Goal: Information Seeking & Learning: Learn about a topic

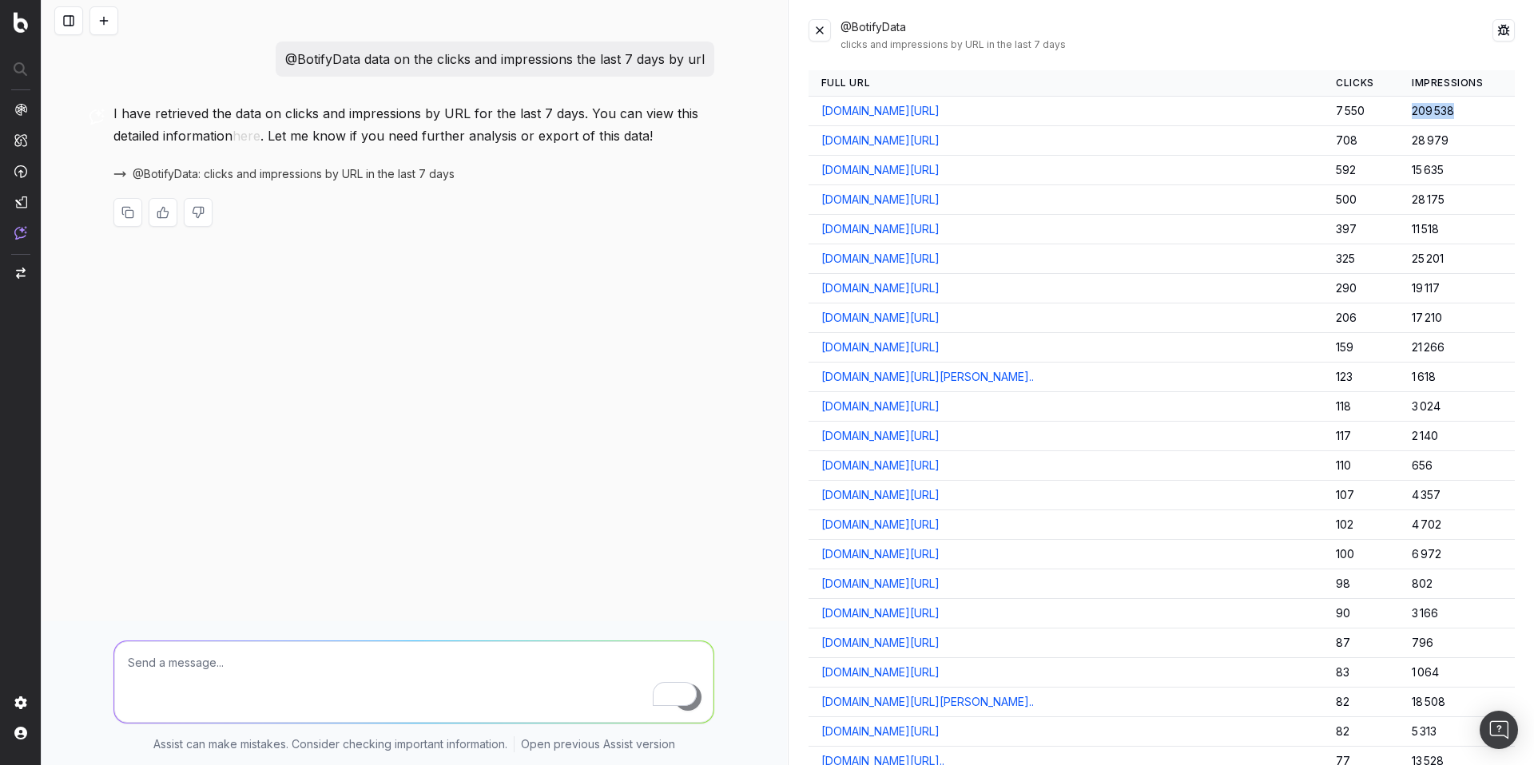
click at [658, 50] on p "@BotifyData data on the clicks and impressions the last 7 days by url" at bounding box center [494, 59] width 419 height 22
copy p "@BotifyData data on the clicks and impressions the last 7 days by url"
click at [633, 58] on p "@BotifyData data on the clicks and impressions the last 7 days by url" at bounding box center [494, 59] width 419 height 22
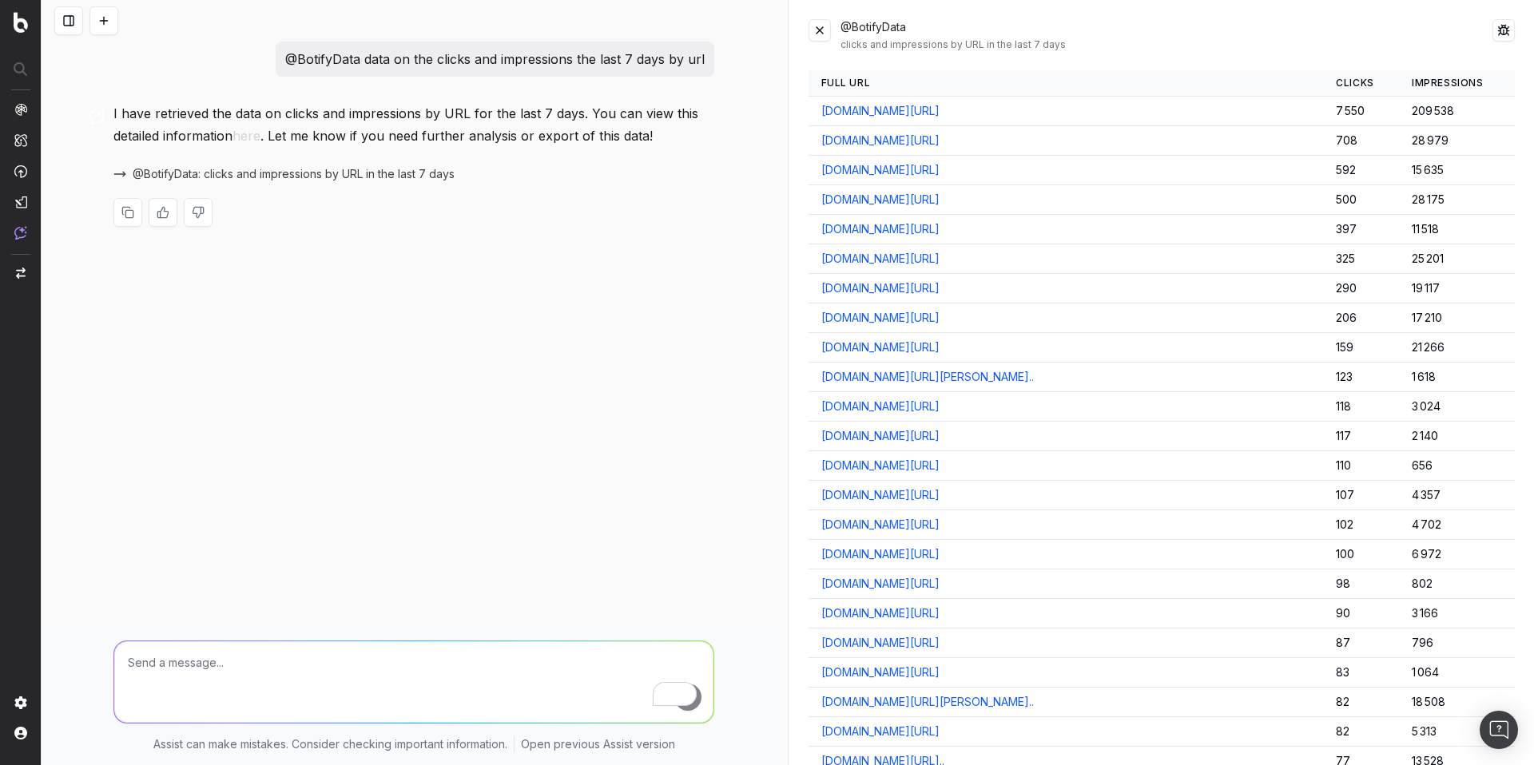
click at [633, 58] on p "@BotifyData data on the clicks and impressions the last 7 days by url" at bounding box center [494, 59] width 419 height 22
click at [190, 660] on textarea "To enrich screen reader interactions, please activate Accessibility in Grammarl…" at bounding box center [413, 681] width 599 height 81
type textarea "give me a table with 2 columns and random values"
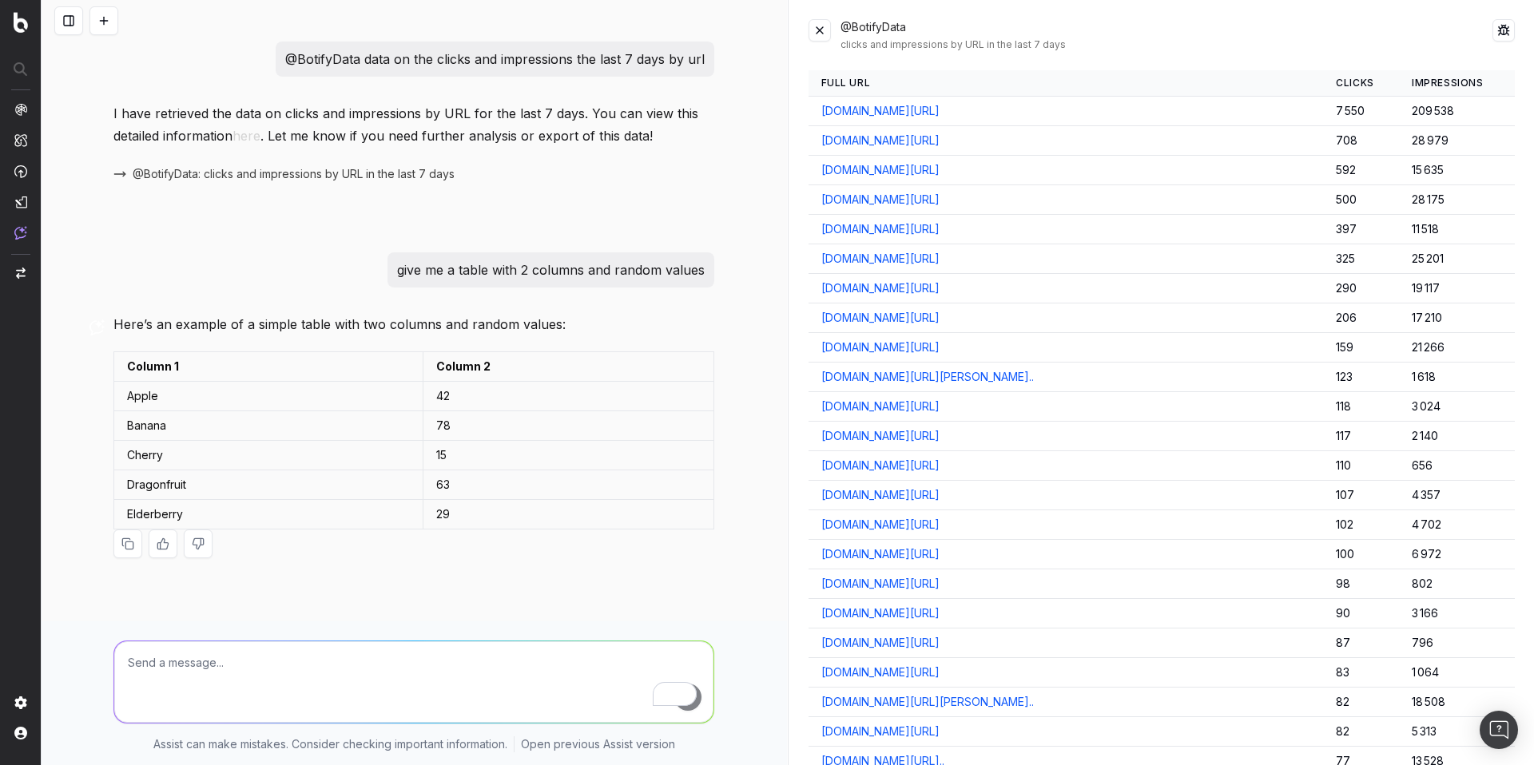
click at [189, 671] on textarea "To enrich screen reader interactions, please activate Accessibility in Grammarl…" at bounding box center [413, 681] width 599 height 81
paste textarea "@GoogleTrends give me the trend for furniture i nfrance"
type textarea "@GoogleTrends give me the trend for furniture i nfrance"
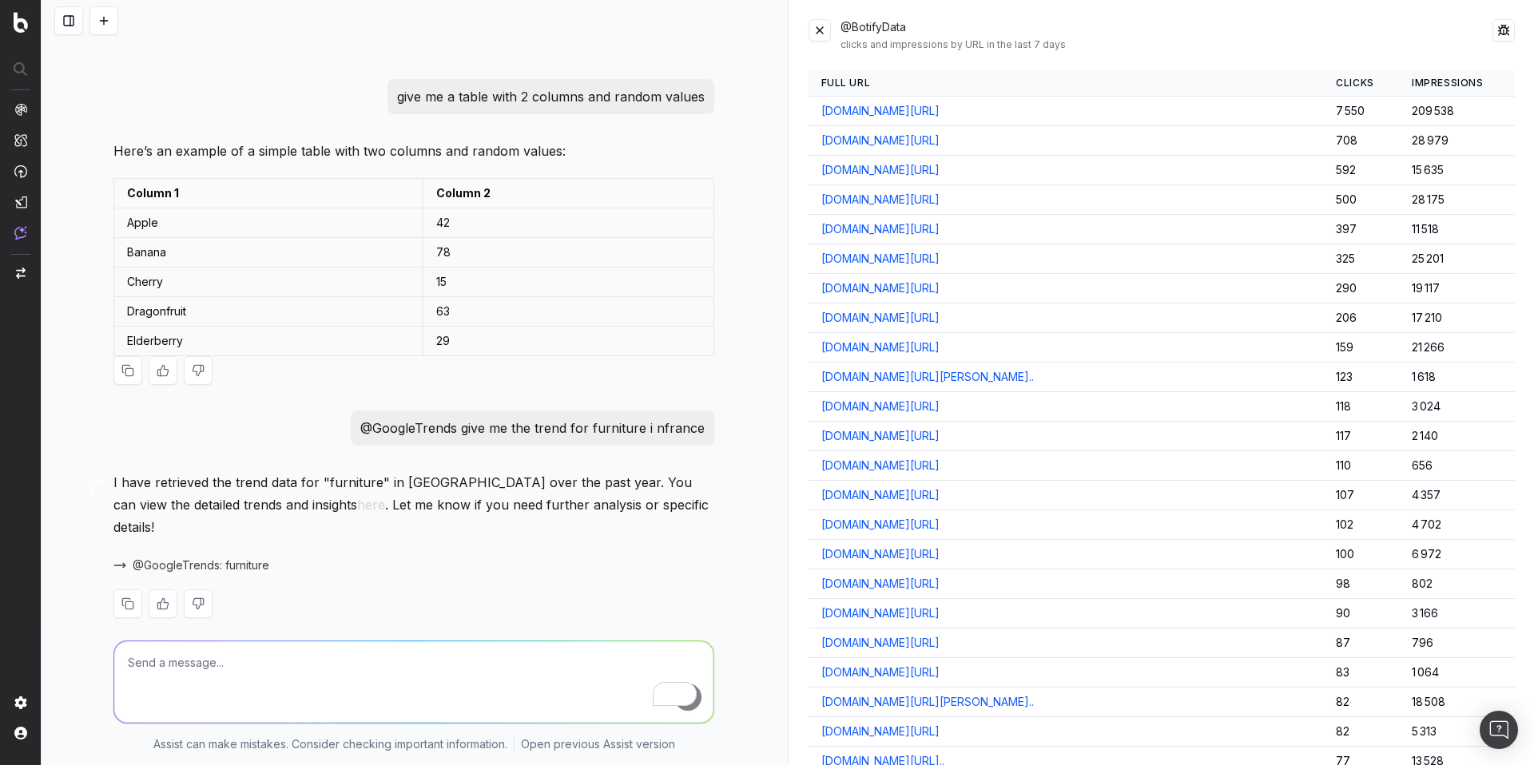
scroll to position [189, 0]
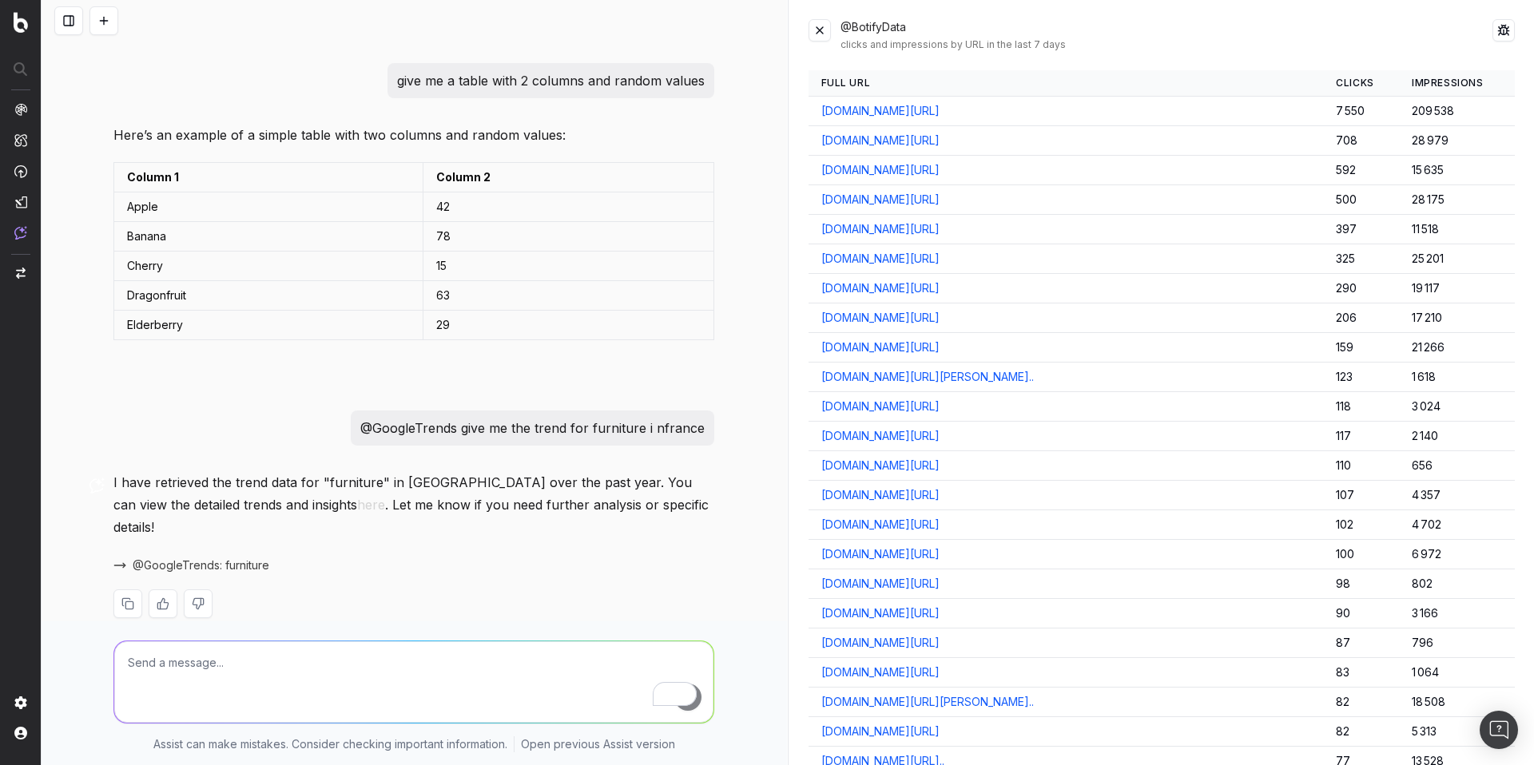
click at [204, 558] on span "@GoogleTrends: furniture" at bounding box center [201, 566] width 137 height 16
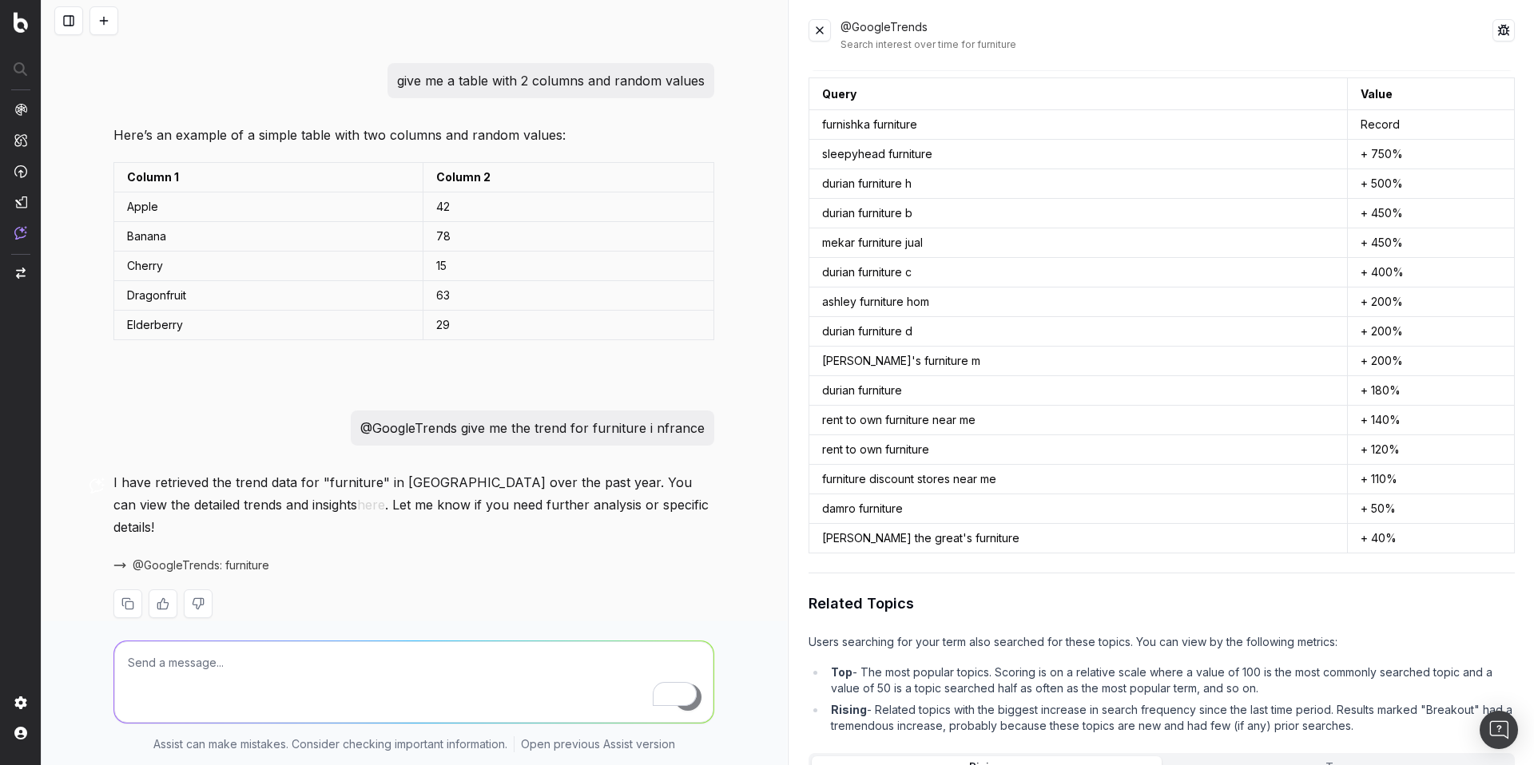
scroll to position [454, 0]
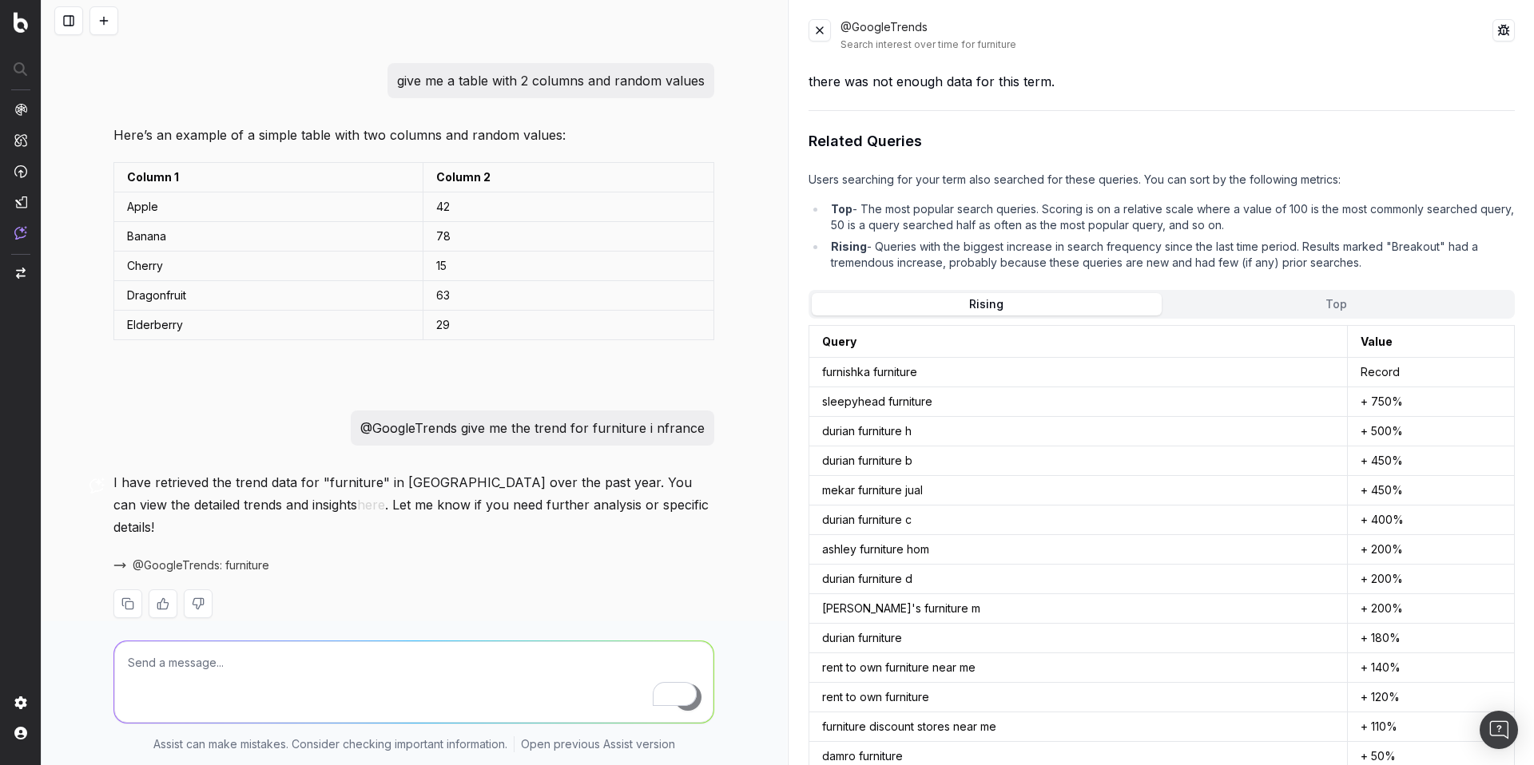
click at [594, 430] on p "@GoogleTrends give me the trend for furniture i nfrance" at bounding box center [532, 428] width 344 height 22
copy p "@GoogleTrends give me the trend for furniture i nfrance"
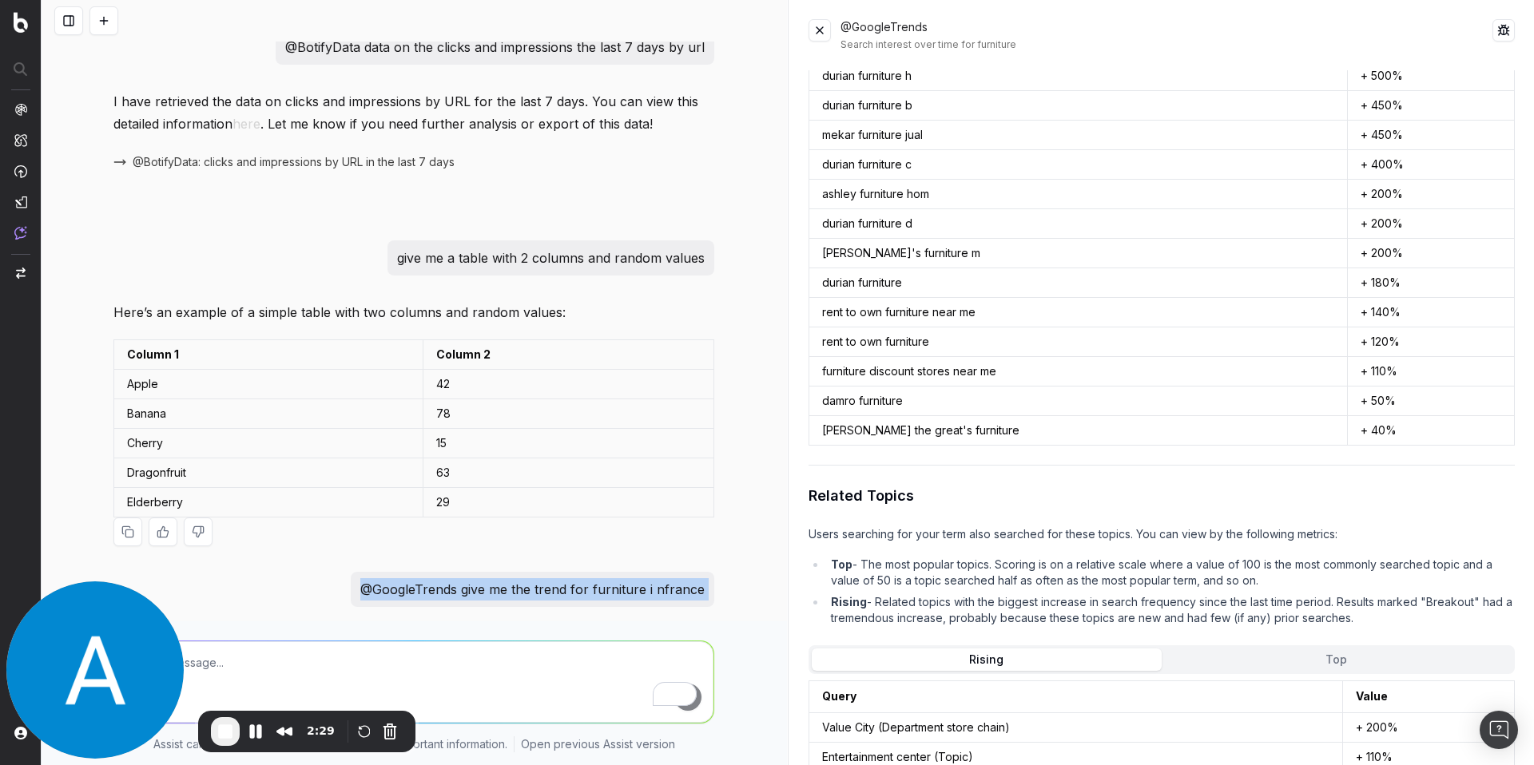
scroll to position [0, 0]
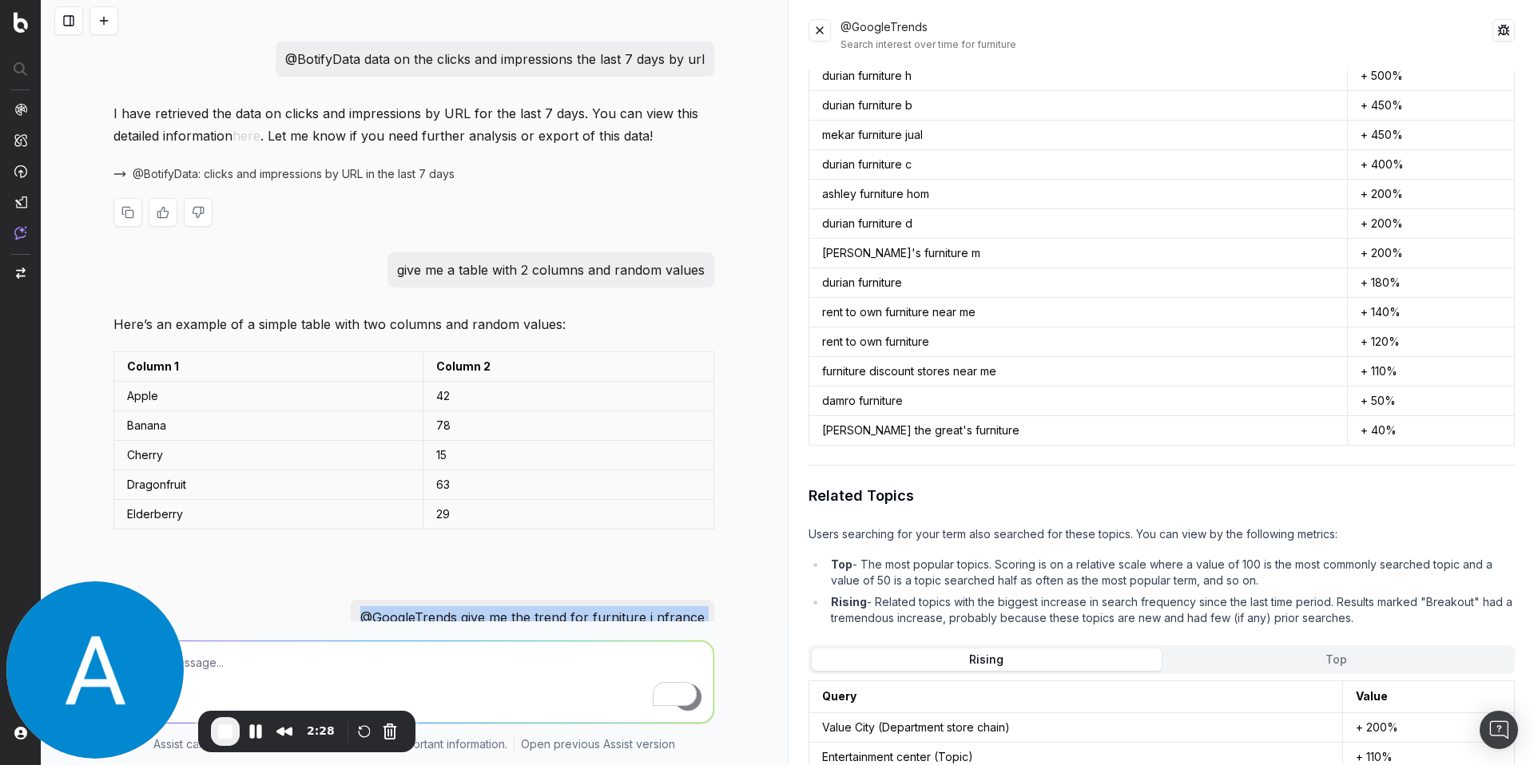
click at [355, 180] on span "@BotifyData: clicks and impressions by URL in the last 7 days" at bounding box center [294, 174] width 322 height 16
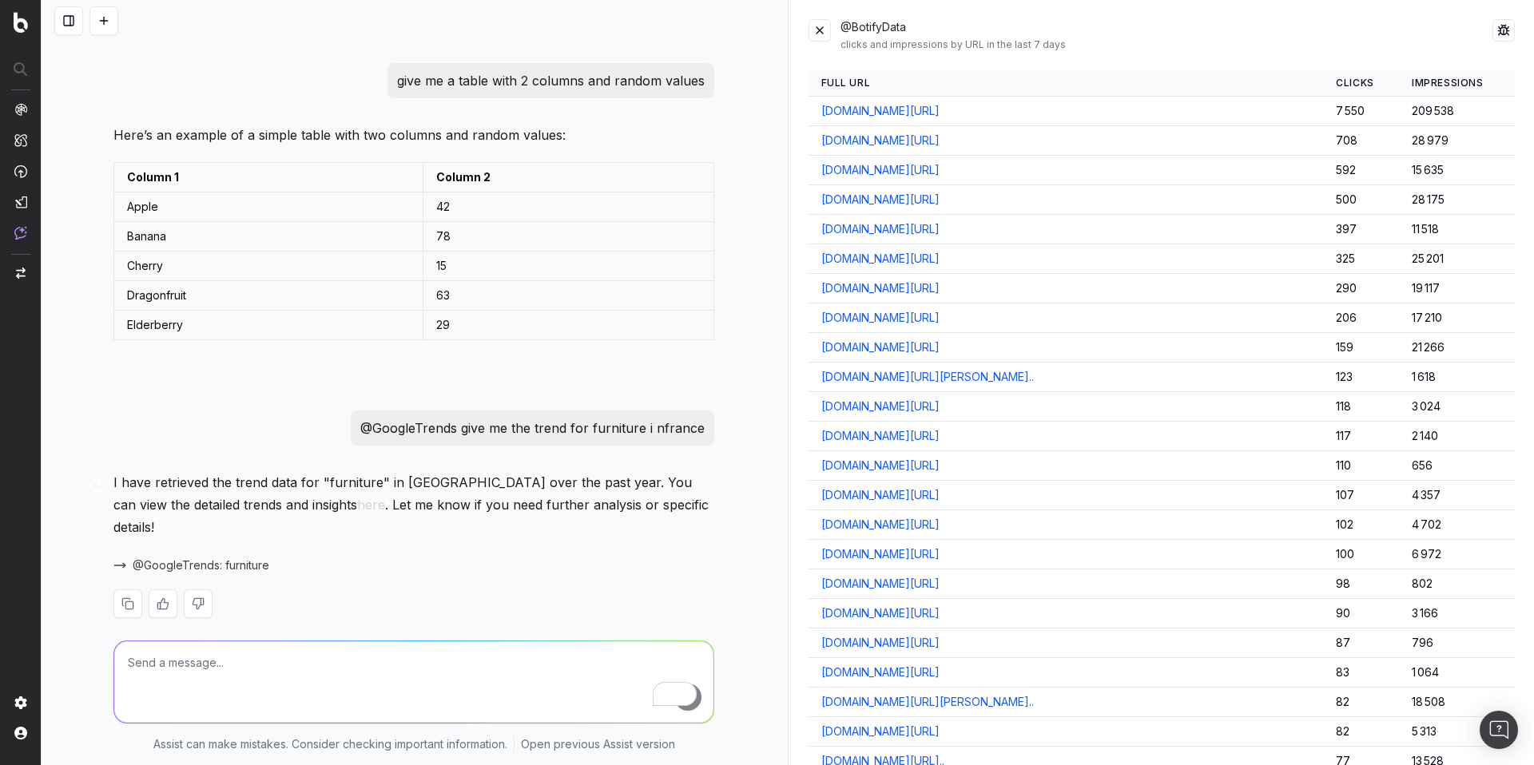
scroll to position [189, 0]
click at [247, 671] on textarea "To enrich screen reader interactions, please activate Accessibility in Grammarl…" at bounding box center [413, 681] width 599 height 81
paste textarea "@KeywordSuggestionsGoogleAdsPlanner for table"
type textarea "@KeywordSuggestionsGoogleAdsPlanner for table"
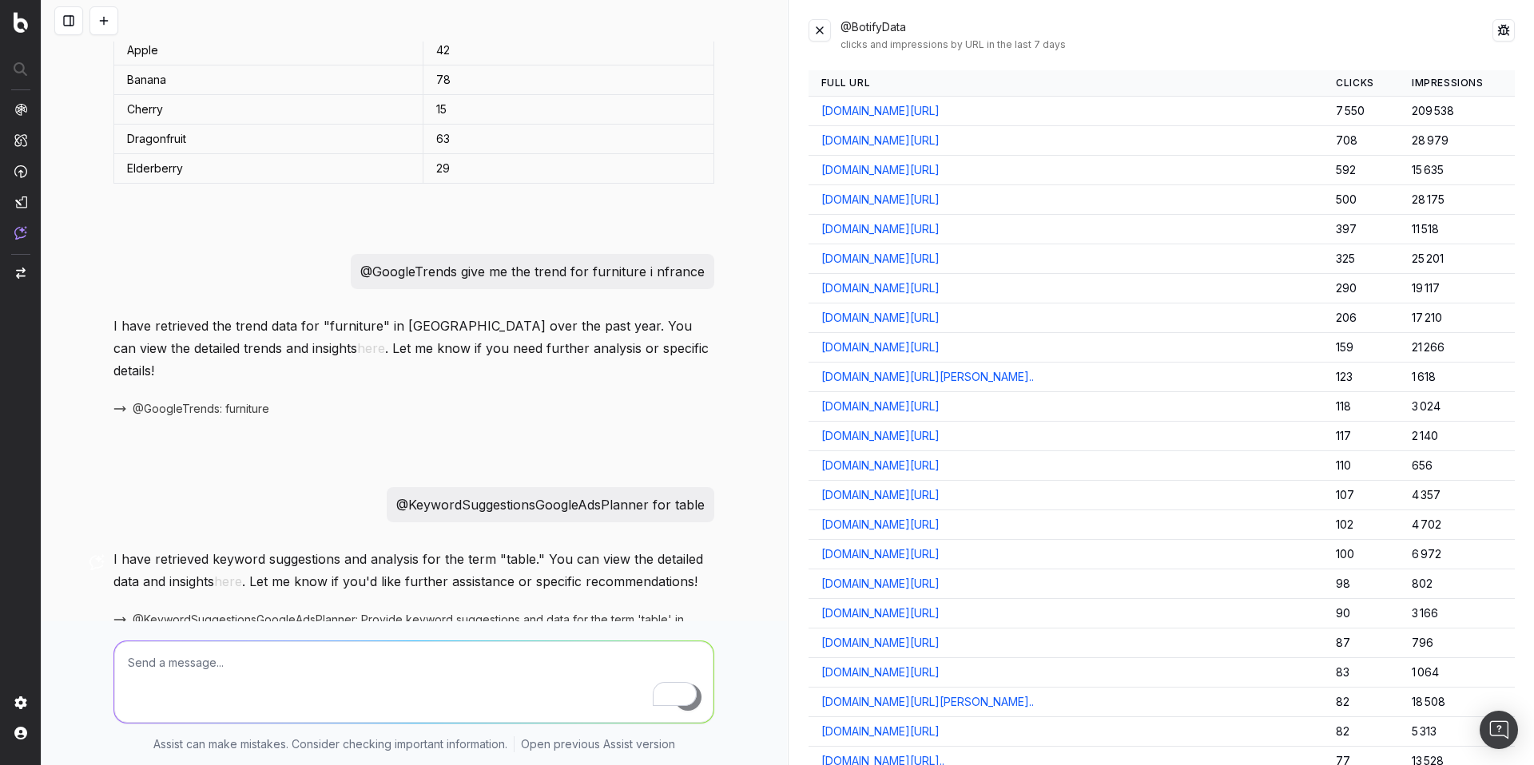
scroll to position [400, 0]
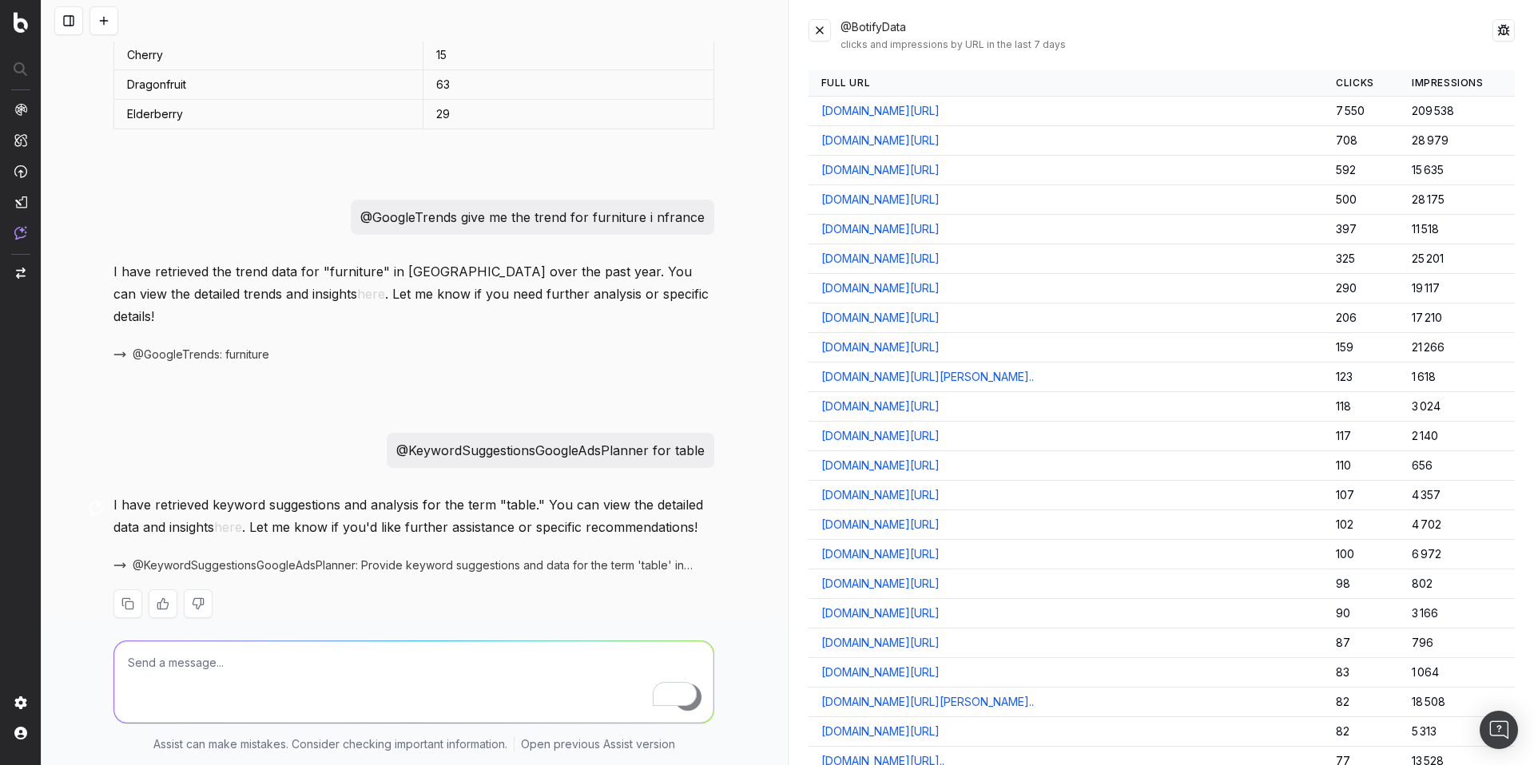
click at [354, 558] on span "@KeywordSuggestionsGoogleAdsPlanner: Provide keyword suggestions and data for t…" at bounding box center [414, 566] width 562 height 16
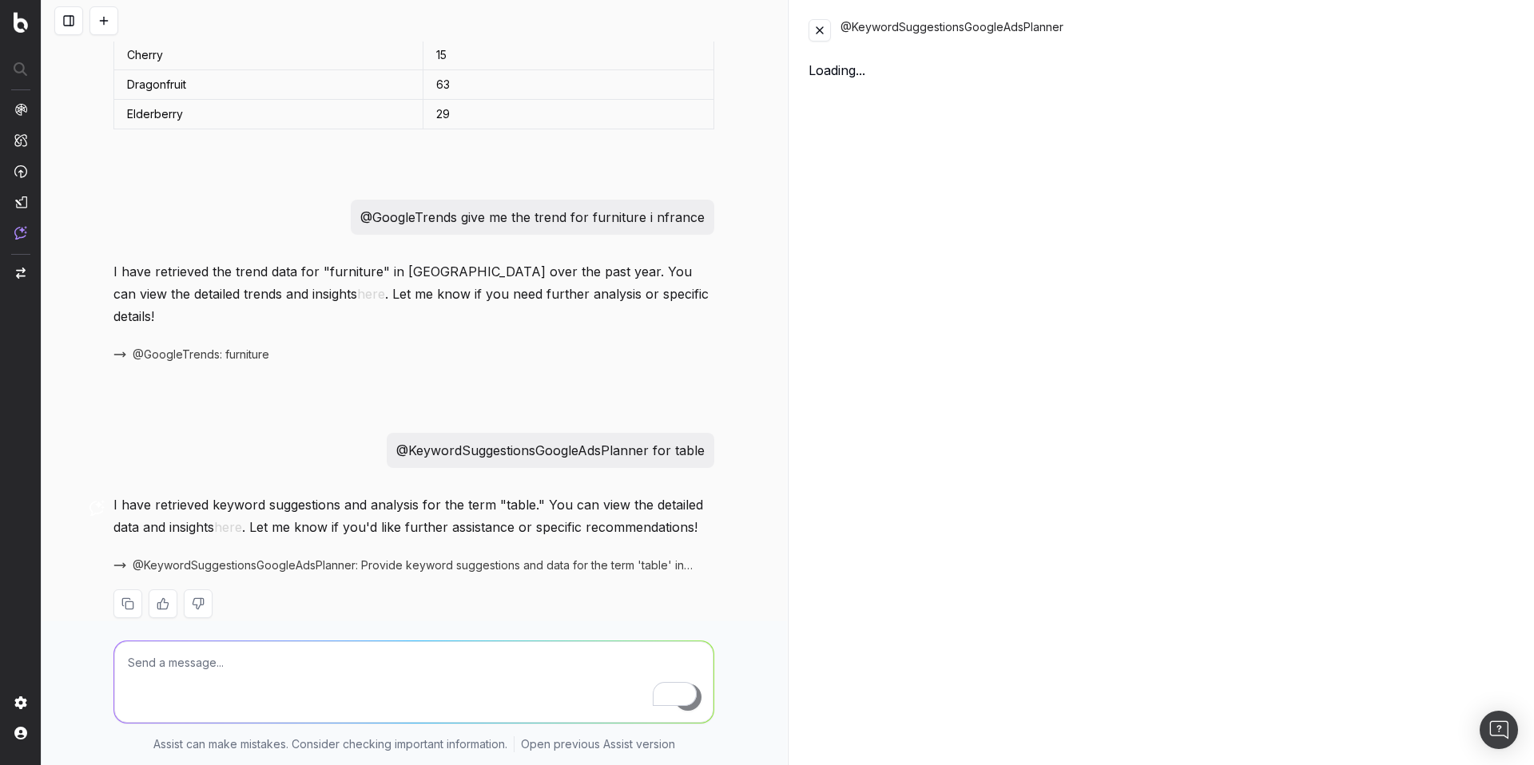
click at [354, 558] on span "@KeywordSuggestionsGoogleAdsPlanner: Provide keyword suggestions and data for t…" at bounding box center [414, 566] width 562 height 16
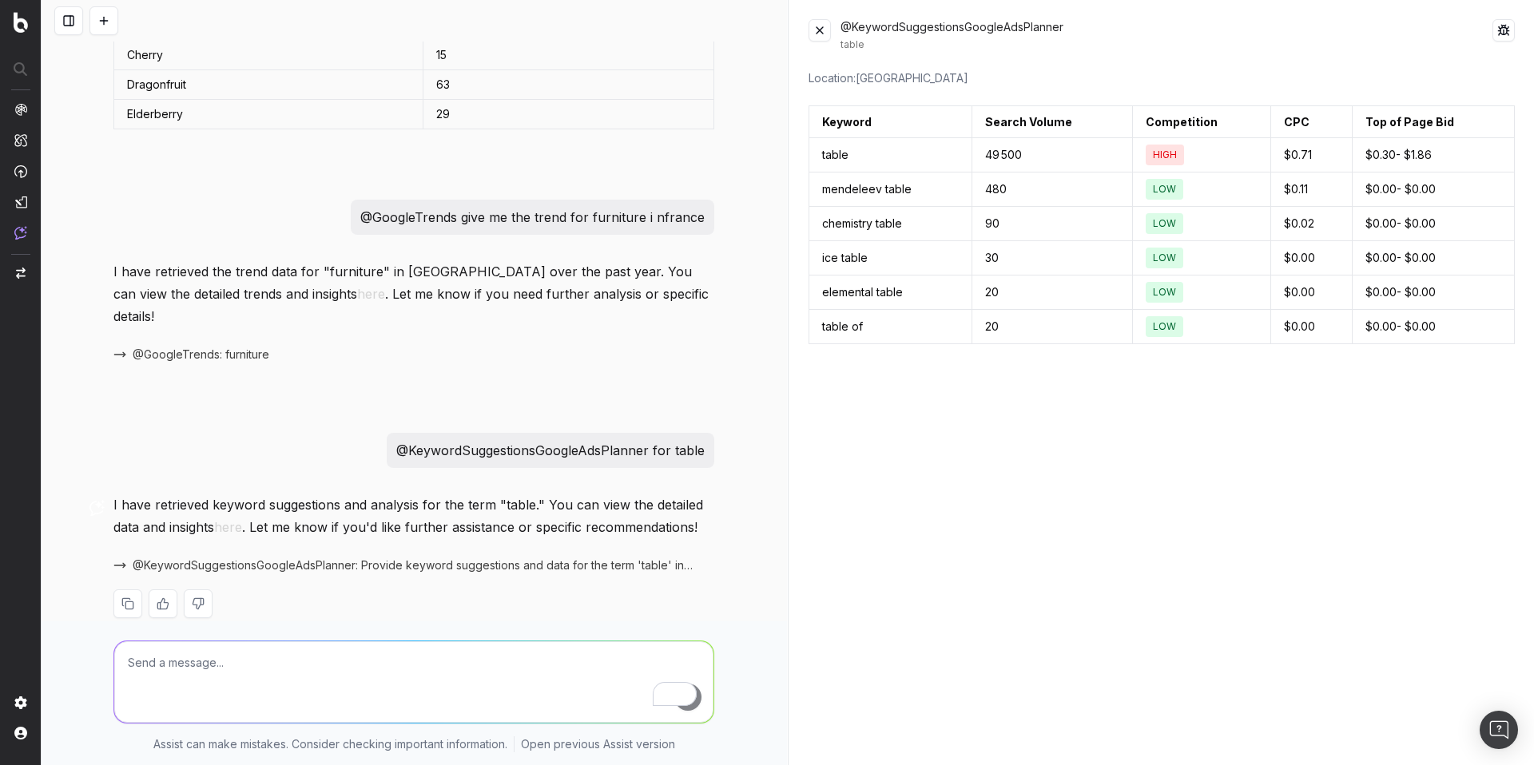
click at [173, 679] on textarea "To enrich screen reader interactions, please activate Accessibility in Grammarl…" at bounding box center [413, 681] width 599 height 81
paste textarea "@PageWorkers update h1 as this a test https://www.label-emmaus.co/fr/inspiratio…"
type textarea "@PageWorkers update h1 as this a test https://www.label-emmaus.co/fr/inspiratio…"
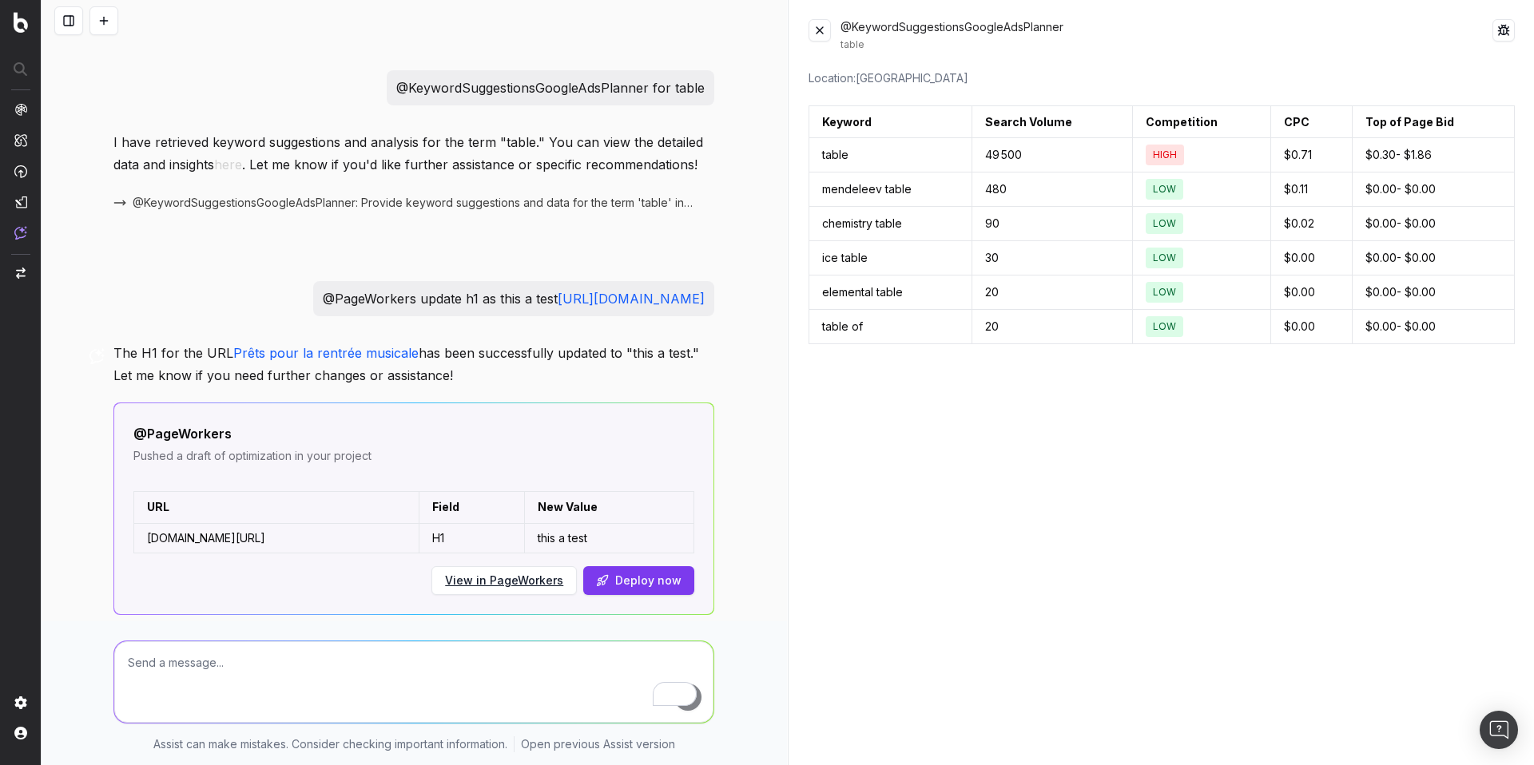
scroll to position [817, 0]
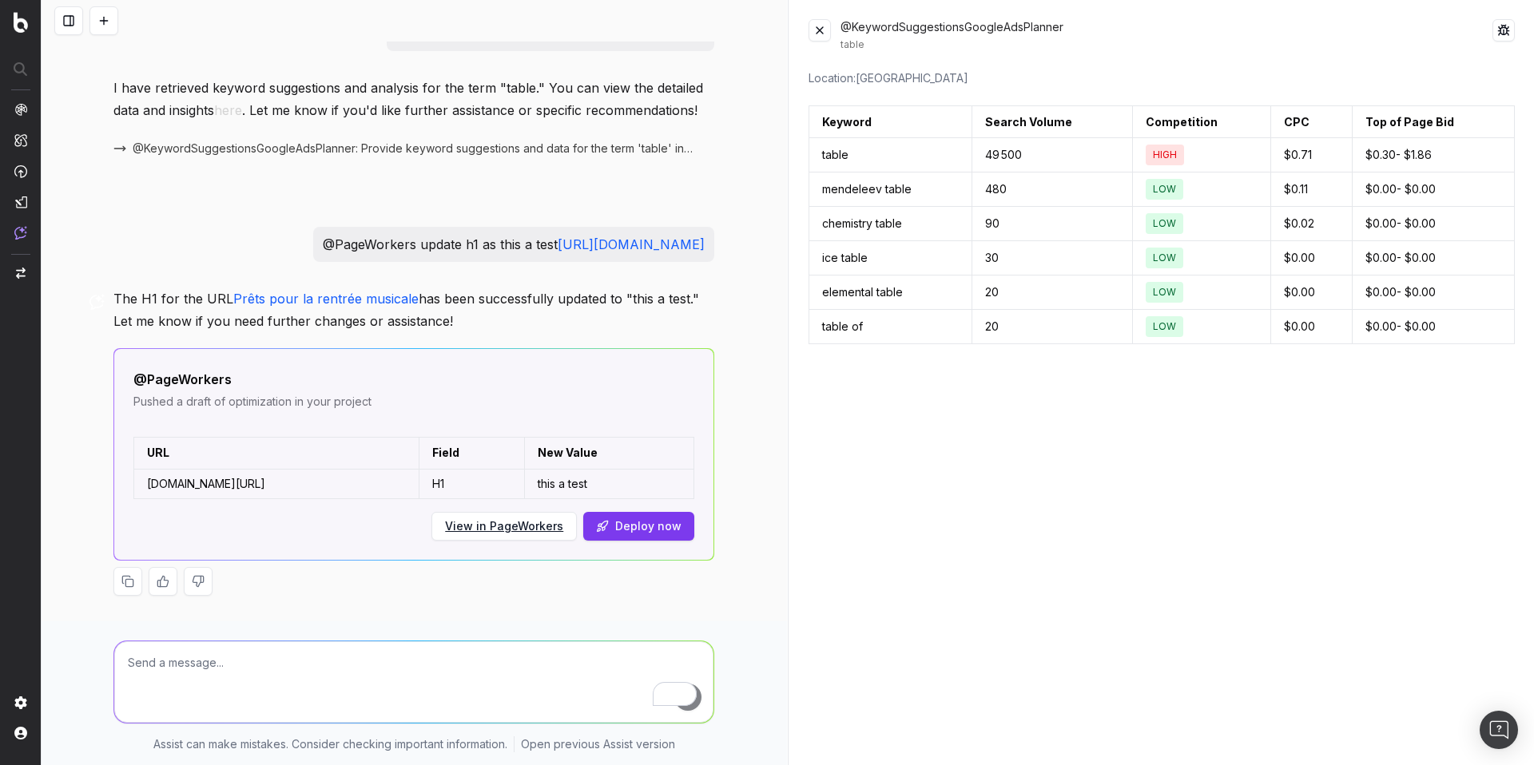
click at [252, 672] on textarea "To enrich screen reader interactions, please activate Accessibility in Grammarl…" at bounding box center [413, 681] width 599 height 81
drag, startPoint x: 280, startPoint y: 246, endPoint x: 41, endPoint y: 206, distance: 242.9
click at [41, 206] on div "Assist New Chat How to use Assist Discover Agents today @BotifyData data on the…" at bounding box center [767, 382] width 1534 height 765
copy div "Assist New Chat How to use Assist Discover Agents today @BotifyData data on the…"
click at [323, 253] on p "@PageWorkers update h1 as this a test https://www.label-emmaus.co/fr/inspiratio…" at bounding box center [514, 244] width 382 height 22
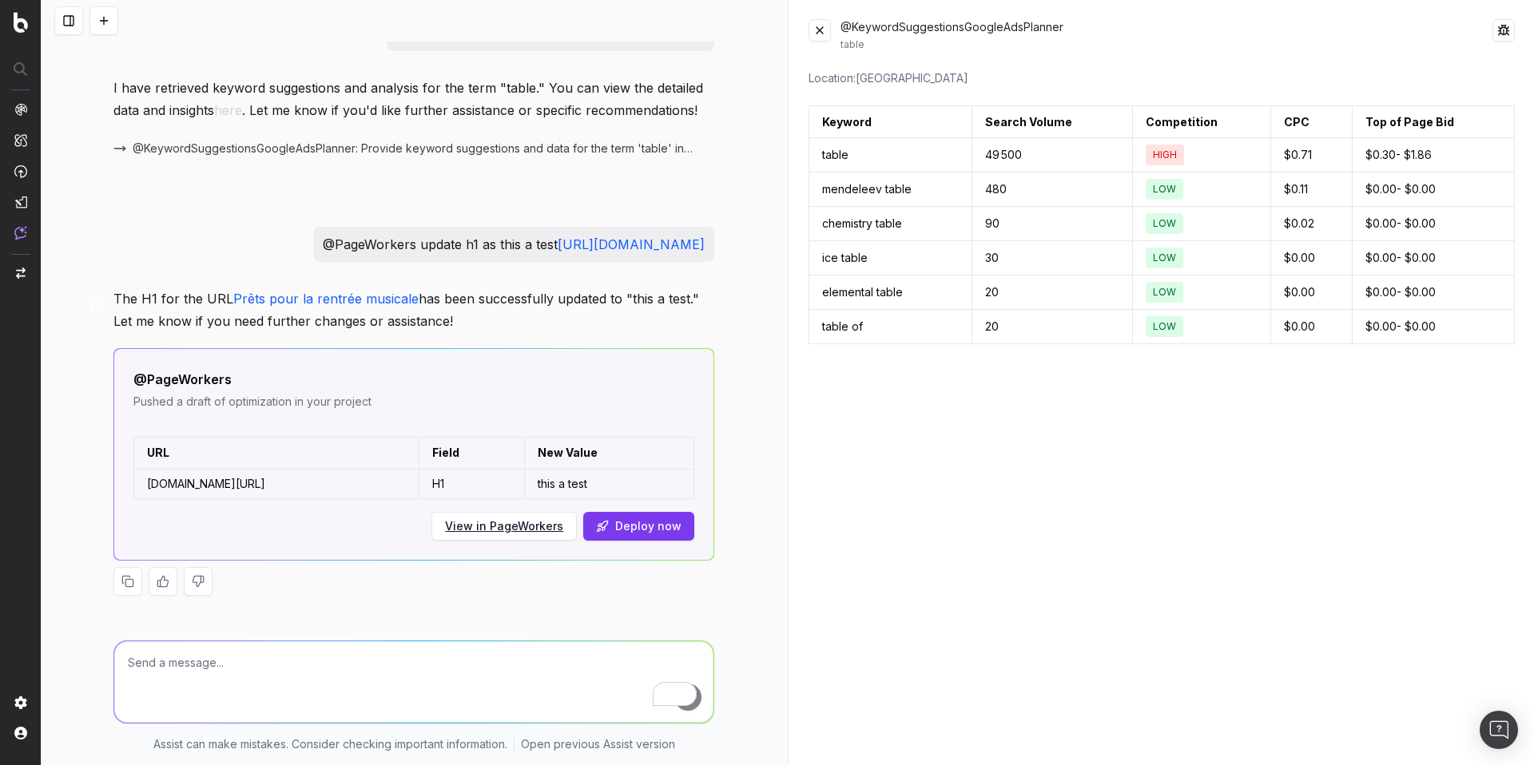
drag, startPoint x: 257, startPoint y: 248, endPoint x: 109, endPoint y: 222, distance: 150.8
click at [313, 227] on div "@PageWorkers update h1 as this a test https://www.label-emmaus.co/fr/inspiratio…" at bounding box center [513, 244] width 401 height 35
copy p "@PageWorkers update h1 as this a test https://www.label-emmaus.co/fr/inspiratio…"
click at [130, 668] on textarea "To enrich screen reader interactions, please activate Accessibility in Grammarl…" at bounding box center [413, 681] width 599 height 81
paste textarea "@PageWorkers update h1 as this a test https://www.label-emmaus.co/fr/inspiratio…"
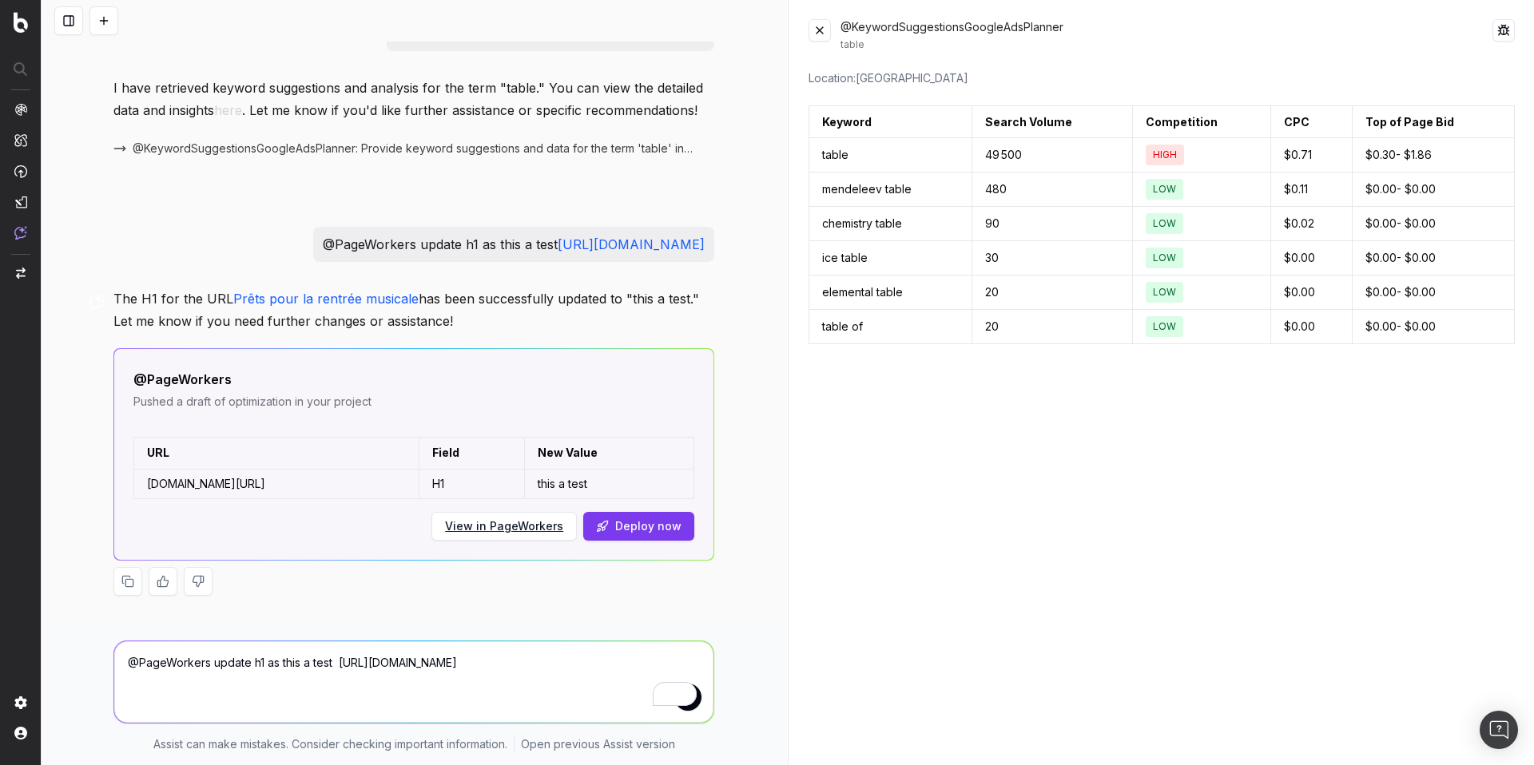
click at [253, 666] on textarea "@PageWorkers update h1 as this a test https://www.label-emmaus.co/fr/inspiratio…" at bounding box center [413, 681] width 599 height 81
click at [256, 661] on textarea "@PageWorkers update h1 as this a test https://www.label-emmaus.co/fr/inspiratio…" at bounding box center [413, 681] width 599 height 81
type textarea "@PageWorkers update h1 and description, and title as this a test https://www.la…"
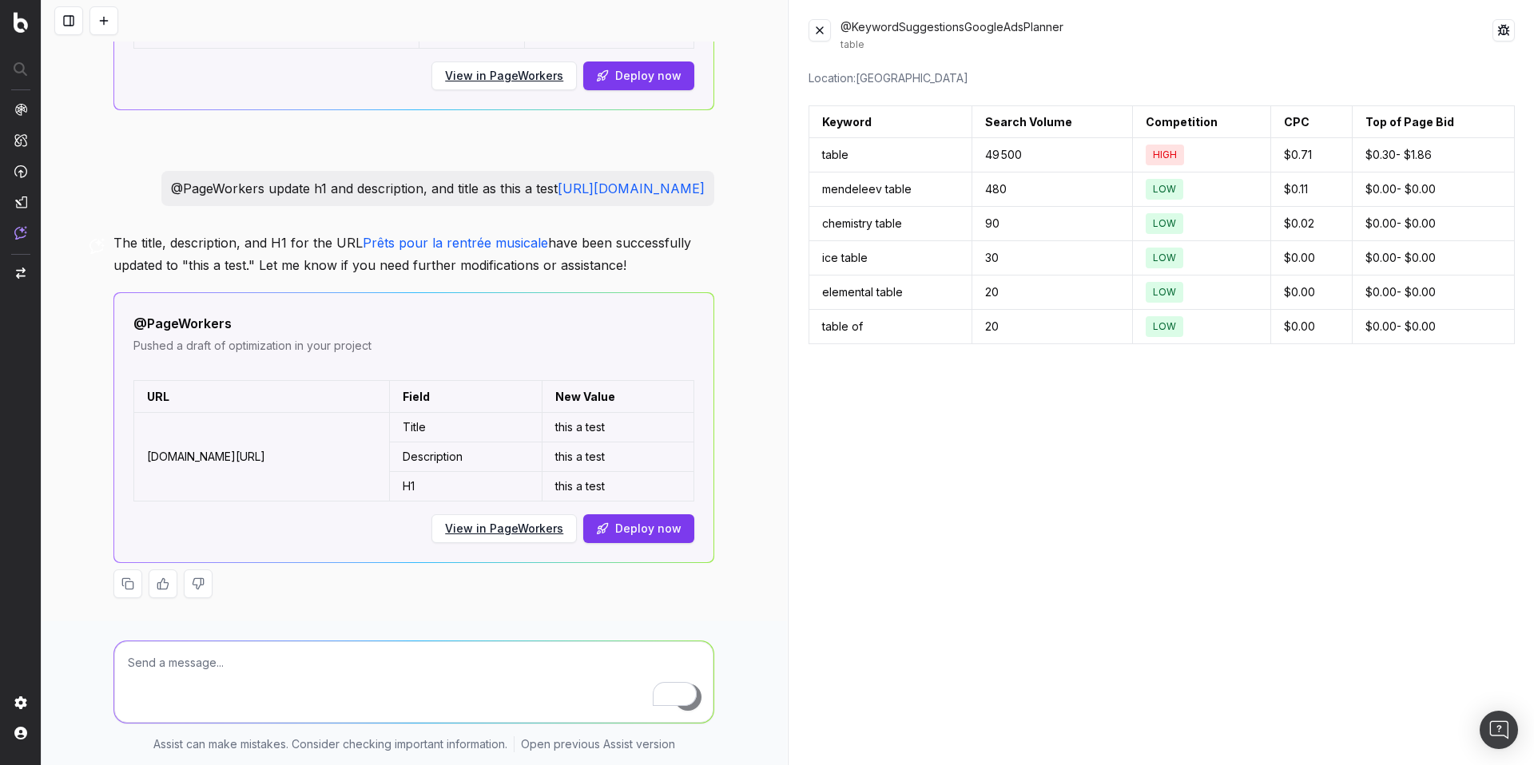
scroll to position [1322, 0]
click at [820, 33] on button at bounding box center [819, 30] width 22 height 22
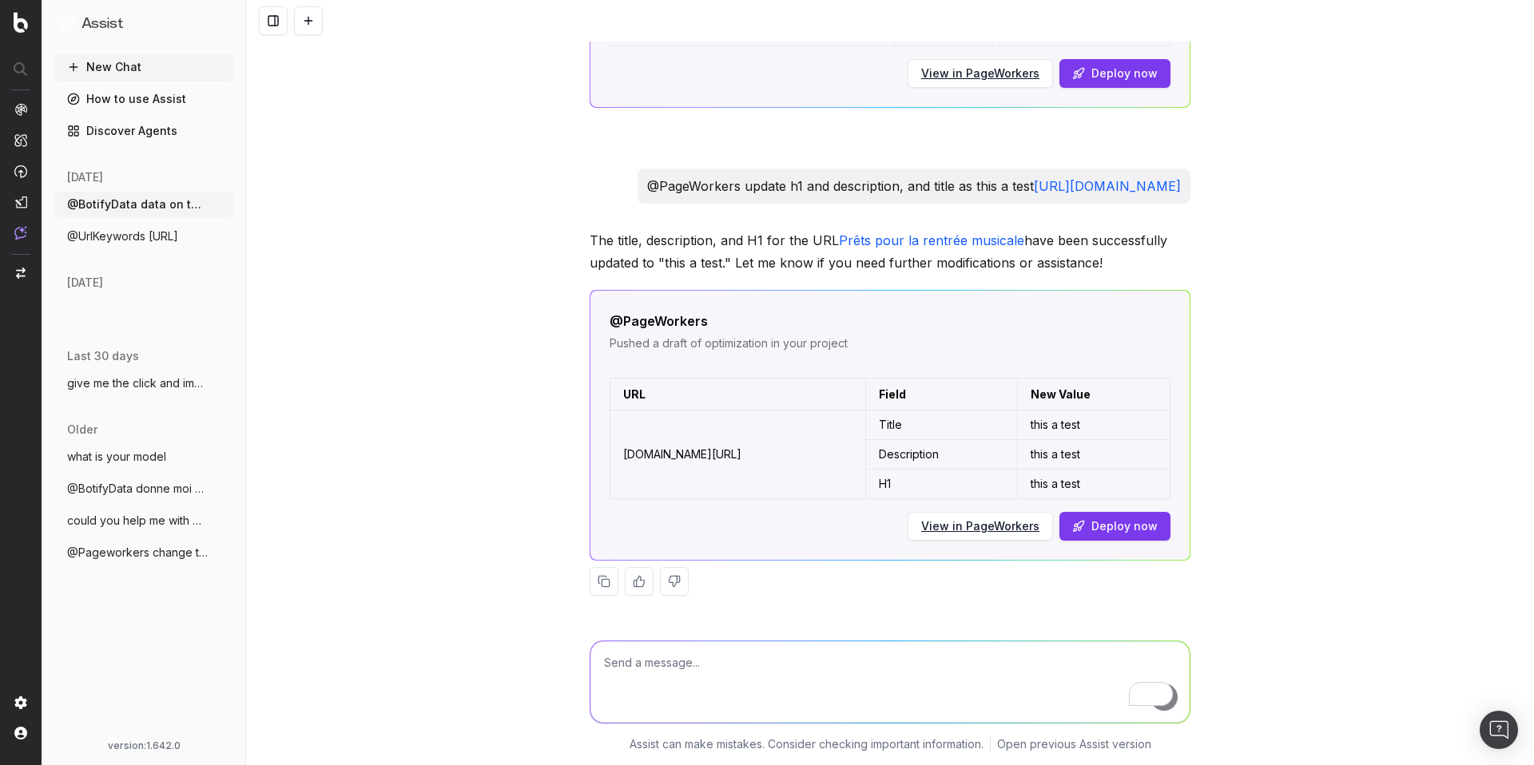
click at [631, 666] on textarea "To enrich screen reader interactions, please activate Accessibility in Grammarl…" at bounding box center [889, 681] width 599 height 81
click at [312, 23] on button at bounding box center [308, 20] width 29 height 29
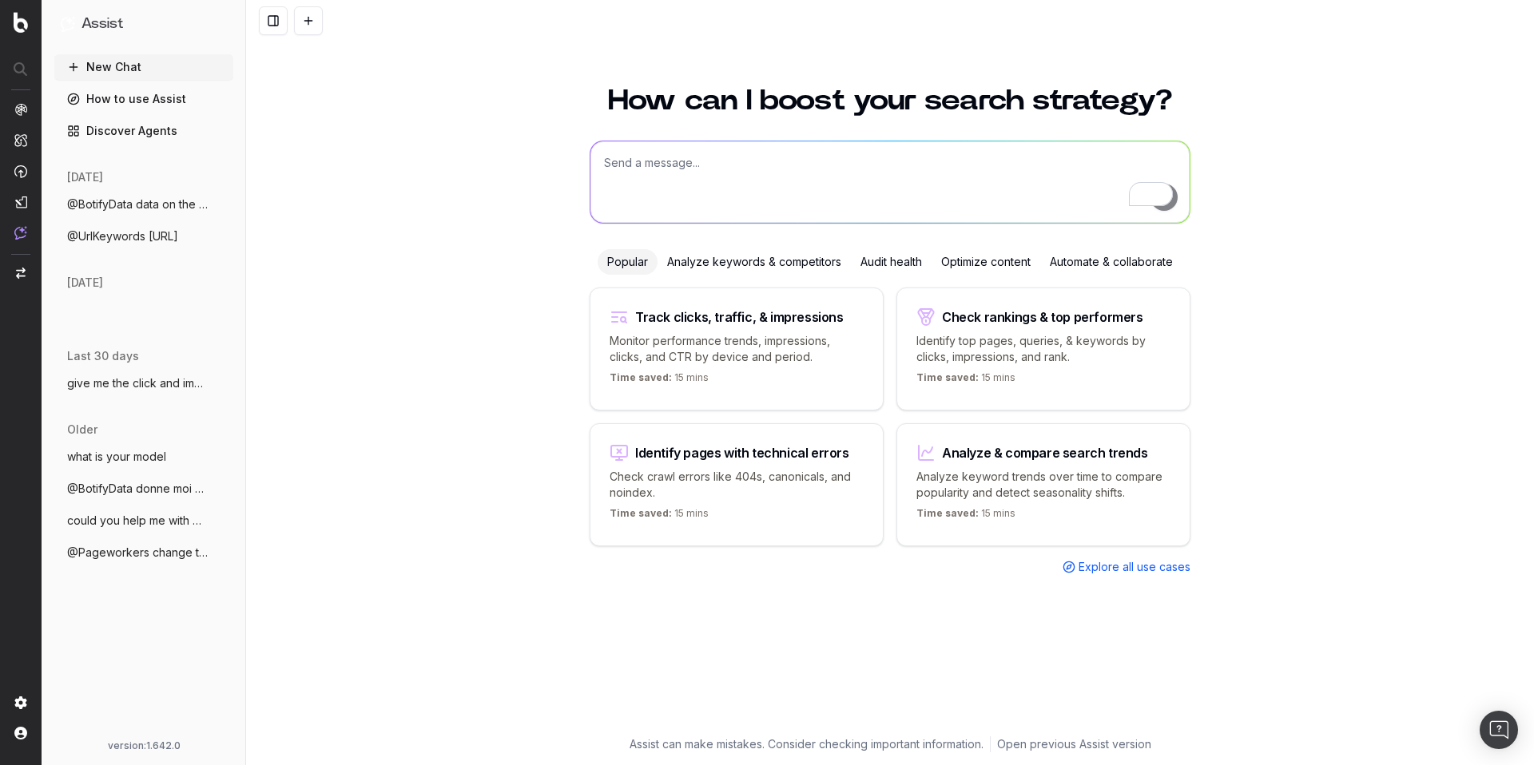
click at [714, 163] on textarea "To enrich screen reader interactions, please activate Accessibility in Grammarl…" at bounding box center [889, 181] width 599 height 81
paste textarea "@GoogleAIMode search for furniture i nfrance"
type textarea "@GoogleAIMode search for furniture i nfrance"
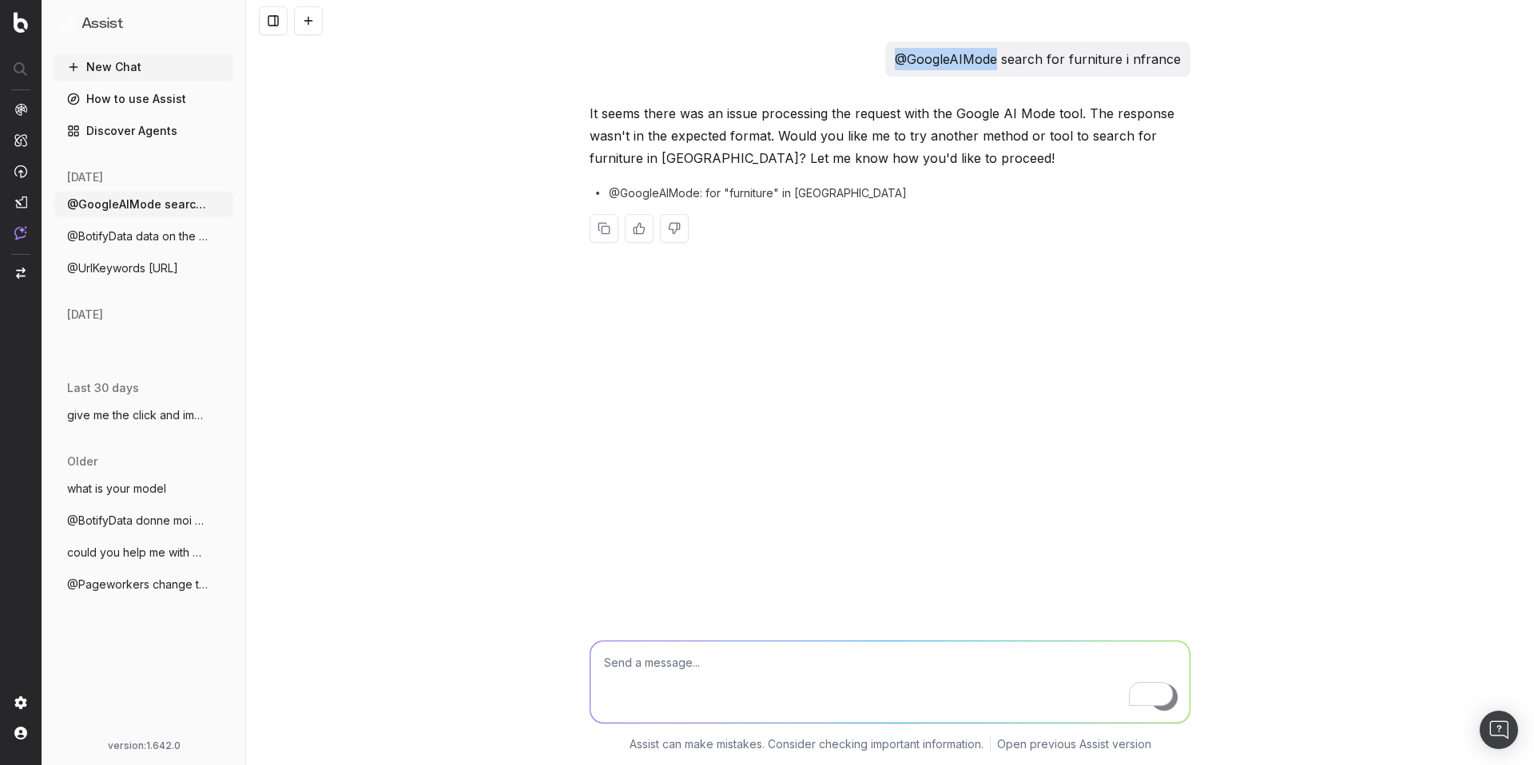
drag, startPoint x: 904, startPoint y: 58, endPoint x: 1003, endPoint y: 66, distance: 98.5
click at [1003, 66] on p "@GoogleAIMode search for furniture i nfrance" at bounding box center [1038, 59] width 286 height 22
copy p "@GoogleAIMode"
click at [706, 667] on textarea "To enrich screen reader interactions, please activate Accessibility in Grammarl…" at bounding box center [889, 681] width 599 height 81
paste textarea "@GoogleAIMode"
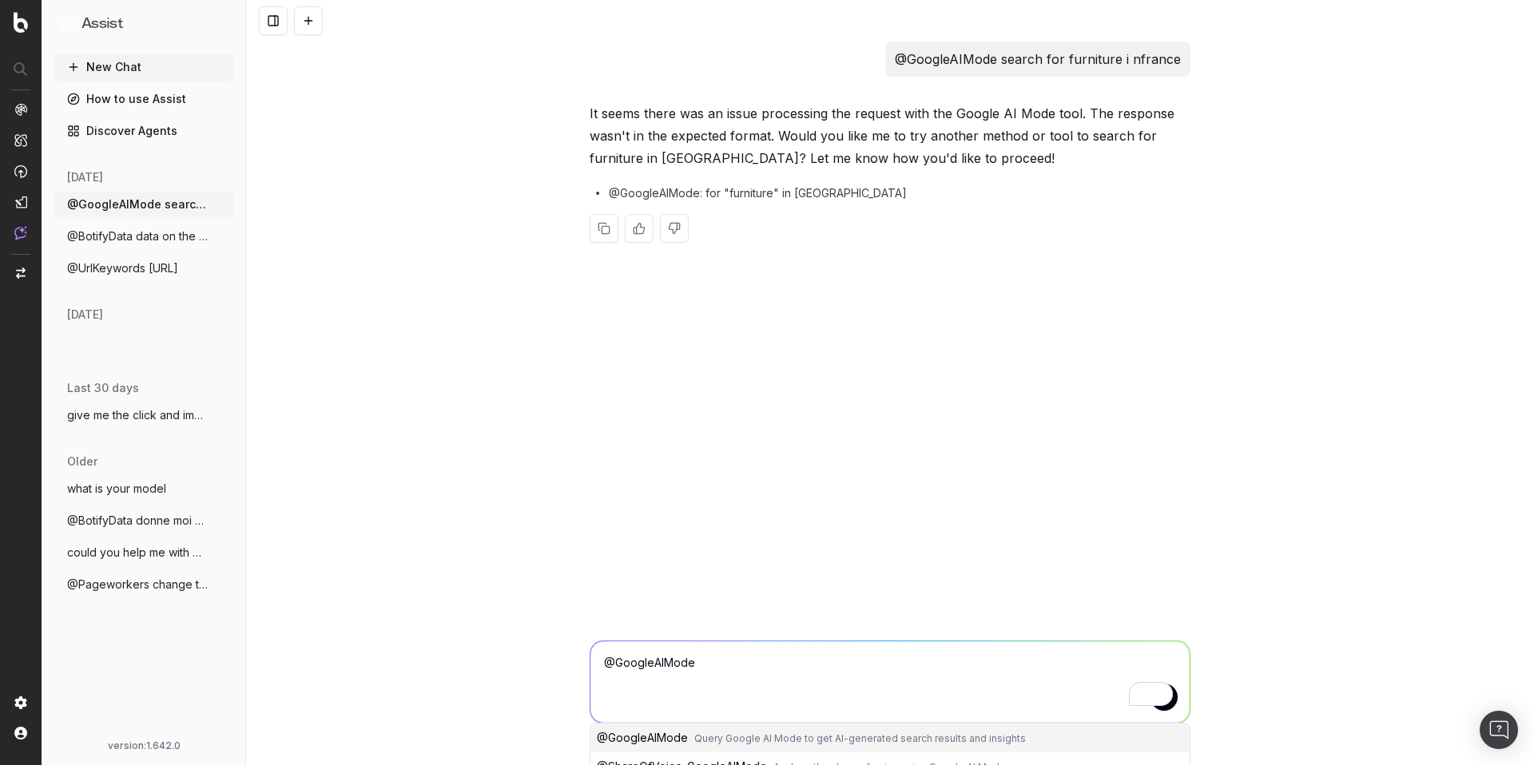
scroll to position [17, 0]
type textarea "@GoogleAIMode"
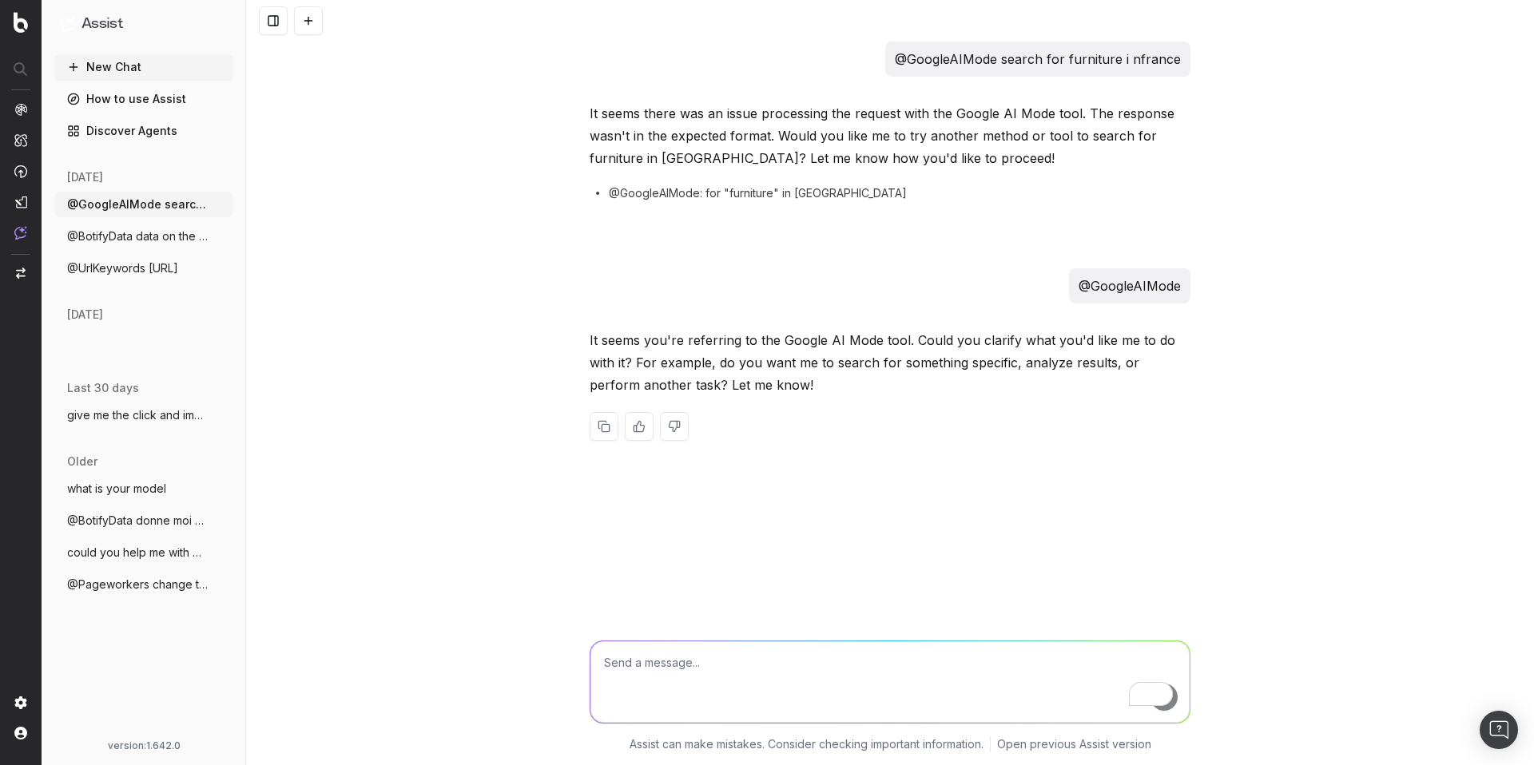
click at [723, 665] on textarea "To enrich screen reader interactions, please activate Accessibility in Grammarl…" at bounding box center [889, 681] width 599 height 81
type textarea "a"
type textarea "search for furniture"
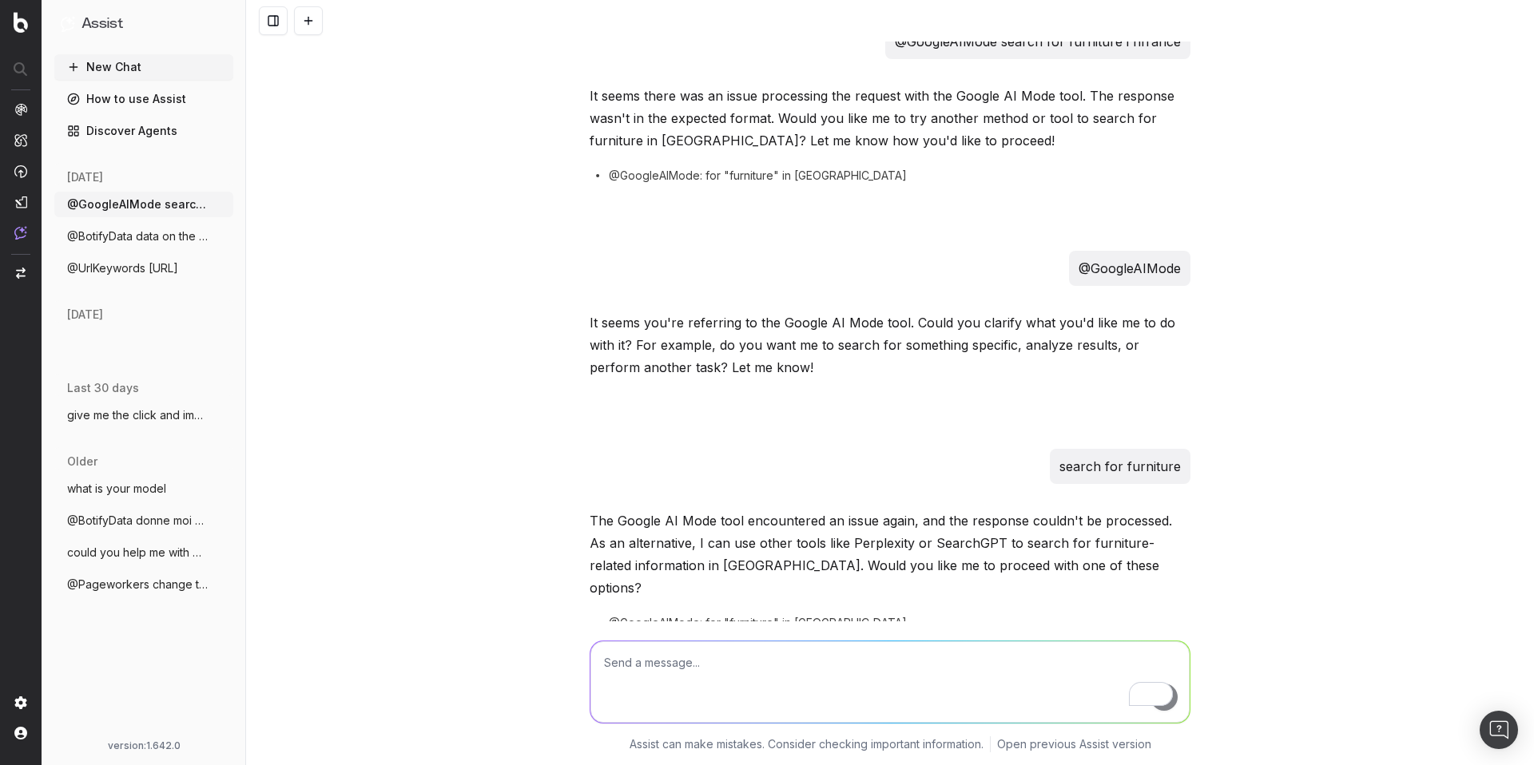
scroll to position [72, 0]
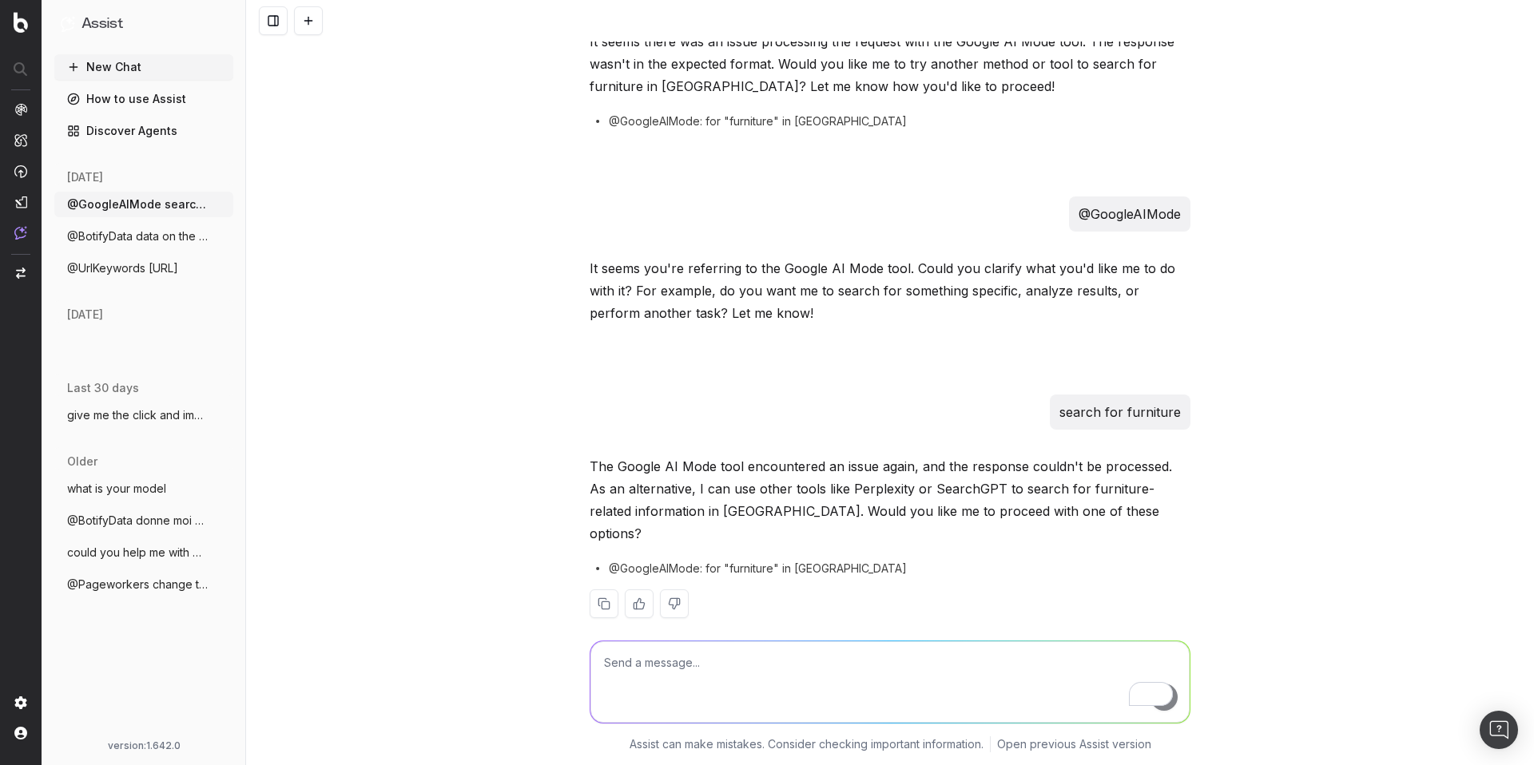
click at [645, 680] on textarea "To enrich screen reader interactions, please activate Accessibility in Grammarl…" at bounding box center [889, 681] width 599 height 81
drag, startPoint x: 602, startPoint y: 549, endPoint x: 693, endPoint y: 546, distance: 91.1
click at [693, 561] on span "@GoogleAIMode: for "furniture" in France" at bounding box center [758, 569] width 298 height 16
copy span "@GoogleAIMode"
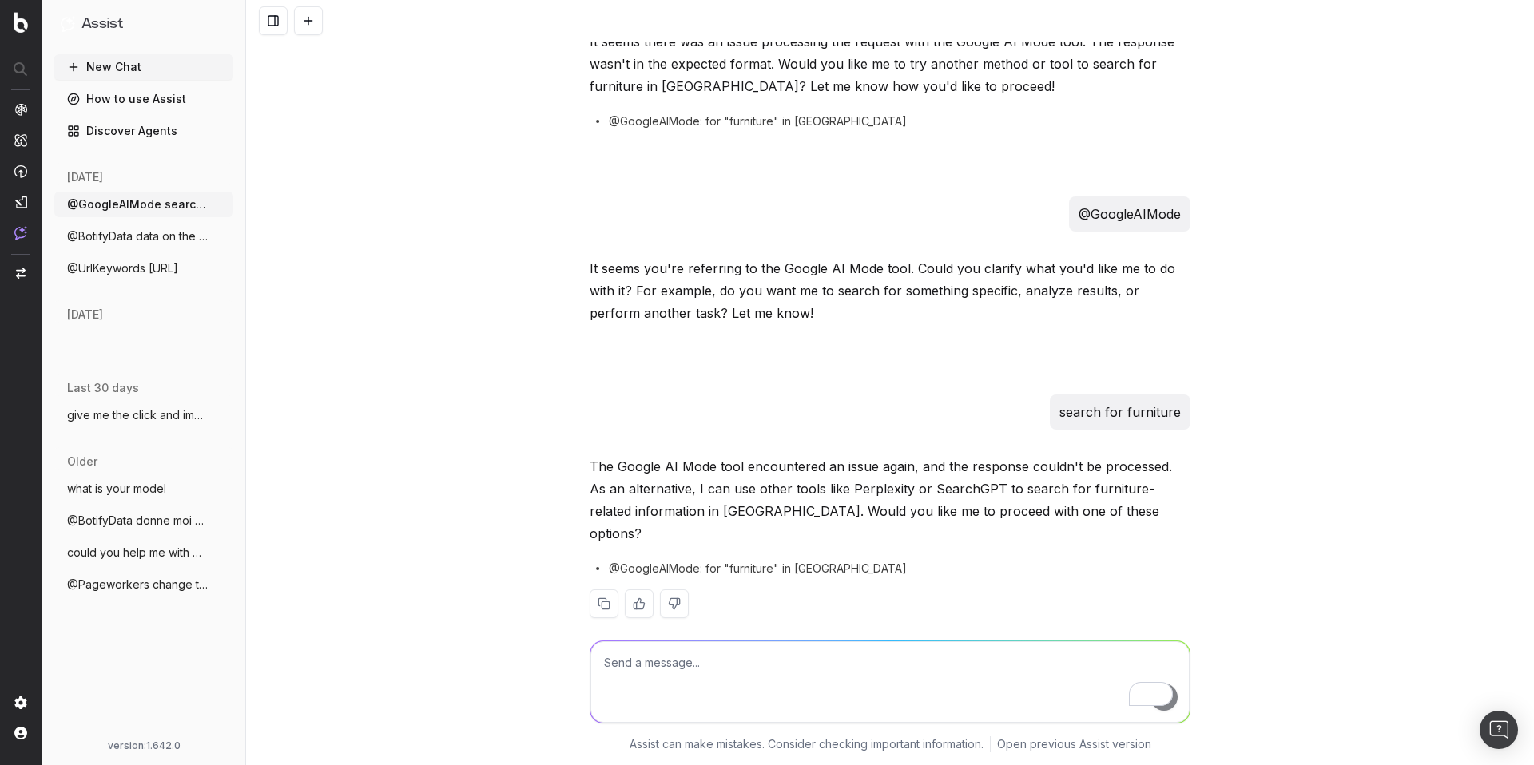
click at [657, 669] on textarea "To enrich screen reader interactions, please activate Accessibility in Grammarl…" at bounding box center [889, 681] width 599 height 81
paste textarea "@GoogleAIMode"
type textarea "@GoogleAIMode could you anaylze this table | column 1 | column 2| | test | what…"
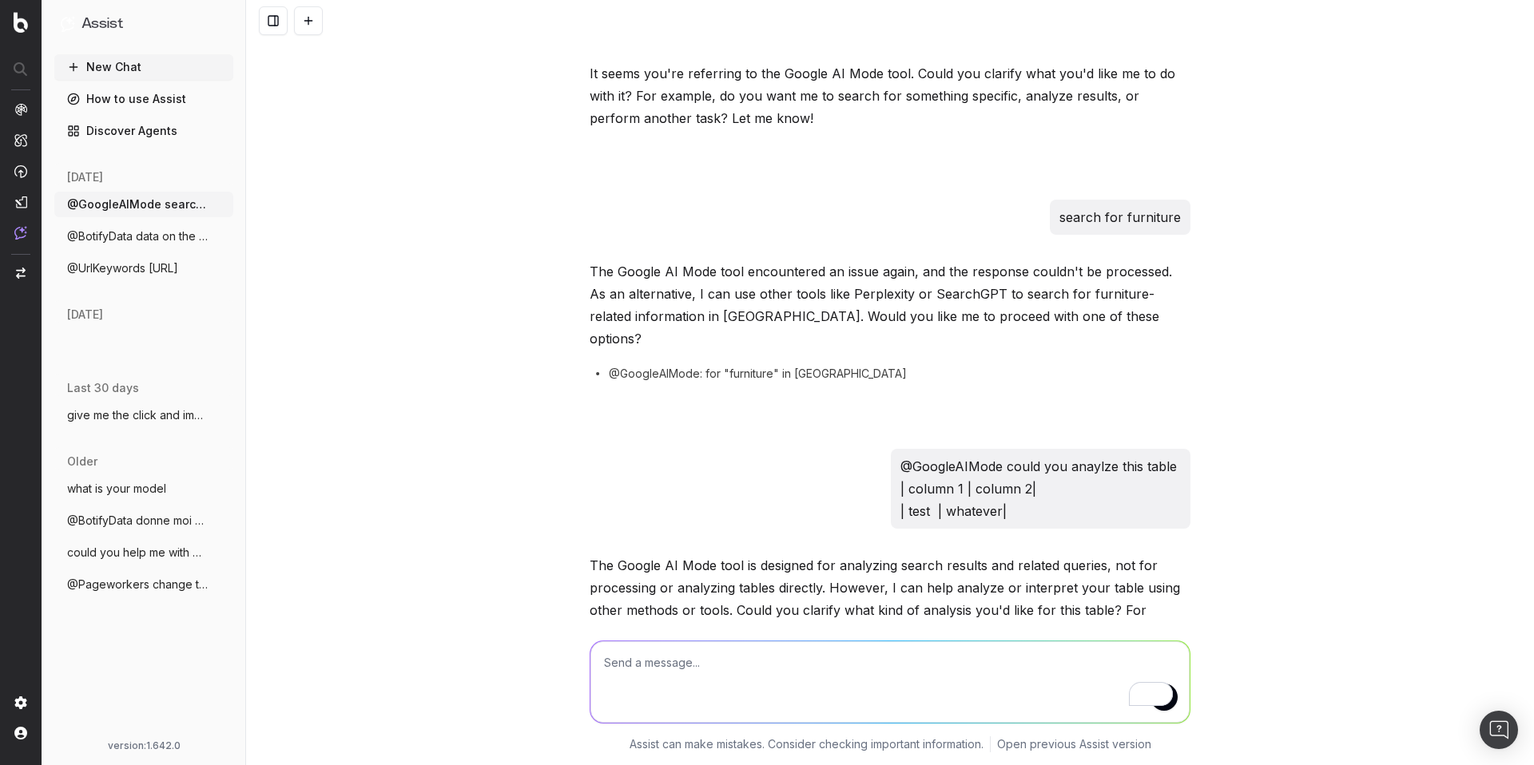
scroll to position [337, 0]
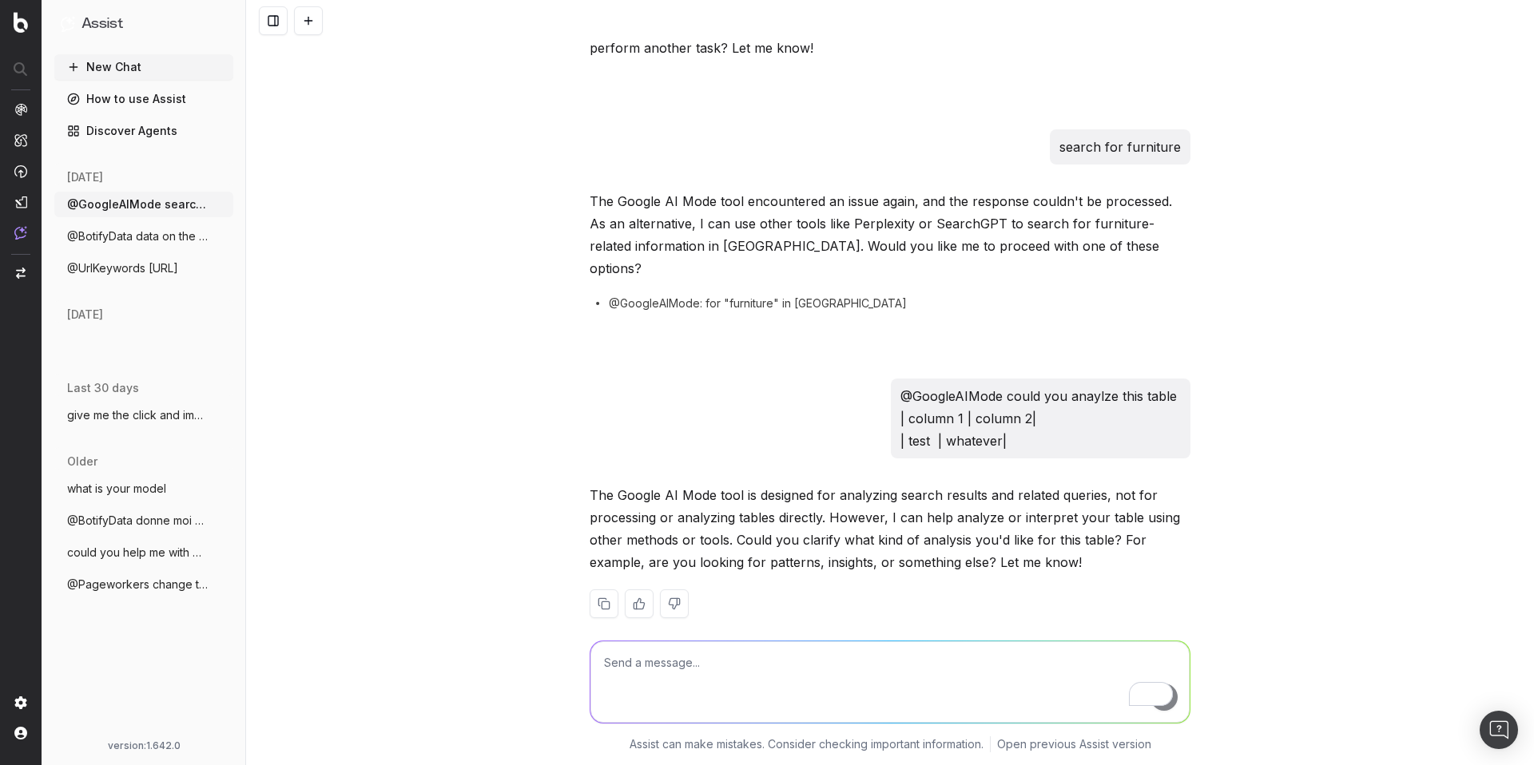
click at [701, 666] on textarea "To enrich screen reader interactions, please activate Accessibility in Grammarl…" at bounding box center [889, 681] width 599 height 81
type textarea "anaylize the result of furniture"
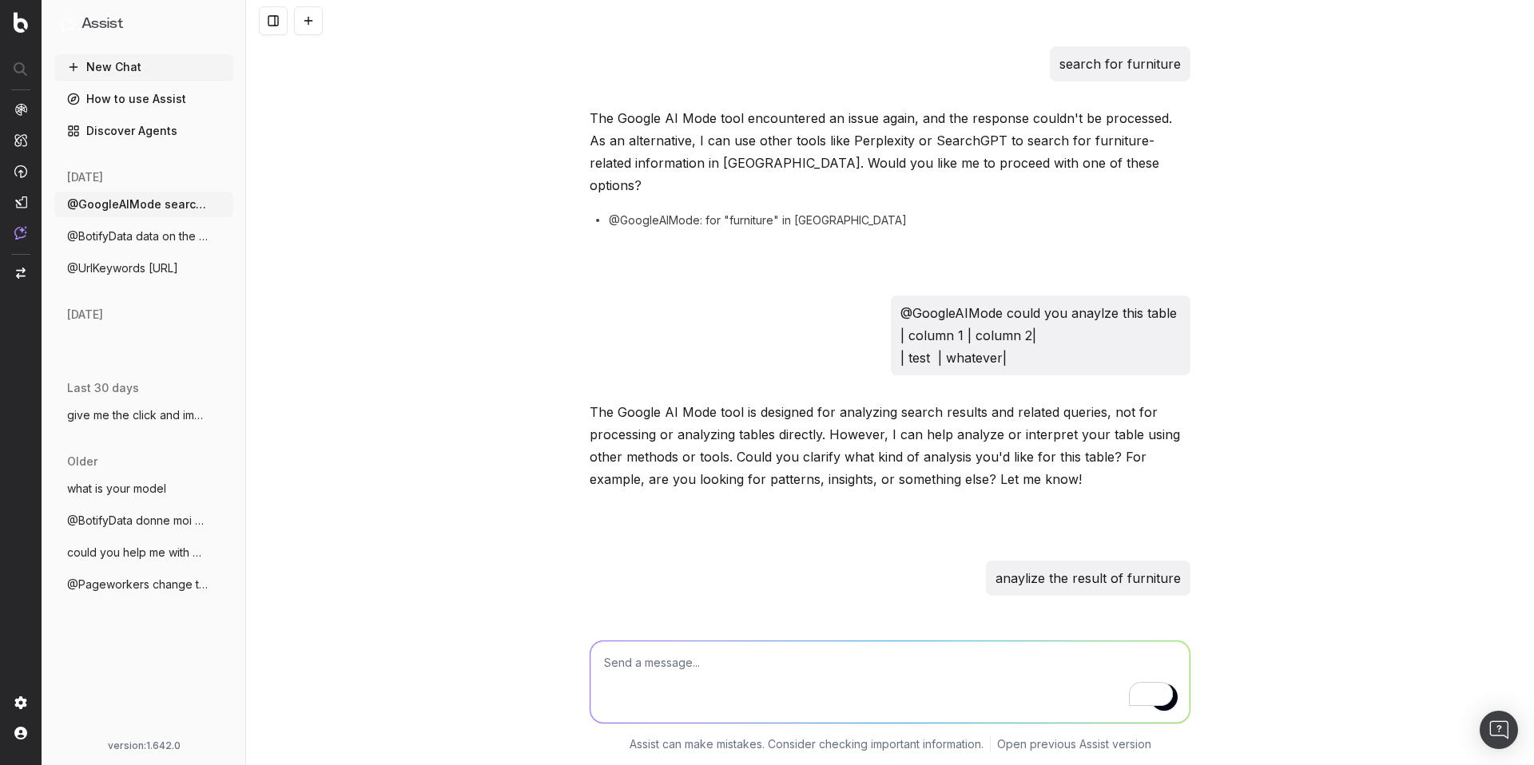
click at [136, 133] on link "Discover Agents" at bounding box center [143, 131] width 179 height 26
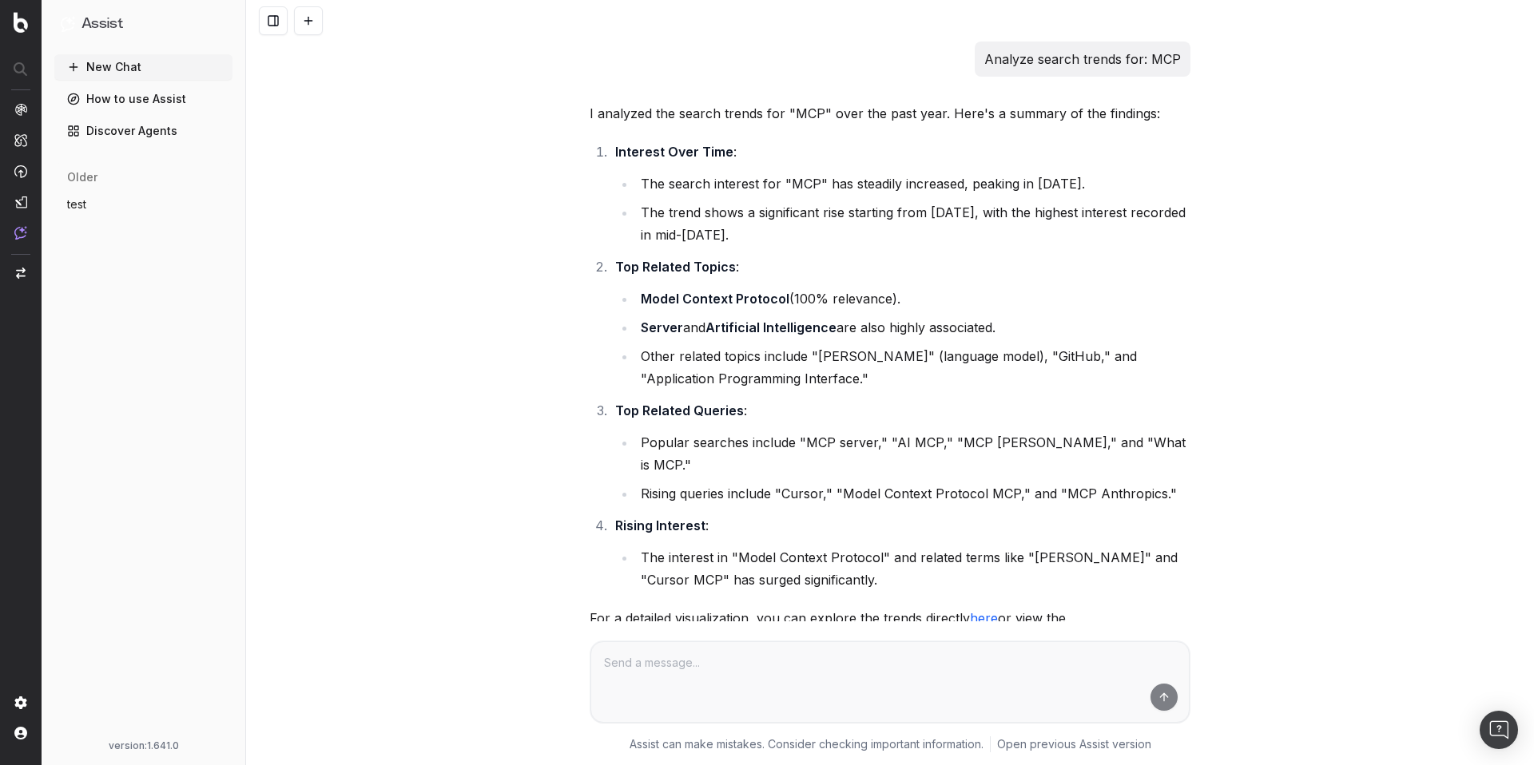
scroll to position [113, 0]
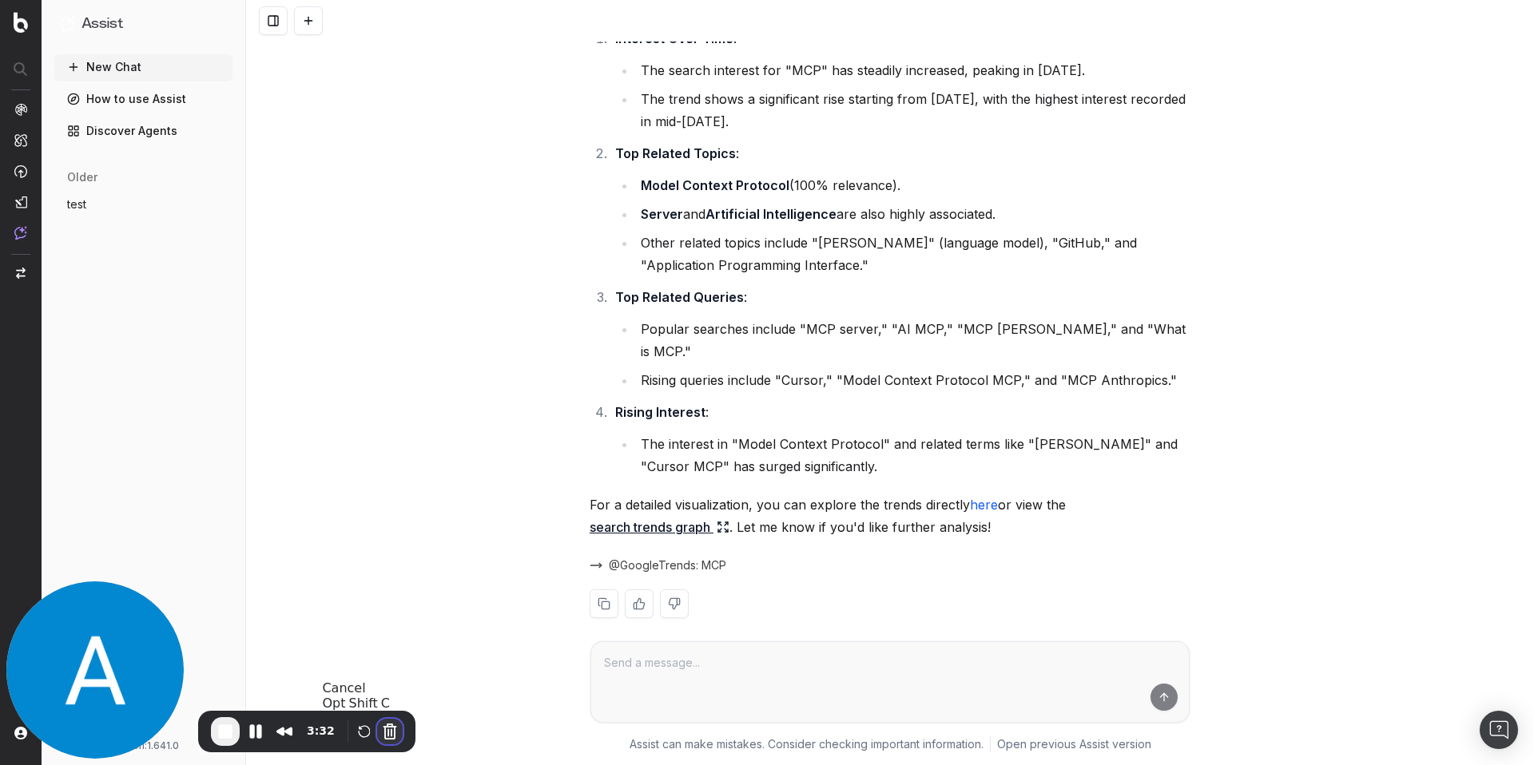
click at [384, 733] on button "Cancel Recording" at bounding box center [390, 732] width 26 height 26
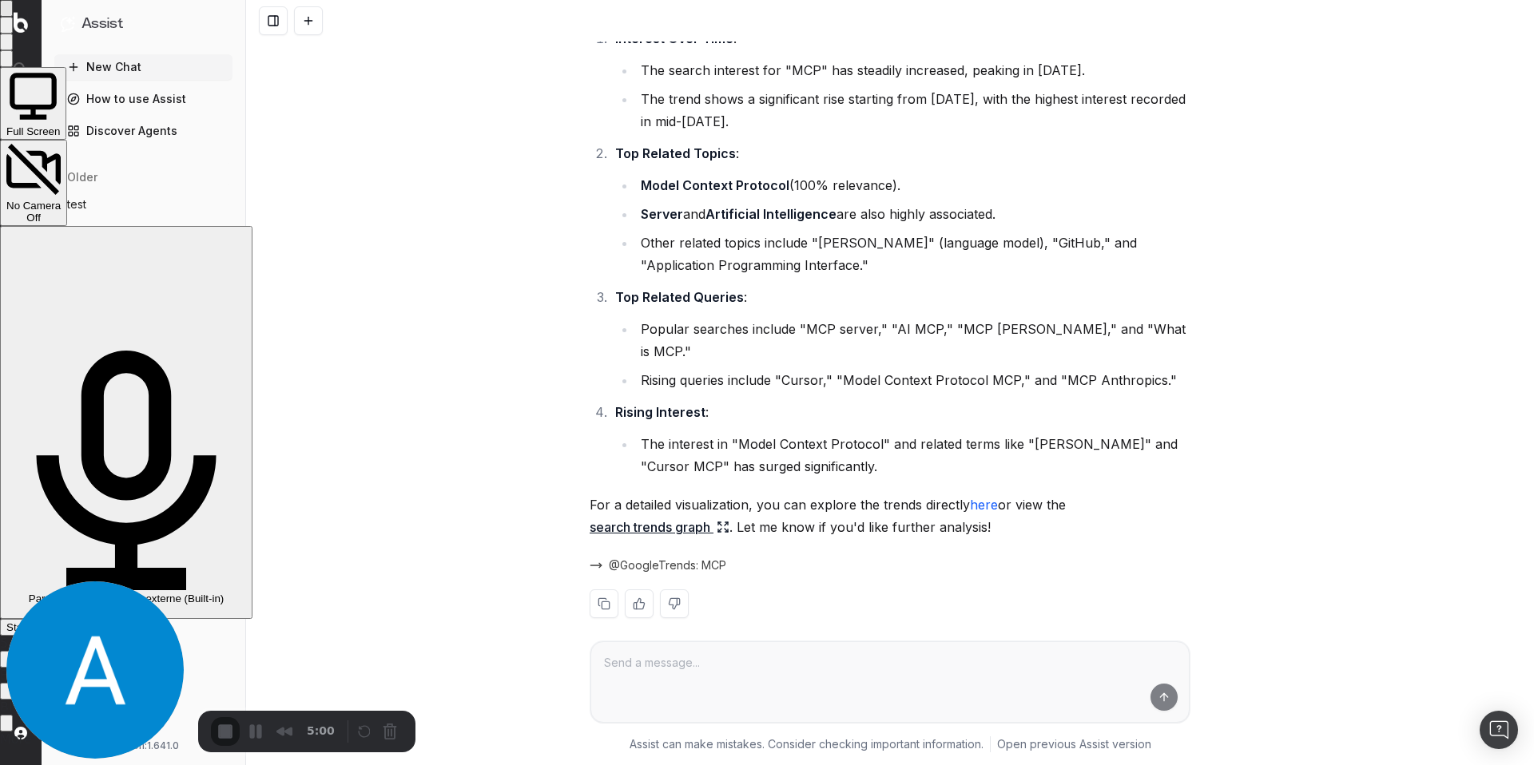
click at [81, 621] on span "Start Recording" at bounding box center [43, 627] width 74 height 12
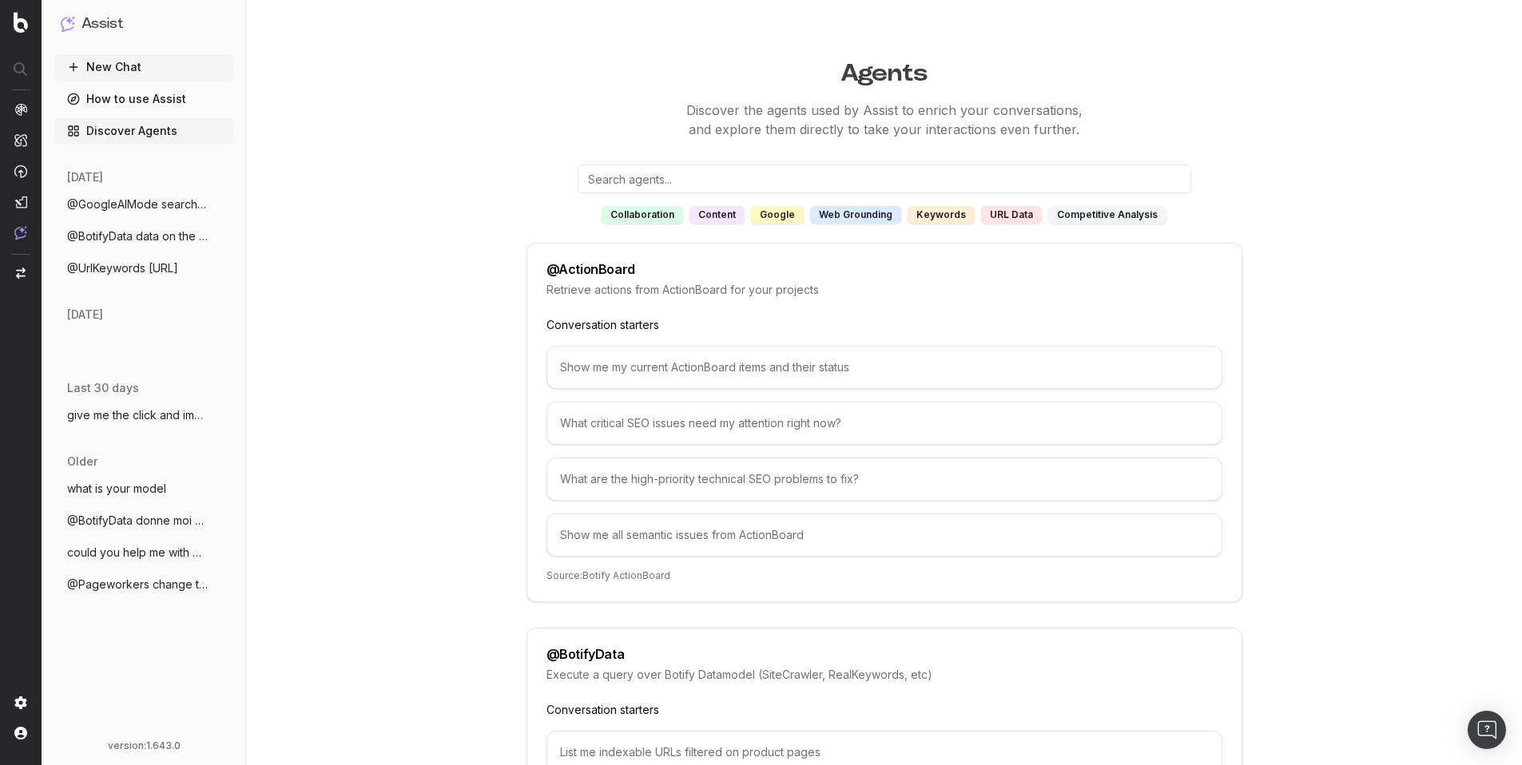
scroll to position [2674, 0]
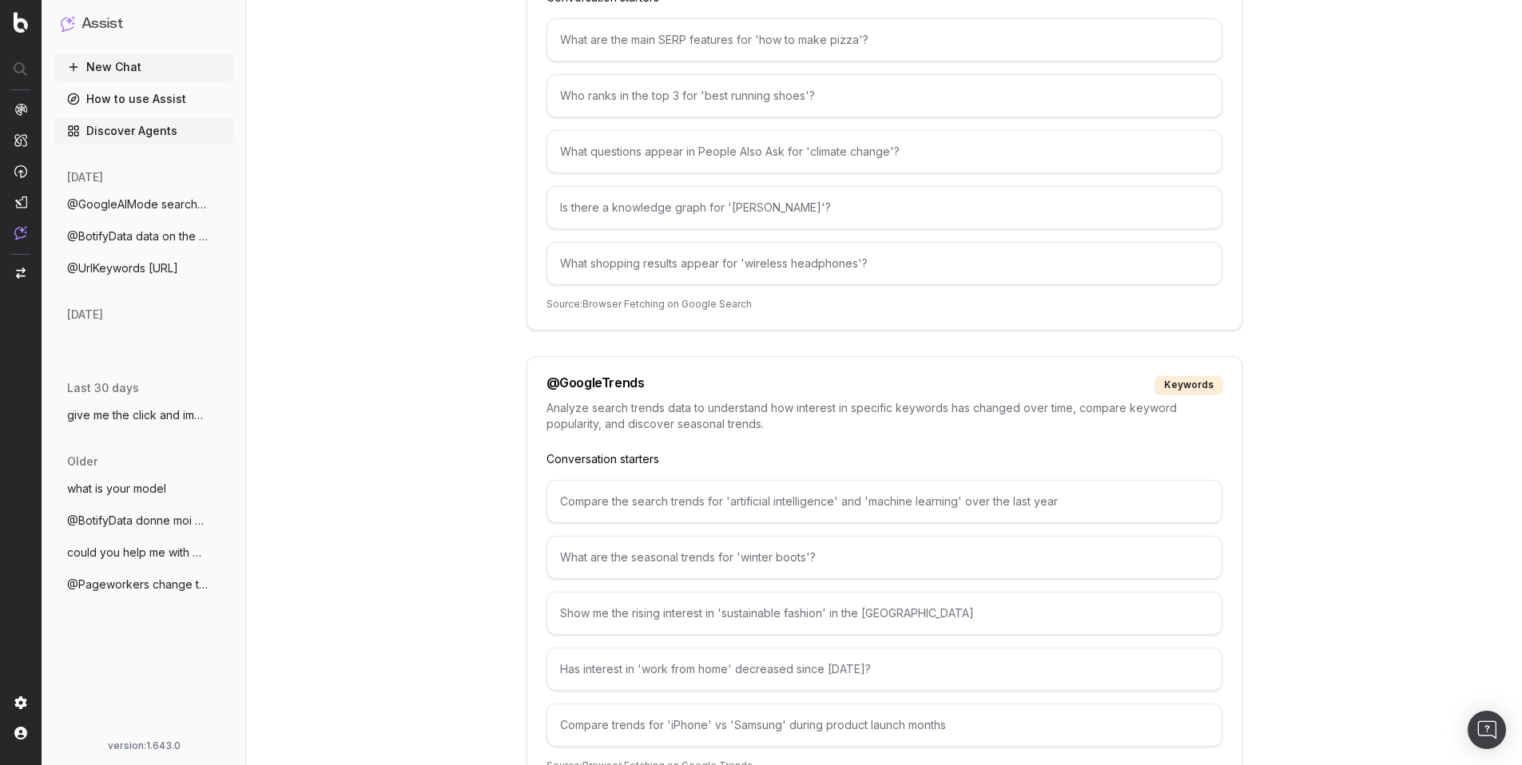
click at [717, 508] on div "Compare the search trends for 'artificial intelligence' and 'machine learning' …" at bounding box center [884, 501] width 676 height 43
copy div "Compare the search trends for 'artificial intelligence' and 'machine learning' …"
click at [145, 69] on button "New Chat" at bounding box center [143, 67] width 179 height 26
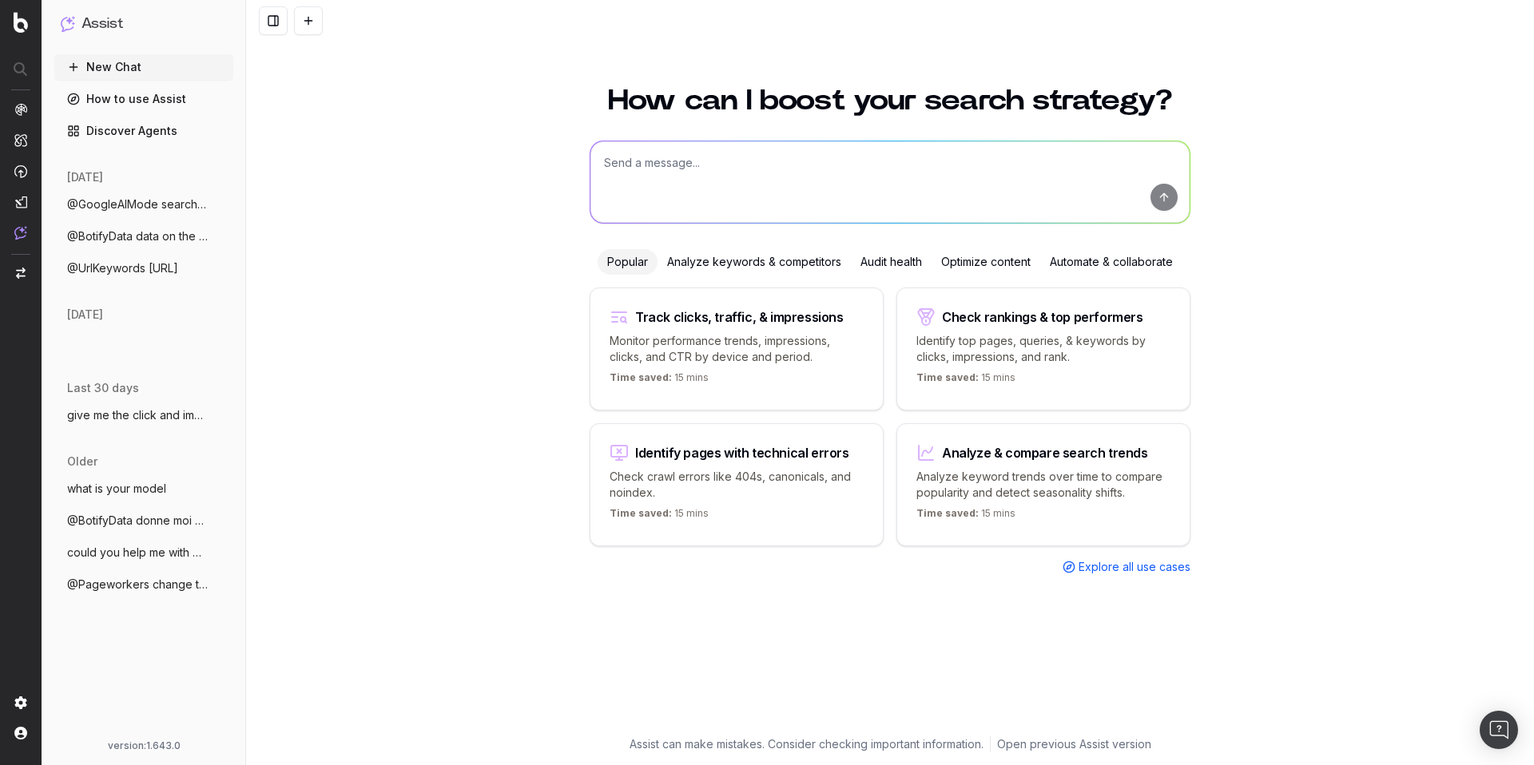
click at [618, 161] on textarea at bounding box center [889, 181] width 599 height 81
paste textarea "Compare the search trends for 'artificial intelligence' and 'machine learning' …"
click at [602, 174] on textarea "Compare the search trends for 'artificial intelligence' and 'machine learning' …" at bounding box center [889, 181] width 599 height 81
click at [604, 170] on textarea "Compare the search trends for 'artificial intelligence' and 'machine learning' …" at bounding box center [889, 181] width 599 height 81
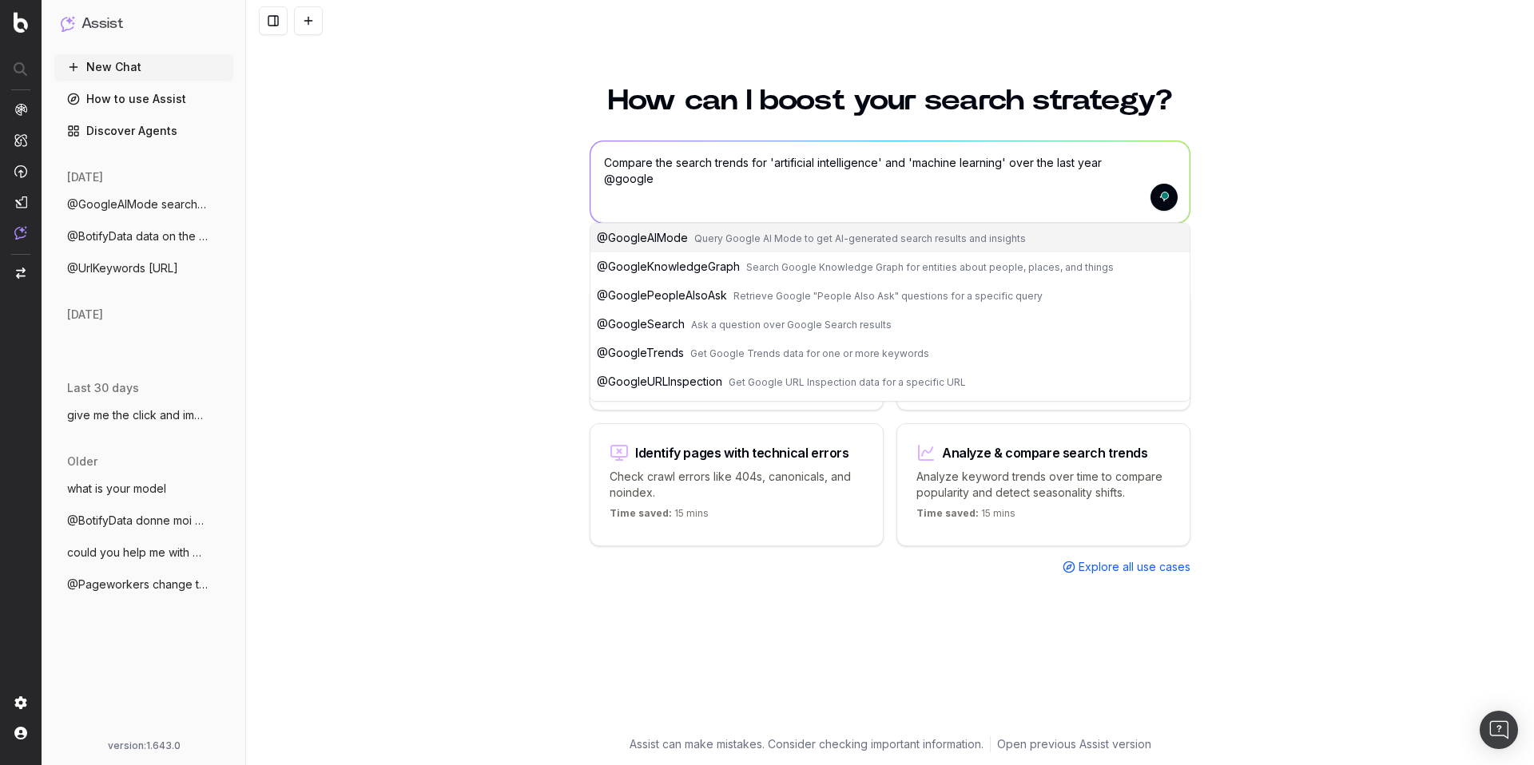
type textarea "Compare the search trends for 'artificial intelligence' and 'machine learning' …"
click at [621, 228] on button "@ GoogleAIMode Query Google AI Mode to get AI-generated search results and insi…" at bounding box center [889, 238] width 599 height 29
type textarea "Compare the search trends for 'artificial intelligence' and 'machine learning' …"
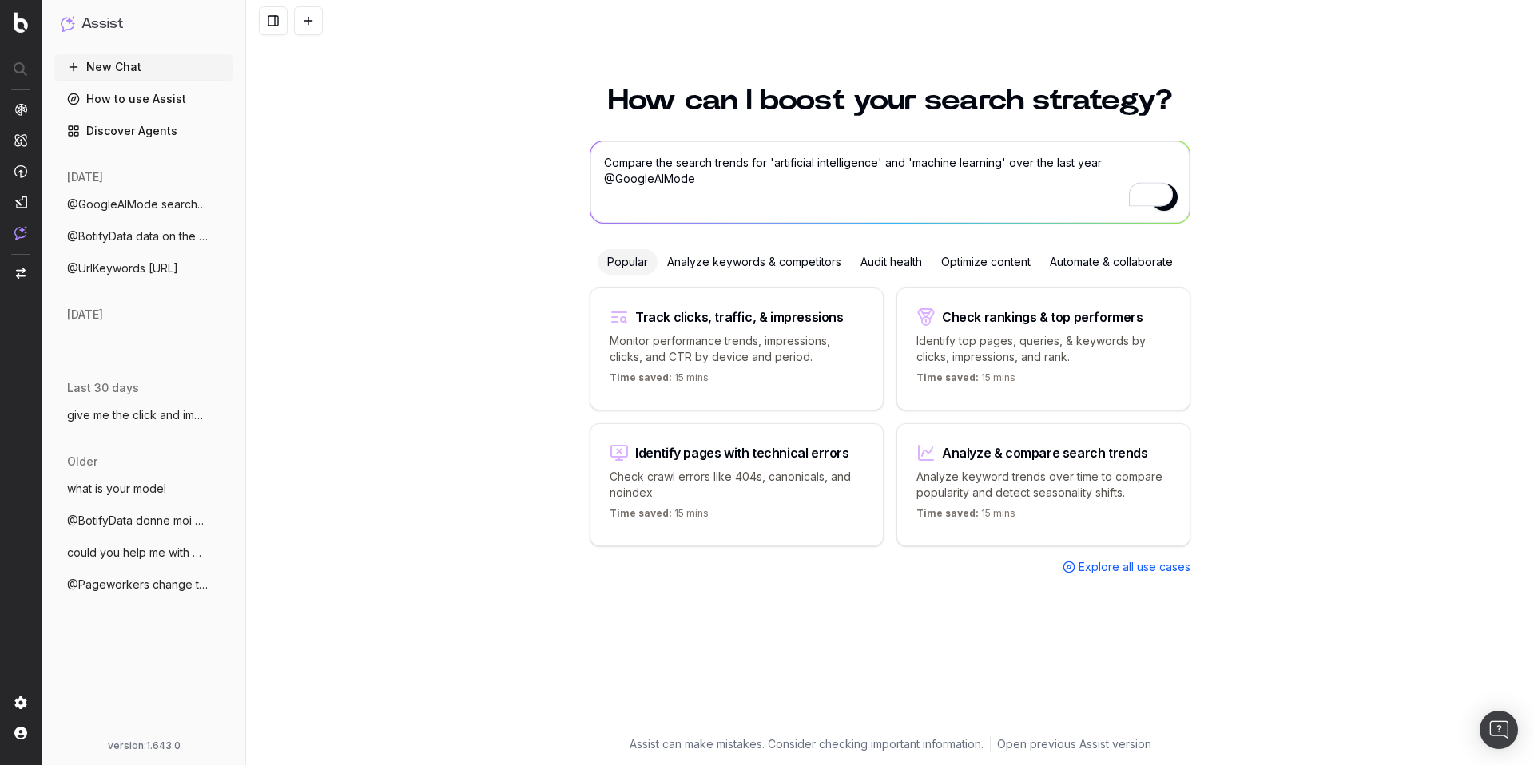
click at [787, 161] on textarea "Compare the search trends for 'artificial intelligence' and 'machine learning' …" at bounding box center [889, 181] width 599 height 81
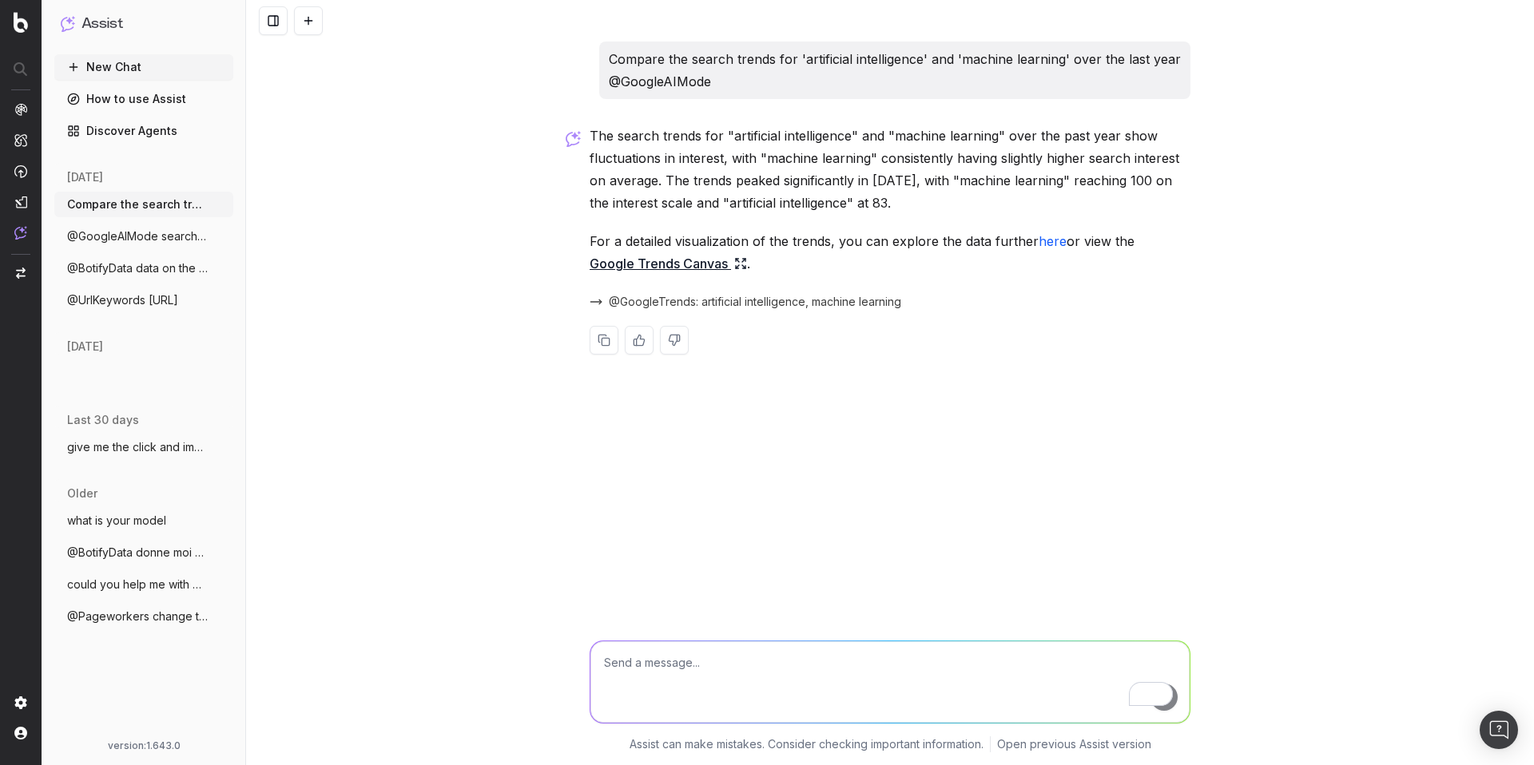
click at [696, 77] on p "Compare the search trends for 'artificial intelligence' and 'machine learning' …" at bounding box center [895, 70] width 572 height 45
click at [722, 62] on p "Compare the search trends for 'artificial intelligence' and 'machine learning' …" at bounding box center [895, 70] width 572 height 45
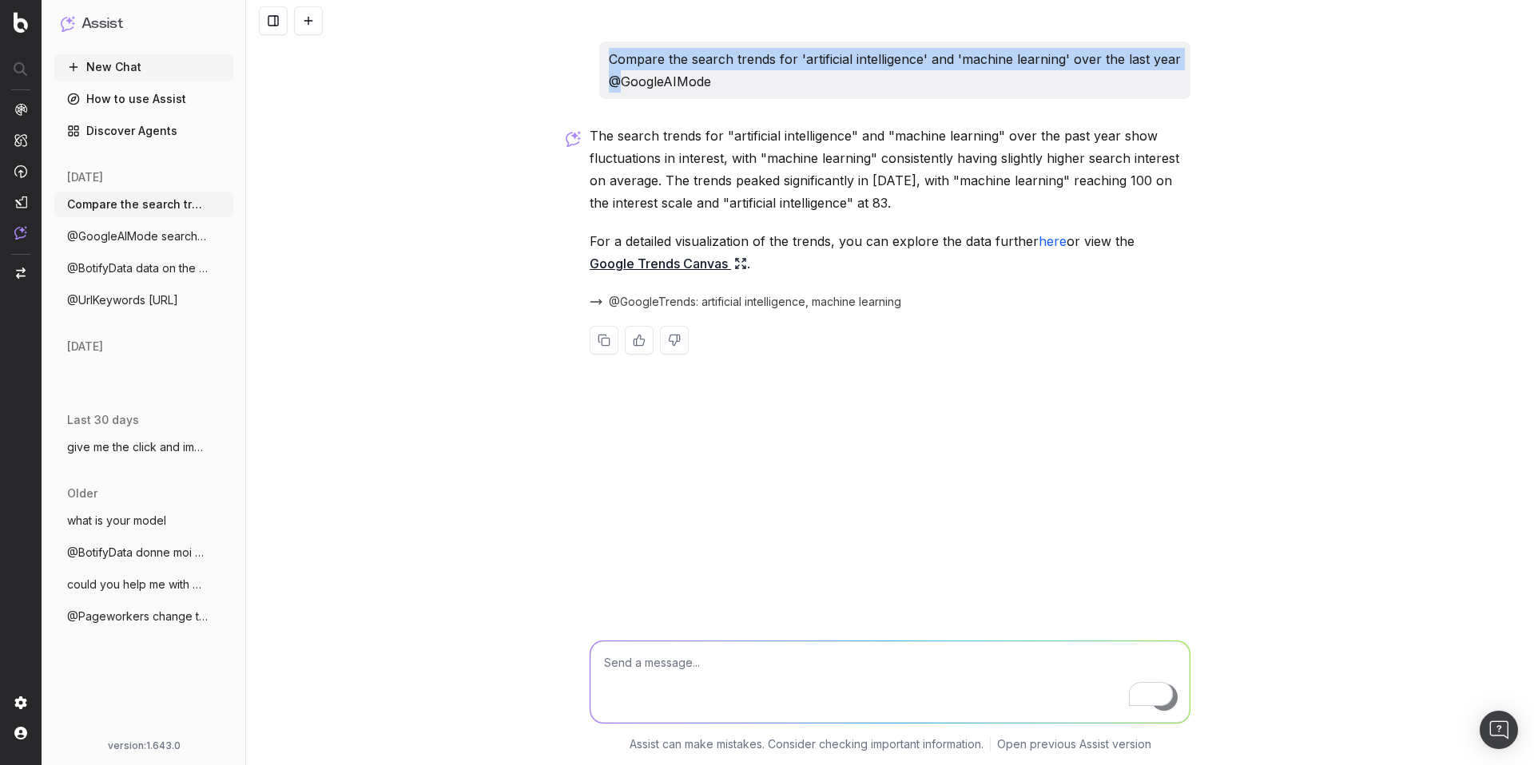
click at [722, 62] on p "Compare the search trends for 'artificial intelligence' and 'machine learning' …" at bounding box center [895, 70] width 572 height 45
copy p "Compare the search trends for 'artificial intelligence' and 'machine learning' …"
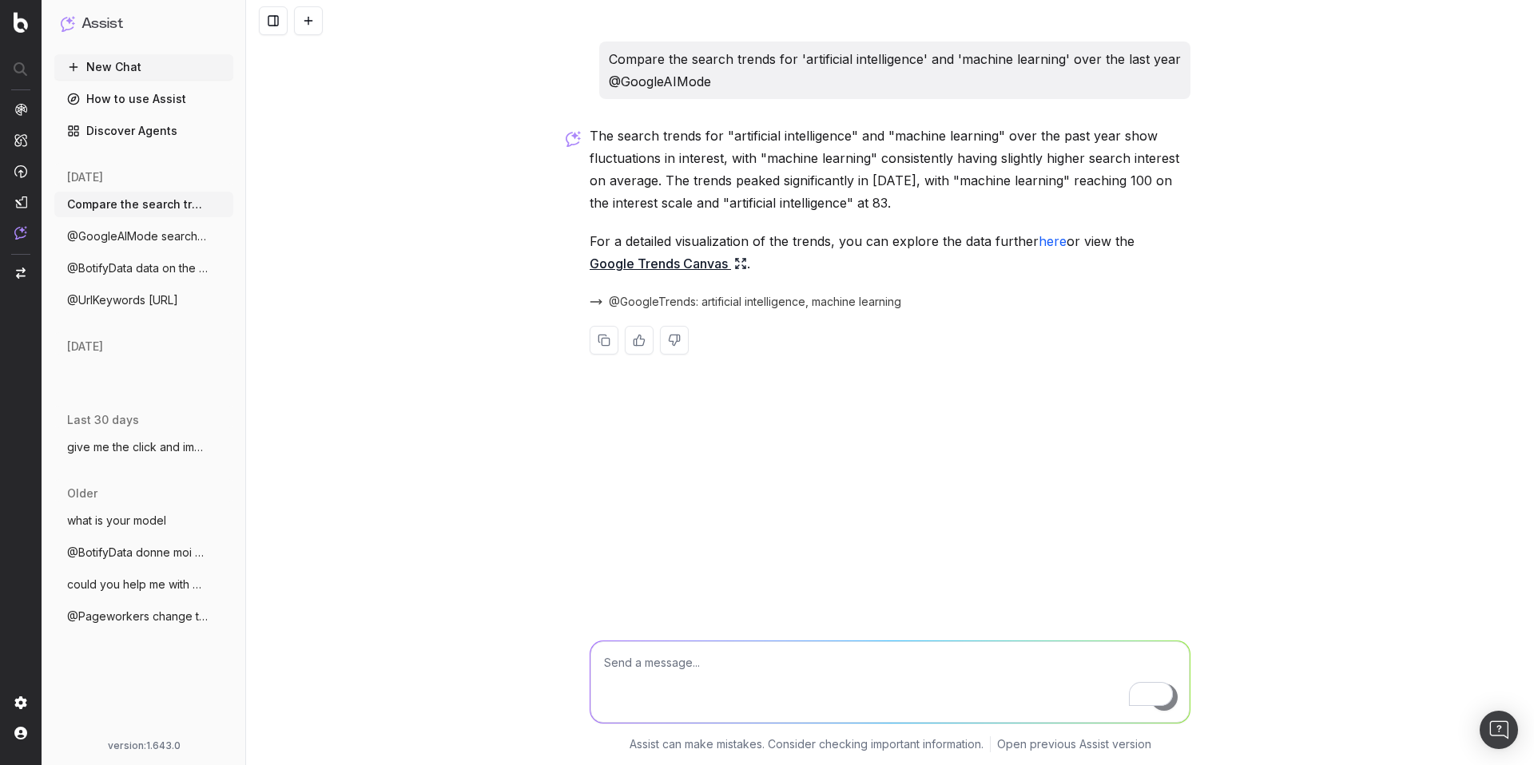
click at [788, 81] on p "Compare the search trends for 'artificial intelligence' and 'machine learning' …" at bounding box center [895, 70] width 572 height 45
drag, startPoint x: 784, startPoint y: 81, endPoint x: 587, endPoint y: 34, distance: 202.9
click at [587, 34] on div "Compare the search trends for 'artificial intelligence' and 'machine learning' …" at bounding box center [890, 382] width 1288 height 765
copy p "Compare the search trends for 'artificial intelligence' and 'machine learning' …"
click at [770, 302] on span "@GoogleTrends: artificial intelligence, machine learning" at bounding box center [755, 302] width 292 height 16
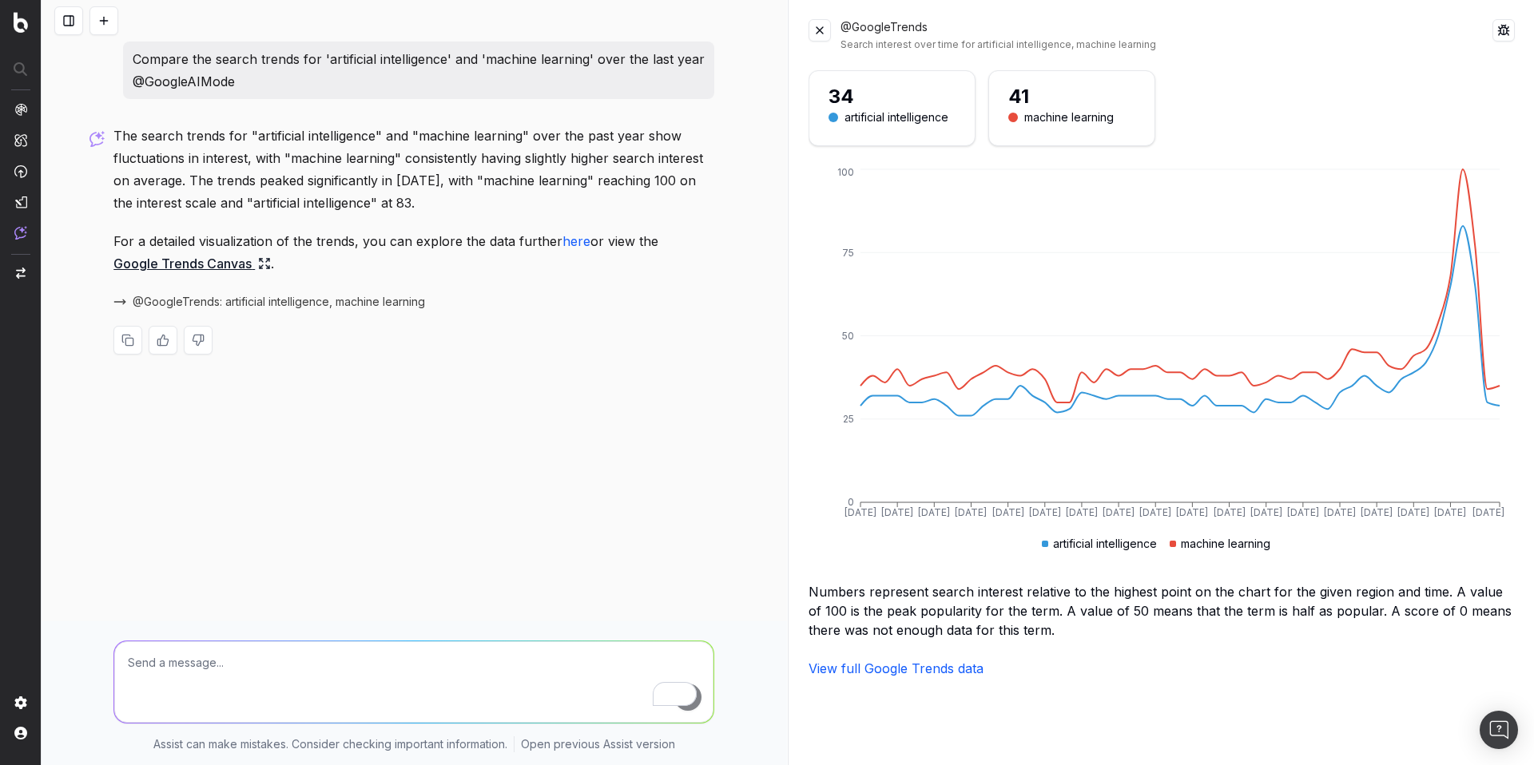
click at [276, 681] on textarea "To enrich screen reader interactions, please activate Accessibility in Grammarl…" at bounding box center [413, 681] width 599 height 81
paste textarea "Compare the search trends for 'artificial intelligence' and 'machine learning' …"
drag, startPoint x: 251, startPoint y: 689, endPoint x: 92, endPoint y: 672, distance: 159.9
click at [92, 672] on div "Compare the search trends for 'artificial intelligence' and 'machine learning' …" at bounding box center [414, 693] width 745 height 144
click at [125, 656] on textarea "Compare the search trends for 'artificial intelligence' and 'machine learning' …" at bounding box center [413, 681] width 599 height 81
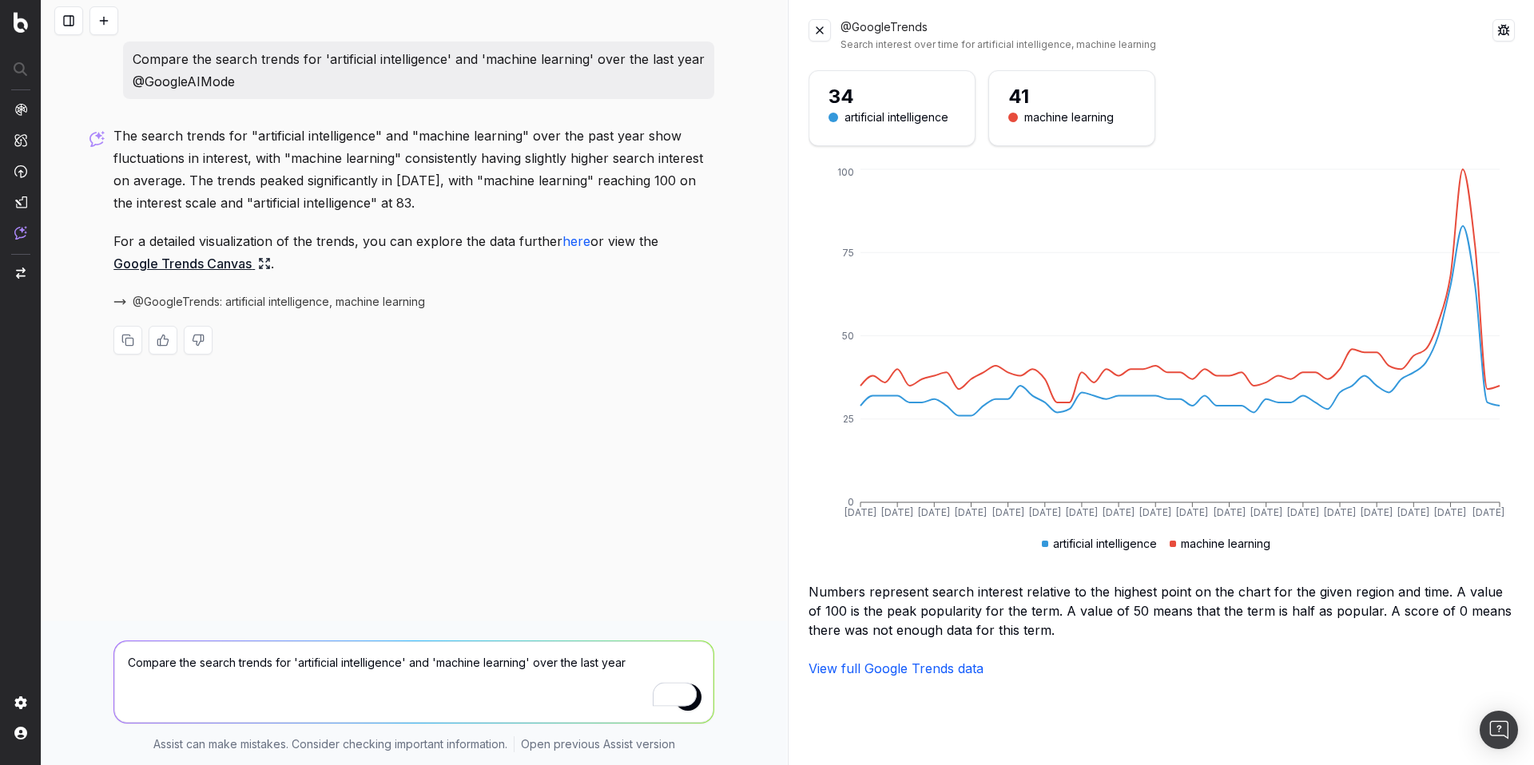
paste textarea "@GoogleAIMode"
type textarea "@GoogleAIMode Compare the search trends for 'artificial intelligence' and 'mach…"
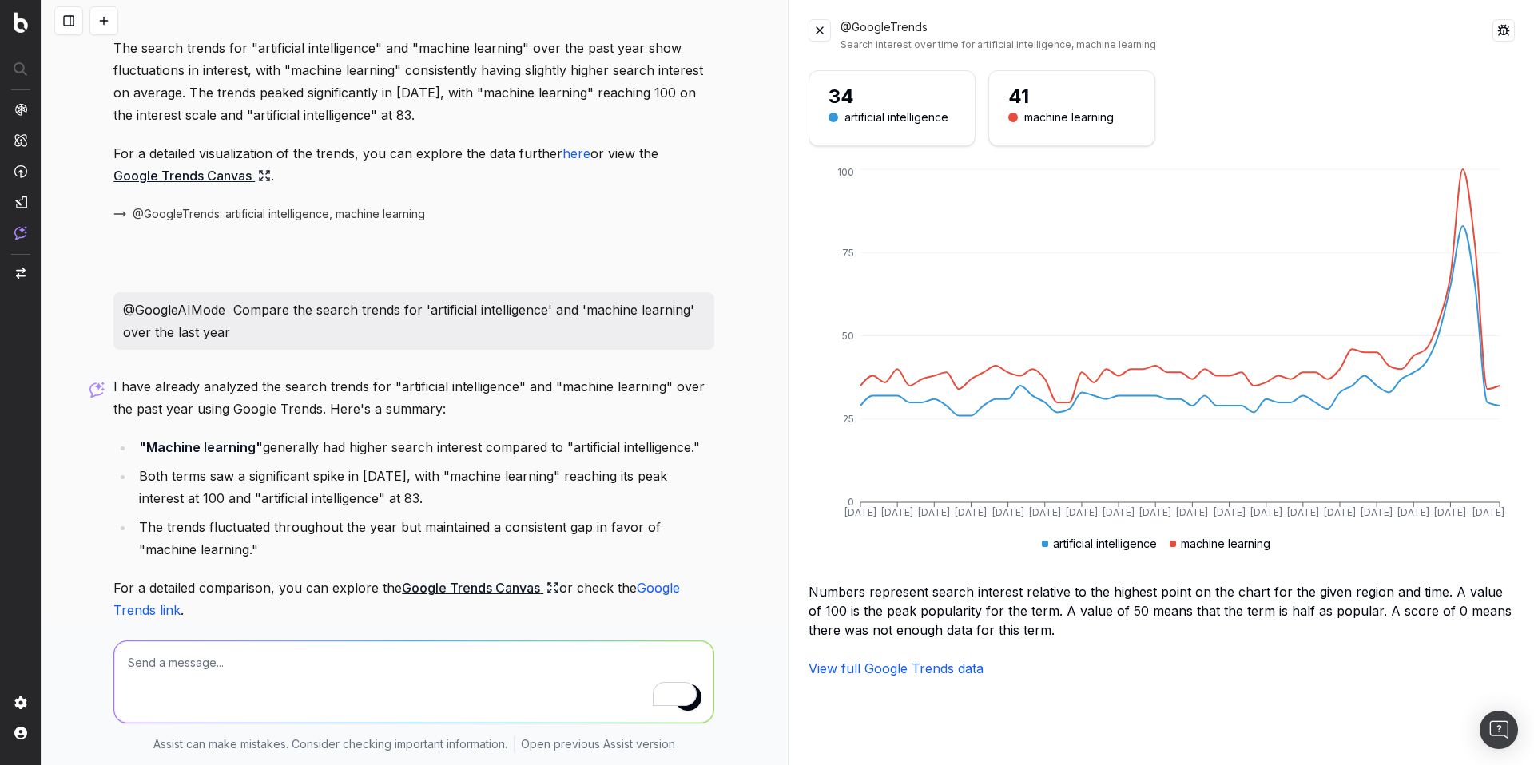
scroll to position [158, 0]
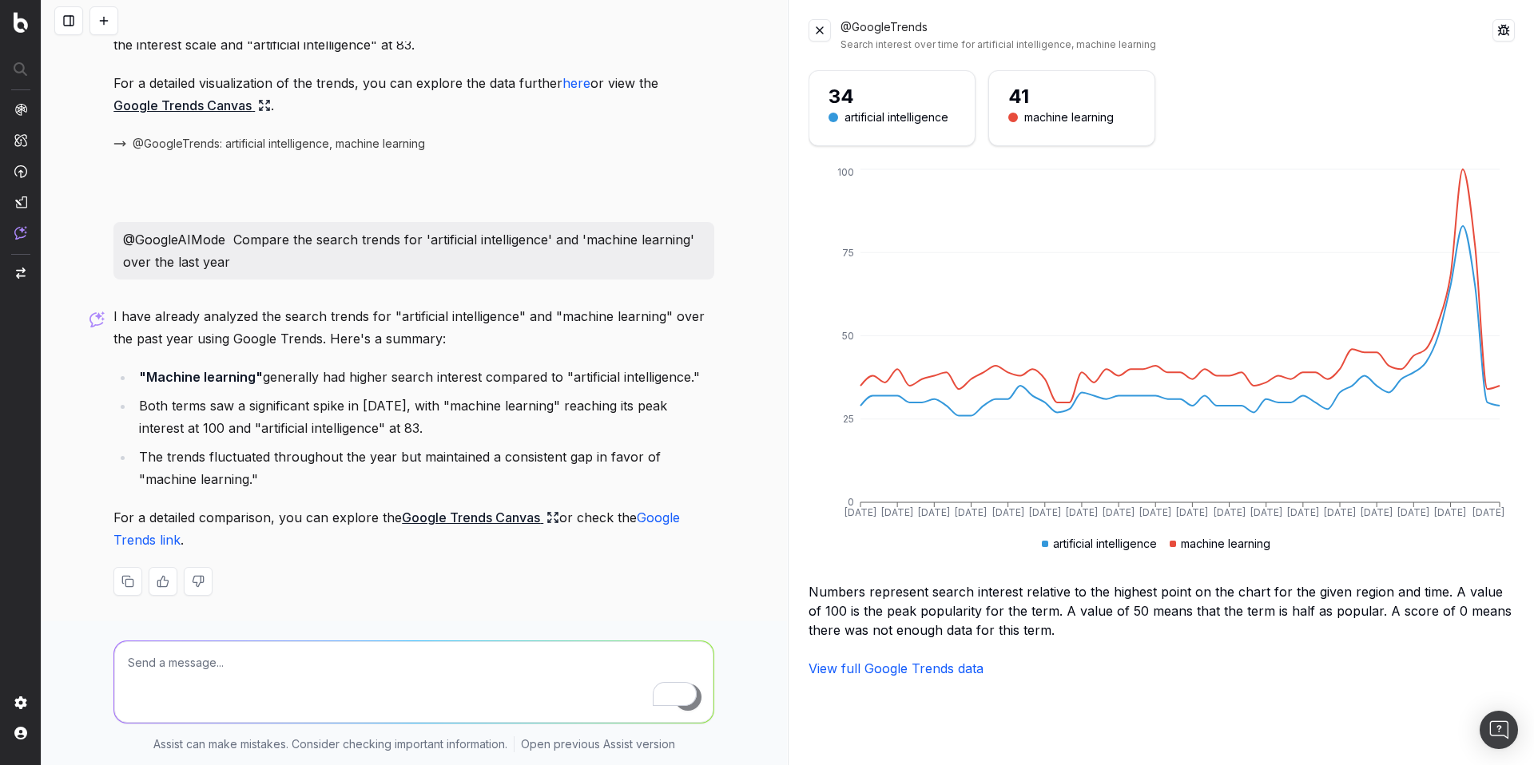
click at [510, 514] on link "Google Trends Canvas" at bounding box center [480, 517] width 157 height 22
click at [506, 518] on link "Google Trends Canvas" at bounding box center [480, 517] width 157 height 22
click at [820, 34] on button at bounding box center [819, 30] width 22 height 22
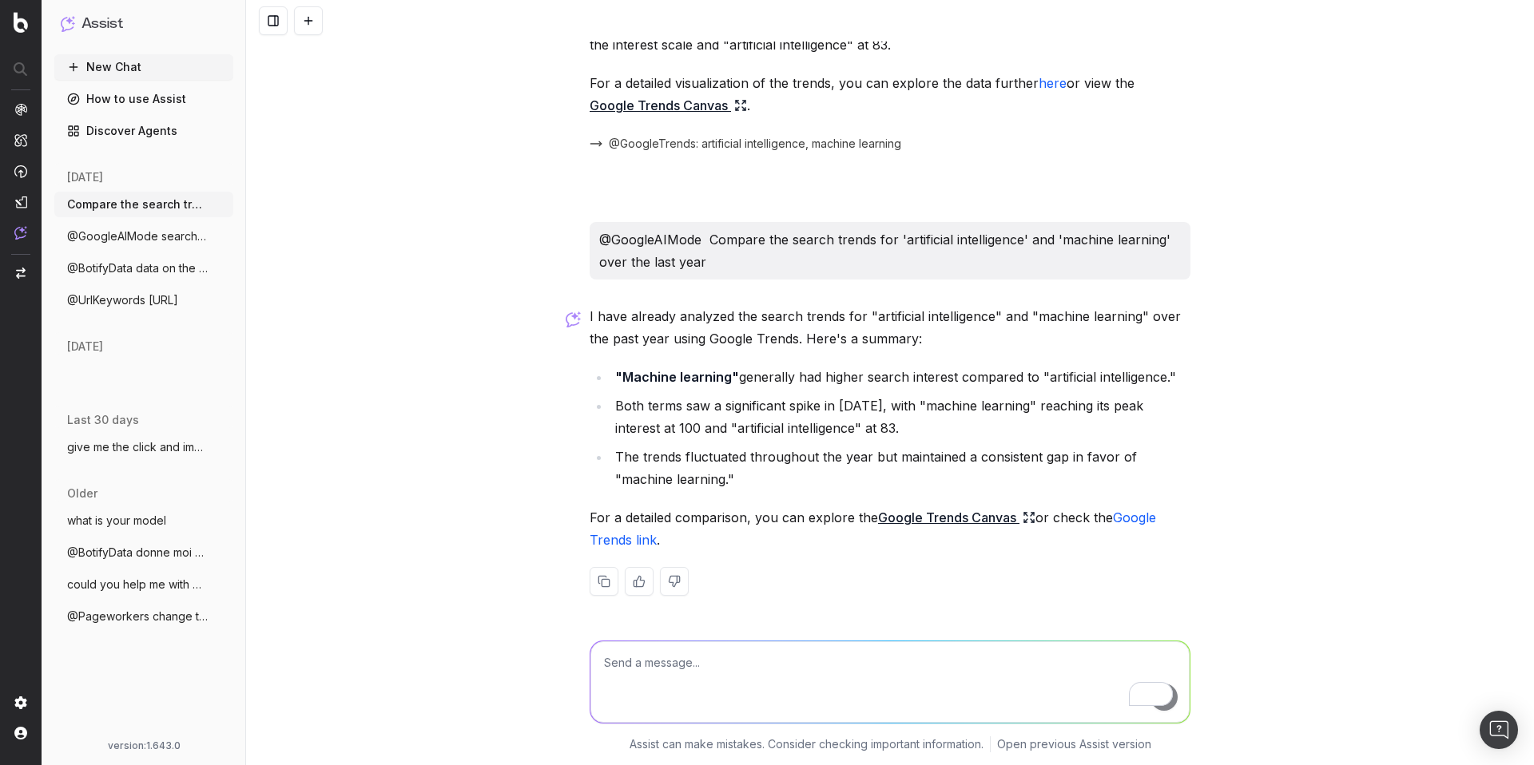
click at [955, 516] on link "Google Trends Canvas" at bounding box center [956, 517] width 157 height 22
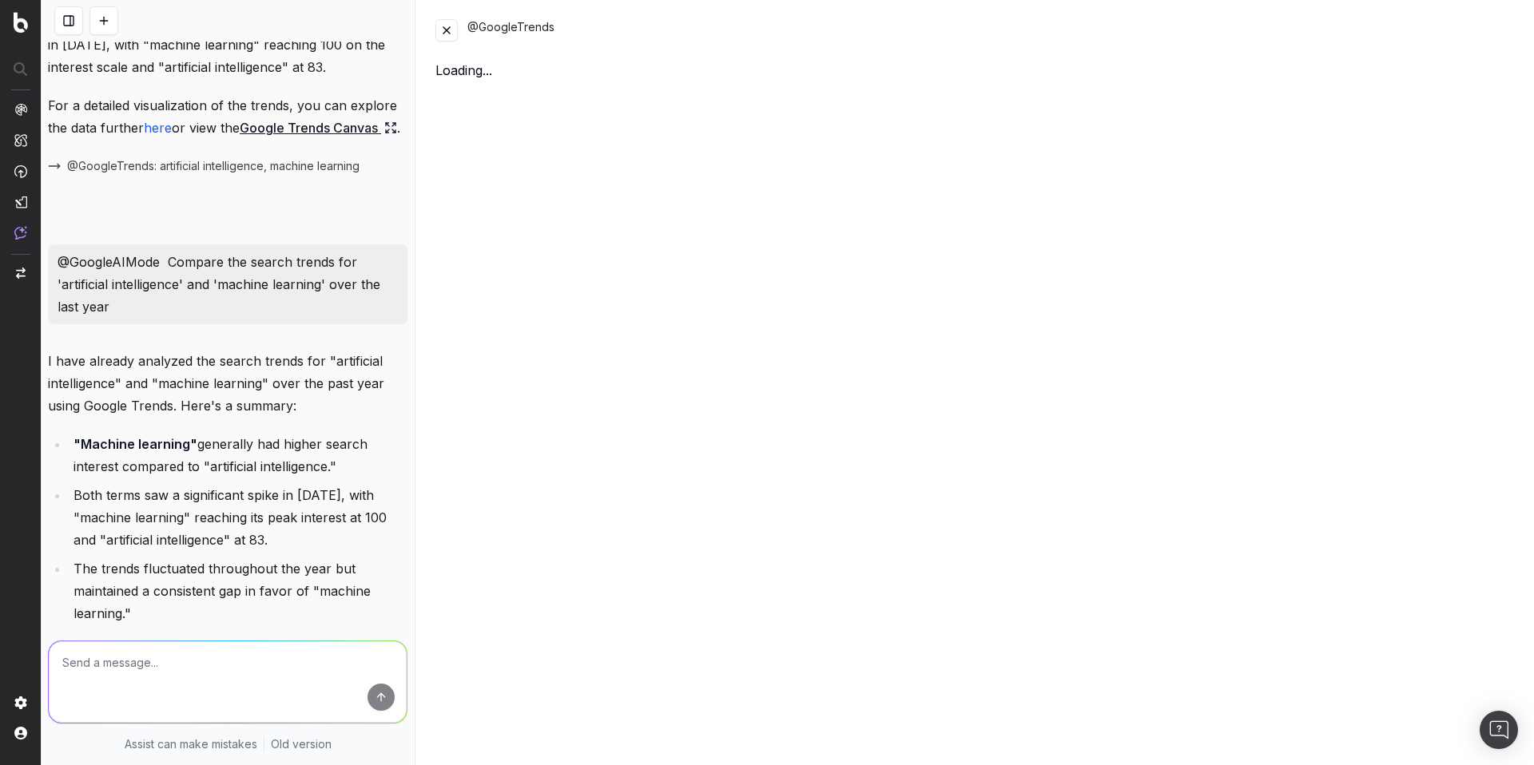
scroll to position [181, 0]
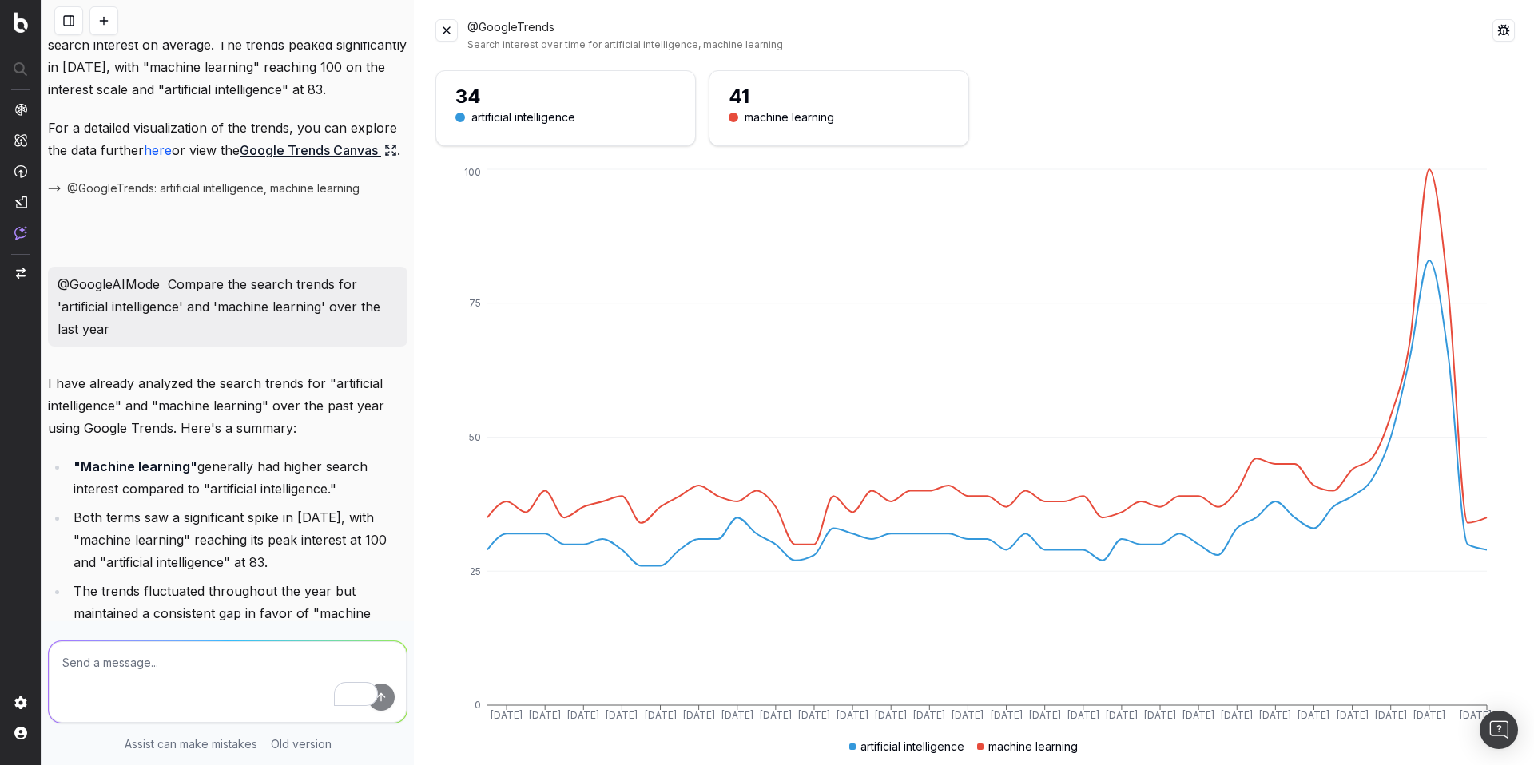
click at [448, 30] on button at bounding box center [446, 30] width 22 height 22
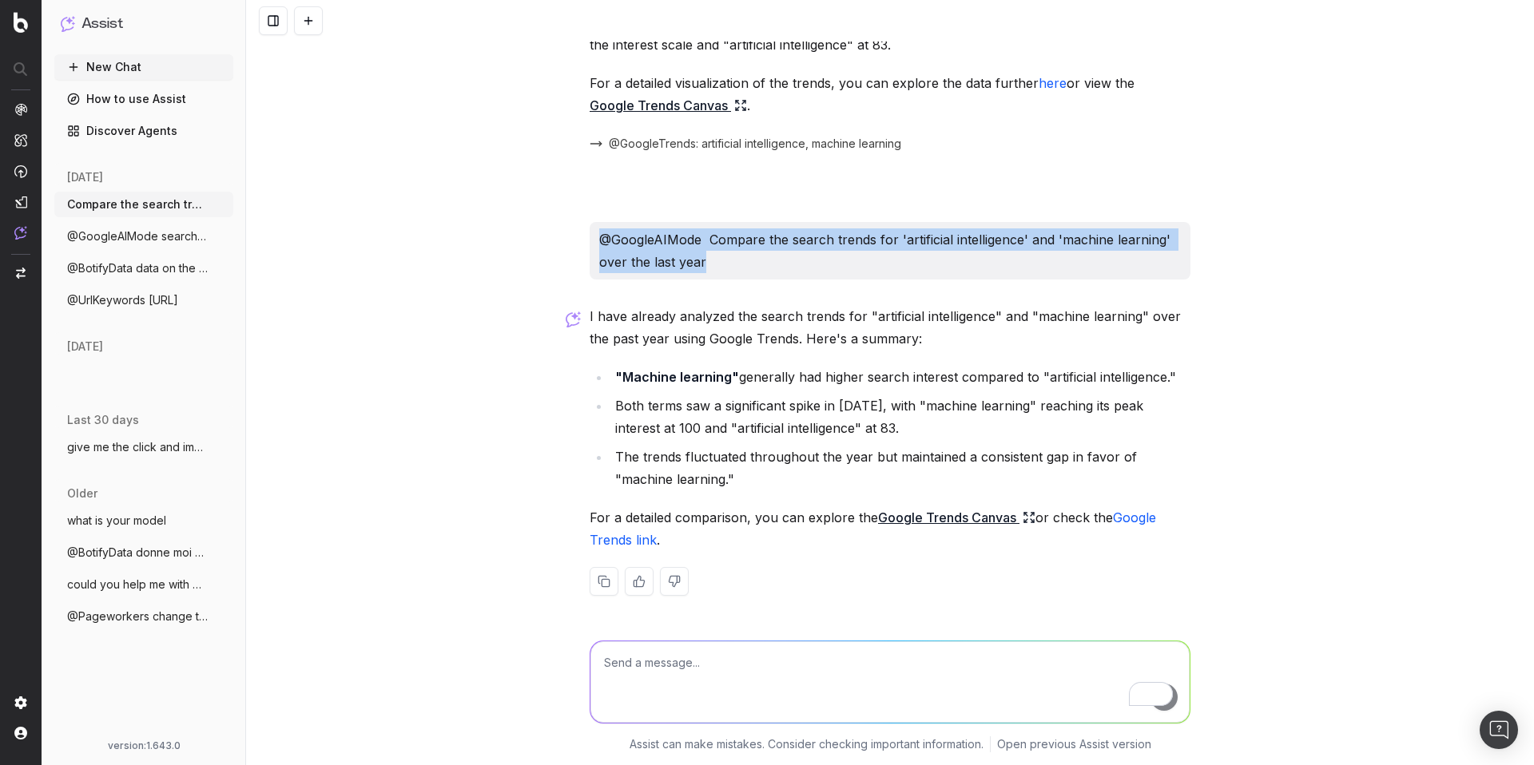
drag, startPoint x: 591, startPoint y: 235, endPoint x: 711, endPoint y: 265, distance: 123.6
click at [711, 265] on div "@GoogleAIMode Compare the search trends for 'artificial intelligence' and 'mach…" at bounding box center [890, 251] width 601 height 58
copy p "@GoogleAIMode Compare the search trends for 'artificial intelligence' and 'mach…"
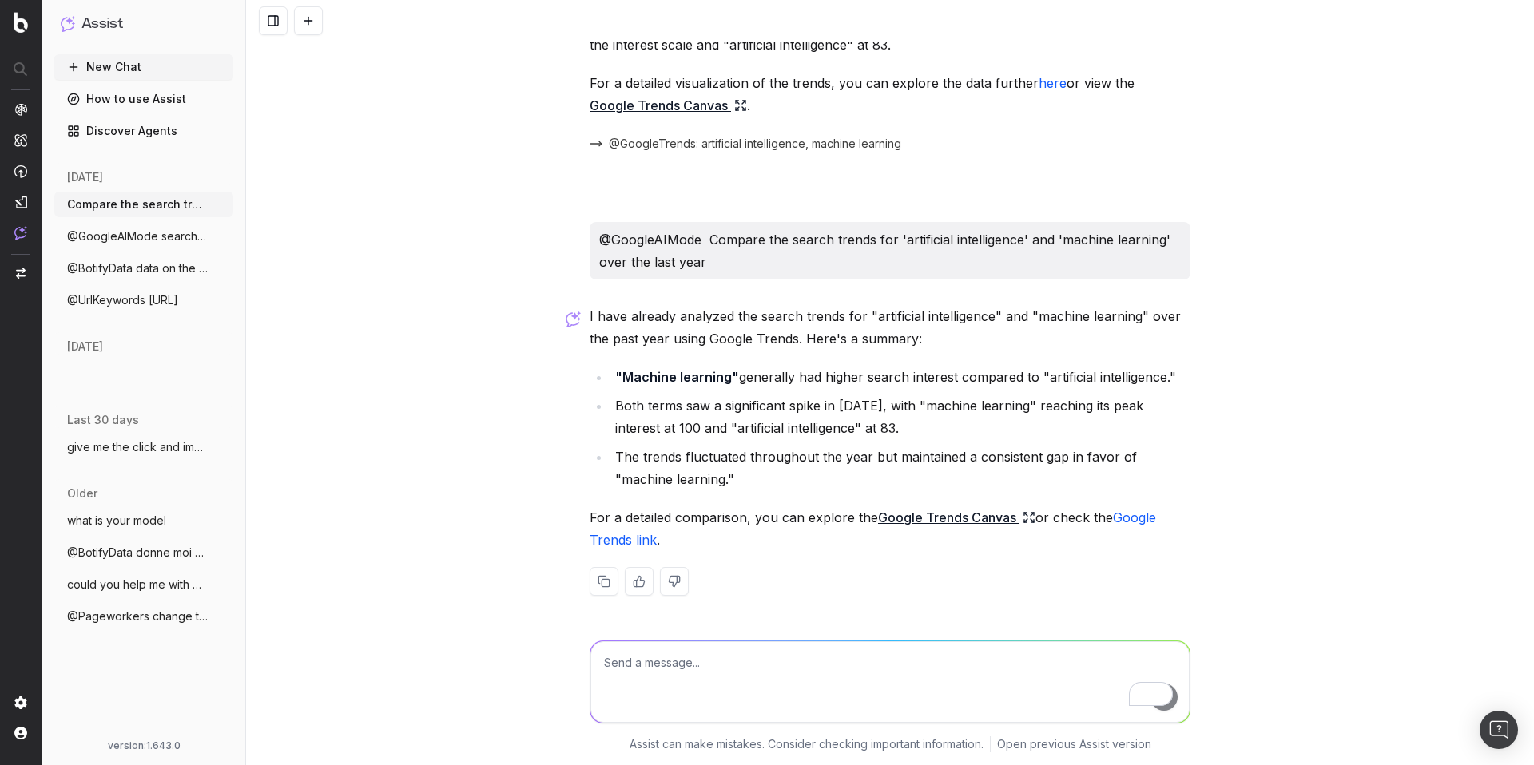
click at [690, 661] on textarea "To enrich screen reader interactions, please activate Accessibility in Grammarl…" at bounding box center [889, 681] width 599 height 81
paste textarea "@GoogleAIMode How much should a mens gold chain cost? / United States / mobile"
type textarea "@GoogleAIMode How much should a mens gold chain cost? / United States / mobile"
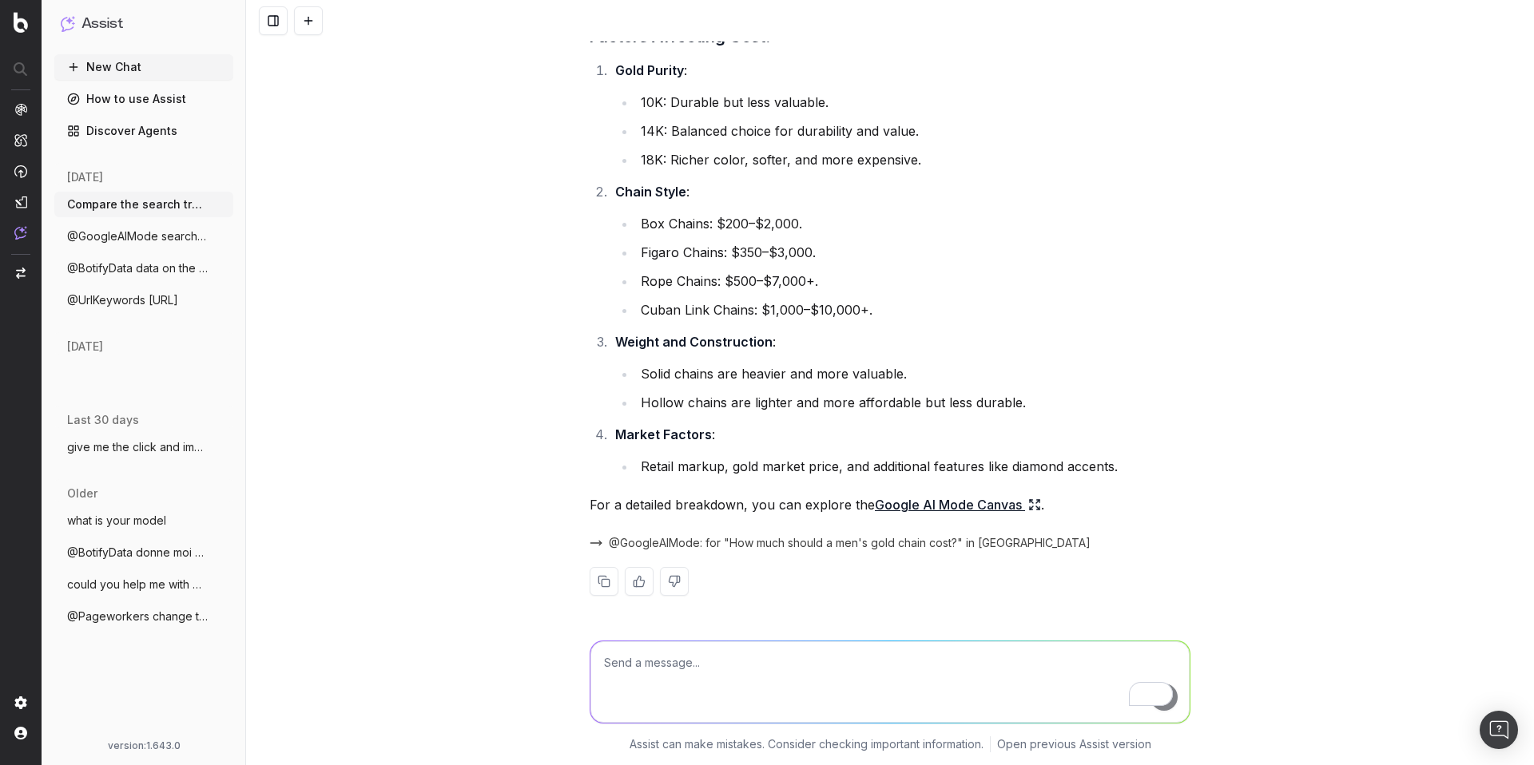
scroll to position [288, 0]
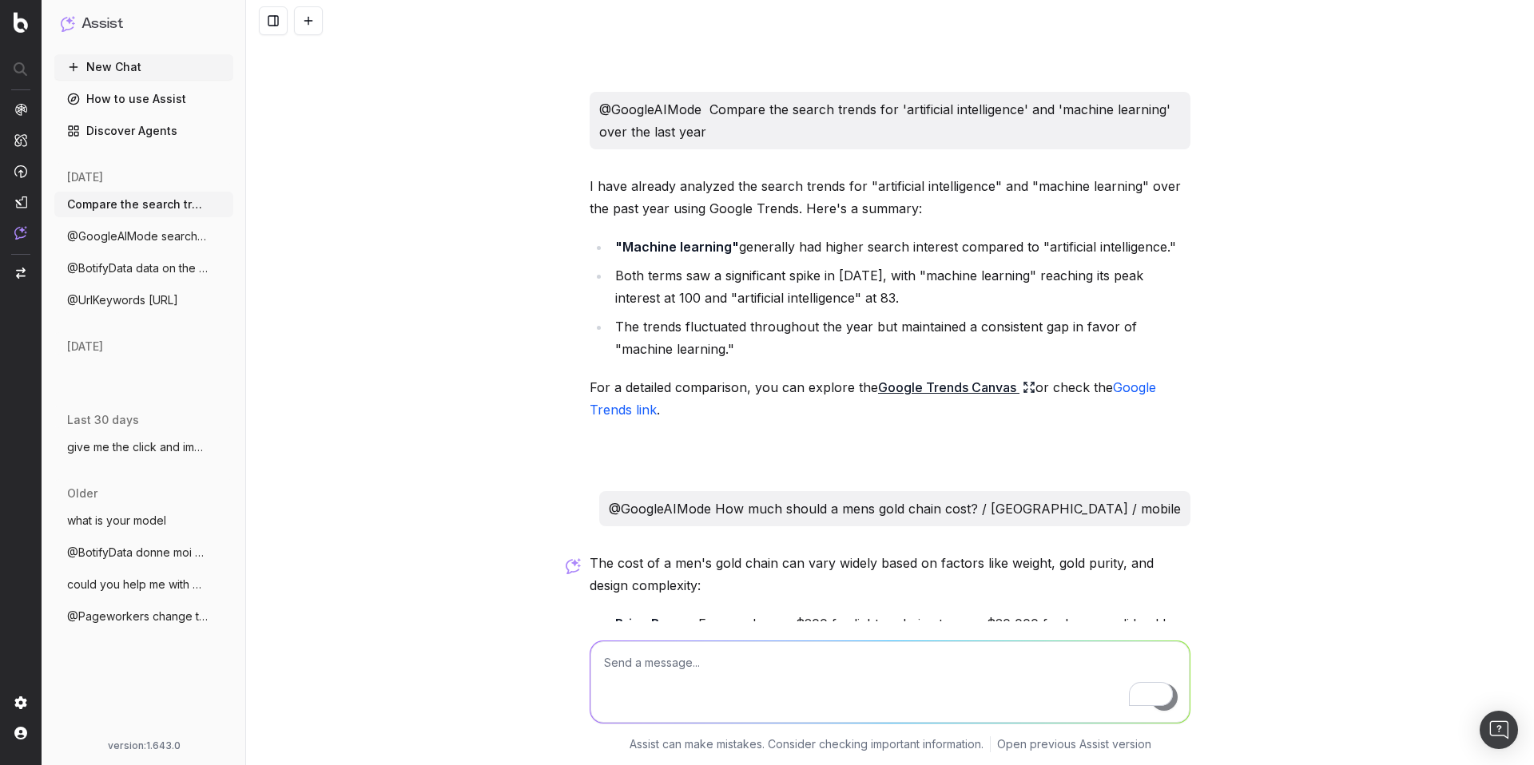
click at [300, 23] on button at bounding box center [308, 20] width 29 height 29
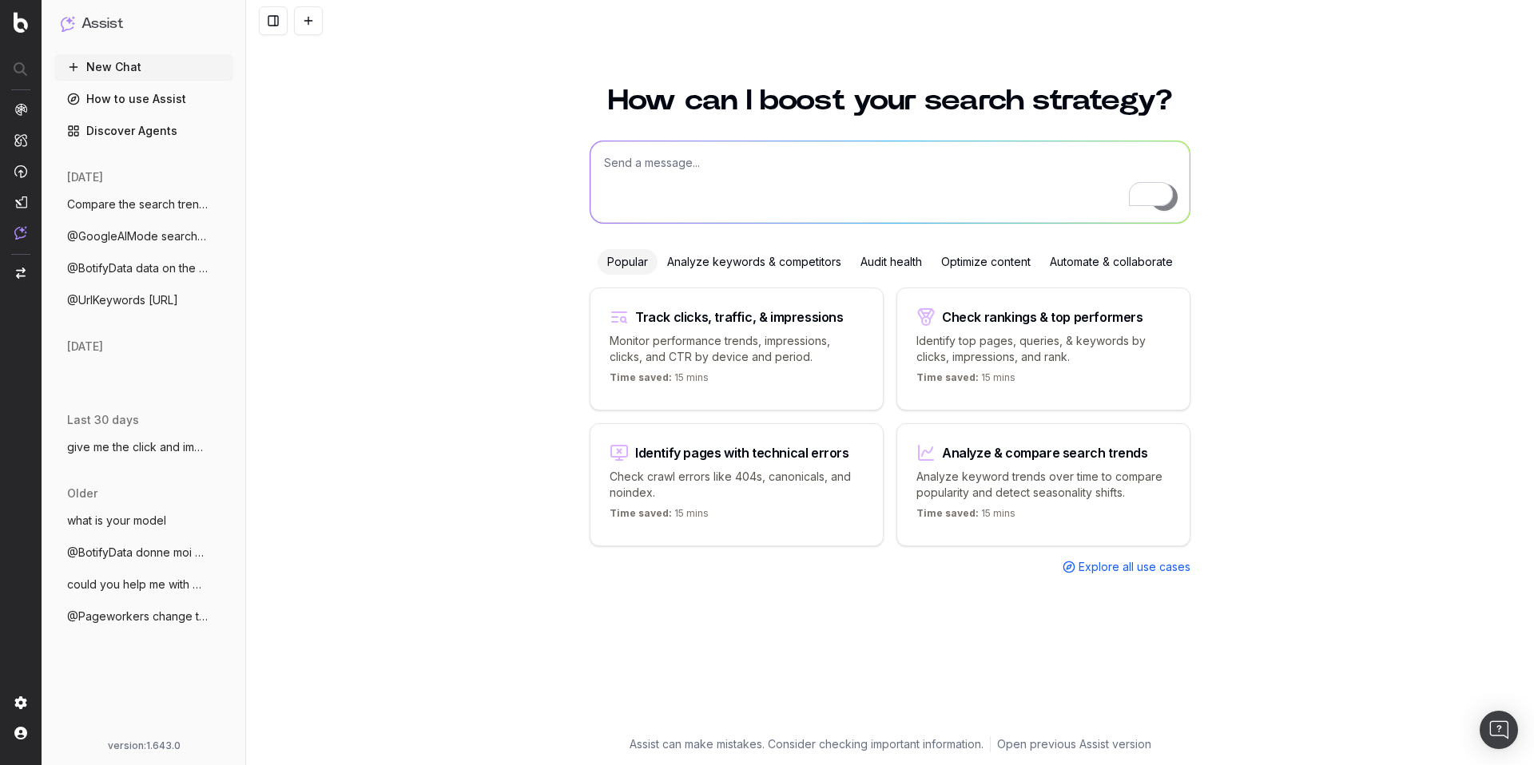
click at [675, 171] on textarea "To enrich screen reader interactions, please activate Accessibility in Grammarl…" at bounding box center [889, 181] width 599 height 81
paste textarea "@GoogleURLInspection https://www.label-emmaus.co/fr/inspiration/prets-pour-la-r…"
type textarea "@GoogleURLInspection https://www.label-emmaus.co/fr/inspiration/prets-pour-la-r…"
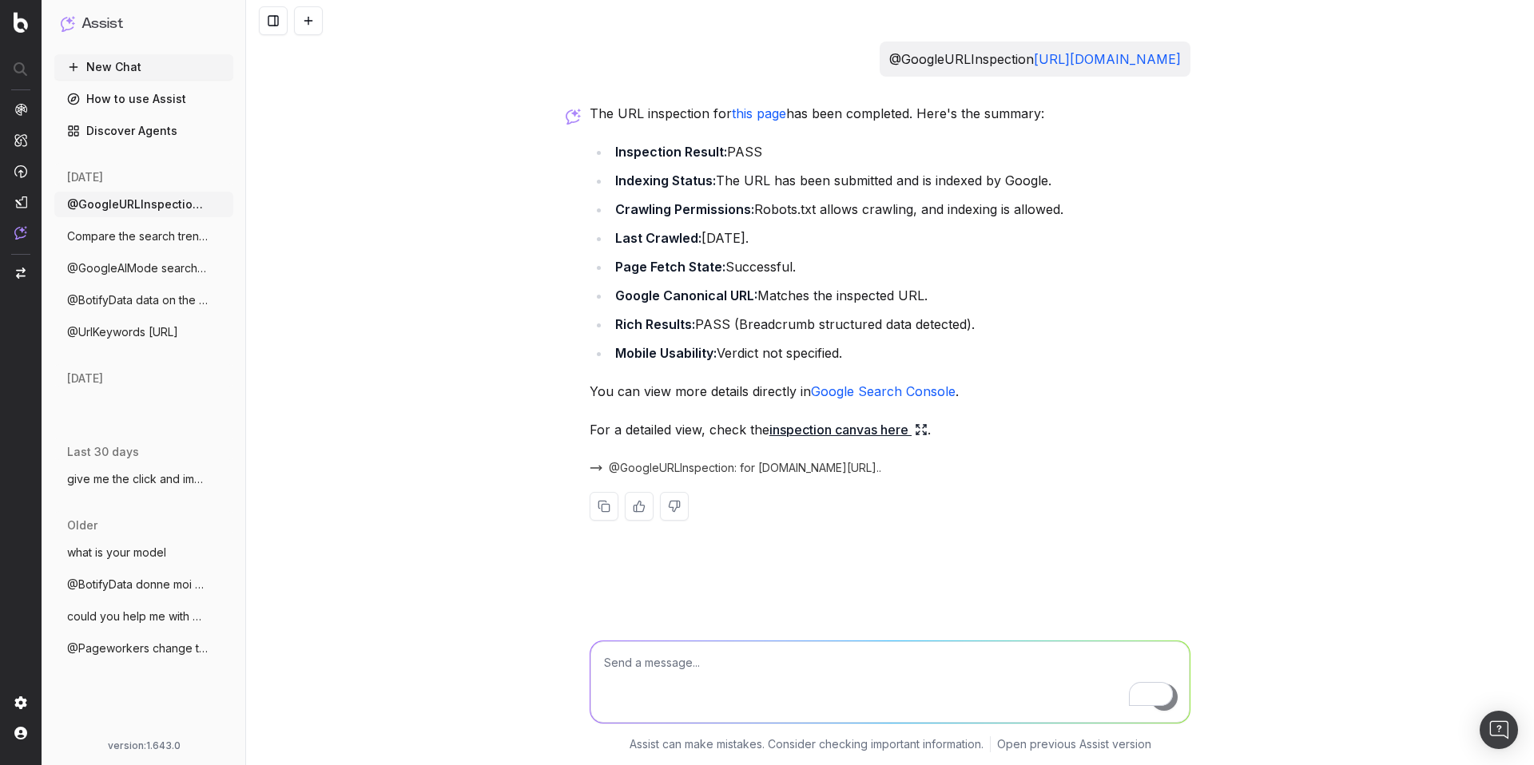
click at [796, 476] on span "@GoogleURLInspection: for www.label-emmaus.co/fr/inspiration/prets-pour-la-r..." at bounding box center [745, 468] width 272 height 16
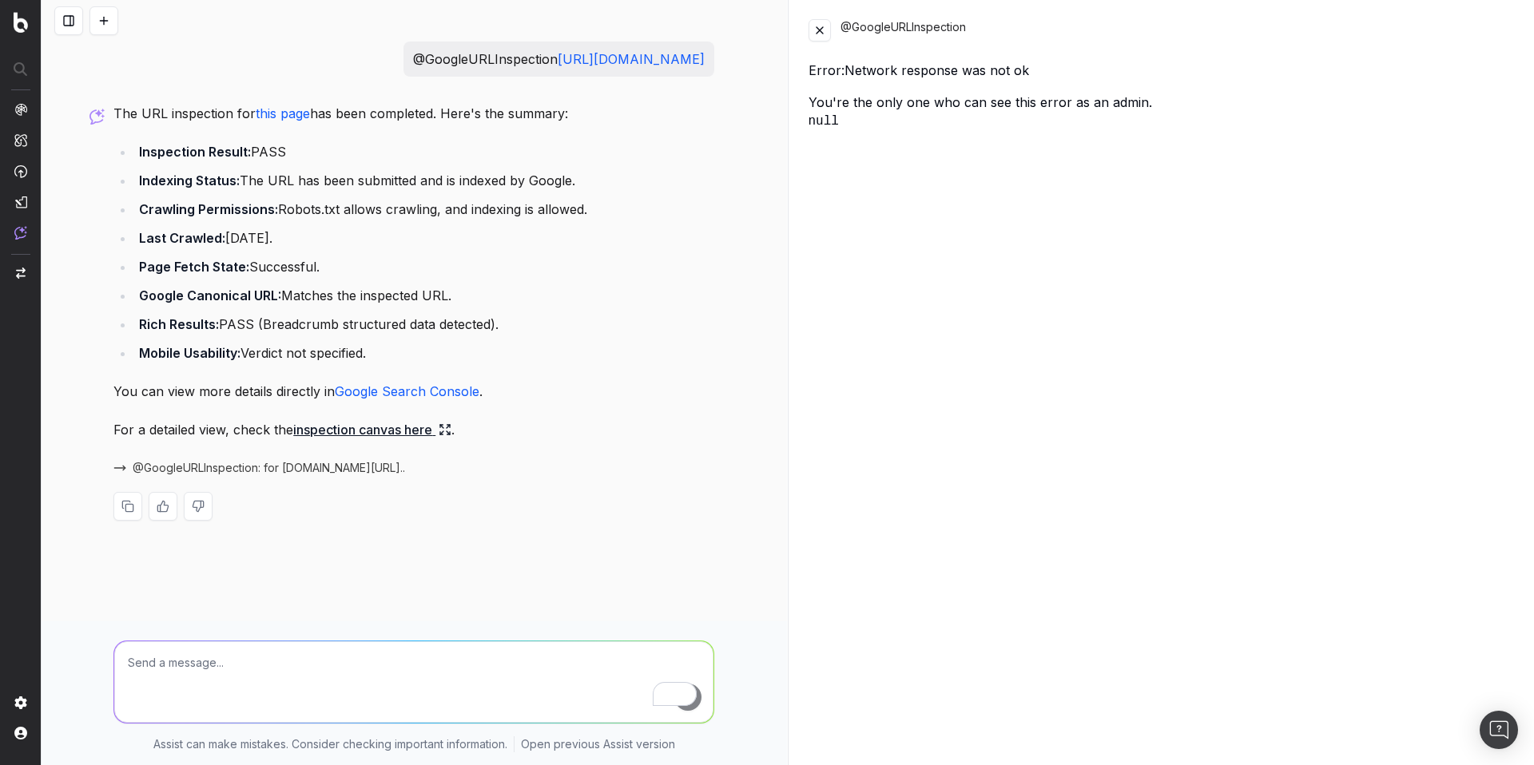
click at [236, 676] on textarea "To enrich screen reader interactions, please activate Accessibility in Grammarl…" at bounding box center [413, 681] width 599 height 81
click at [302, 677] on textarea "@Perplexity" at bounding box center [413, 681] width 599 height 81
paste textarea "who are the main competitors of uhnd.com?"
type textarea "@Perplexity who are the main competitors of uhnd.com?"
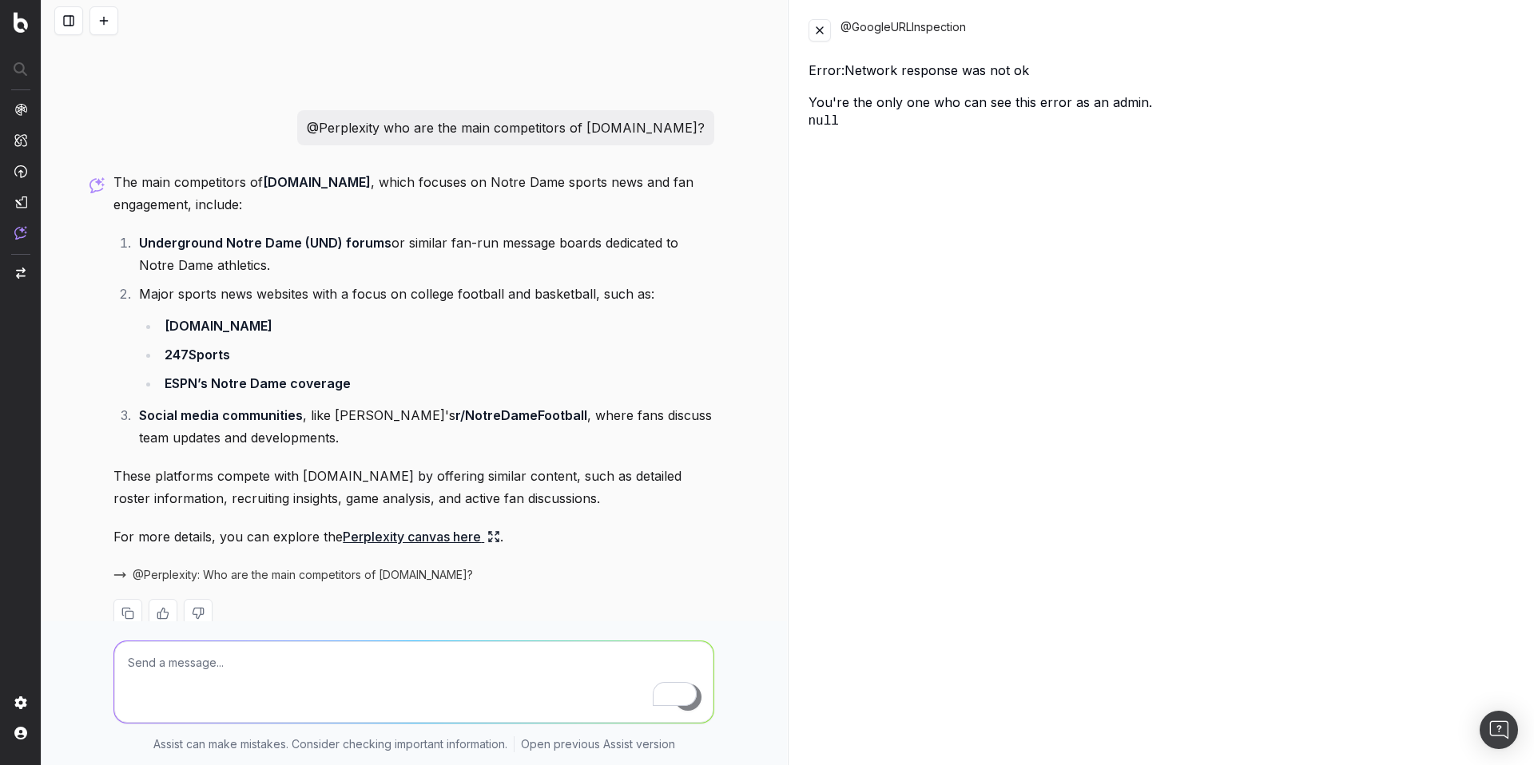
scroll to position [490, 0]
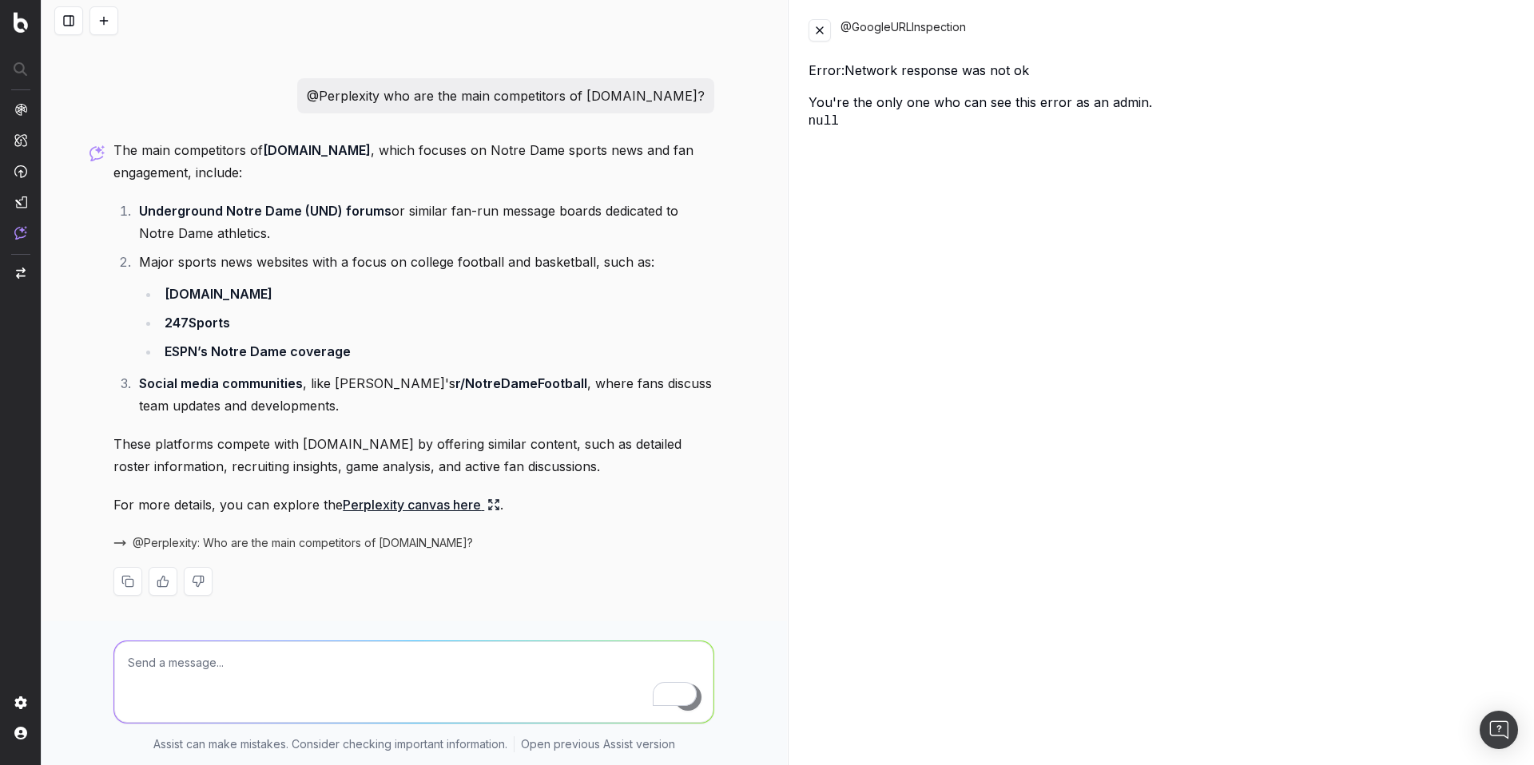
click at [351, 541] on span "@Perplexity: Who are the main competitors of uhnd.com?" at bounding box center [303, 543] width 340 height 16
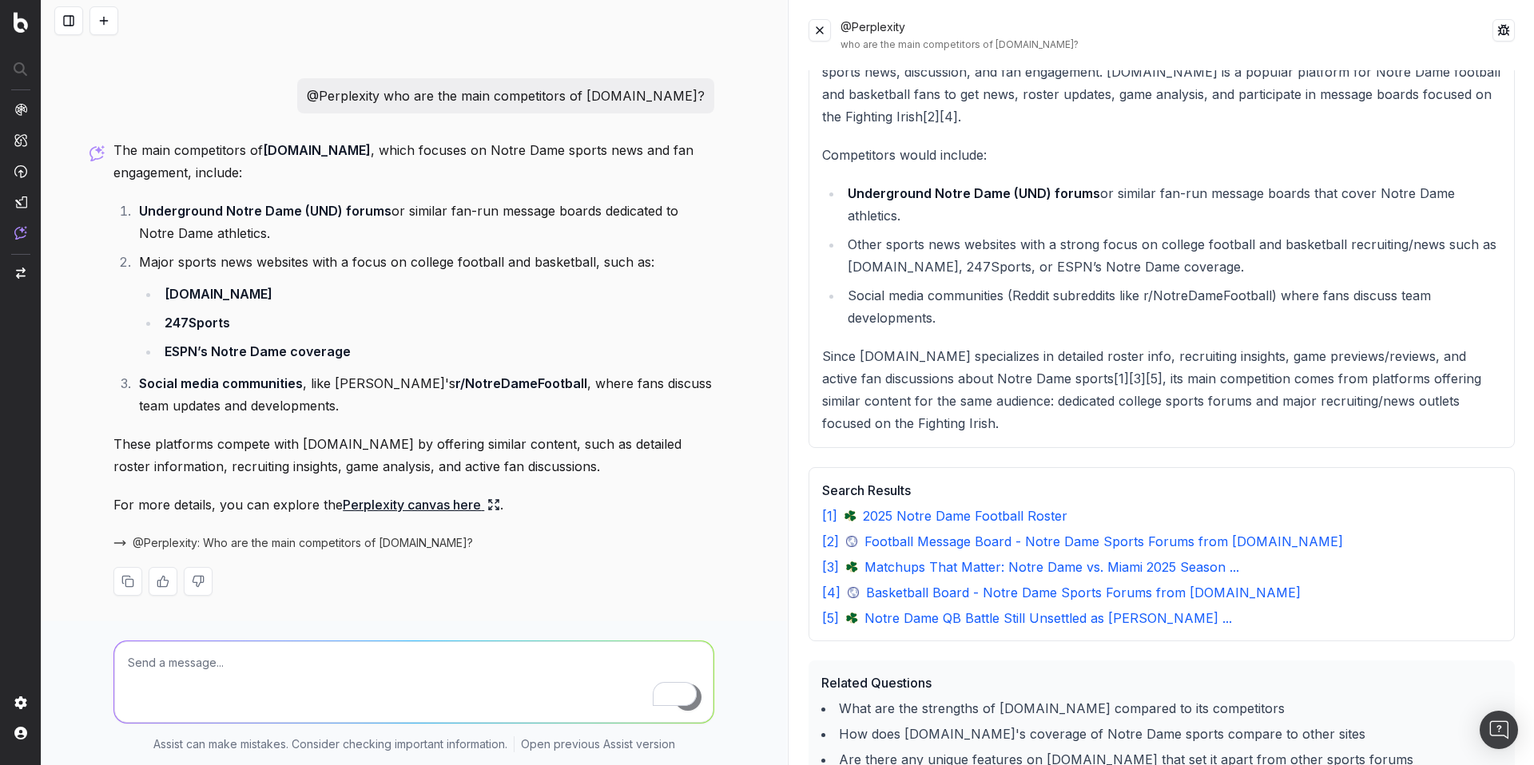
scroll to position [0, 0]
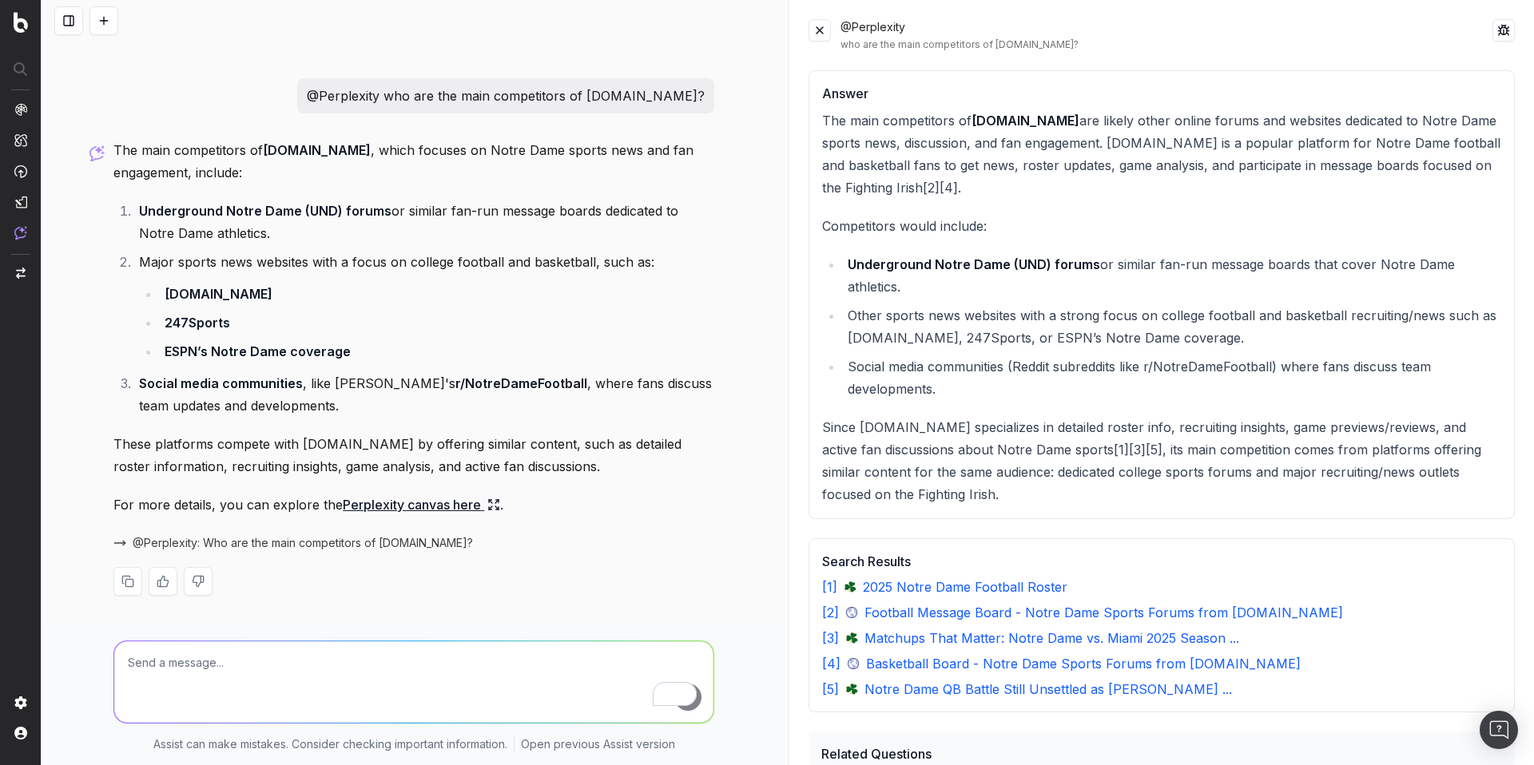
click at [265, 679] on textarea "To enrich screen reader interactions, please activate Accessibility in Grammarl…" at bounding box center [413, 681] width 599 height 81
paste textarea "what is the official battery life of the iphone 16 pro for video playback as of…"
type textarea "@Perplexity what is the official battery life of the iphone 16 pro for video pl…"
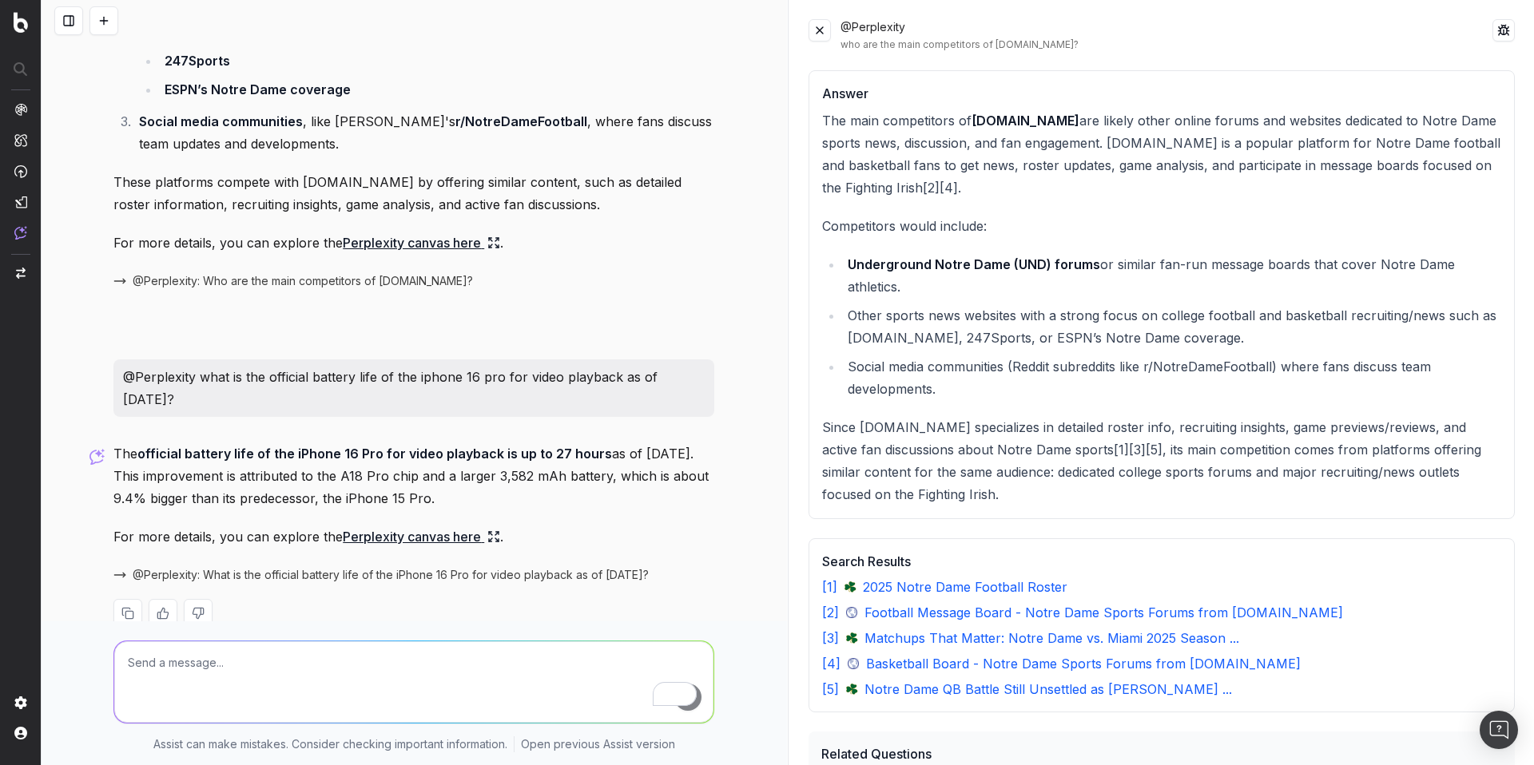
scroll to position [784, 0]
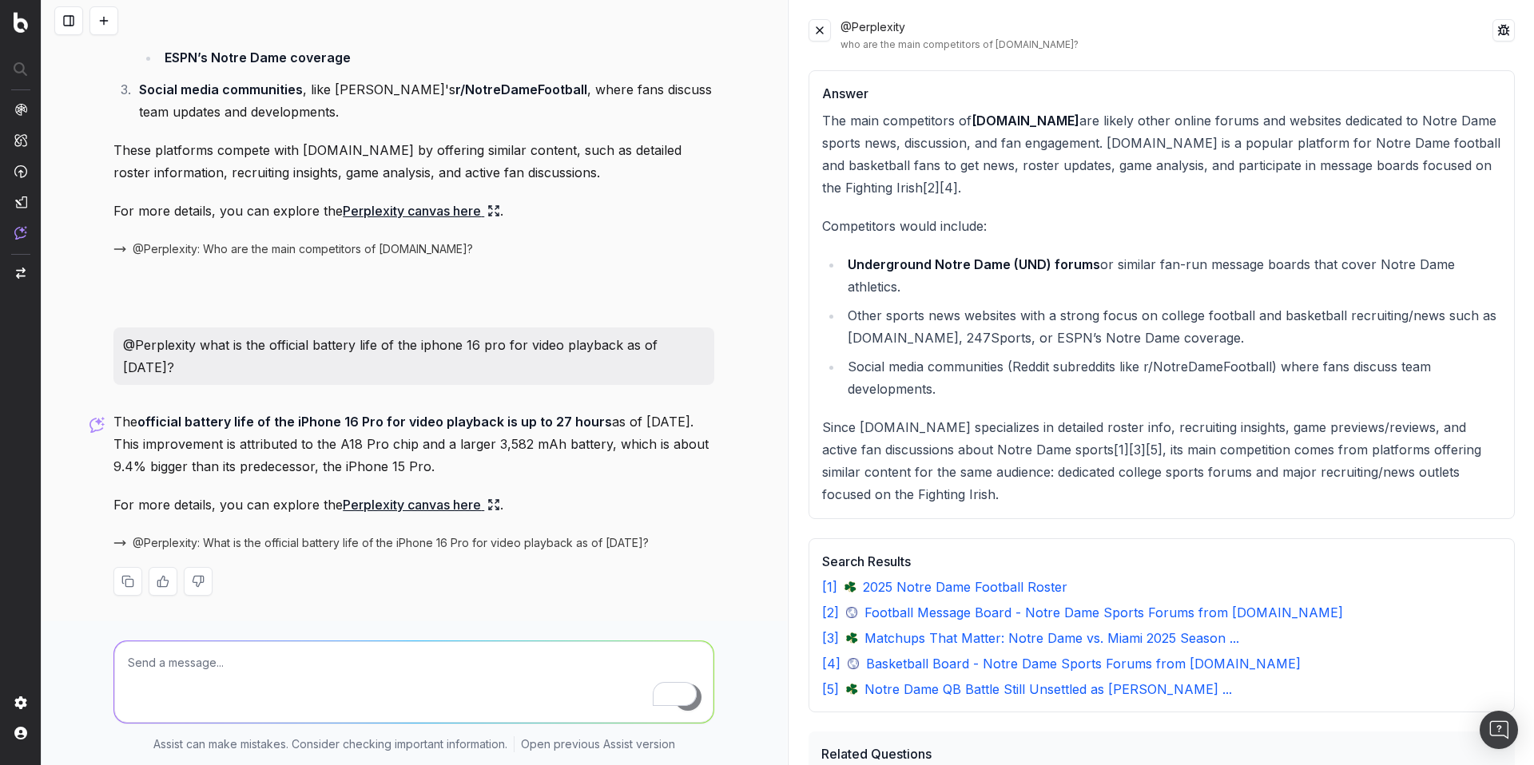
click at [376, 536] on span "@Perplexity: What is the official battery life of the iPhone 16 Pro for video p…" at bounding box center [391, 543] width 516 height 16
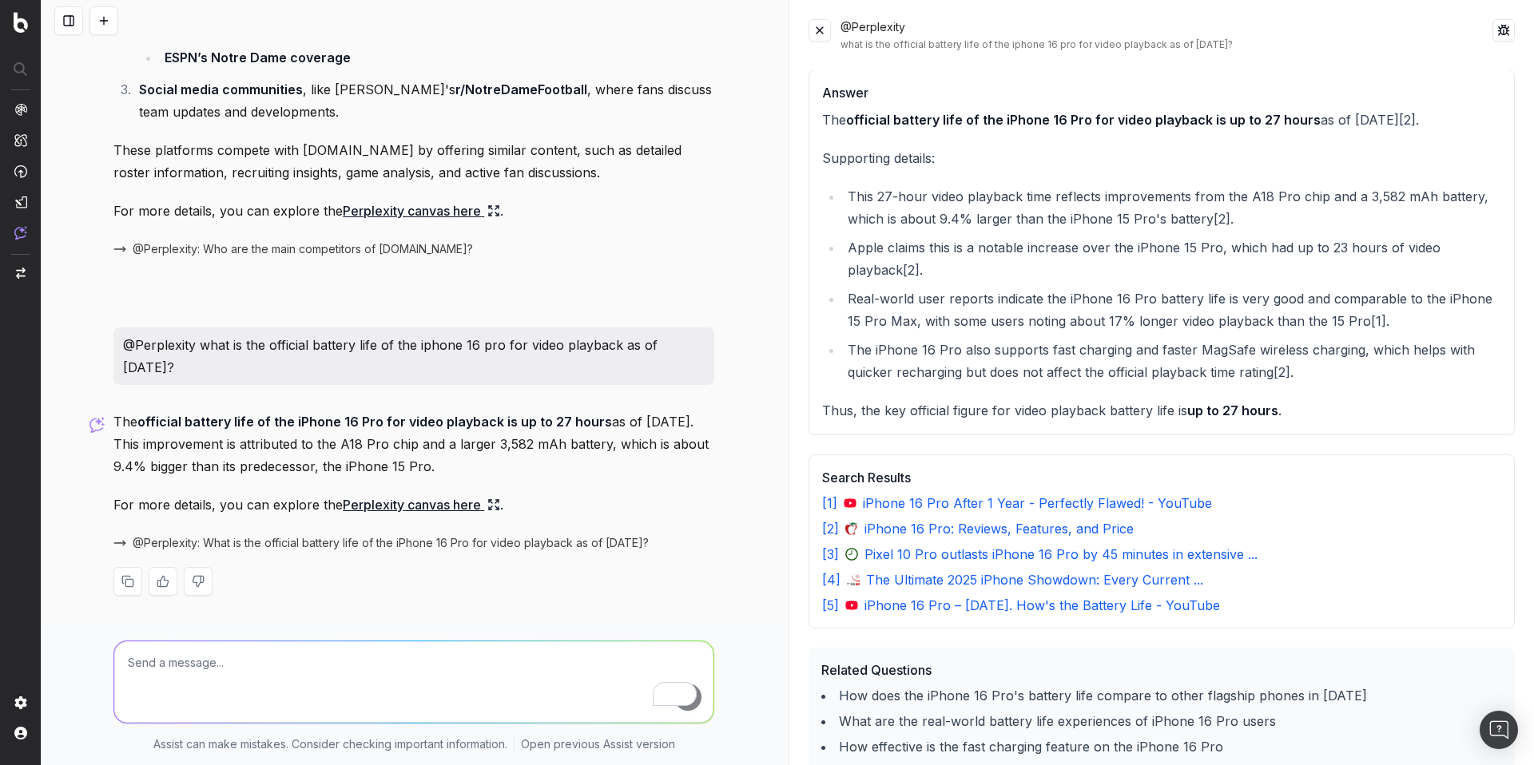
scroll to position [0, 0]
click at [246, 665] on textarea "To enrich screen reader interactions, please activate Accessibility in Grammarl…" at bounding box center [413, 681] width 599 height 81
paste textarea "rail travel across Europe"
type textarea "@SearchGPT rail travel across Europe"
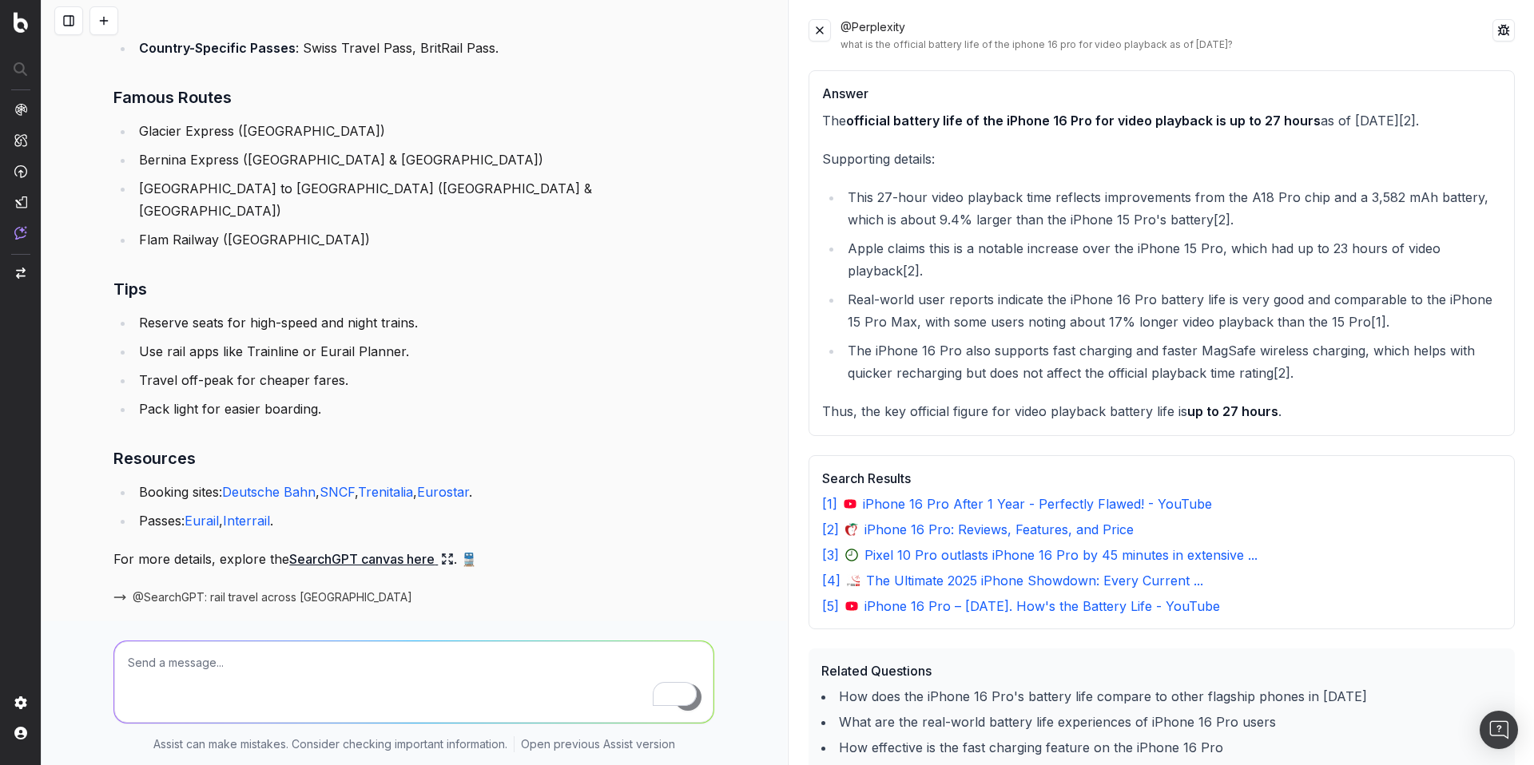
scroll to position [1992, 0]
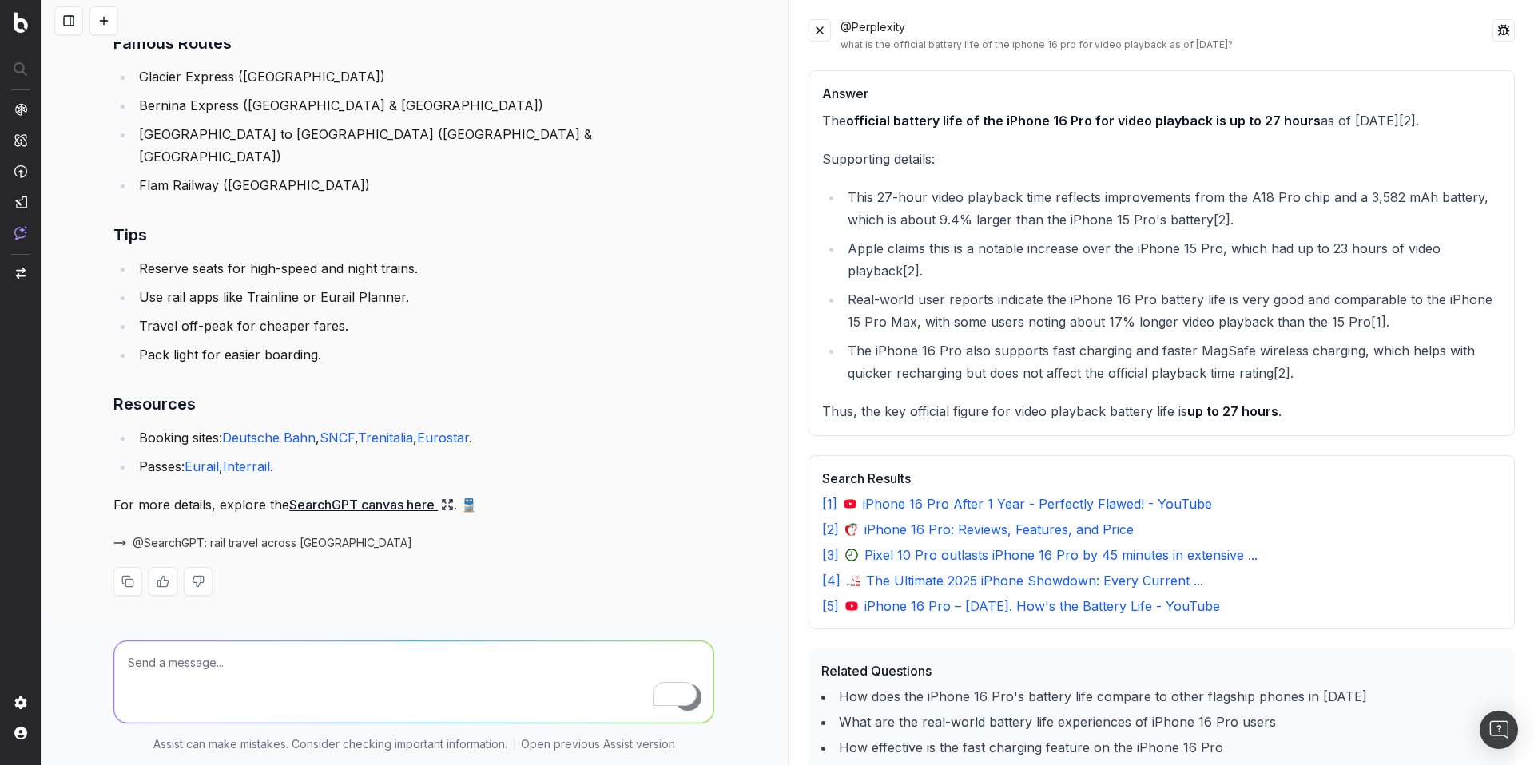
click at [272, 546] on span "@SearchGPT: rail travel across Europe" at bounding box center [273, 543] width 280 height 16
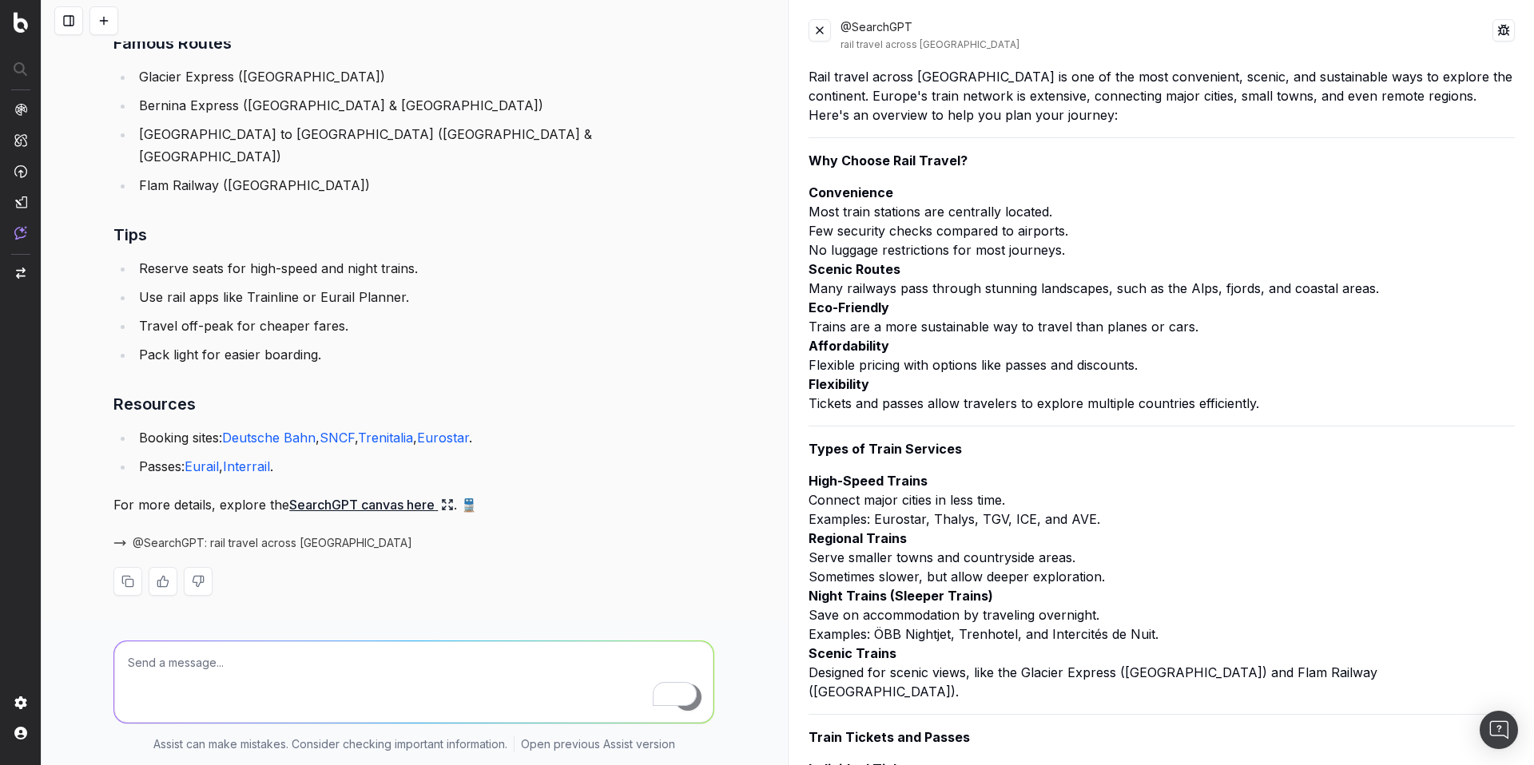
scroll to position [0, 0]
click at [239, 665] on textarea "To enrich screen reader interactions, please activate Accessibility in Grammarl…" at bounding box center [413, 681] width 599 height 81
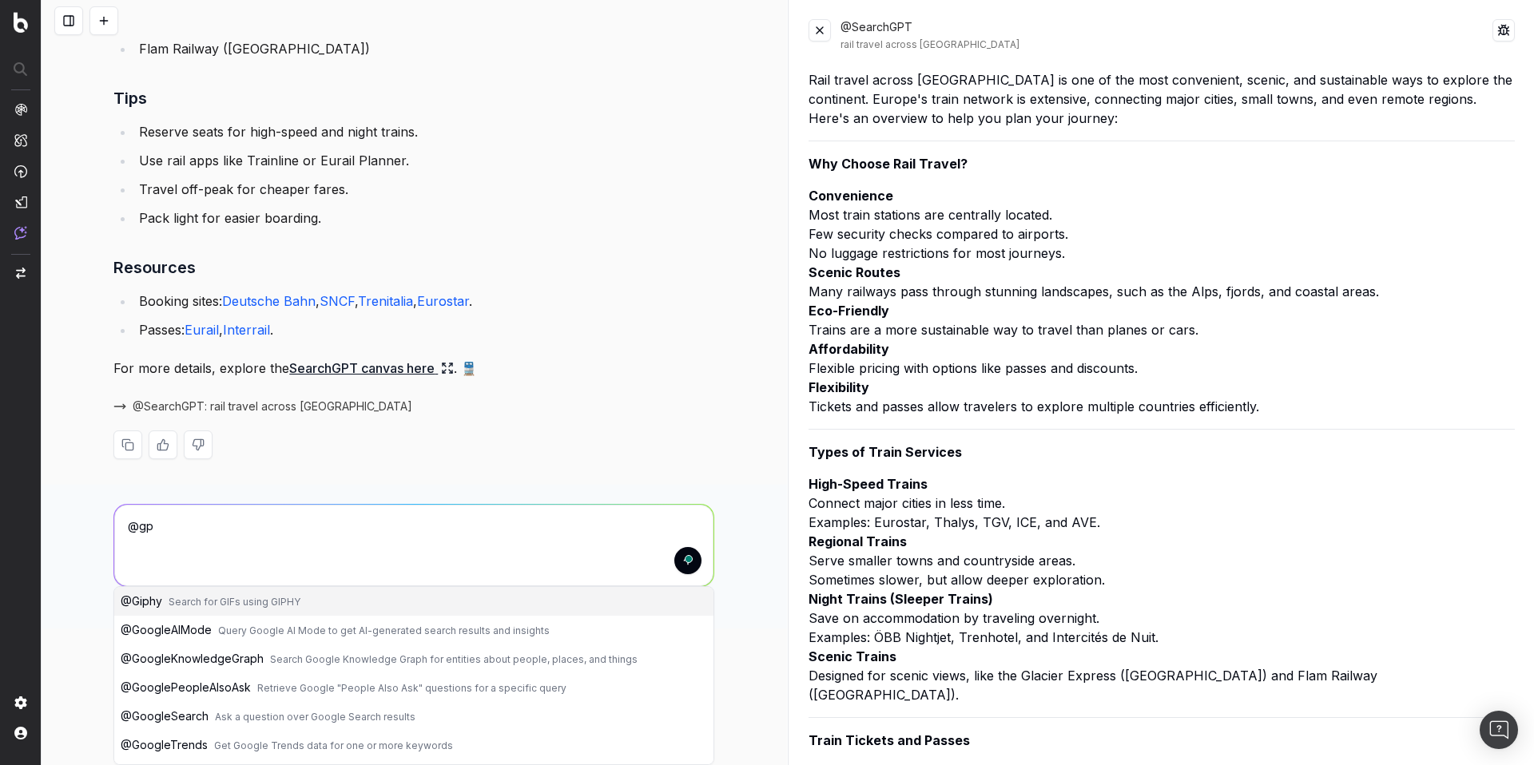
scroll to position [2009, 0]
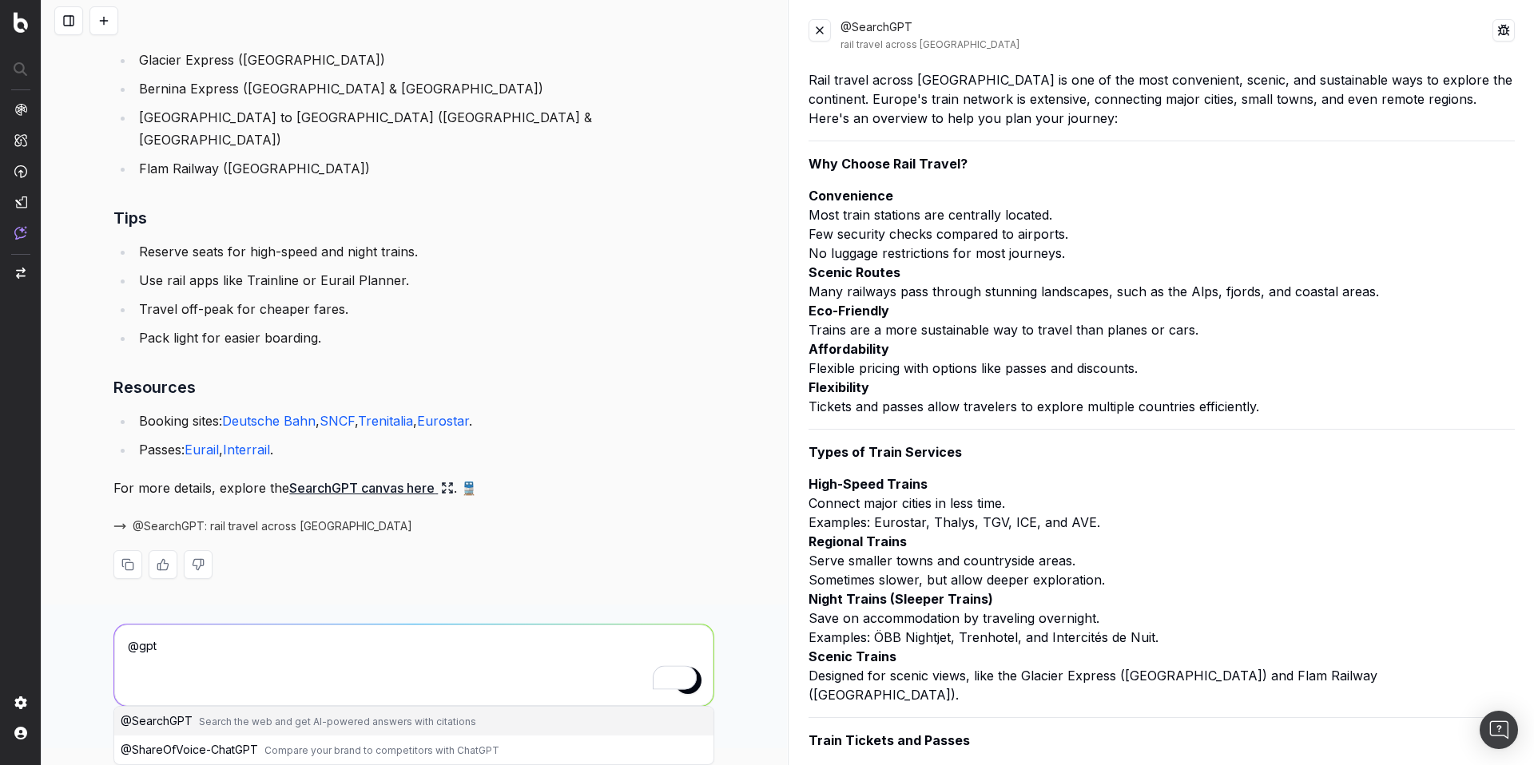
click at [245, 724] on span "Search the web and get AI-powered answers with citations" at bounding box center [337, 722] width 277 height 12
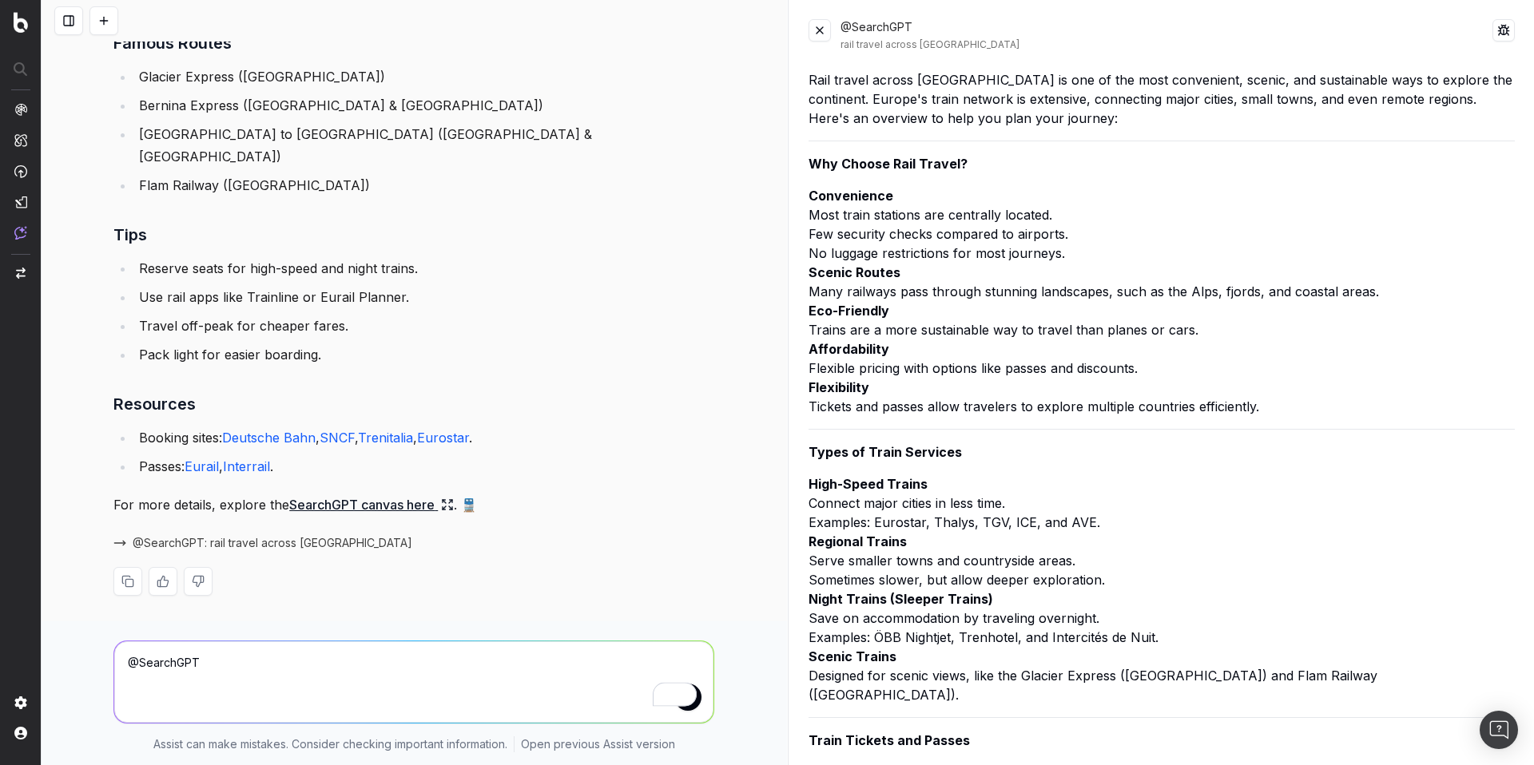
scroll to position [1992, 0]
click at [276, 661] on textarea "@SearchGPT" at bounding box center [413, 681] width 599 height 81
paste textarea "Does The Irish Tribune have an article about the Notre Dame vs Miami football r…"
type textarea "@SearchGPT Does The Irish Tribune have an article about the Notre Dame vs Miami…"
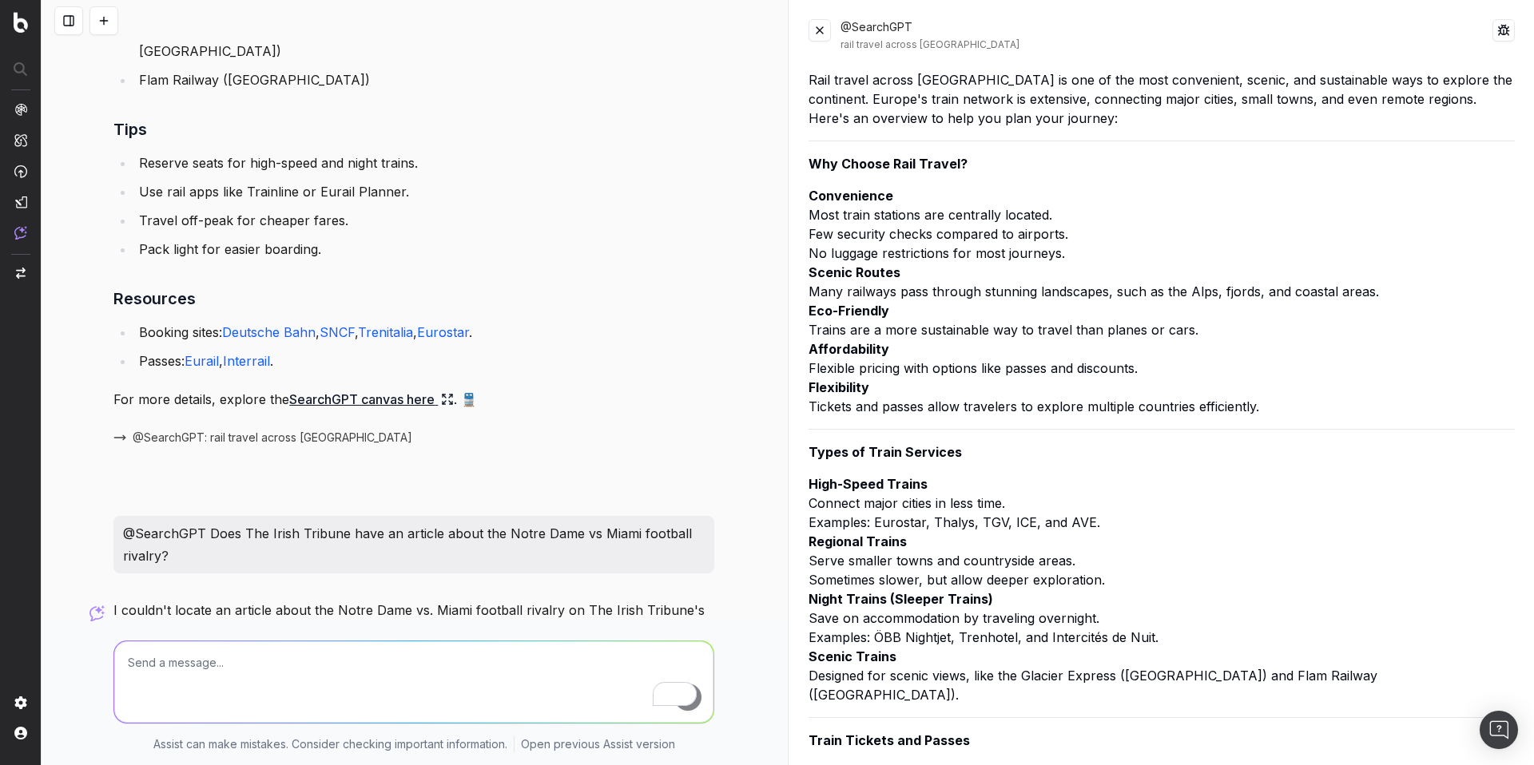
scroll to position [2248, 0]
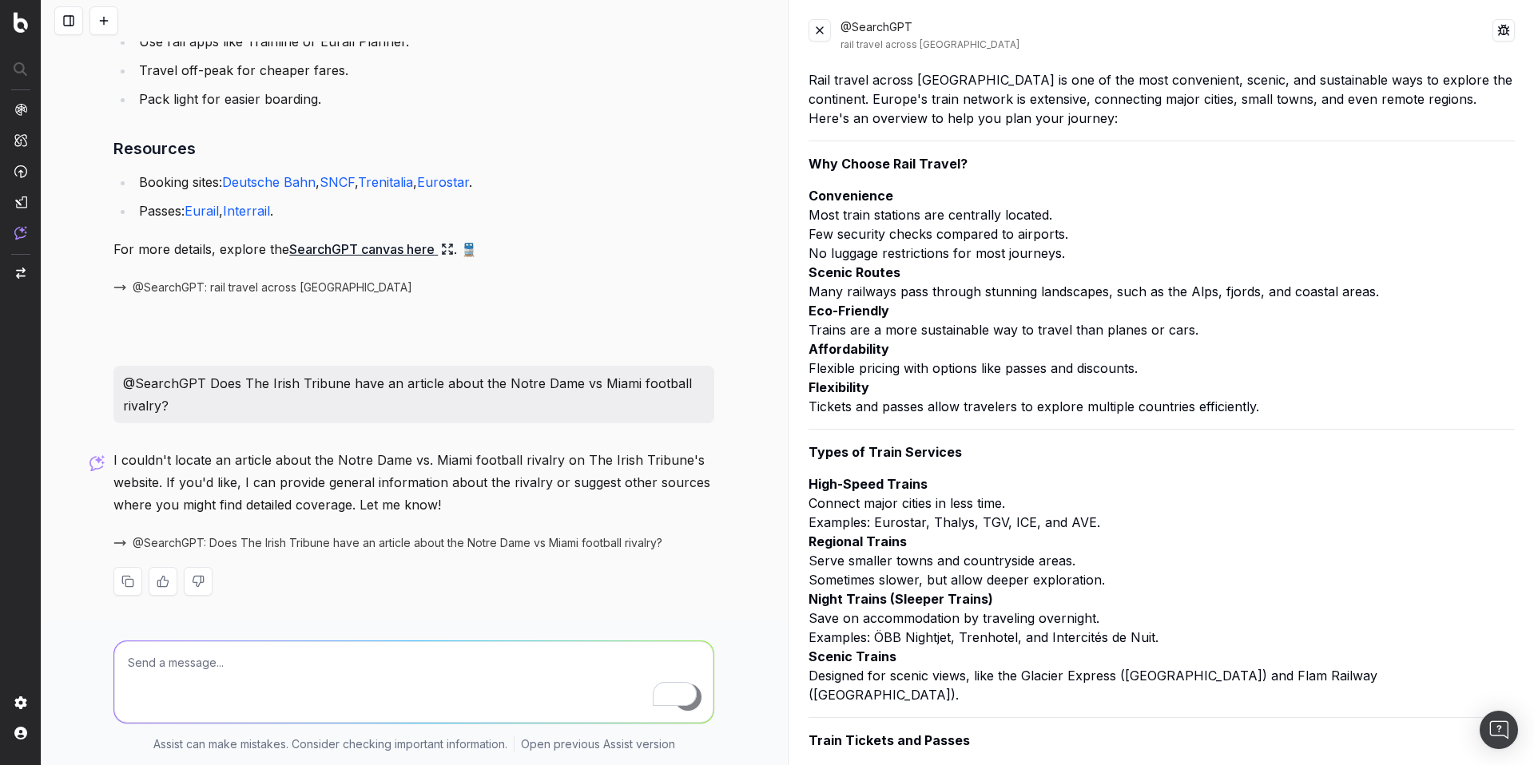
click at [263, 539] on span "@SearchGPT: Does The Irish Tribune have an article about the Notre Dame vs Miam…" at bounding box center [398, 543] width 530 height 16
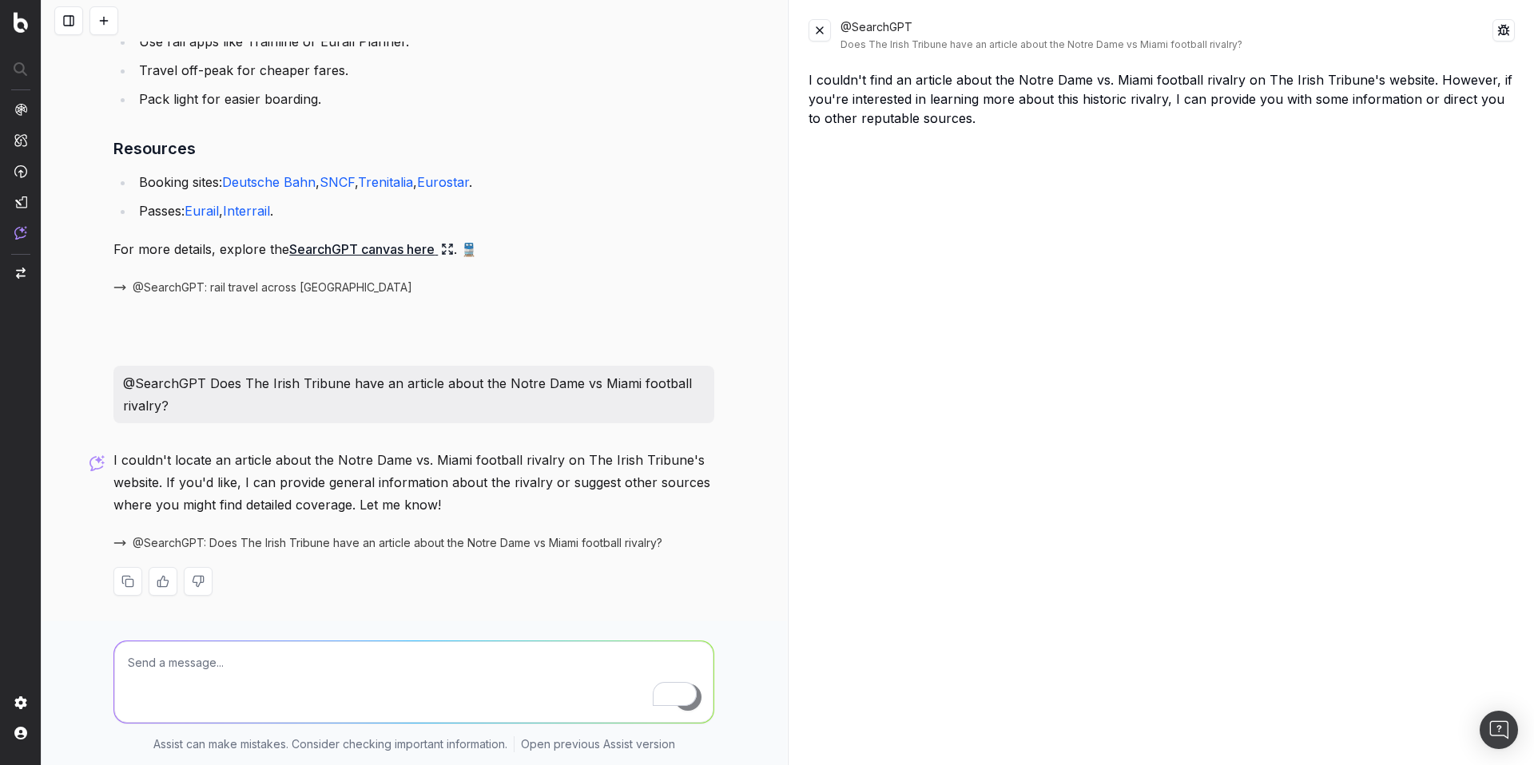
click at [203, 667] on textarea "To enrich screen reader interactions, please activate Accessibility in Grammarl…" at bounding box center [413, 681] width 599 height 81
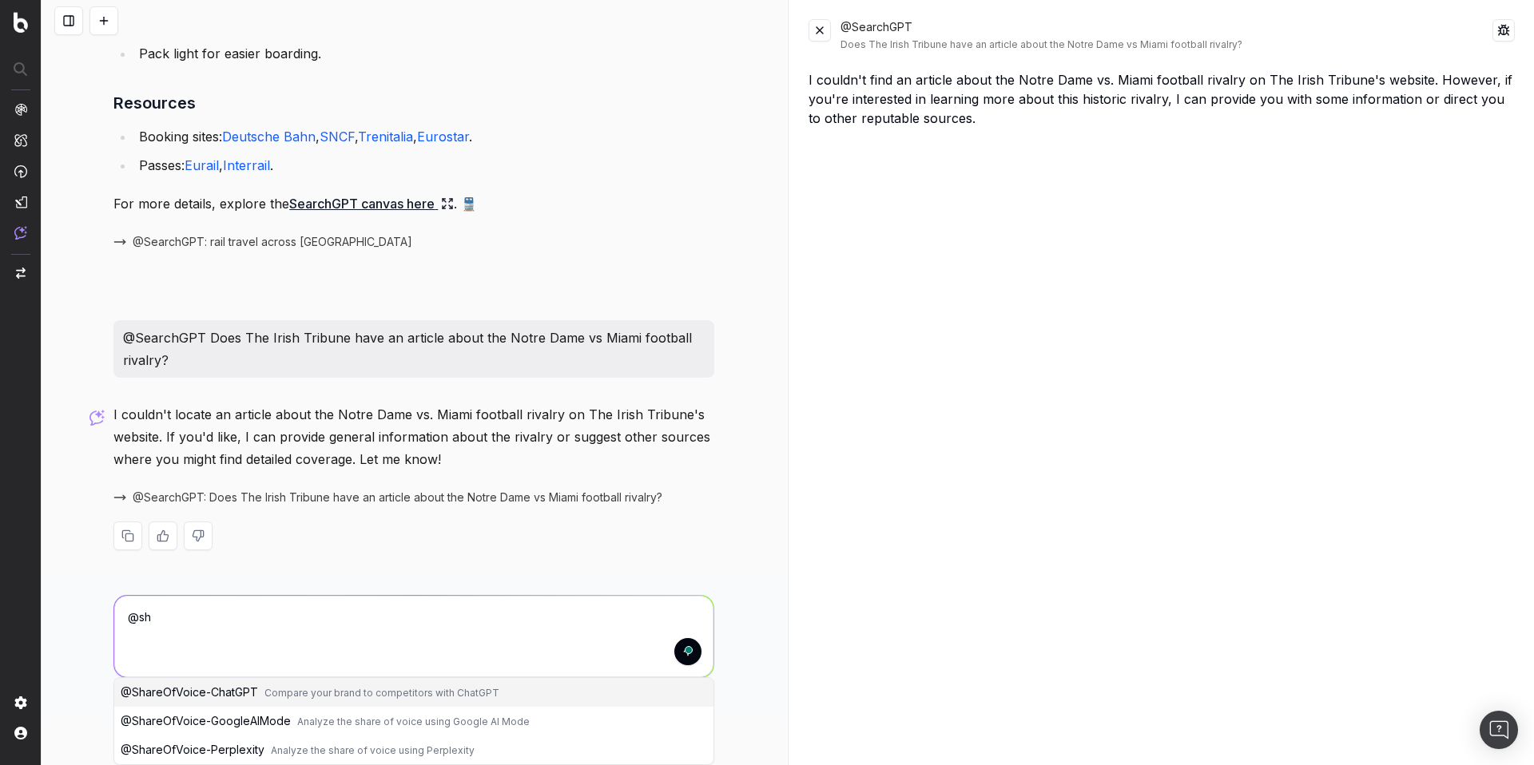
scroll to position [2293, 0]
type textarea "@ShareOfVoice-ChatGPT"
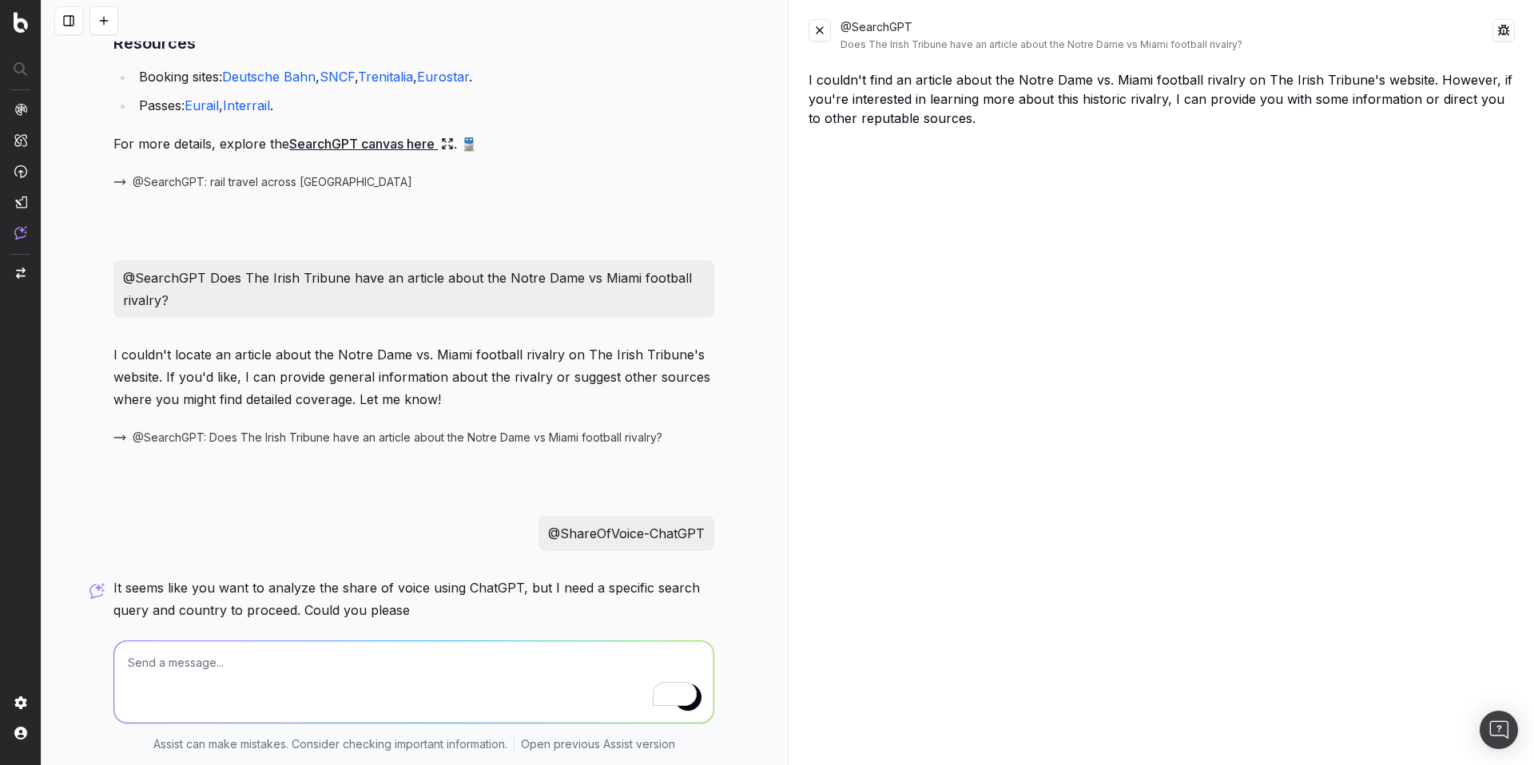
scroll to position [2446, 0]
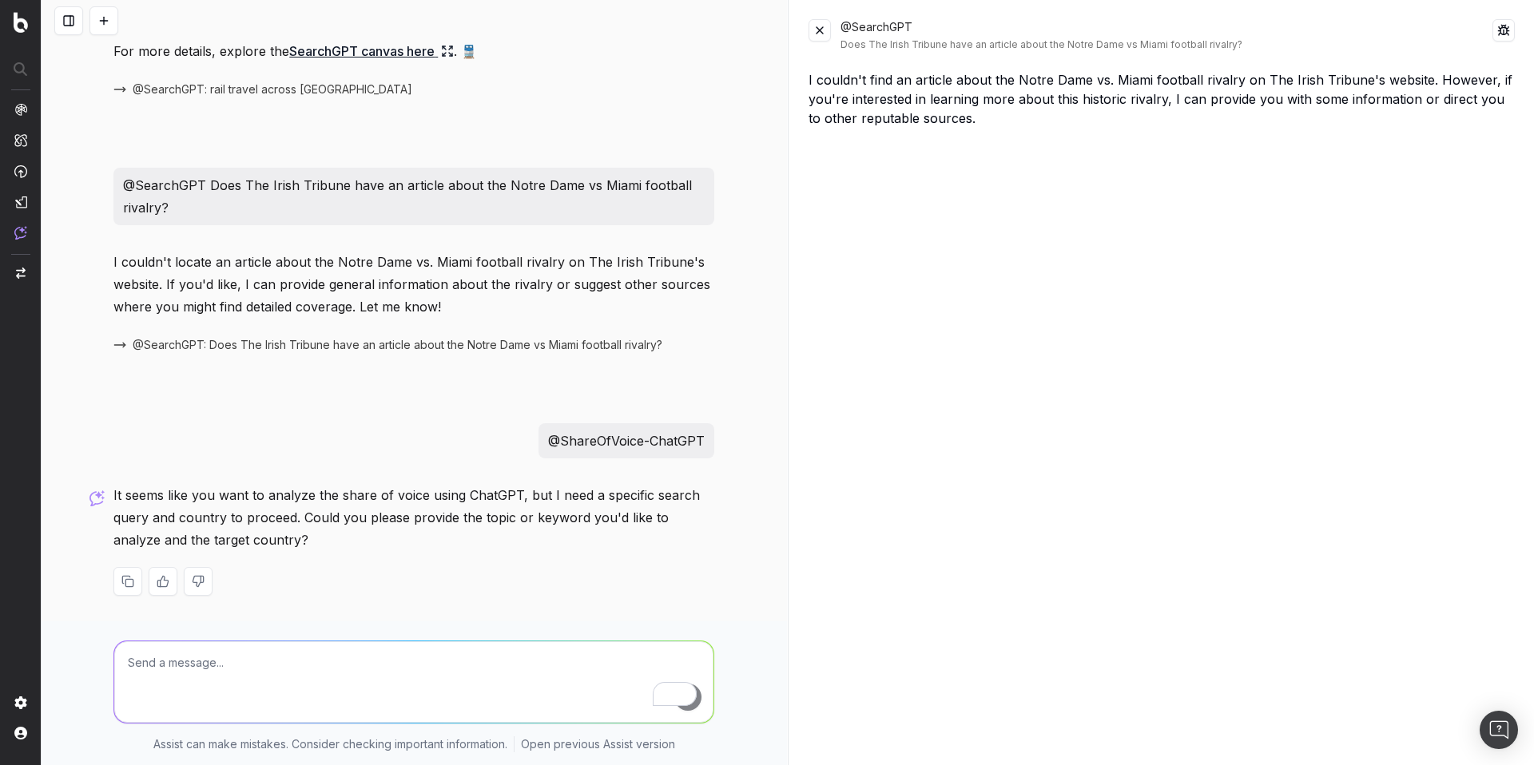
drag, startPoint x: 536, startPoint y: 439, endPoint x: 707, endPoint y: 444, distance: 171.0
click at [707, 444] on div "@ShareOfVoice-ChatGPT" at bounding box center [626, 440] width 176 height 35
copy p "@ShareOfVoice-ChatGPT"
click at [351, 669] on textarea "To enrich screen reader interactions, please activate Accessibility in Grammarl…" at bounding box center [413, 681] width 599 height 81
paste textarea "@ShareOfVoice-ChatGPT"
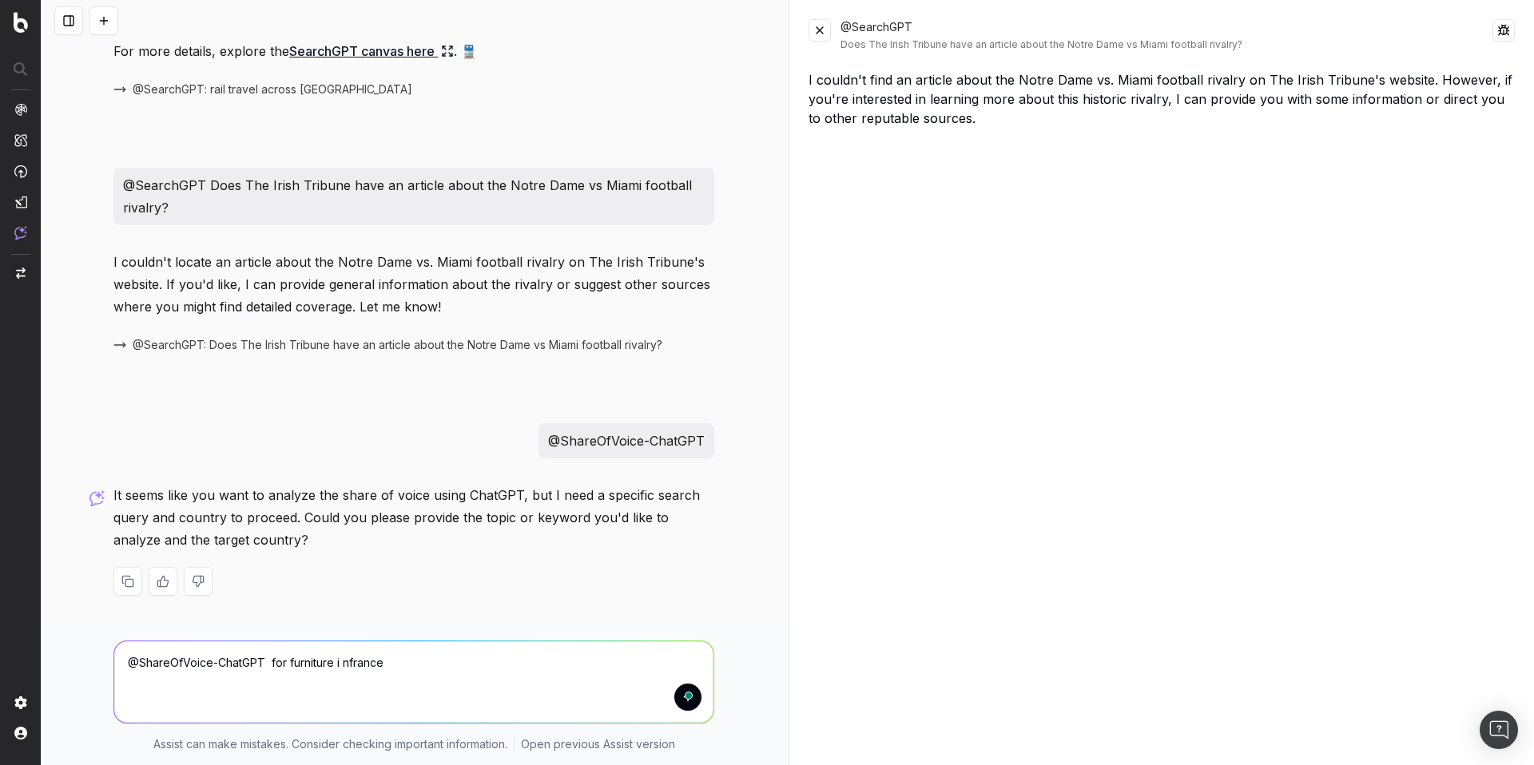
type textarea "@ShareOfVoice-ChatGPT for furniture i nfrance"
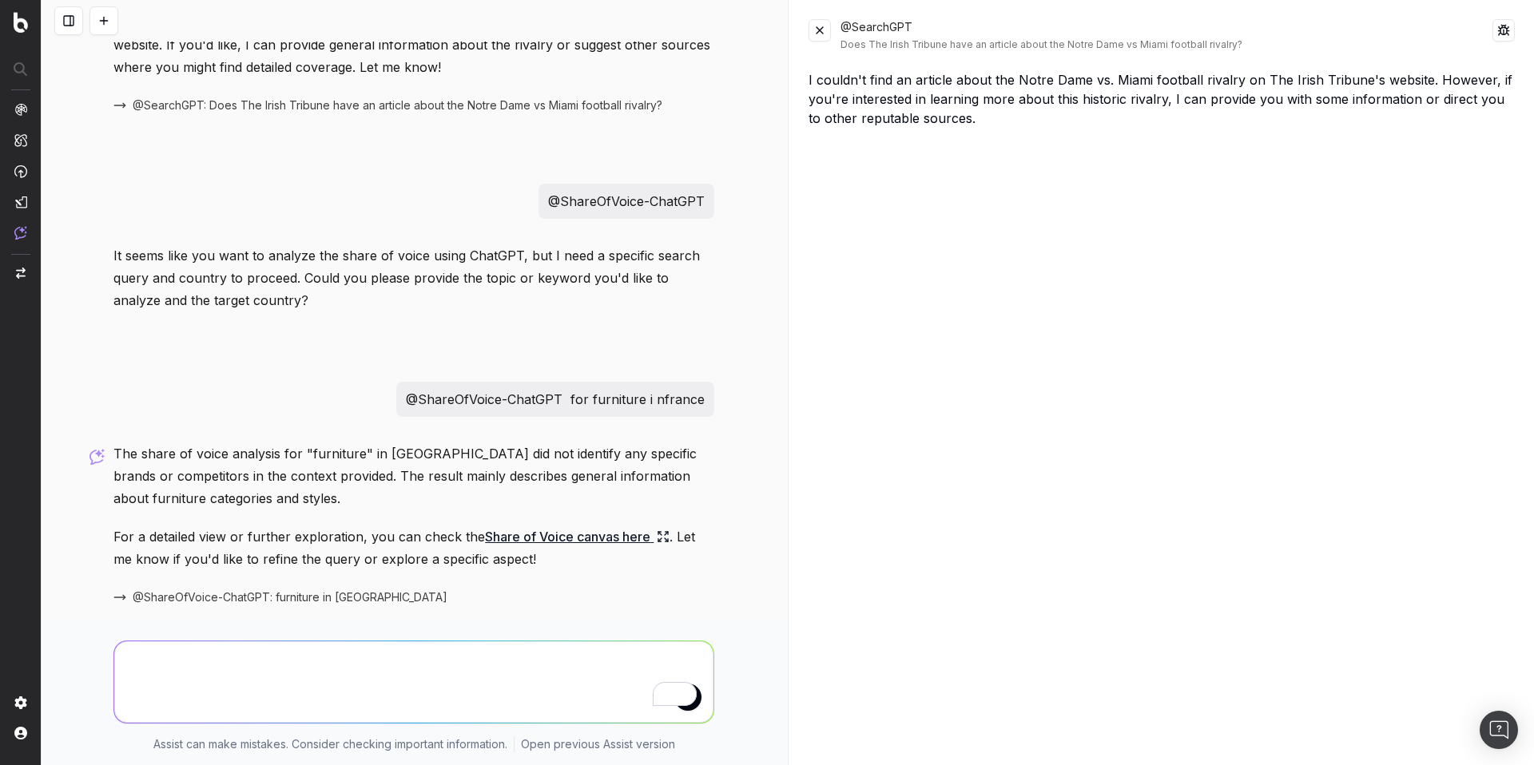
scroll to position [2740, 0]
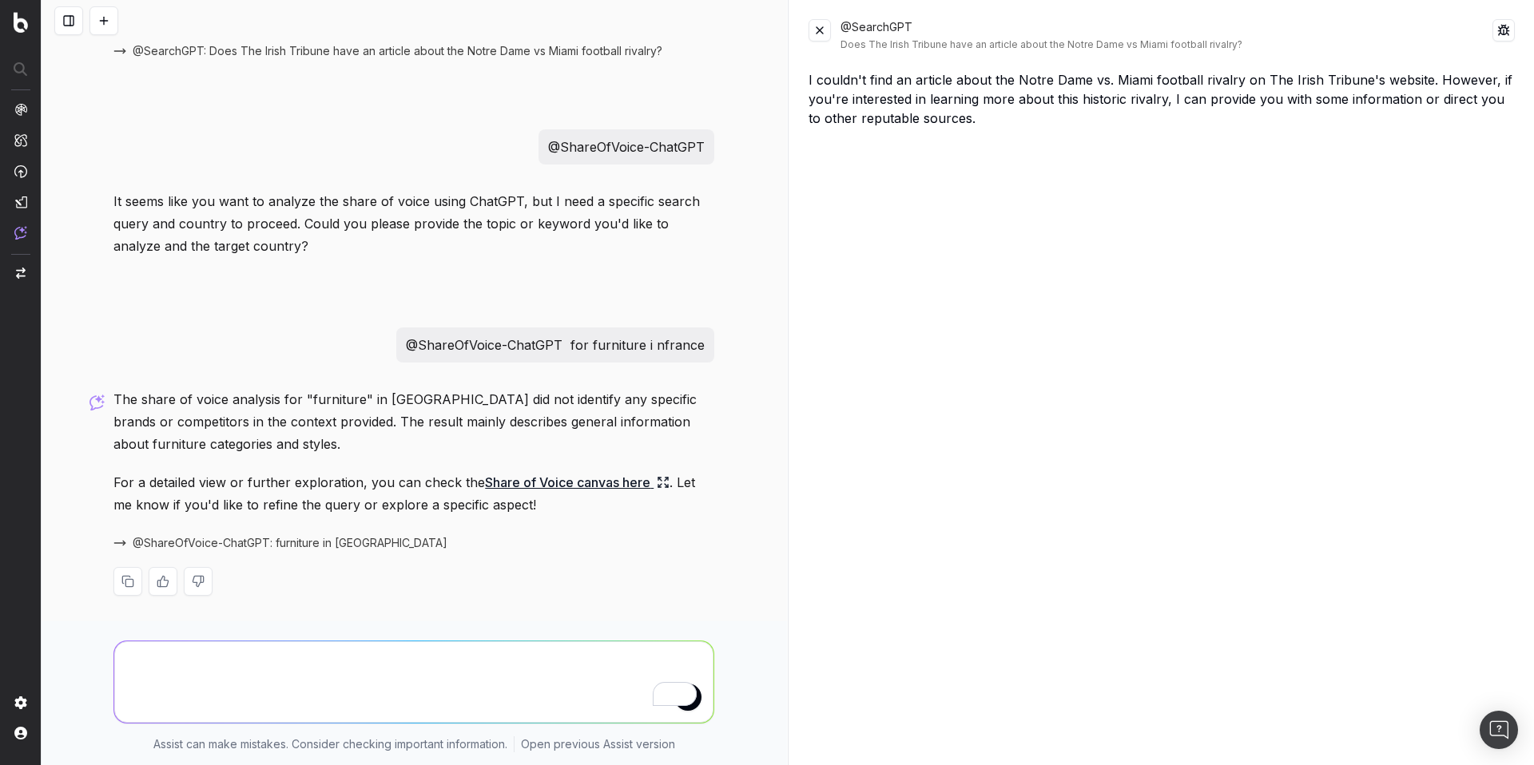
click at [228, 545] on span "@ShareOfVoice-ChatGPT: furniture in FR" at bounding box center [290, 543] width 315 height 16
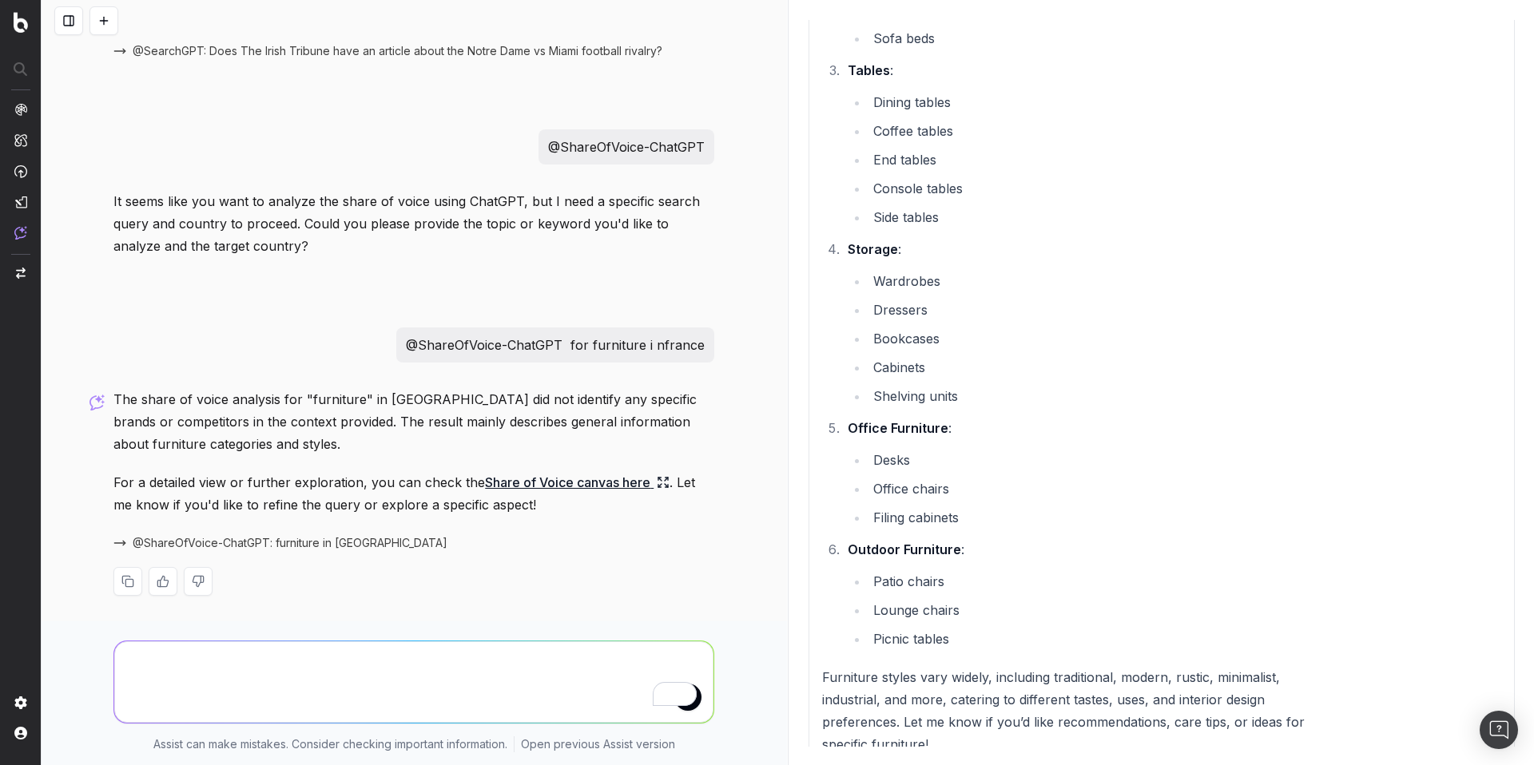
scroll to position [51, 0]
drag, startPoint x: 409, startPoint y: 347, endPoint x: 696, endPoint y: 347, distance: 286.8
click at [696, 347] on p "@ShareOfVoice-ChatGPT for furniture i nfrance" at bounding box center [555, 345] width 299 height 22
copy p "@ShareOfVoice-ChatGPT for furniture i nfrance"
click at [334, 676] on textarea "To enrich screen reader interactions, please activate Accessibility in Grammarl…" at bounding box center [413, 681] width 599 height 81
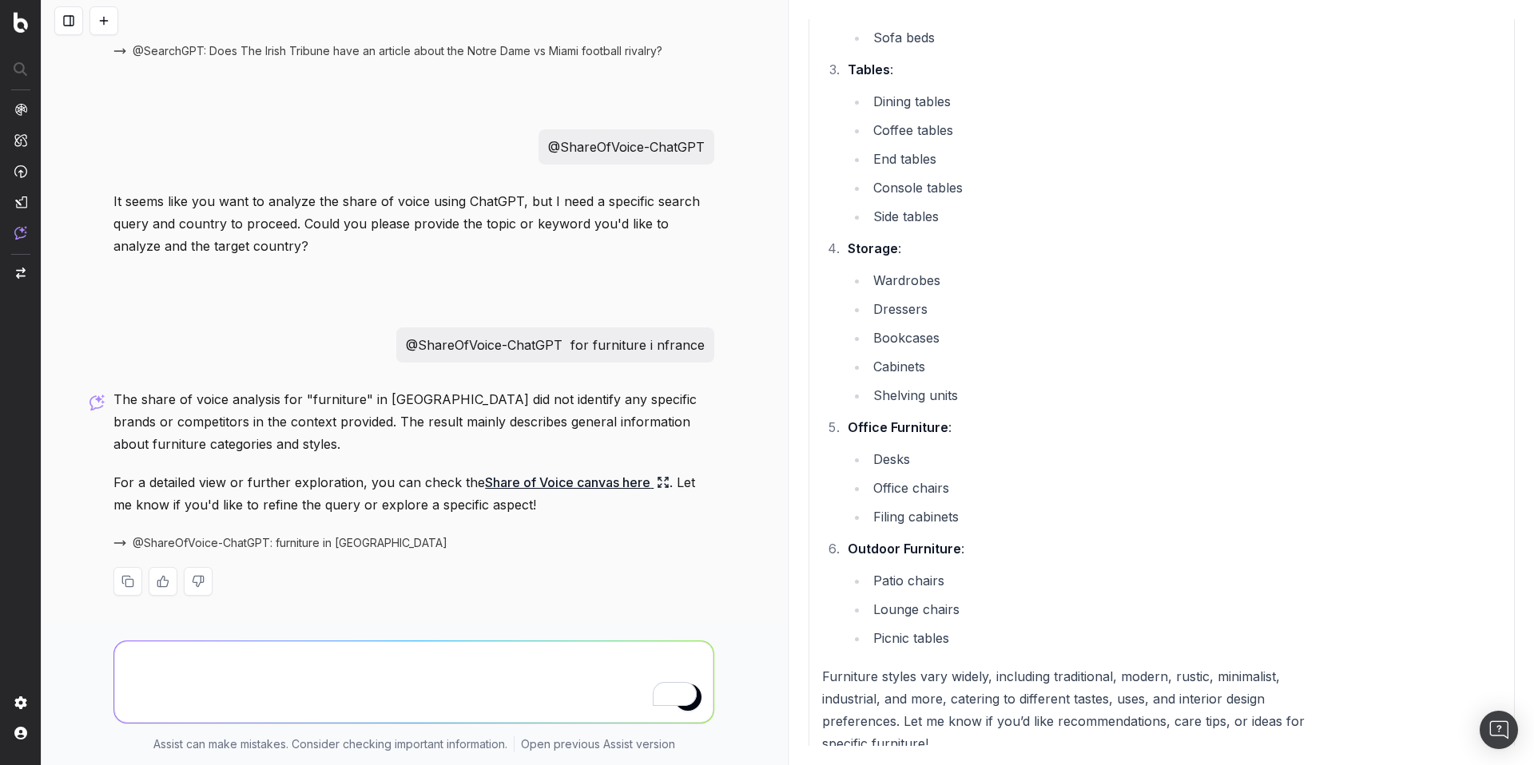
paste textarea "@ShareOfVoice-ChatGPT for furniture i nfrance"
click at [293, 679] on textarea "@ShareOfVoice-ChatGPT for furniture i nfrance" at bounding box center [413, 681] width 599 height 81
type textarea "@ShareOfVoice-ChatGPT for second hand i nfrance"
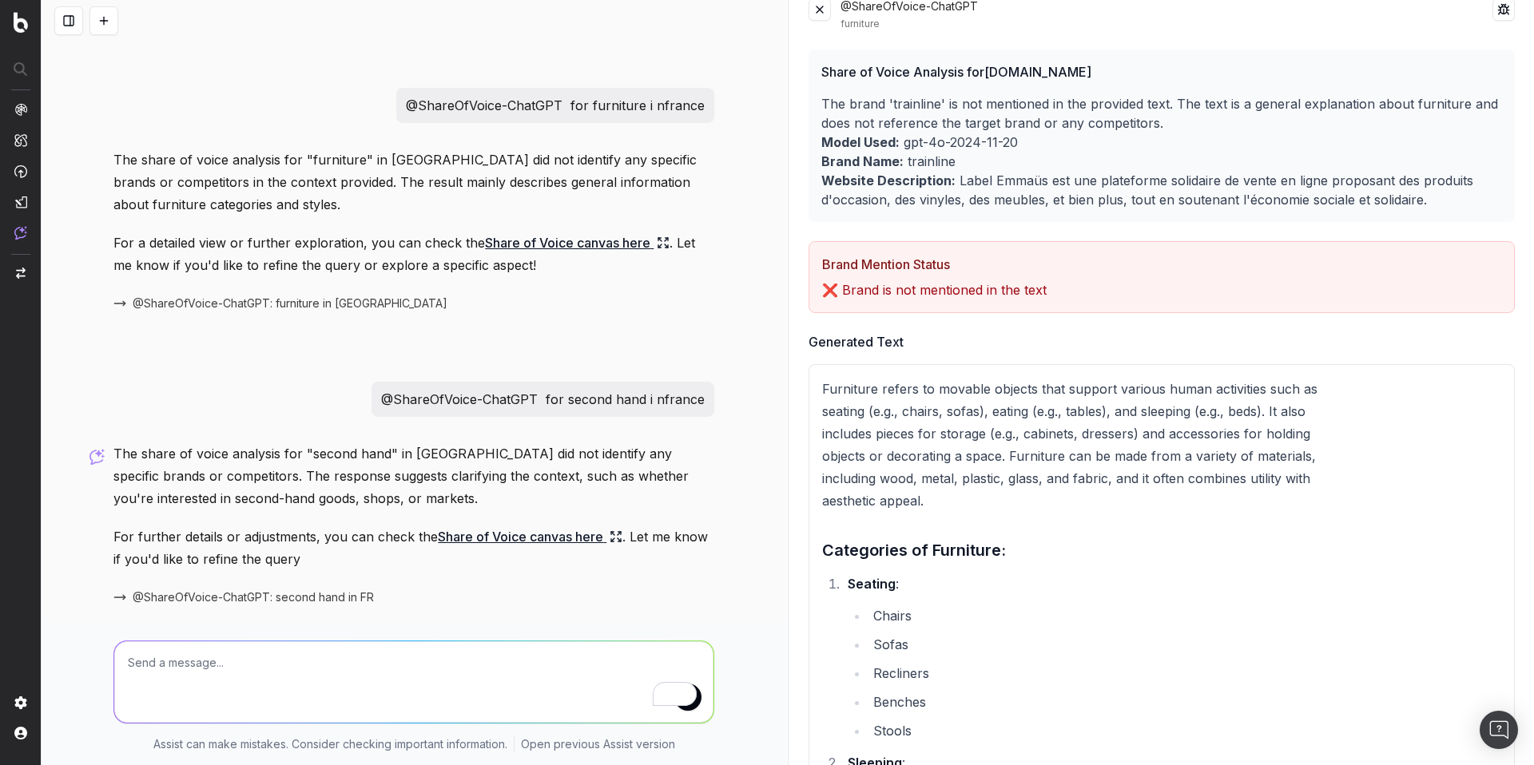
scroll to position [3034, 0]
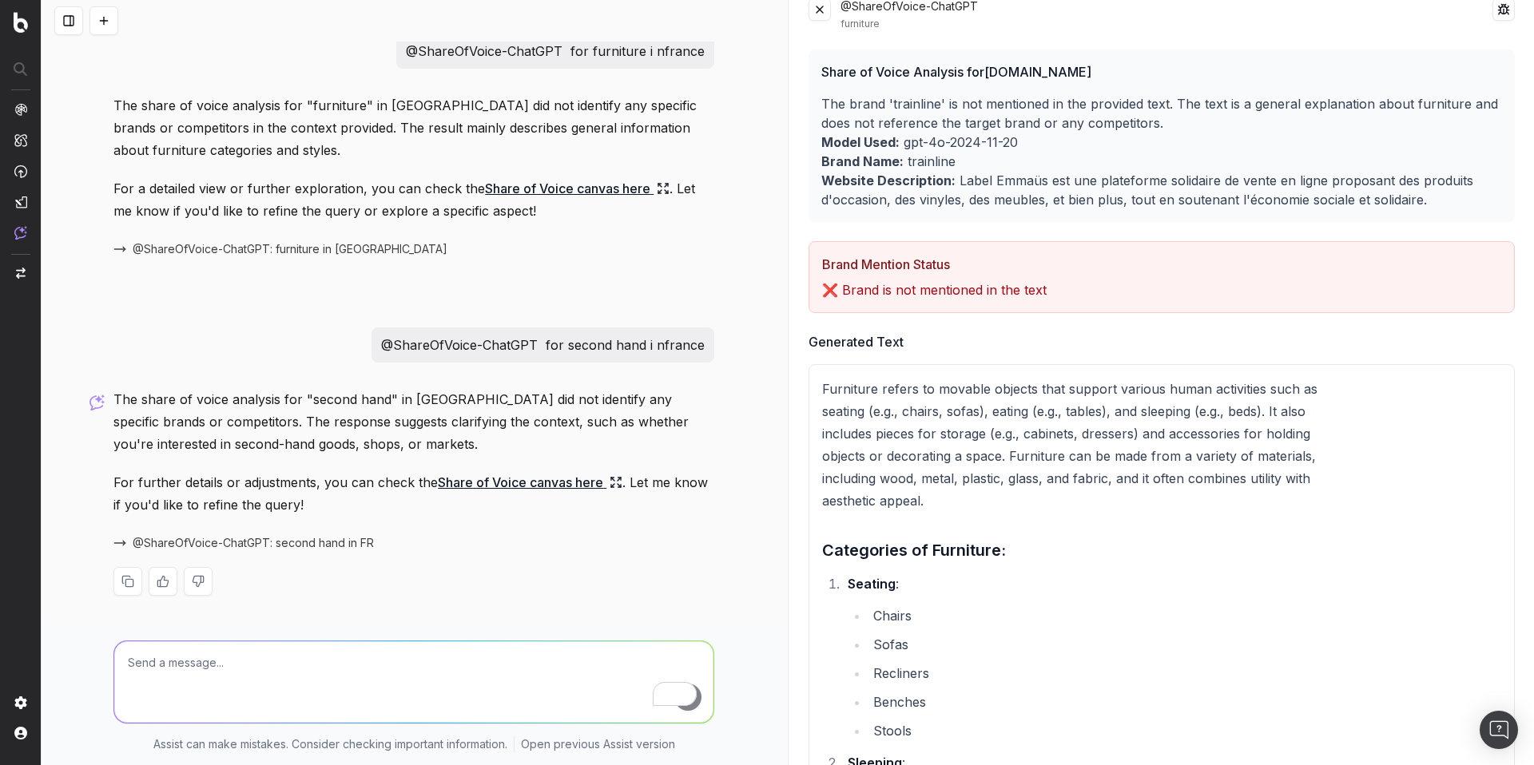
click at [266, 538] on span "@ShareOfVoice-ChatGPT: second hand in FR" at bounding box center [253, 543] width 241 height 16
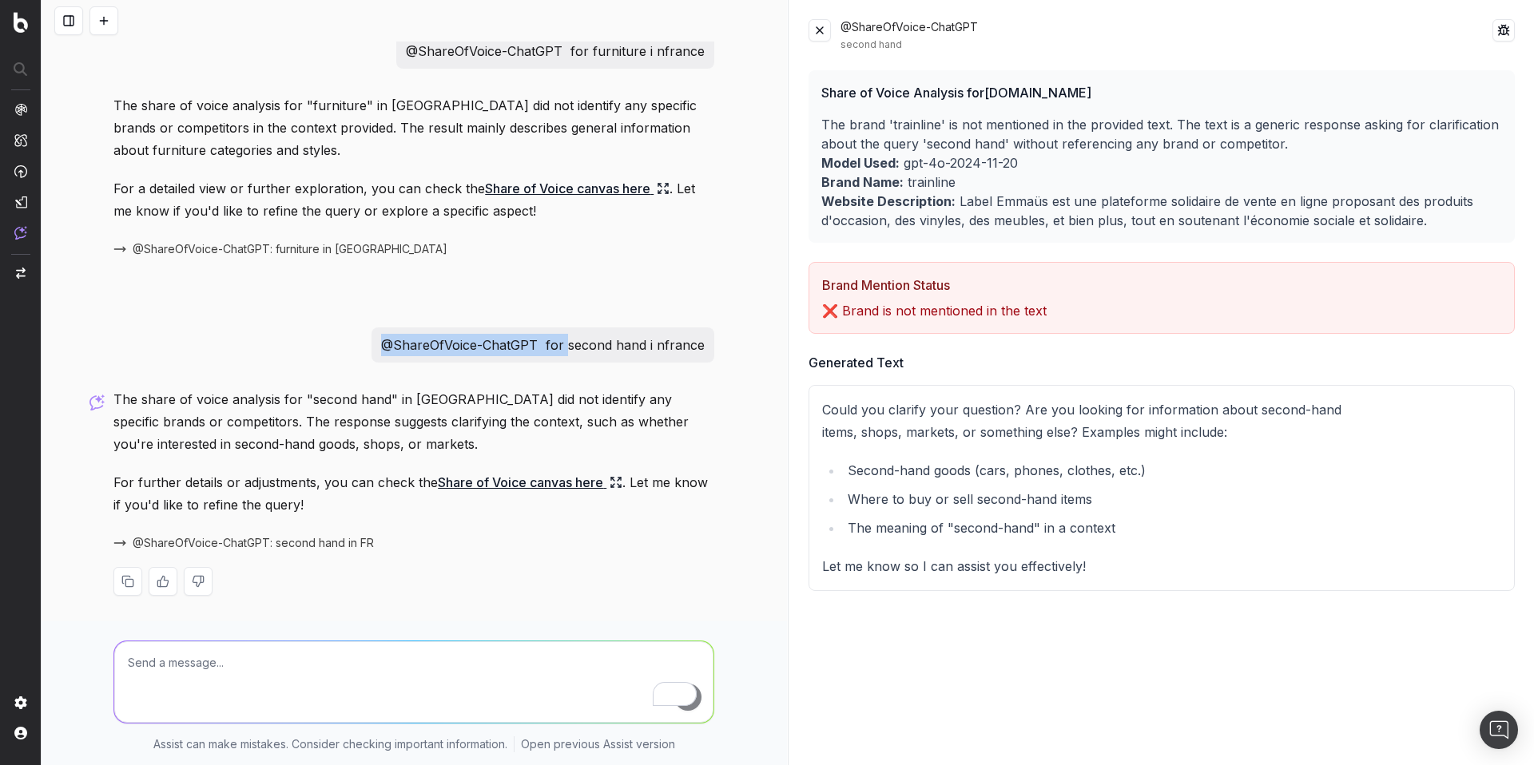
drag, startPoint x: 379, startPoint y: 338, endPoint x: 564, endPoint y: 339, distance: 185.3
click at [564, 339] on div "@ShareOfVoice-ChatGPT for second hand i nfrance" at bounding box center [542, 345] width 343 height 35
copy p "@ShareOfVoice-ChatGPT for"
click at [403, 678] on textarea "To enrich screen reader interactions, please activate Accessibility in Grammarl…" at bounding box center [413, 681] width 599 height 81
paste textarea "@ShareOfVoice-ChatGPT for"
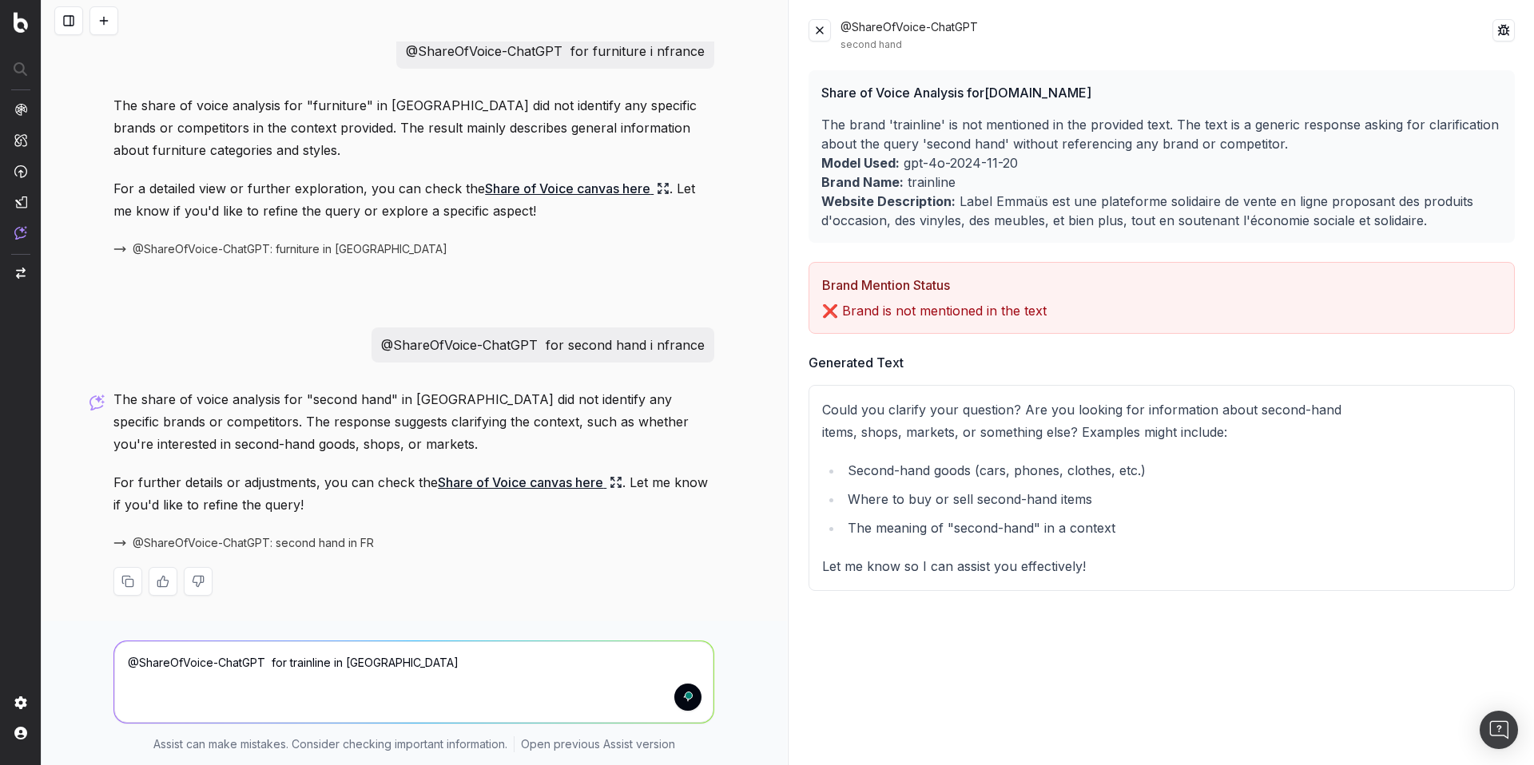
type textarea "@ShareOfVoice-ChatGPT for trainline in france"
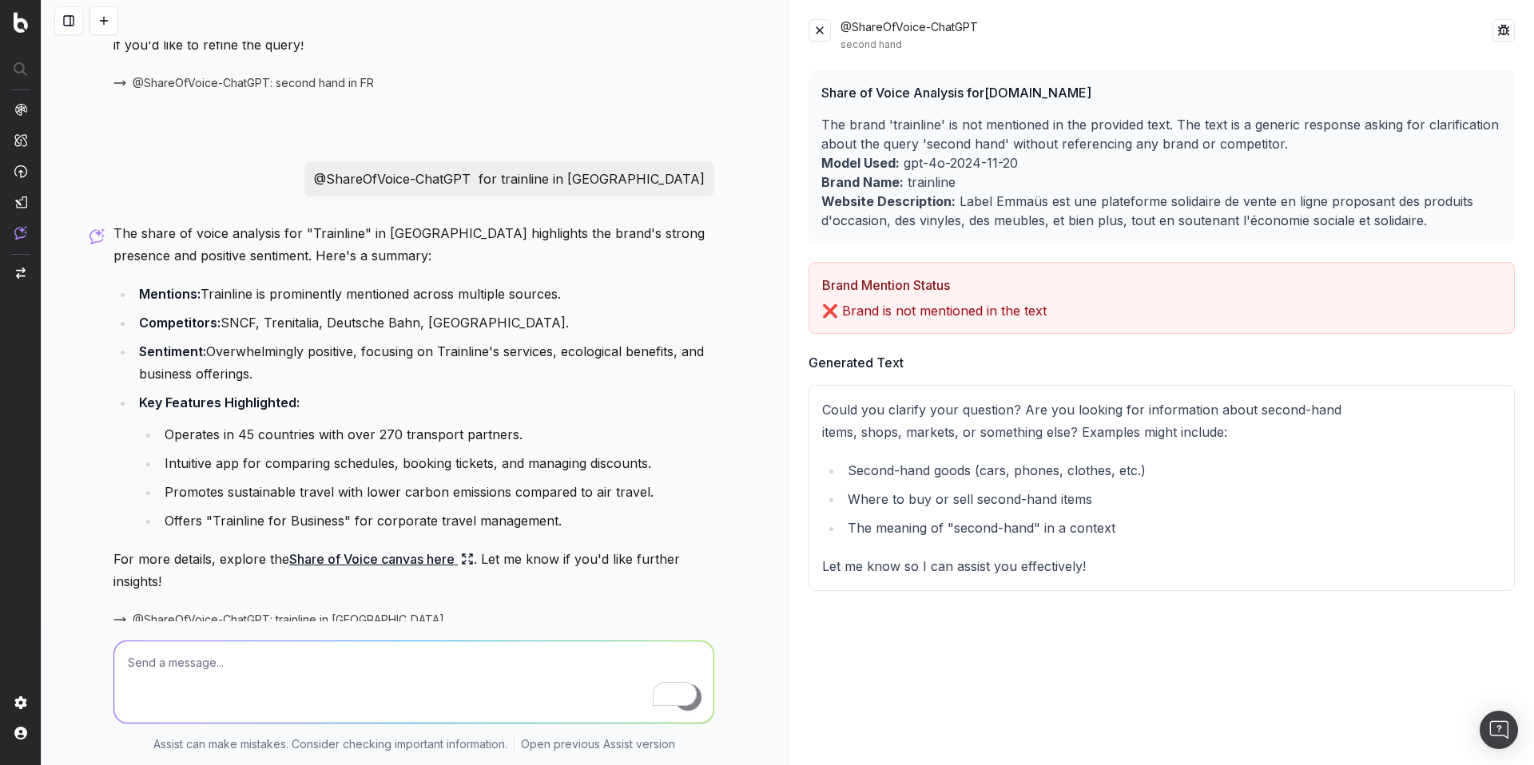
scroll to position [3571, 0]
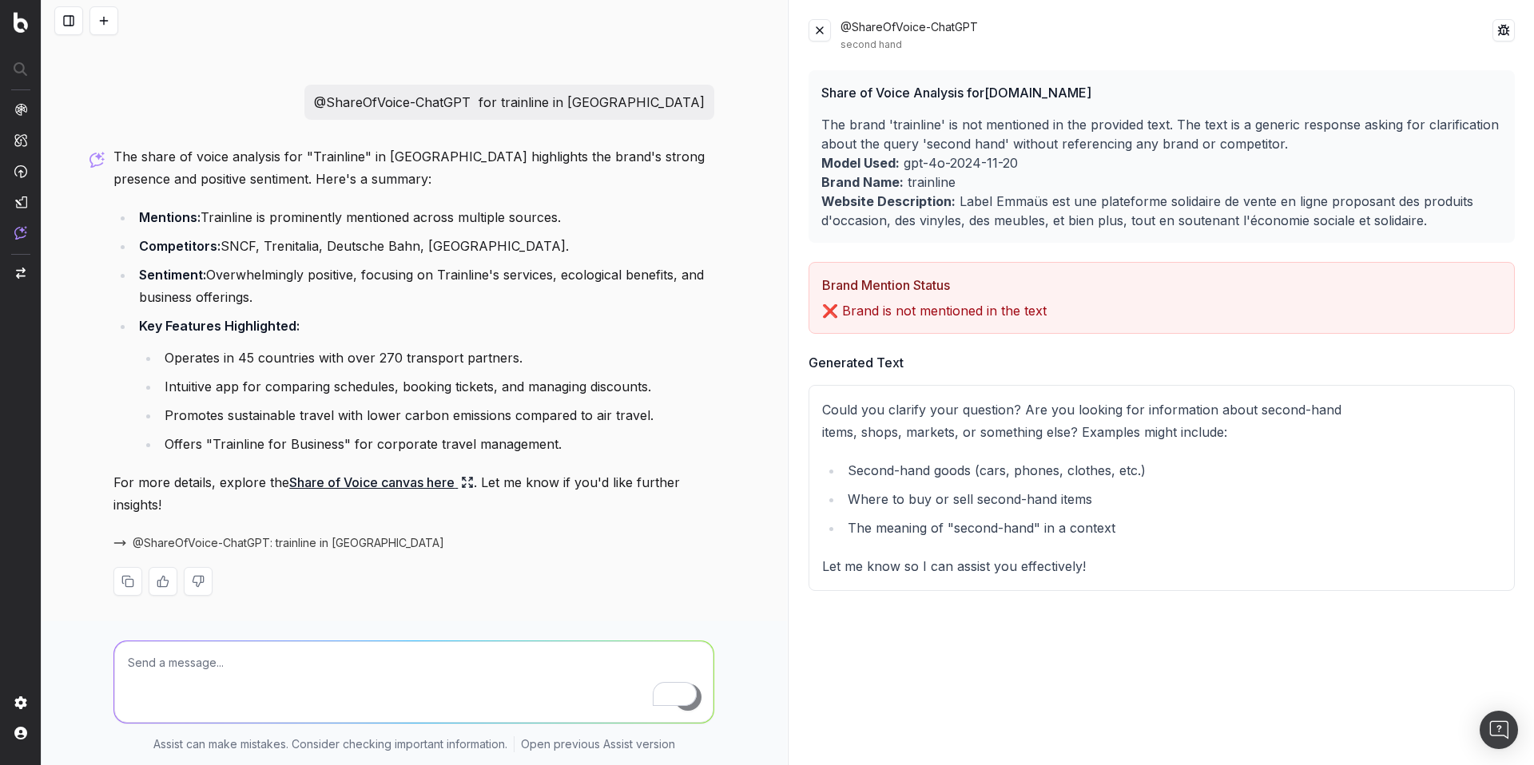
click at [282, 545] on span "@ShareOfVoice-ChatGPT: trainline in FR" at bounding box center [289, 543] width 312 height 16
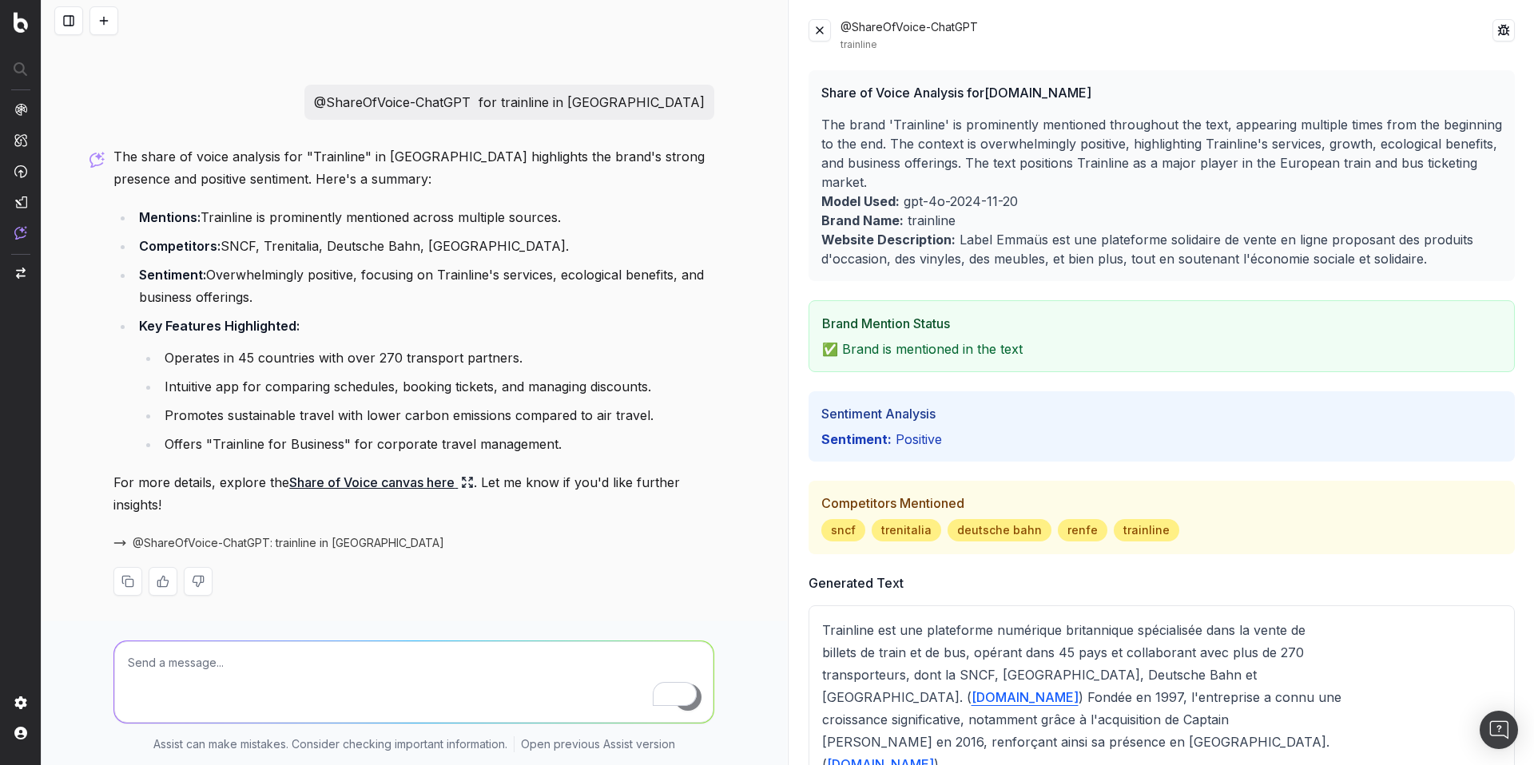
scroll to position [757, 0]
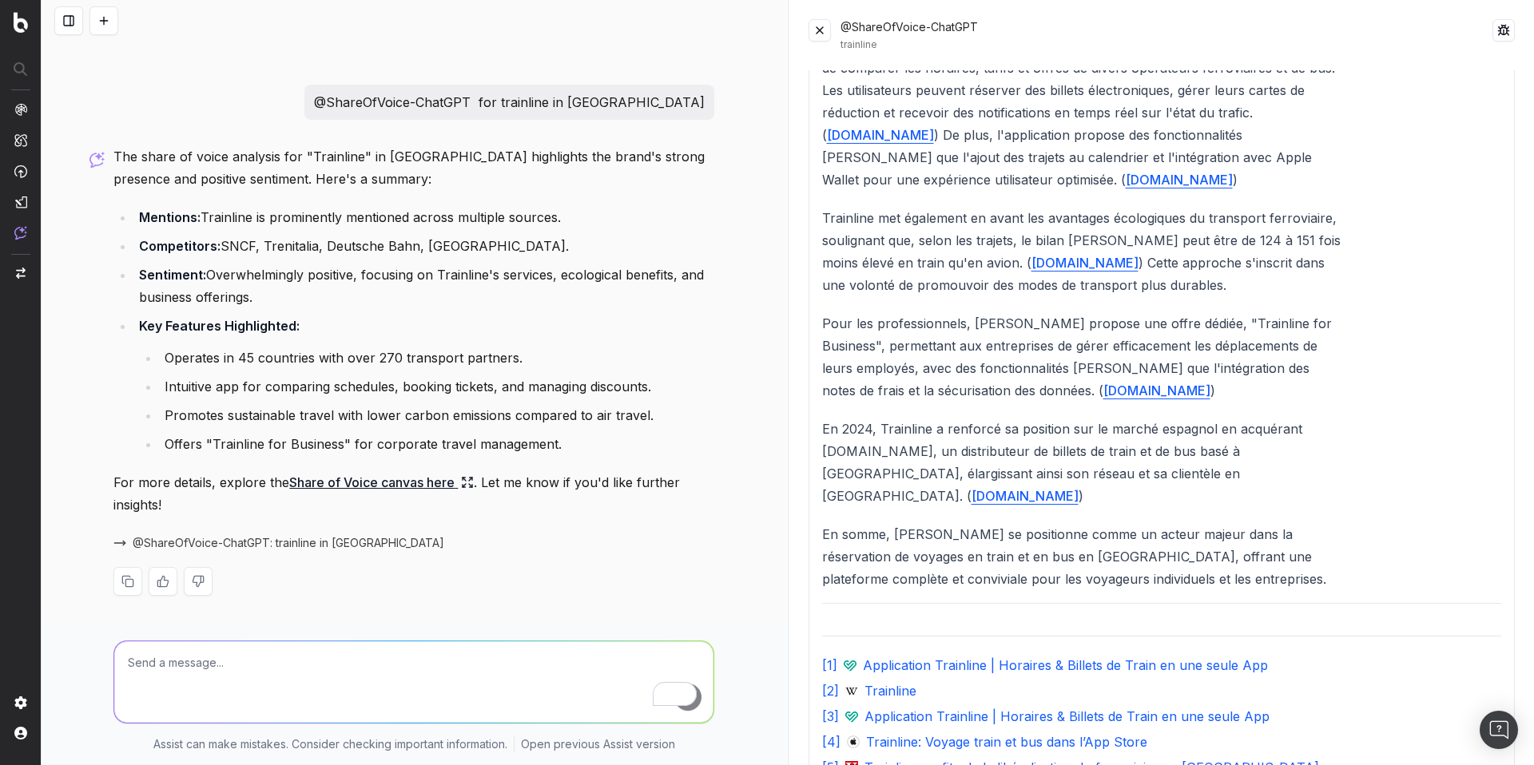
click at [195, 666] on textarea "To enrich screen reader interactions, please activate Accessibility in Grammarl…" at bounding box center [413, 681] width 599 height 81
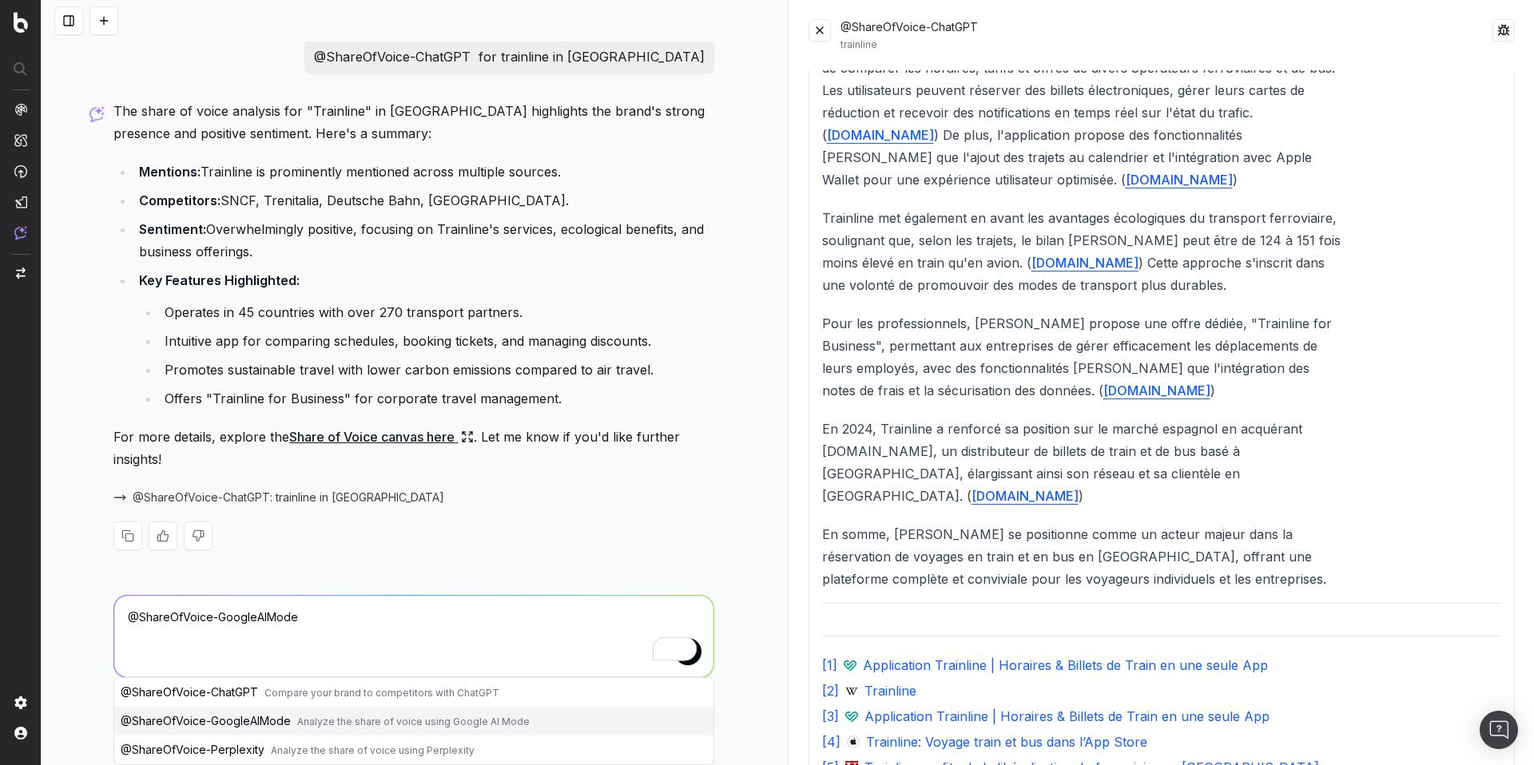
scroll to position [3571, 0]
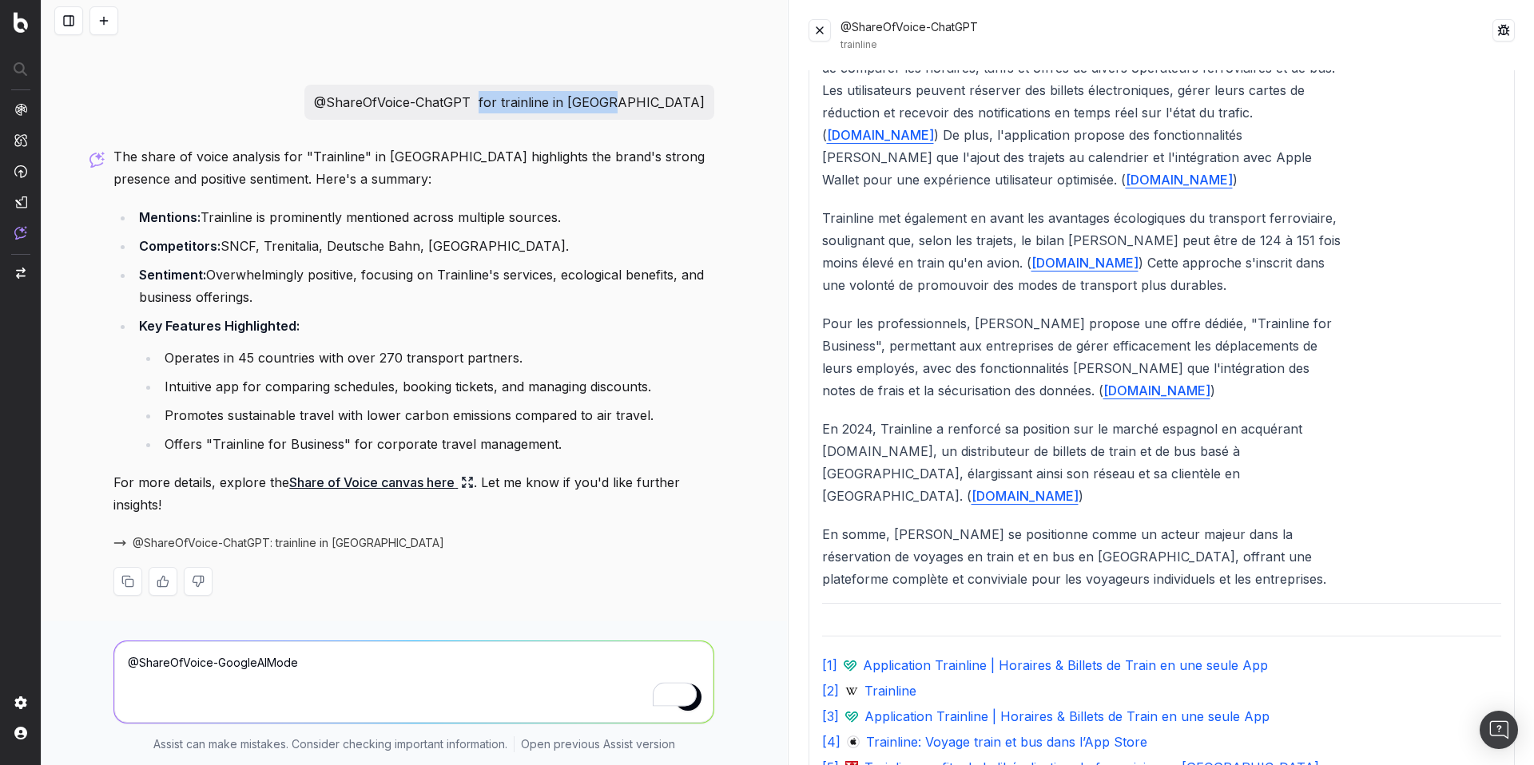
drag, startPoint x: 573, startPoint y: 101, endPoint x: 717, endPoint y: 105, distance: 144.6
click at [717, 105] on div "@GoogleURLInspection https://www.label-emmaus.co/fr/inspiration/prets-pour-la-r…" at bounding box center [414, 382] width 745 height 765
copy p "for trainline in france"
click at [343, 674] on textarea "@ShareOfVoice-GoogleAIMode" at bounding box center [413, 681] width 599 height 81
paste textarea "for trainline in france"
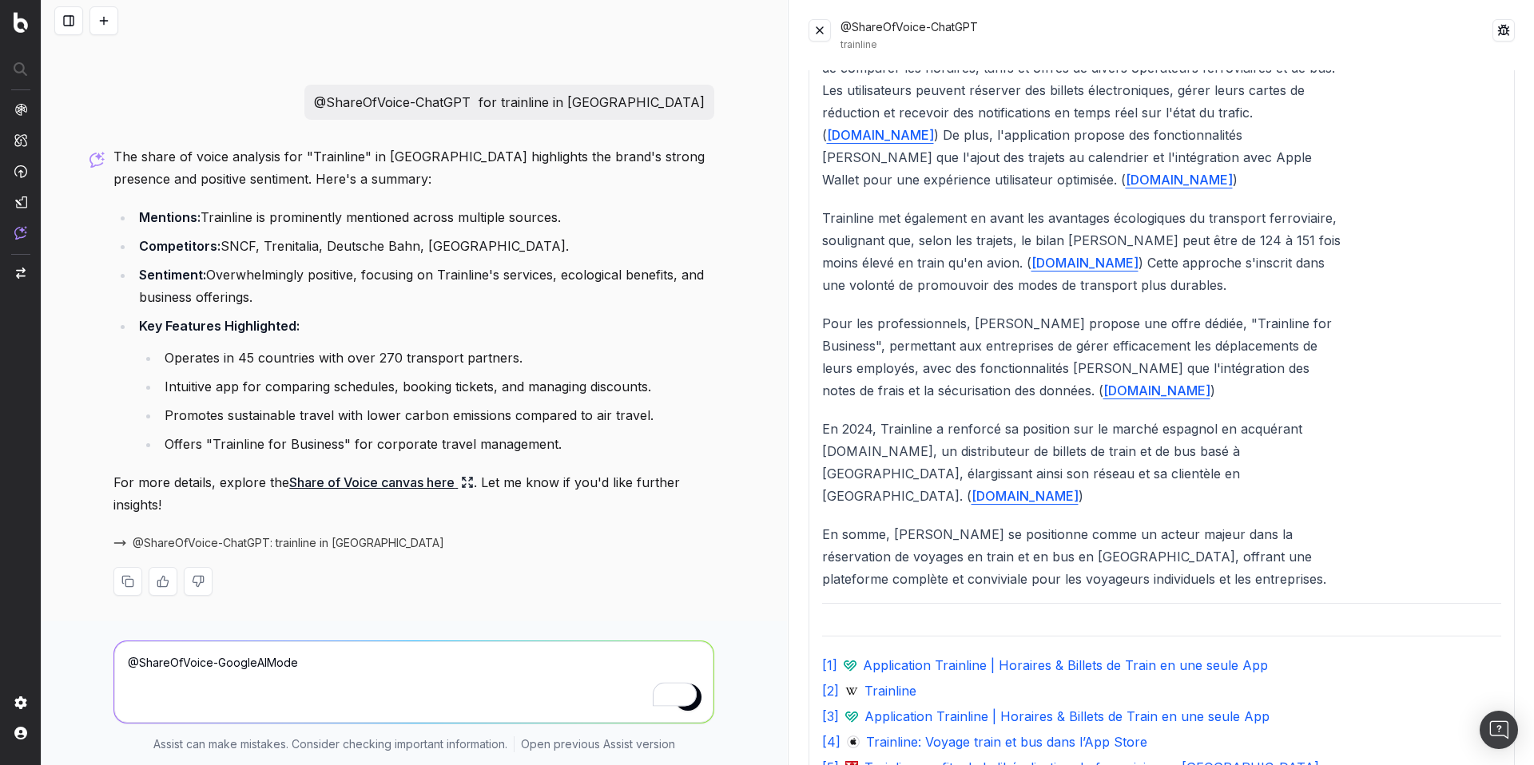
type textarea "@ShareOfVoice-GoogleAIMode for trainline in france"
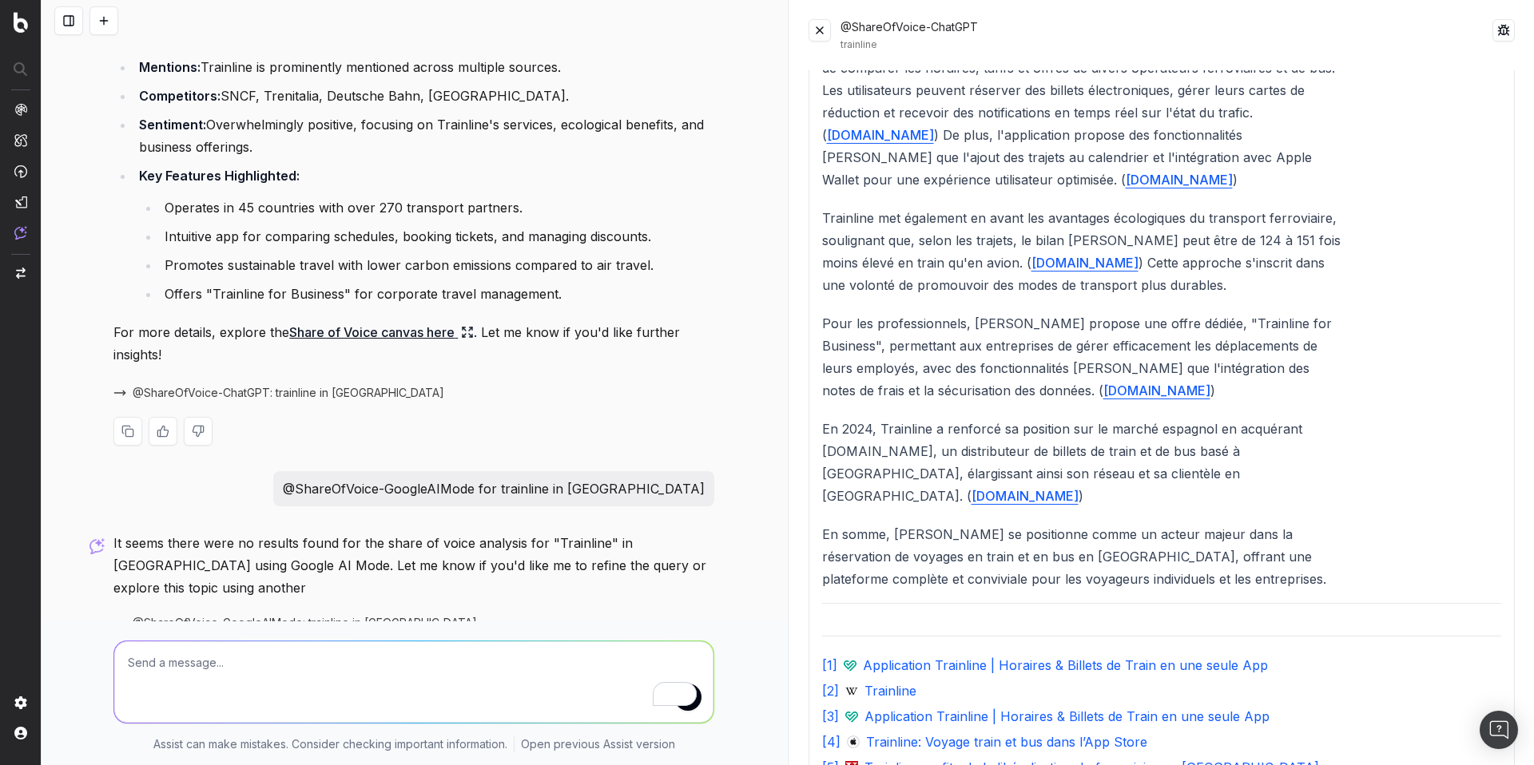
scroll to position [3798, 0]
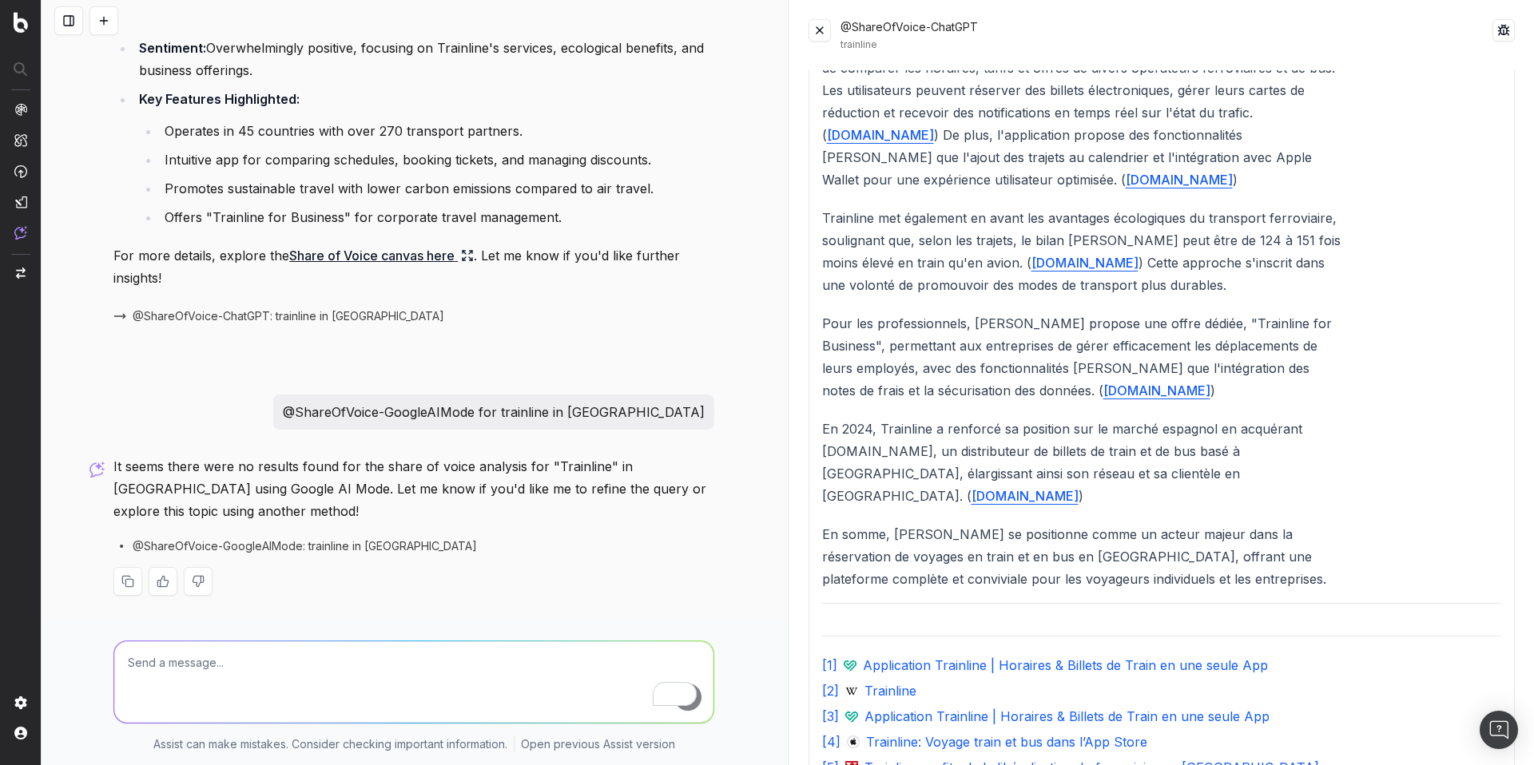
click at [267, 548] on span "@ShareOfVoice-GoogleAIMode: trainline in FR" at bounding box center [305, 546] width 344 height 16
drag, startPoint x: 570, startPoint y: 415, endPoint x: 724, endPoint y: 419, distance: 154.2
click at [724, 419] on div "@GoogleURLInspection https://www.label-emmaus.co/fr/inspiration/prets-pour-la-r…" at bounding box center [414, 382] width 745 height 765
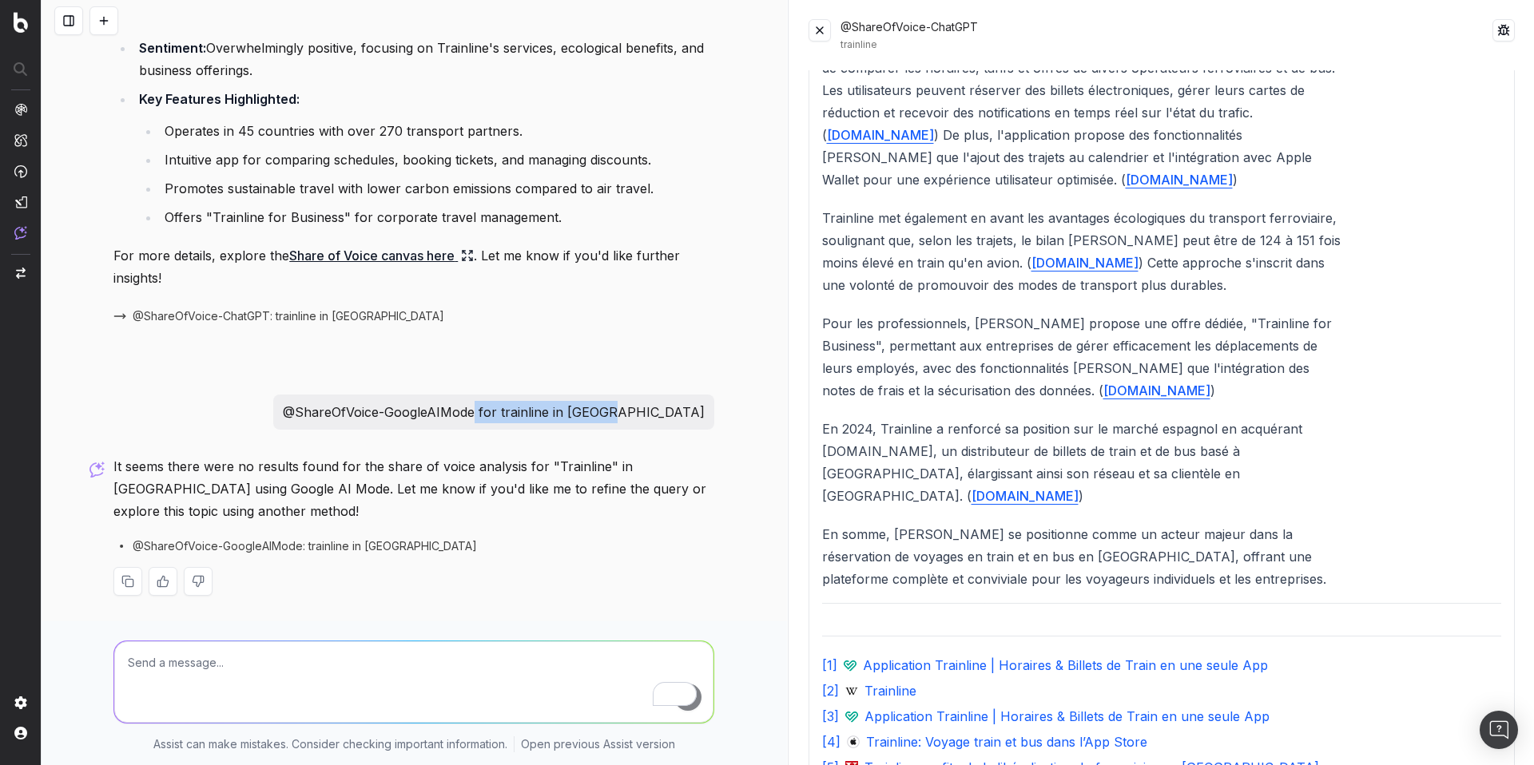
copy p "for trainline in france"
click at [308, 654] on textarea "To enrich screen reader interactions, please activate Accessibility in Grammarl…" at bounding box center [413, 681] width 599 height 81
click at [292, 538] on span "@ShareOfVoice-GoogleAIMode: trainline in FR" at bounding box center [305, 546] width 344 height 16
click at [384, 426] on div "@ShareOfVoice-GoogleAIMode for trainline in france" at bounding box center [493, 412] width 441 height 35
click at [416, 414] on p "@ShareOfVoice-GoogleAIMode for trainline in france" at bounding box center [494, 412] width 422 height 22
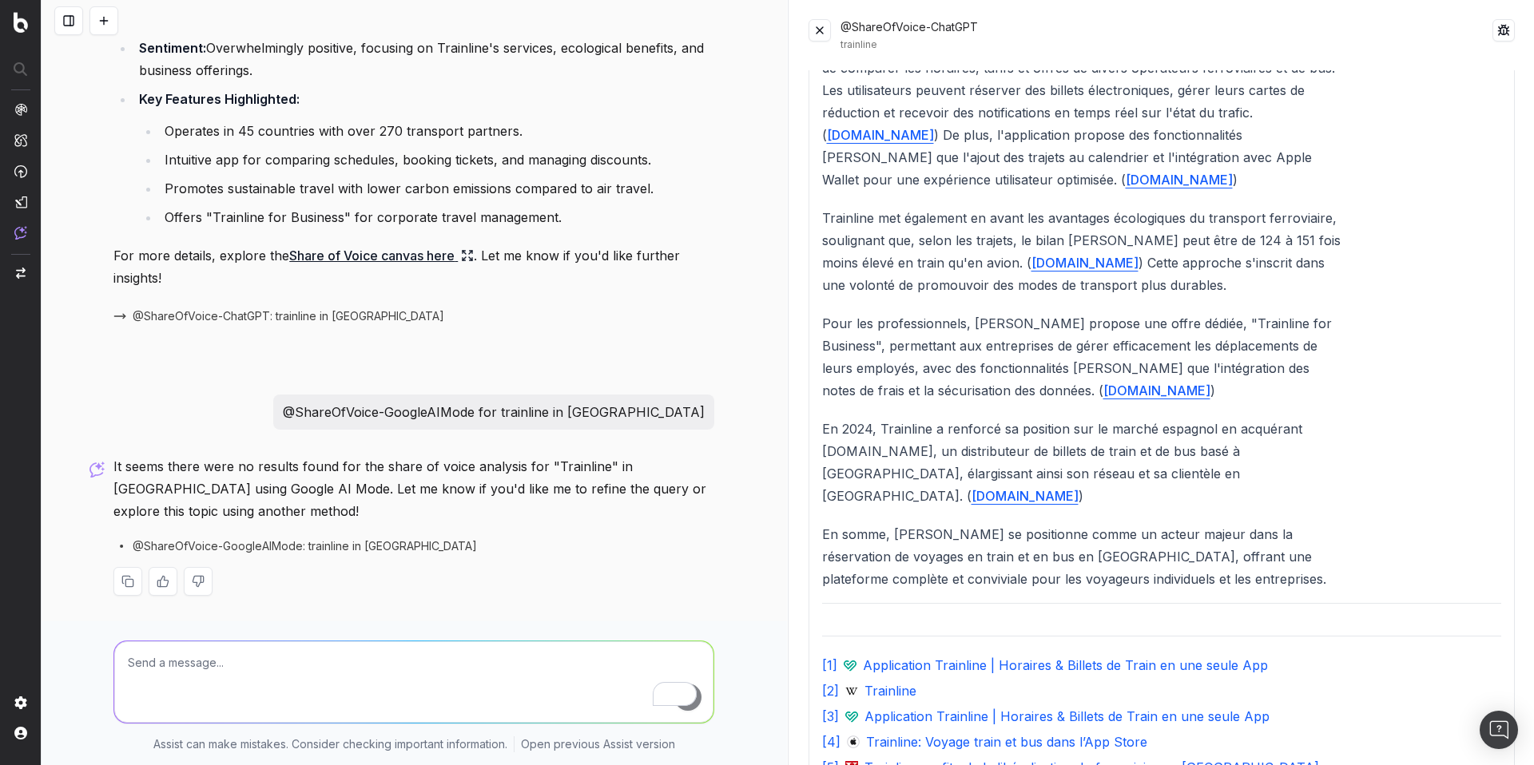
click at [416, 414] on p "@ShareOfVoice-GoogleAIMode for trainline in france" at bounding box center [494, 412] width 422 height 22
copy p "@ShareOfVoice-GoogleAIMode for trainline in france"
click at [264, 670] on textarea "To enrich screen reader interactions, please activate Accessibility in Grammarl…" at bounding box center [413, 681] width 599 height 81
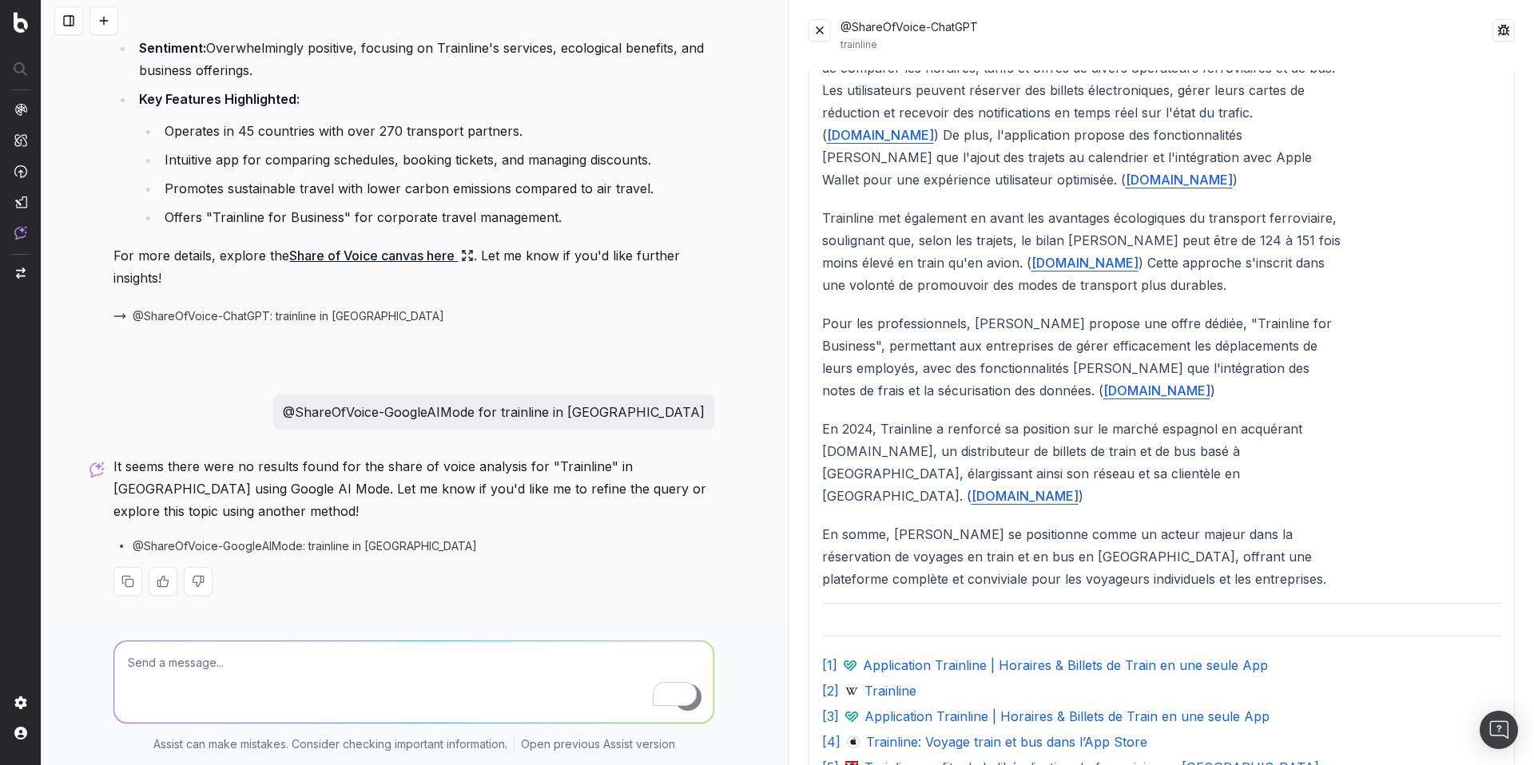
paste textarea "@ShareOfVoice-GoogleAIMode for trainline in france"
type textarea "@ShareOfVoice-GoogleAIMode for trainline in france"
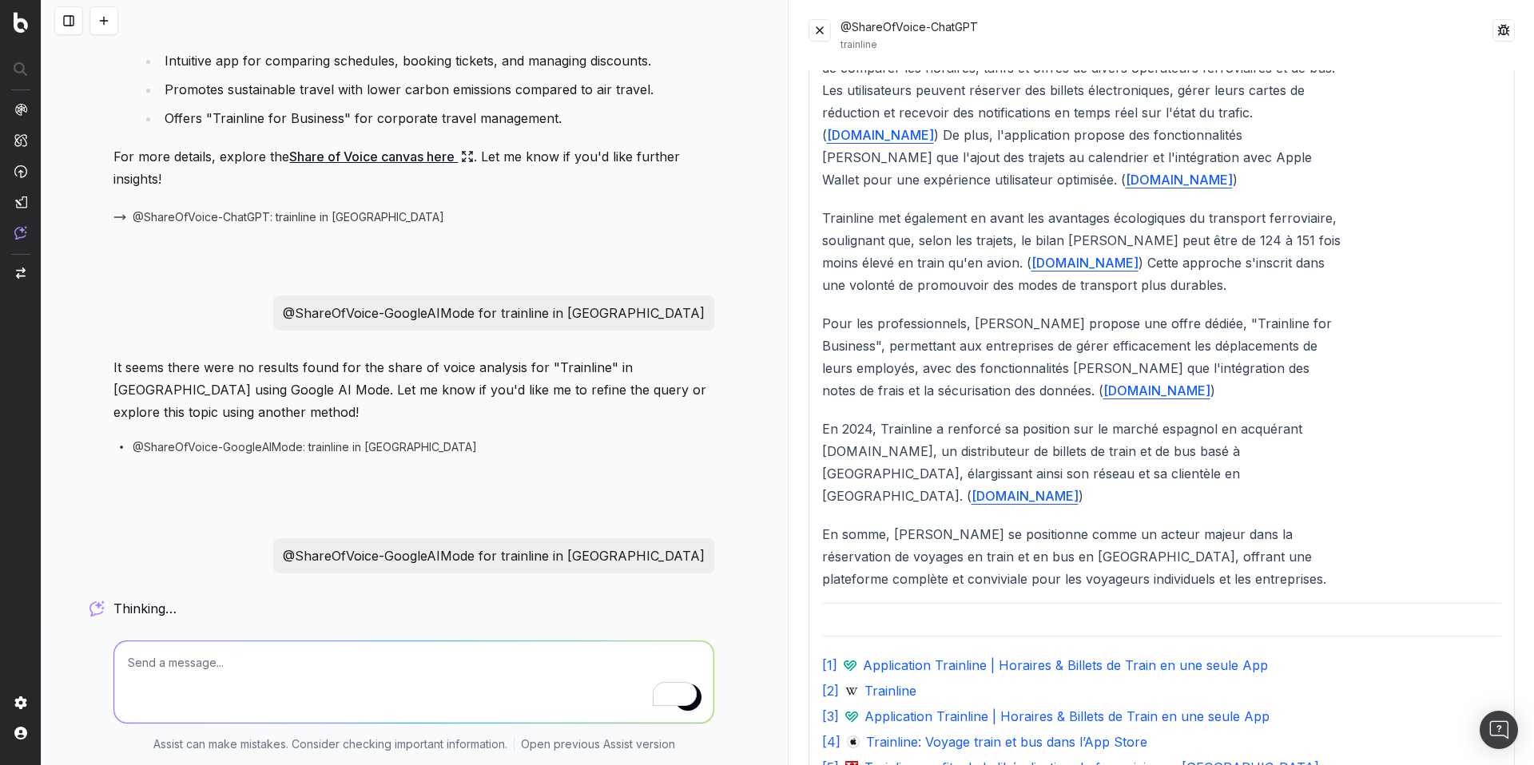
scroll to position [3881, 0]
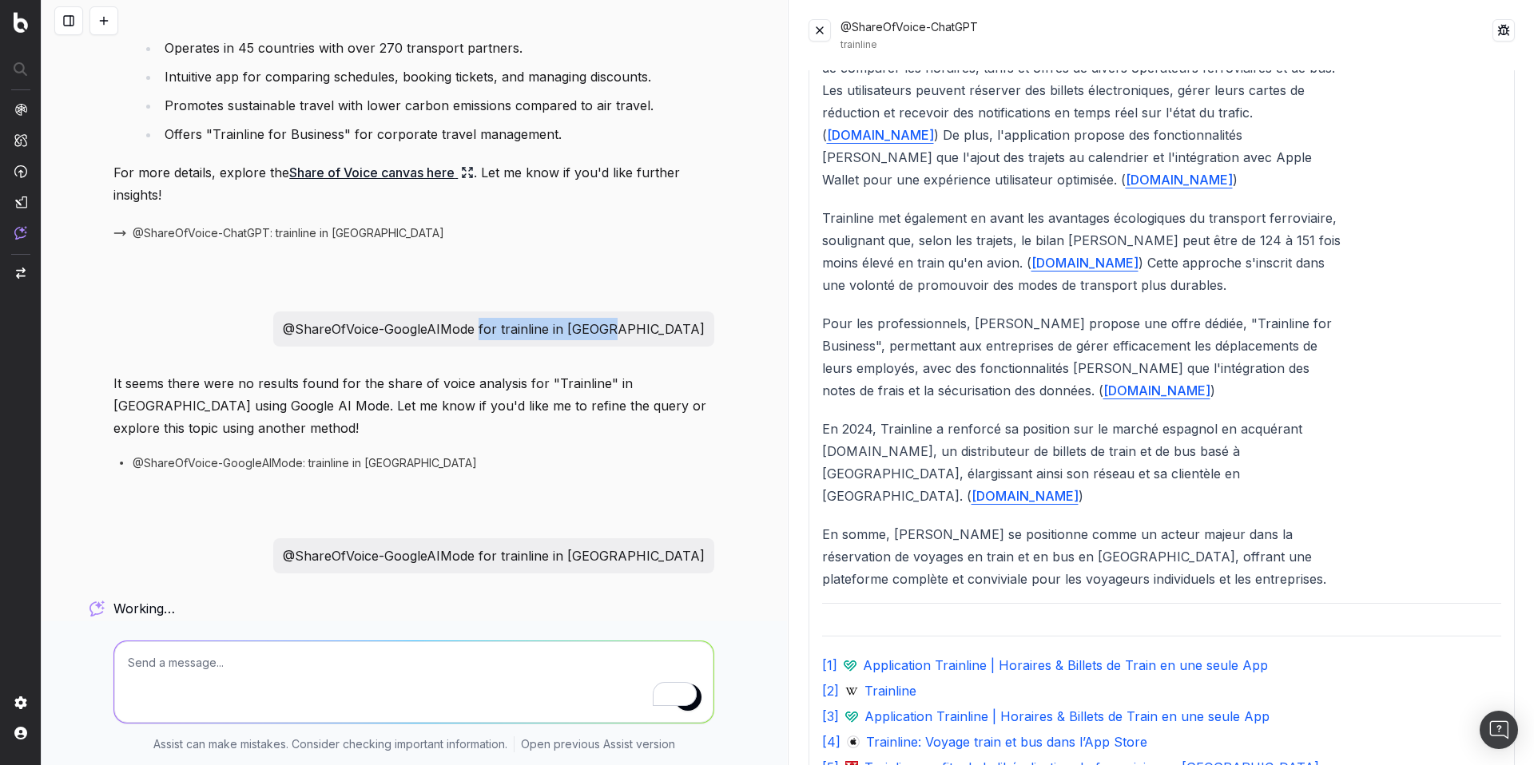
drag, startPoint x: 574, startPoint y: 333, endPoint x: 768, endPoint y: 336, distance: 194.9
click at [768, 336] on div "@GoogleURLInspection https://www.label-emmaus.co/fr/inspiration/prets-pour-la-r…" at bounding box center [414, 382] width 745 height 765
click at [214, 647] on textarea "To enrich screen reader interactions, please activate Accessibility in Grammarl…" at bounding box center [413, 681] width 599 height 81
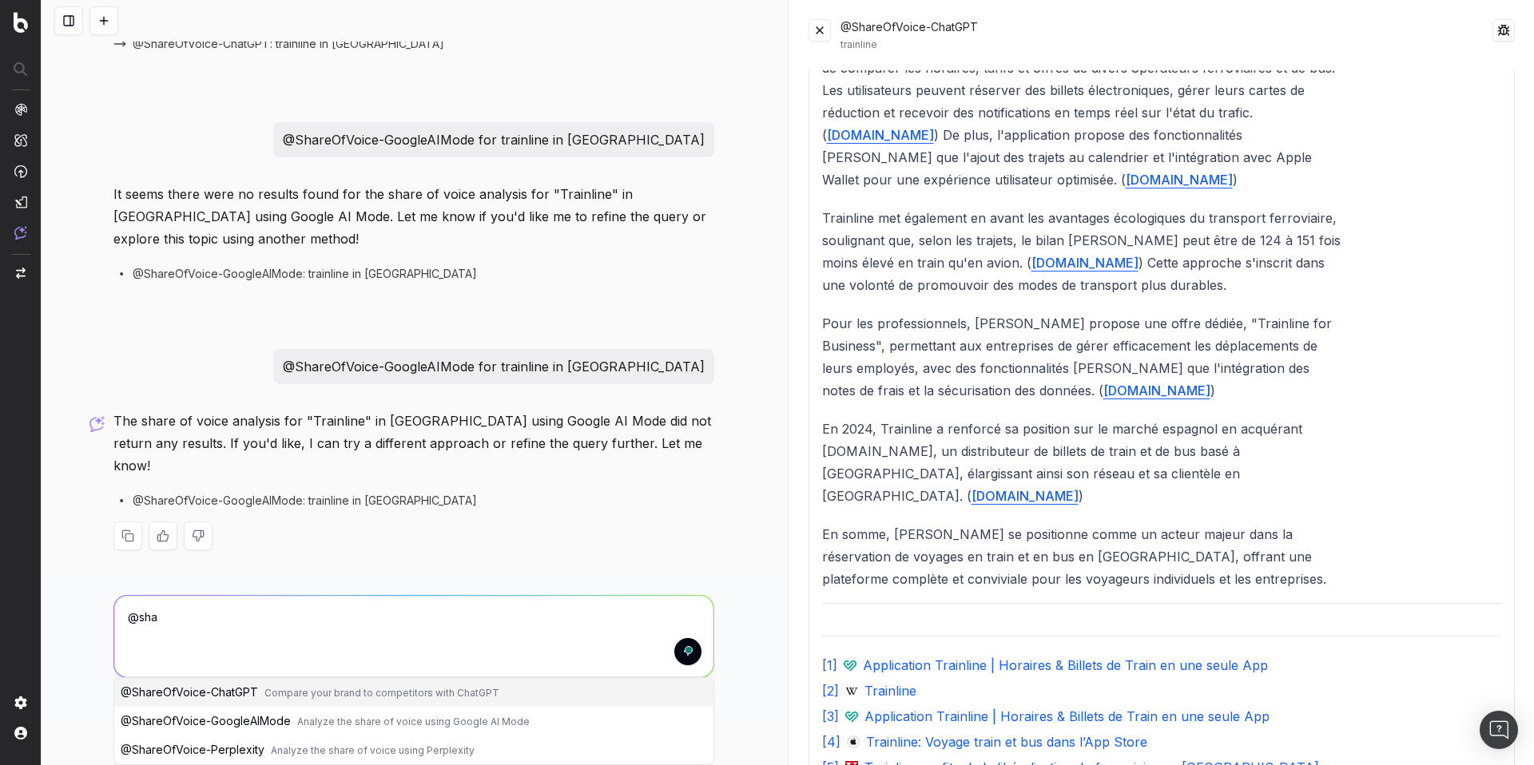
scroll to position [4048, 0]
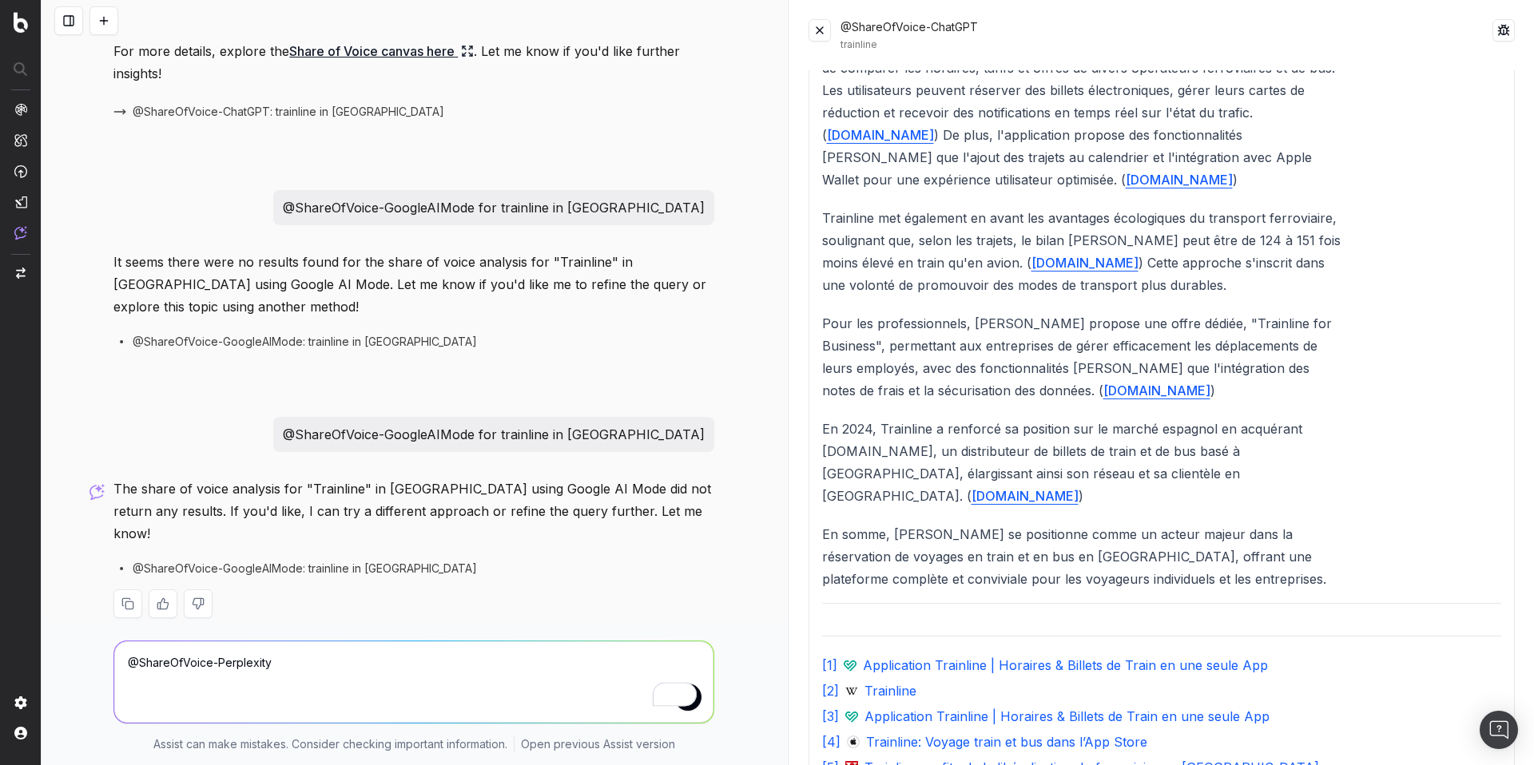
paste textarea "for trainline in france"
type textarea "@ShareOfVoice-Perplexity for trainline in france"
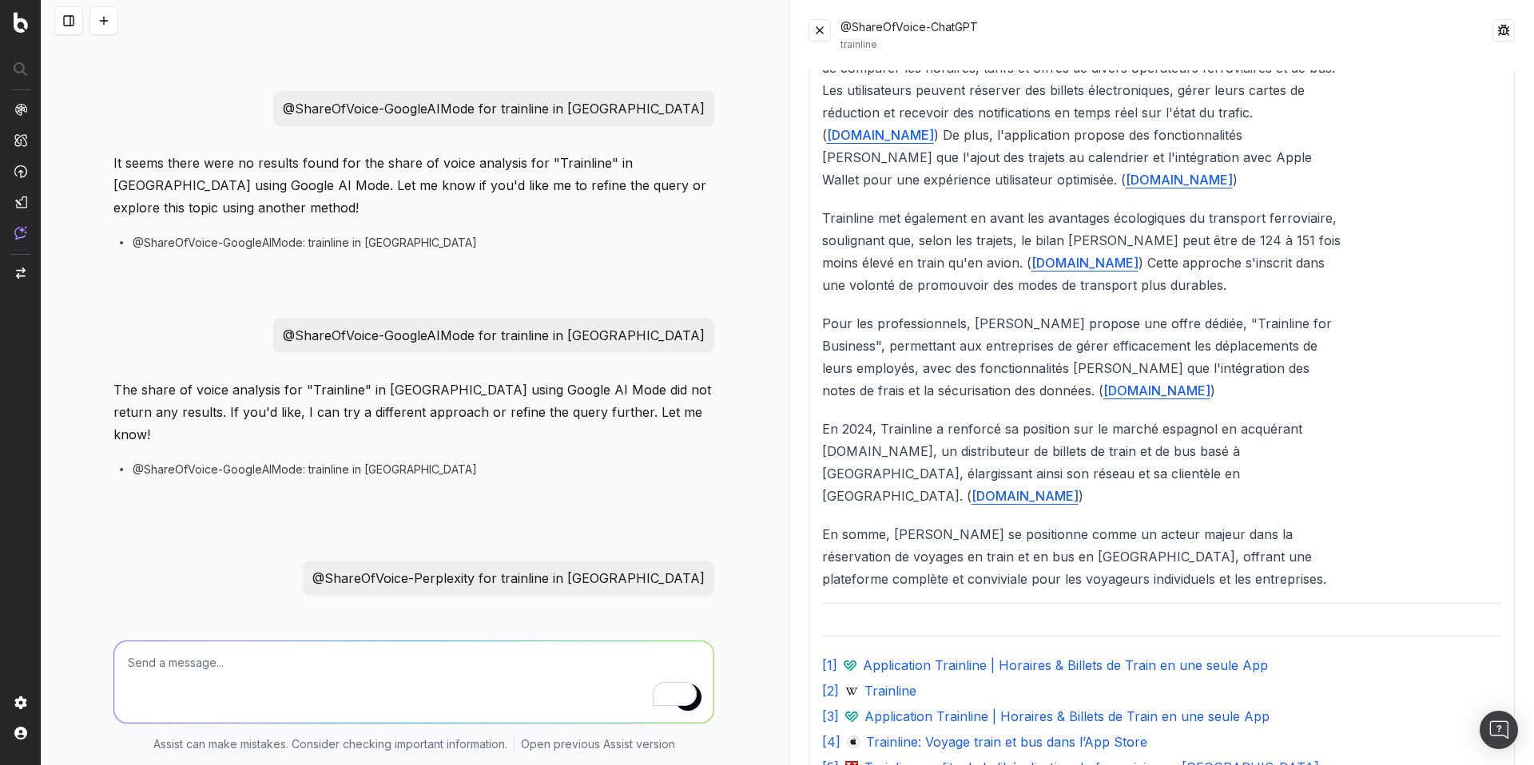
scroll to position [4085, 0]
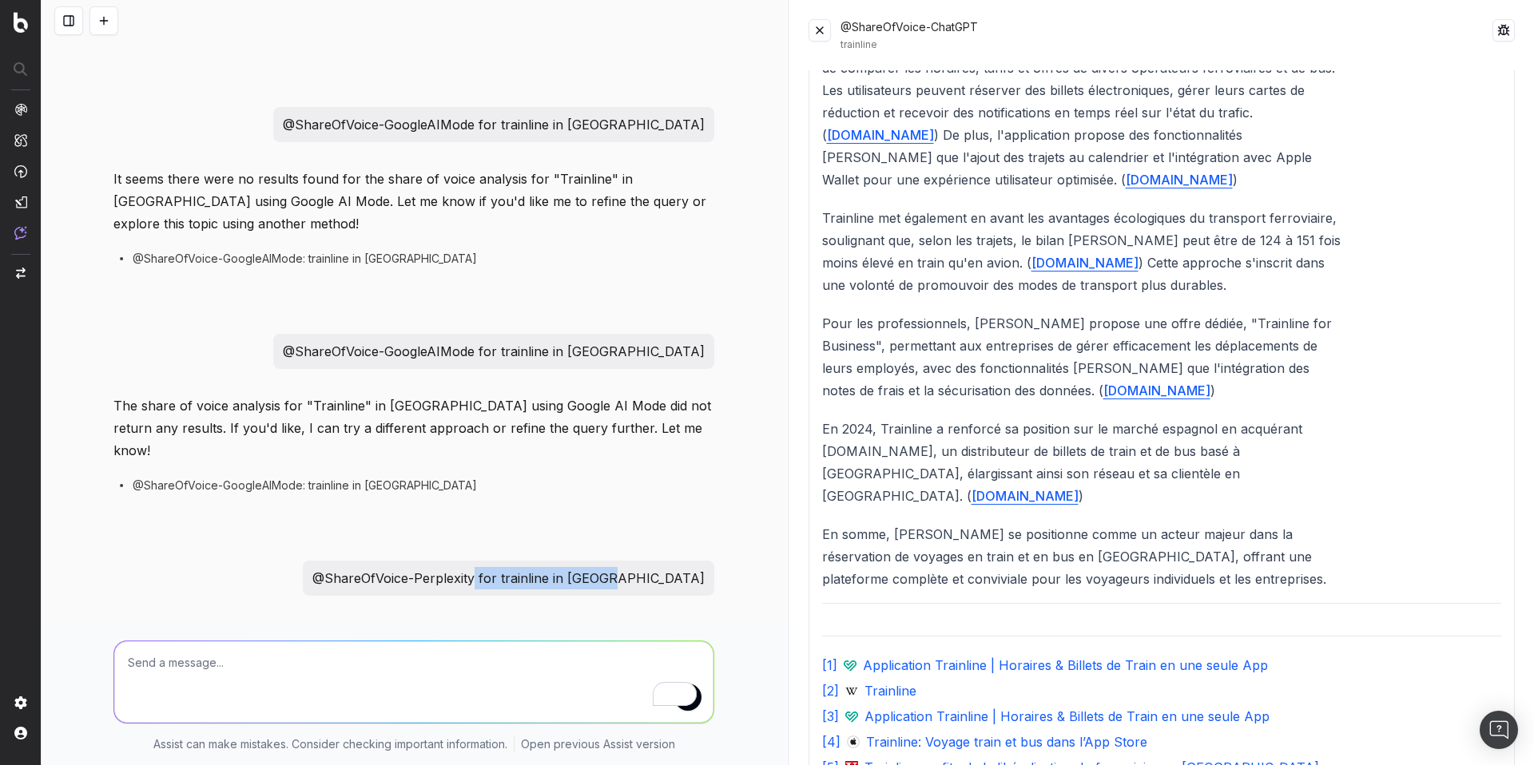
drag, startPoint x: 570, startPoint y: 558, endPoint x: 733, endPoint y: 564, distance: 163.1
click at [733, 564] on div "@GoogleURLInspection https://www.label-emmaus.co/fr/inspiration/prets-pour-la-r…" at bounding box center [414, 382] width 745 height 765
click at [498, 665] on textarea "To enrich screen reader interactions, please activate Accessibility in Grammarl…" at bounding box center [413, 681] width 599 height 81
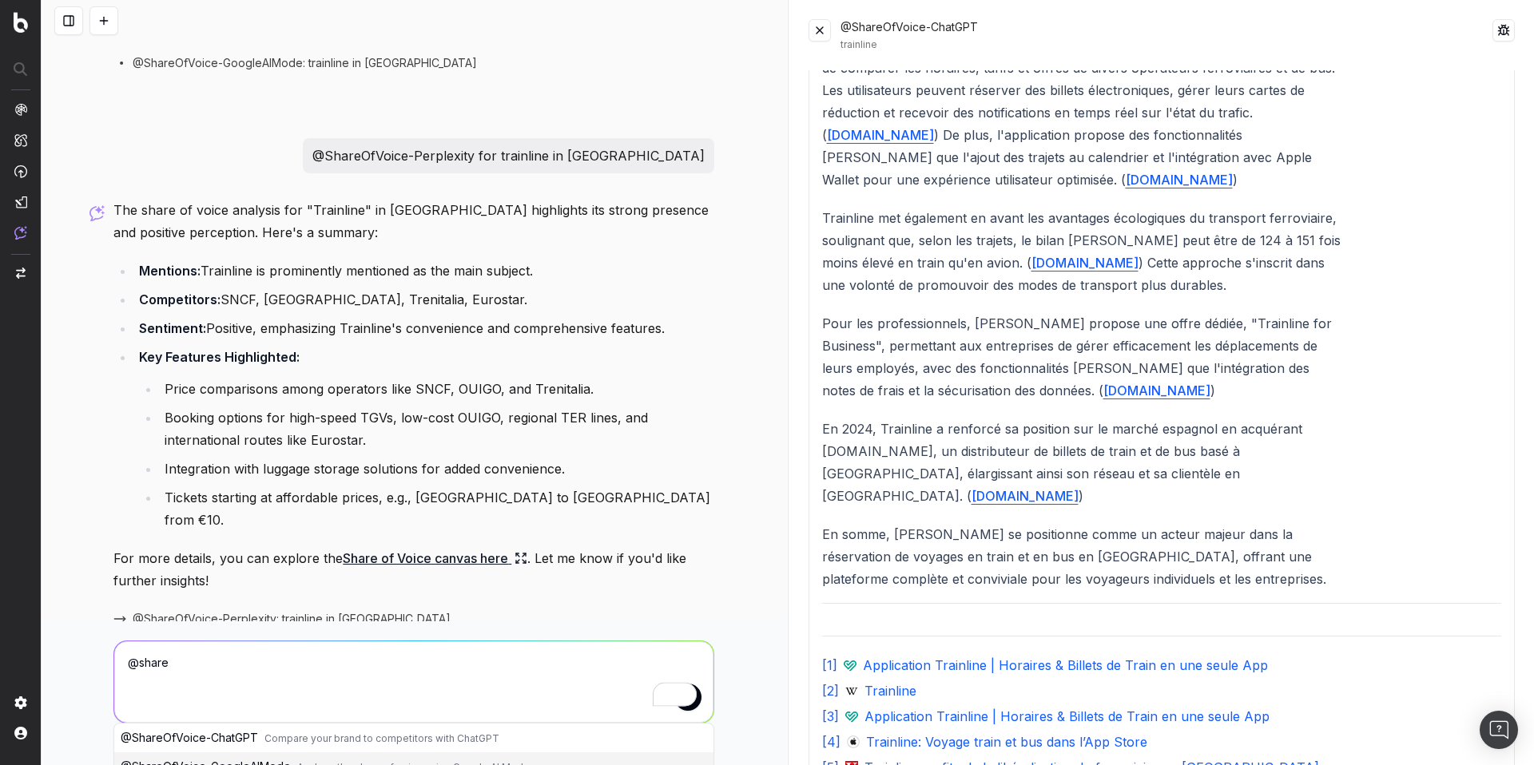
scroll to position [4584, 0]
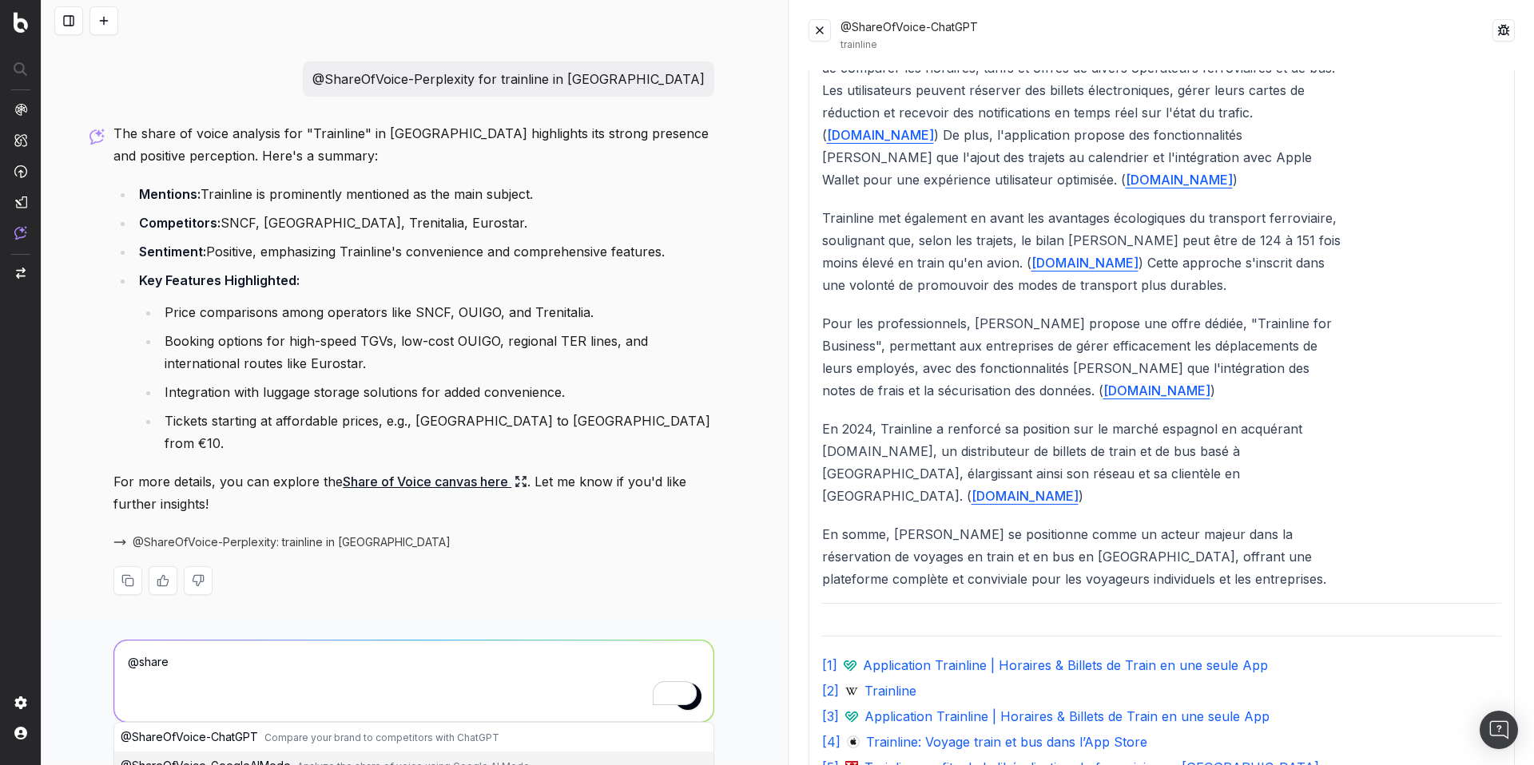
type textarea "@share"
click at [507, 566] on div at bounding box center [413, 580] width 601 height 29
click at [323, 534] on span "@ShareOfVoice-Perplexity: trainline in FR" at bounding box center [292, 542] width 318 height 16
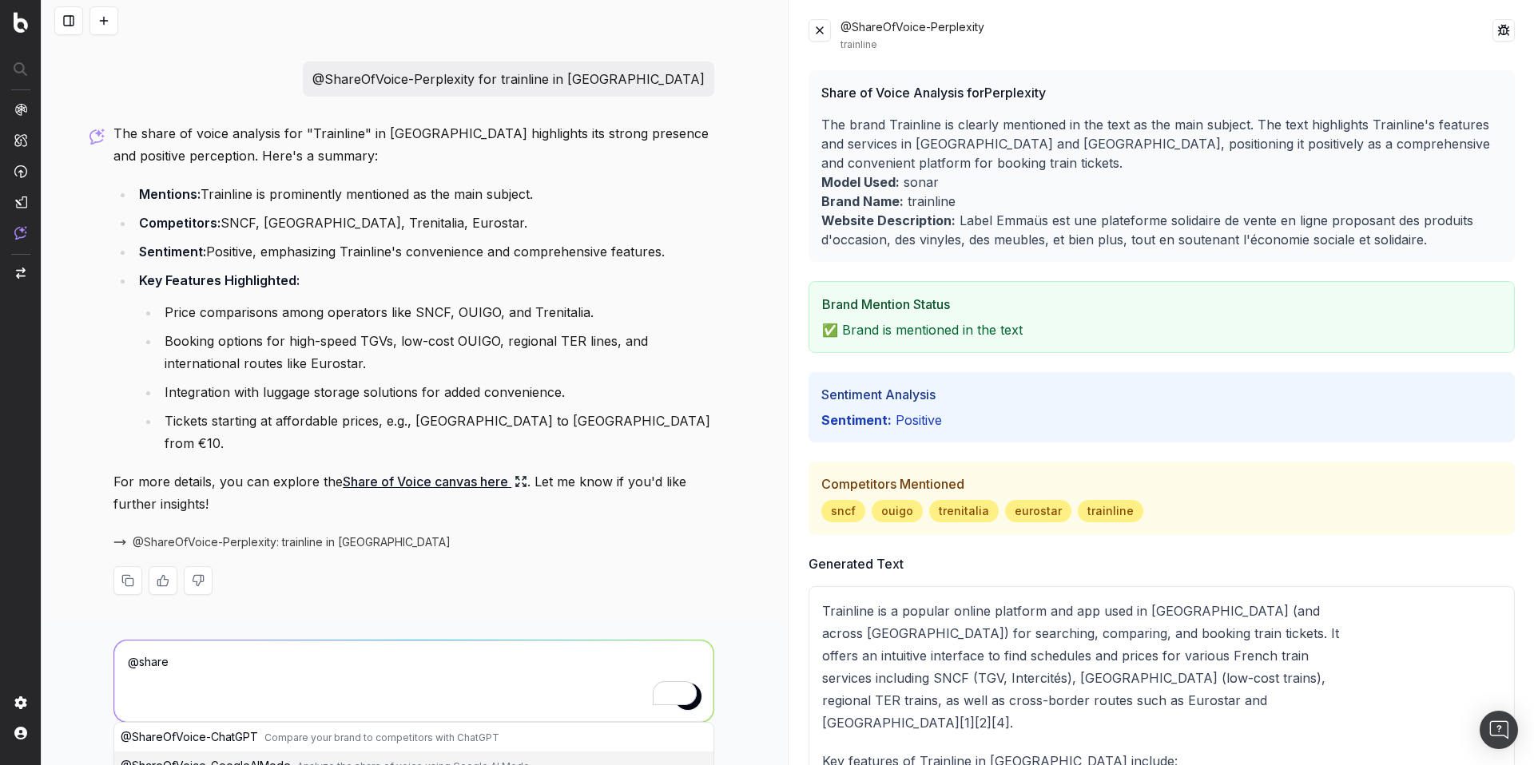
scroll to position [3905, 0]
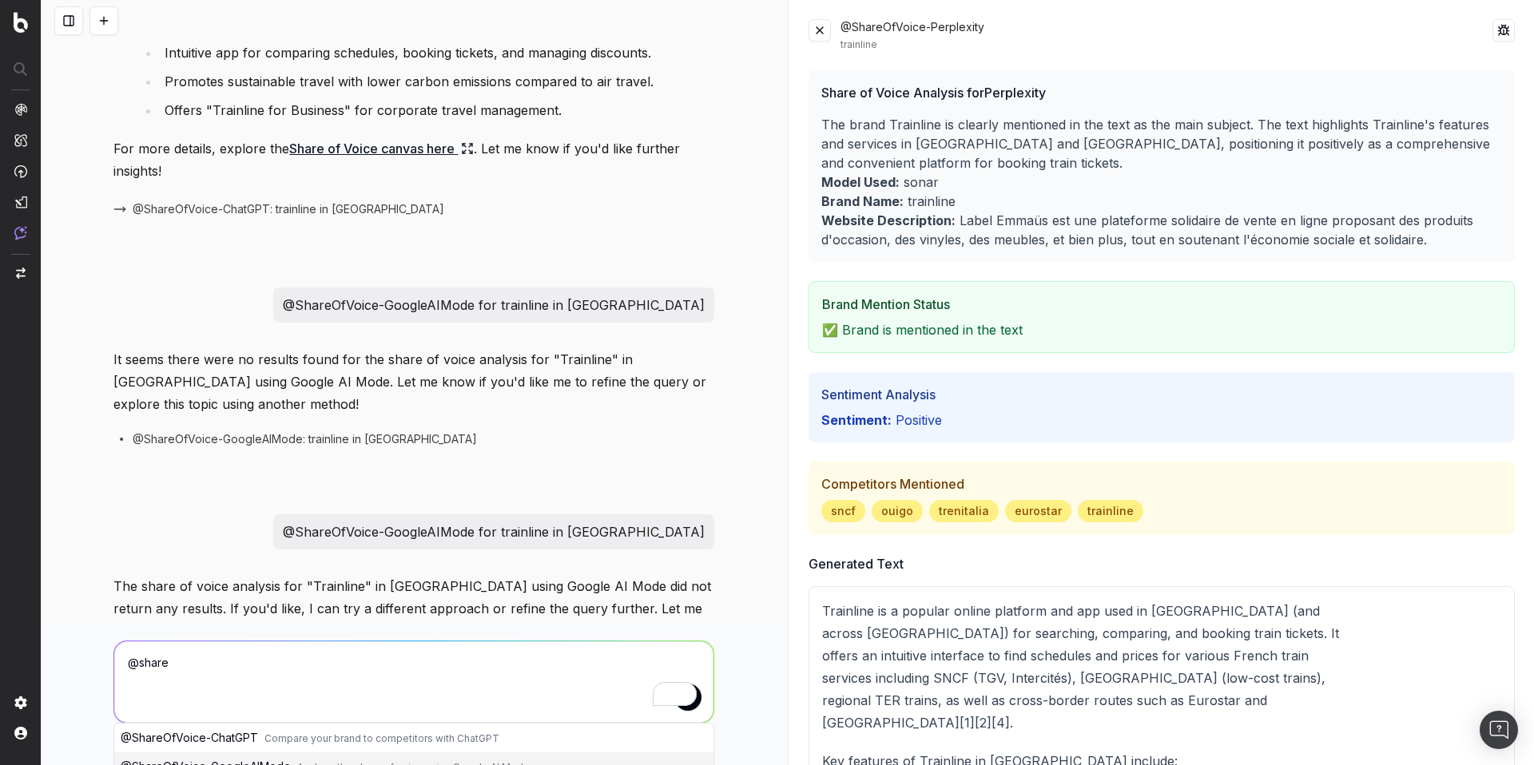
click at [245, 686] on textarea "@share" at bounding box center [413, 681] width 599 height 81
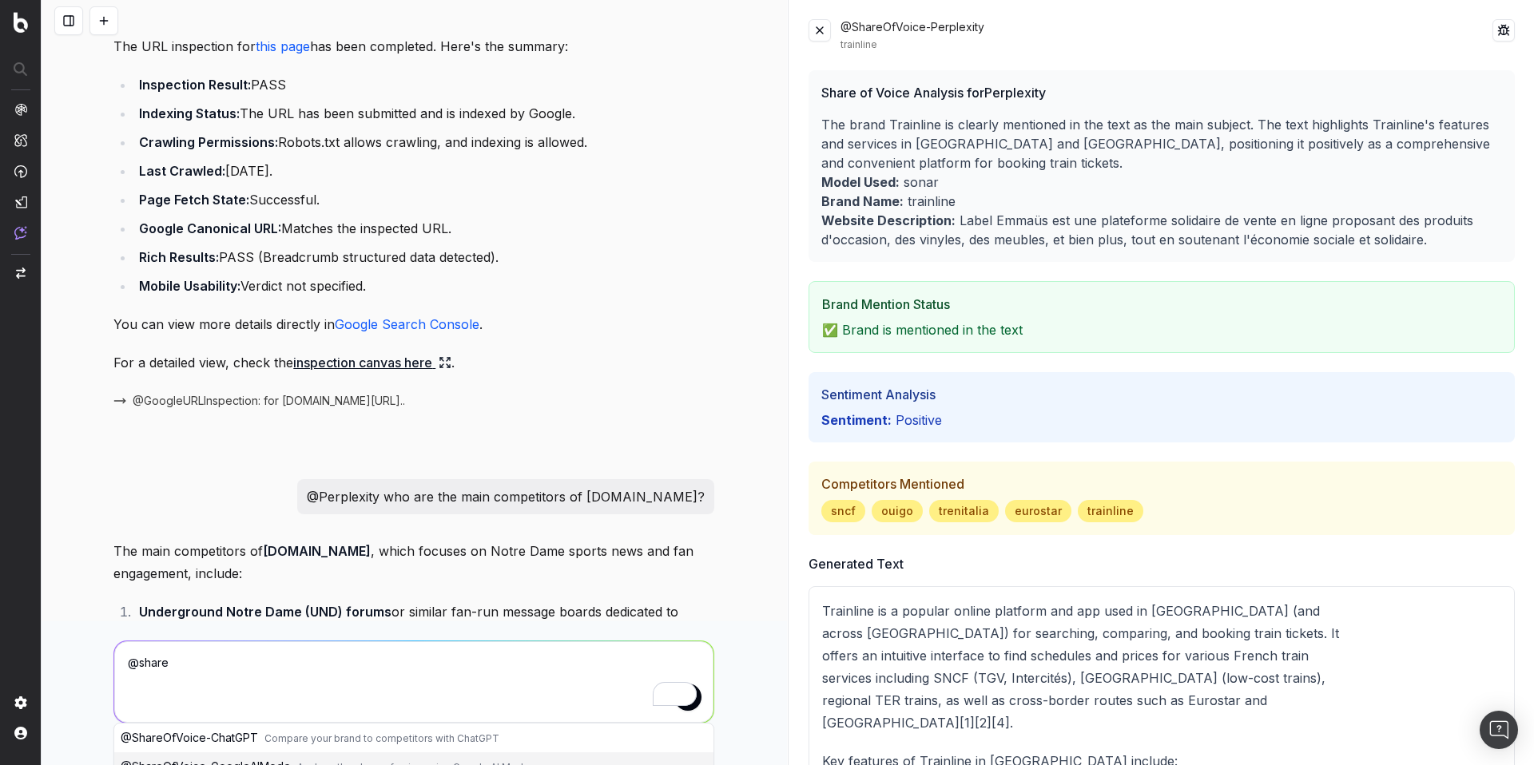
scroll to position [23, 0]
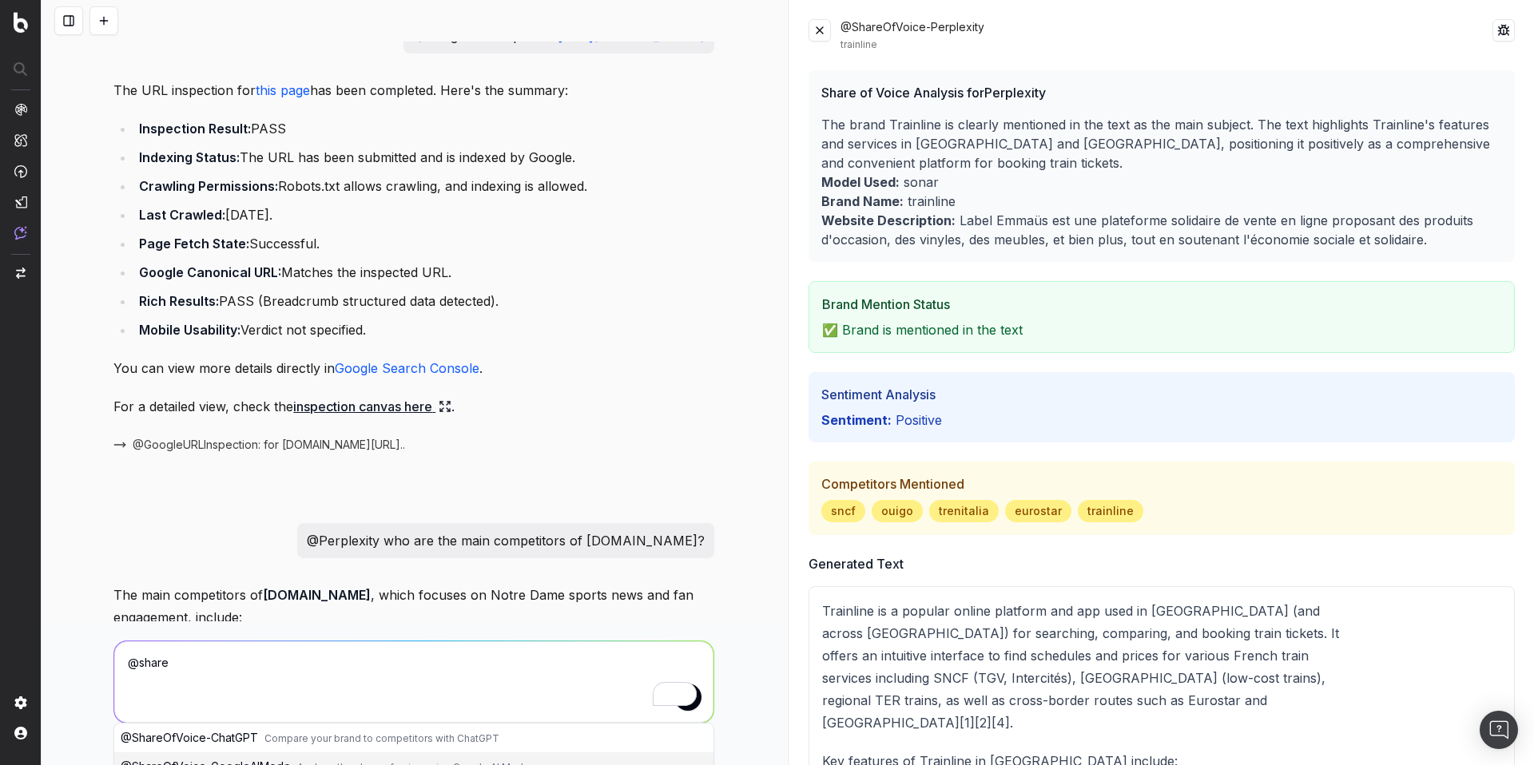
click at [79, 22] on button at bounding box center [68, 20] width 29 height 29
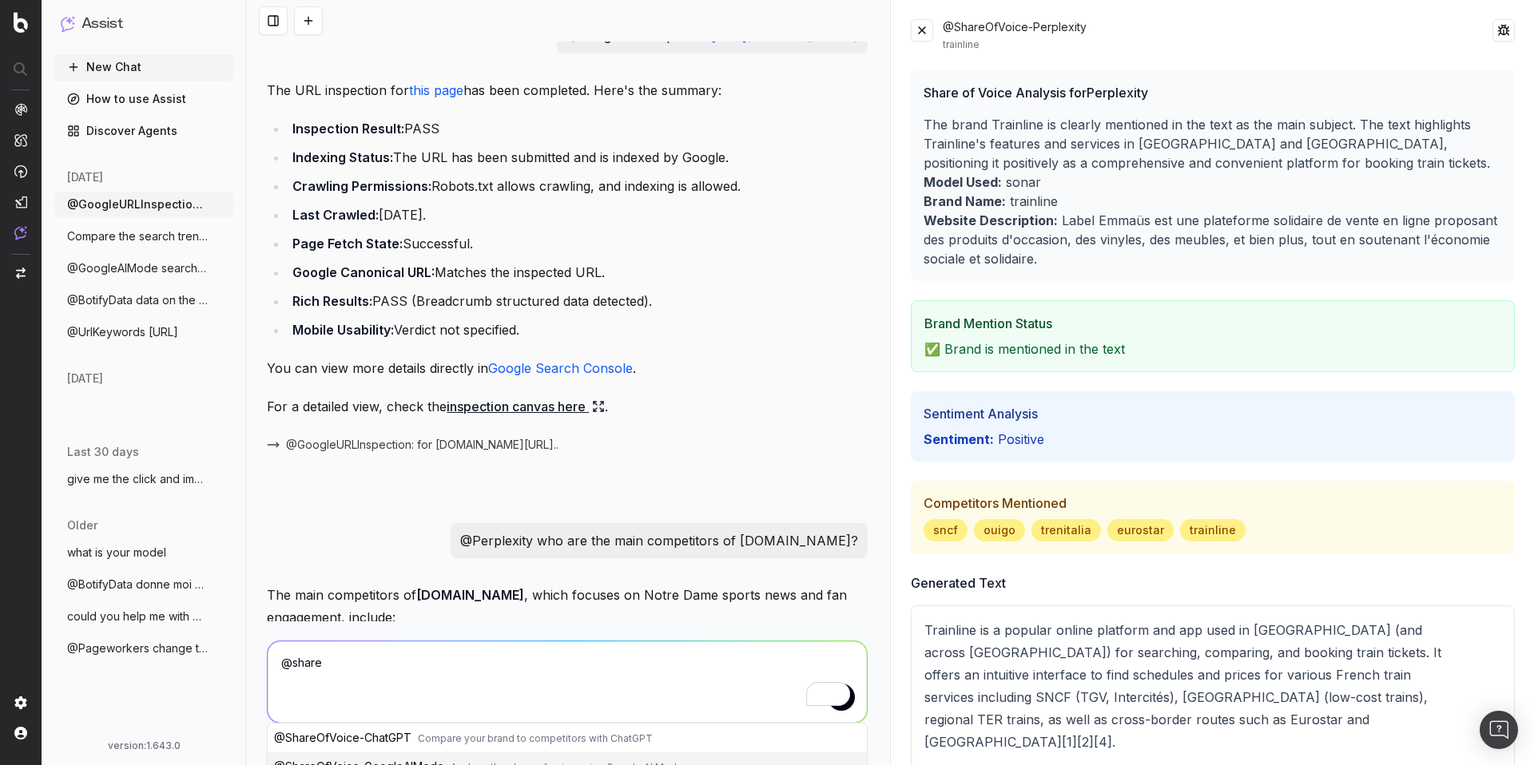
click at [931, 36] on button at bounding box center [922, 30] width 22 height 22
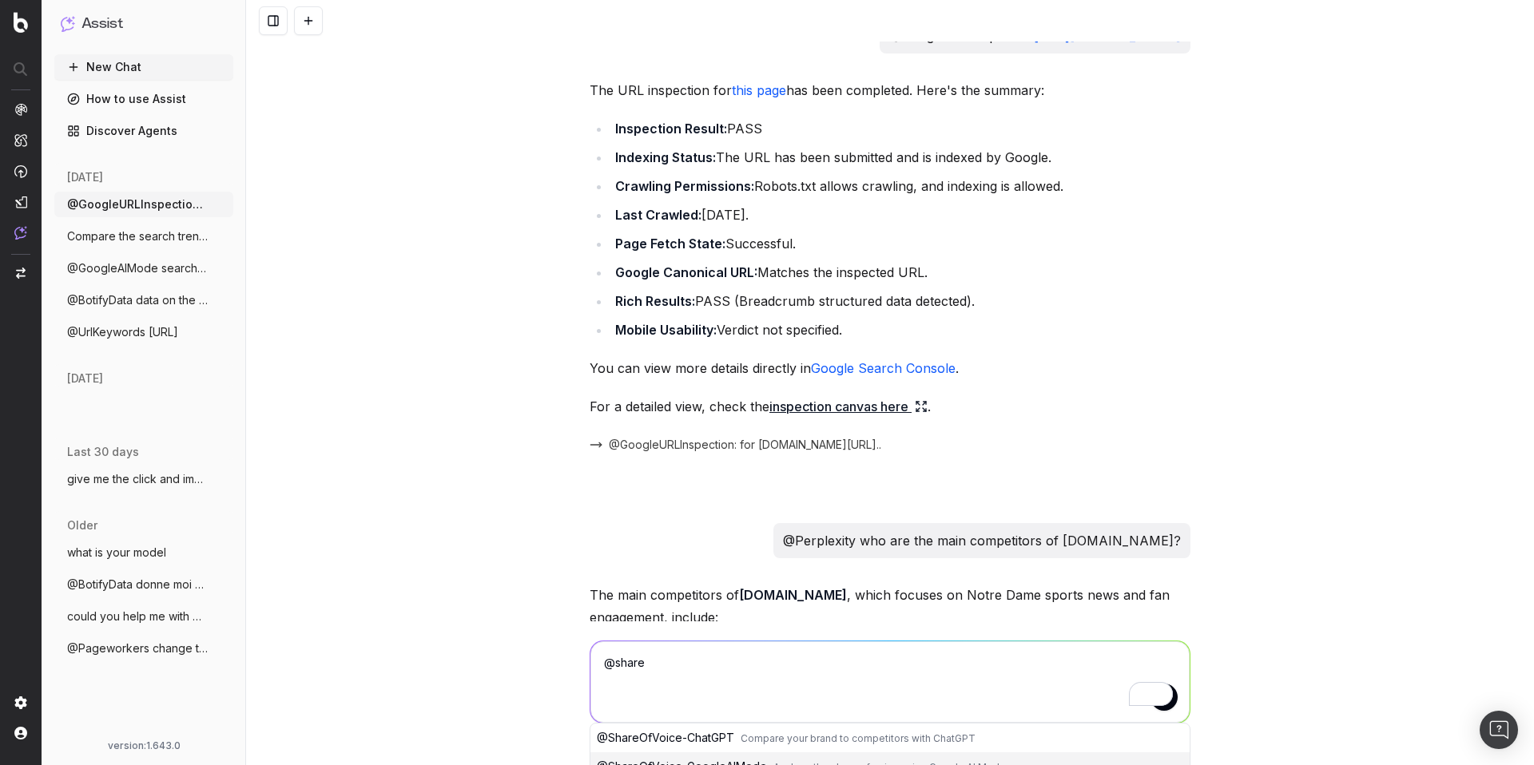
click at [159, 235] on span "Compare the search trends for 'artifici" at bounding box center [137, 236] width 141 height 16
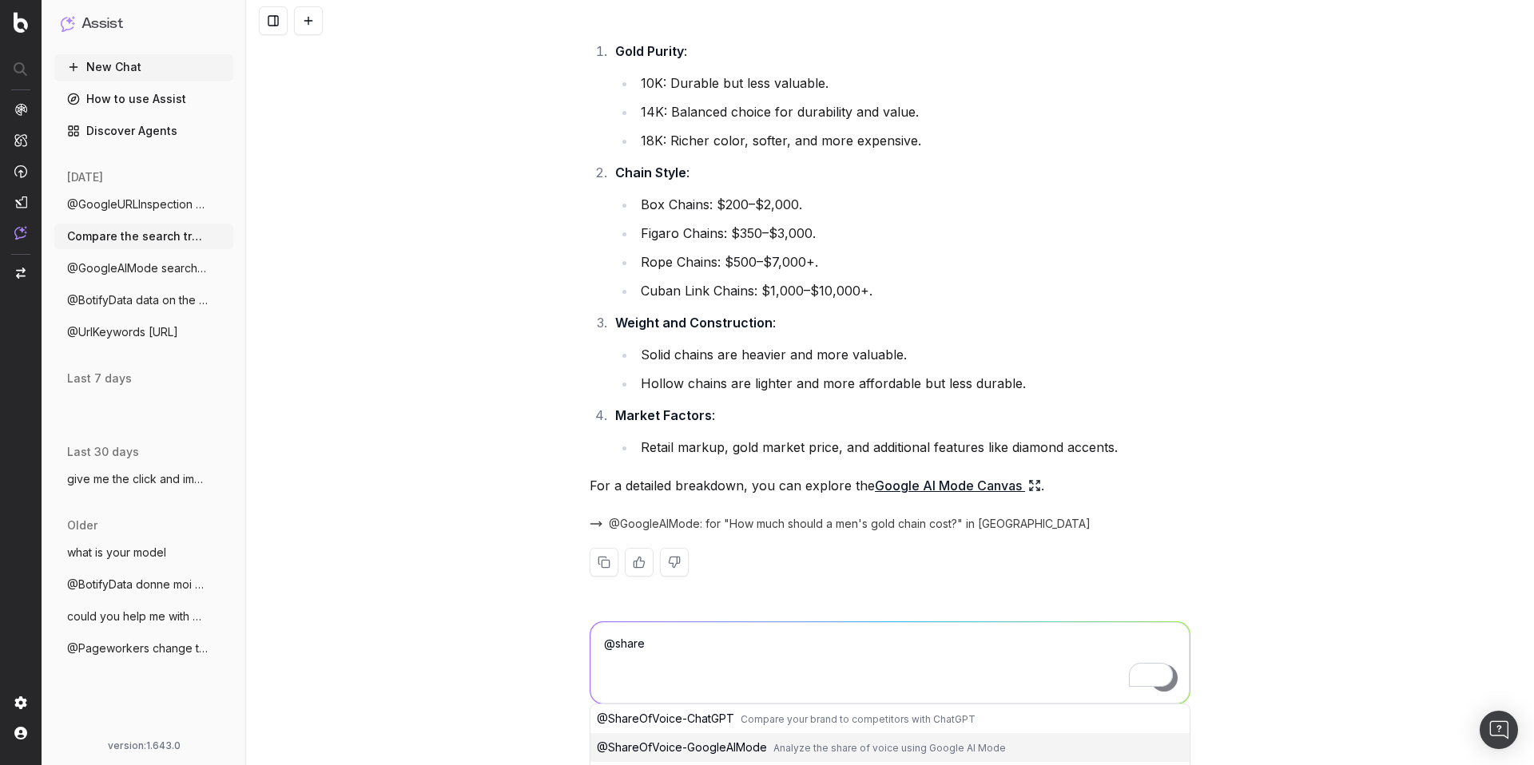
scroll to position [1022, 0]
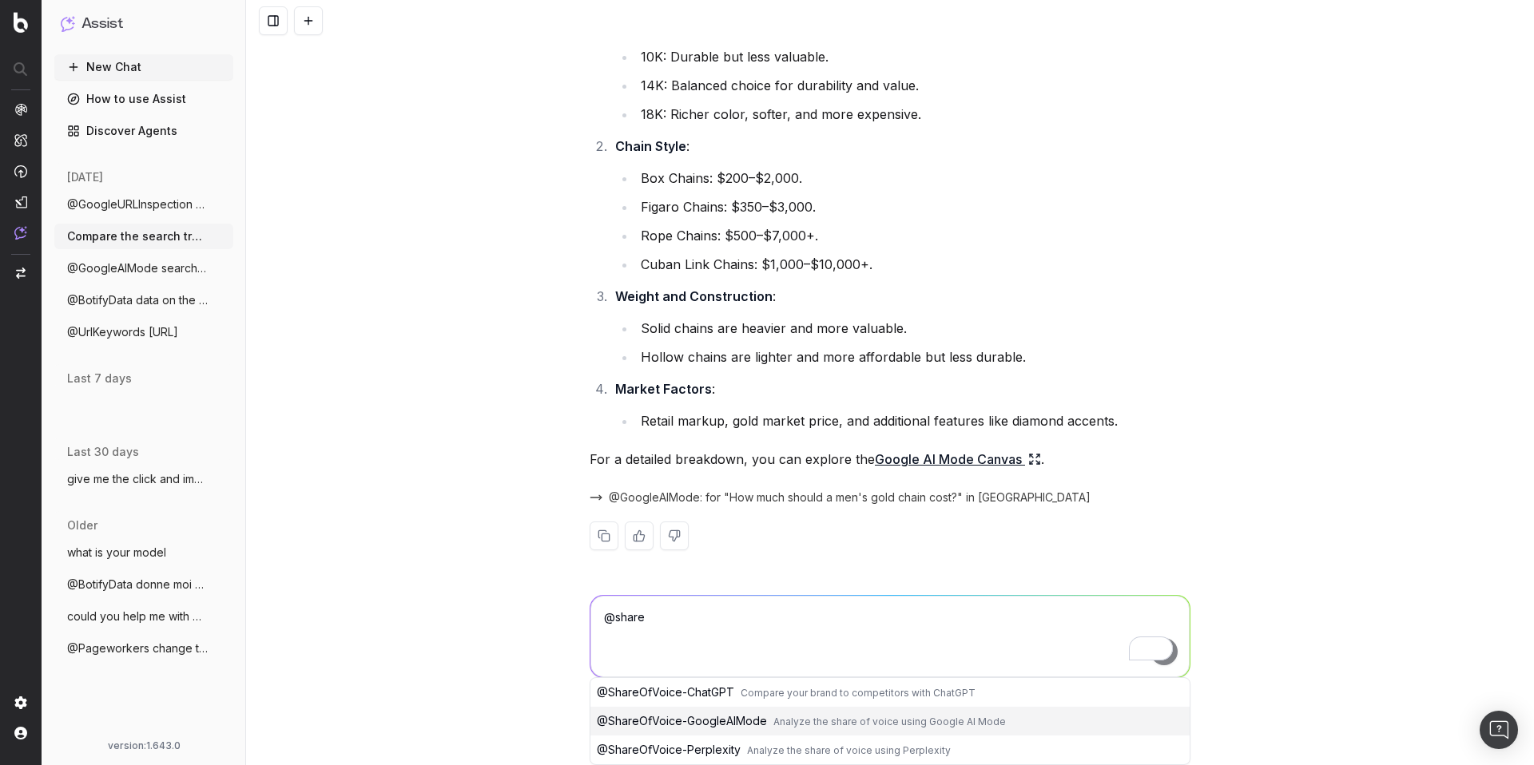
click at [149, 271] on span "@GoogleAIMode search for furniture i nfr" at bounding box center [137, 268] width 141 height 16
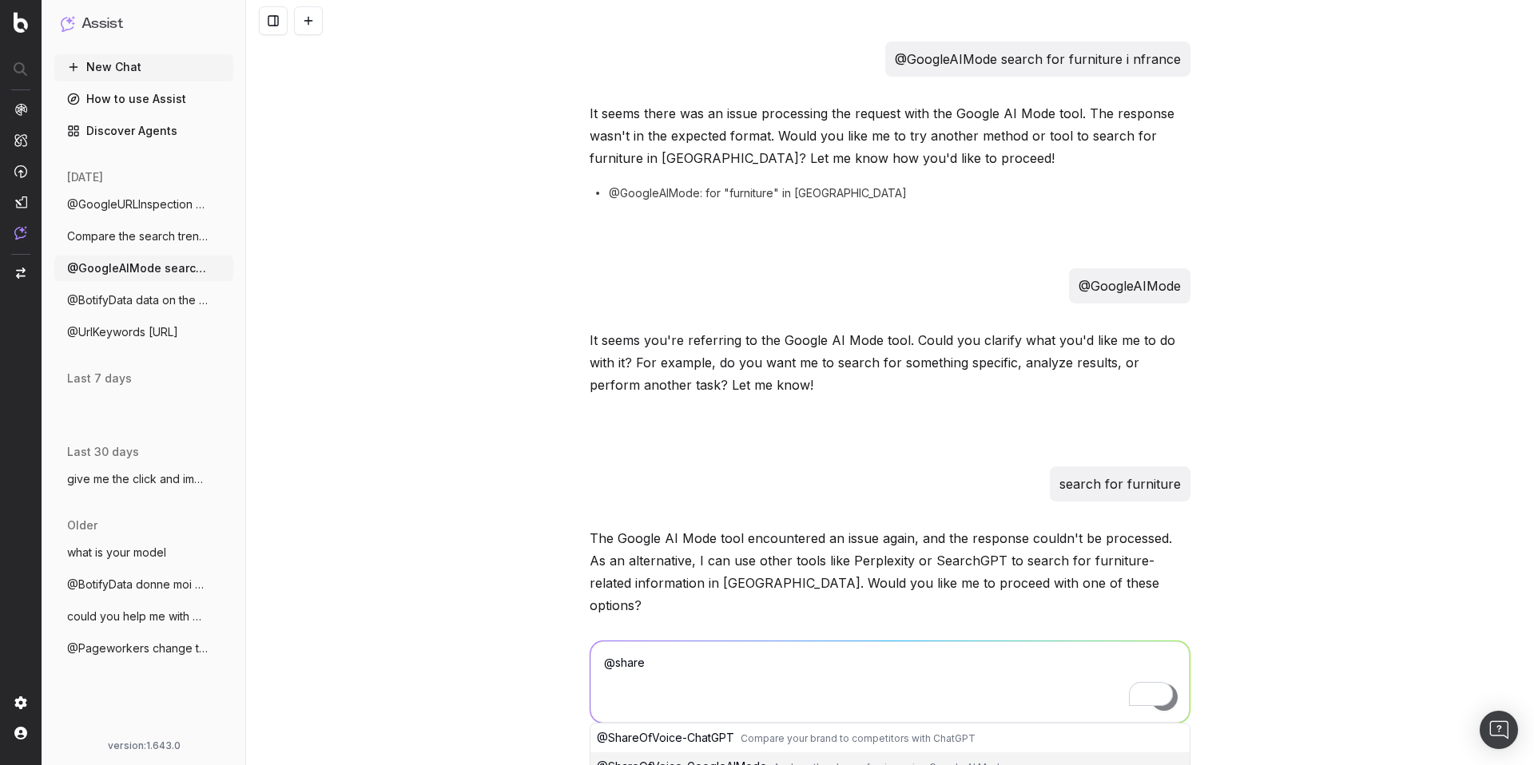
click at [82, 293] on span "@BotifyData data on the clicks and impre" at bounding box center [137, 300] width 141 height 16
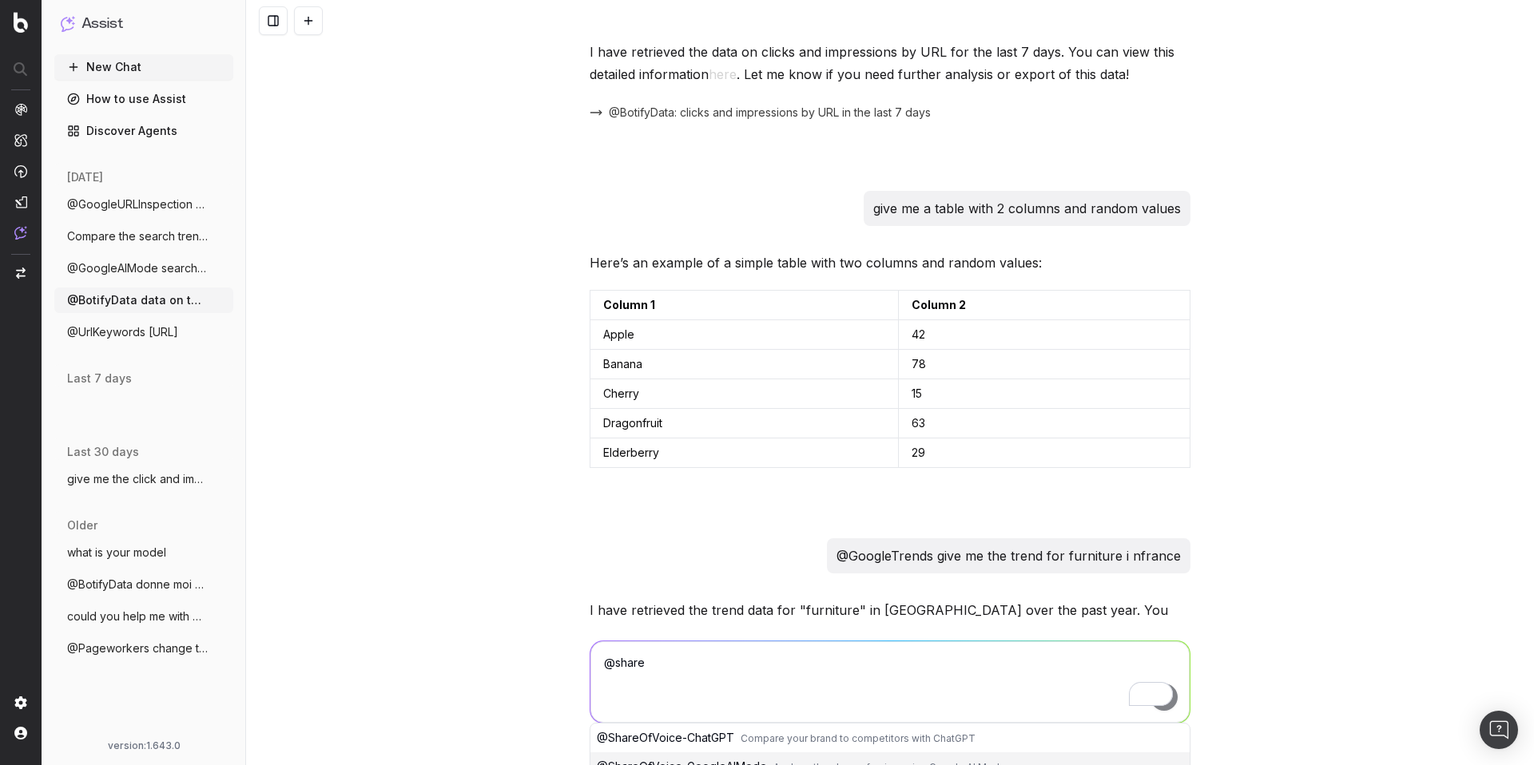
scroll to position [131, 0]
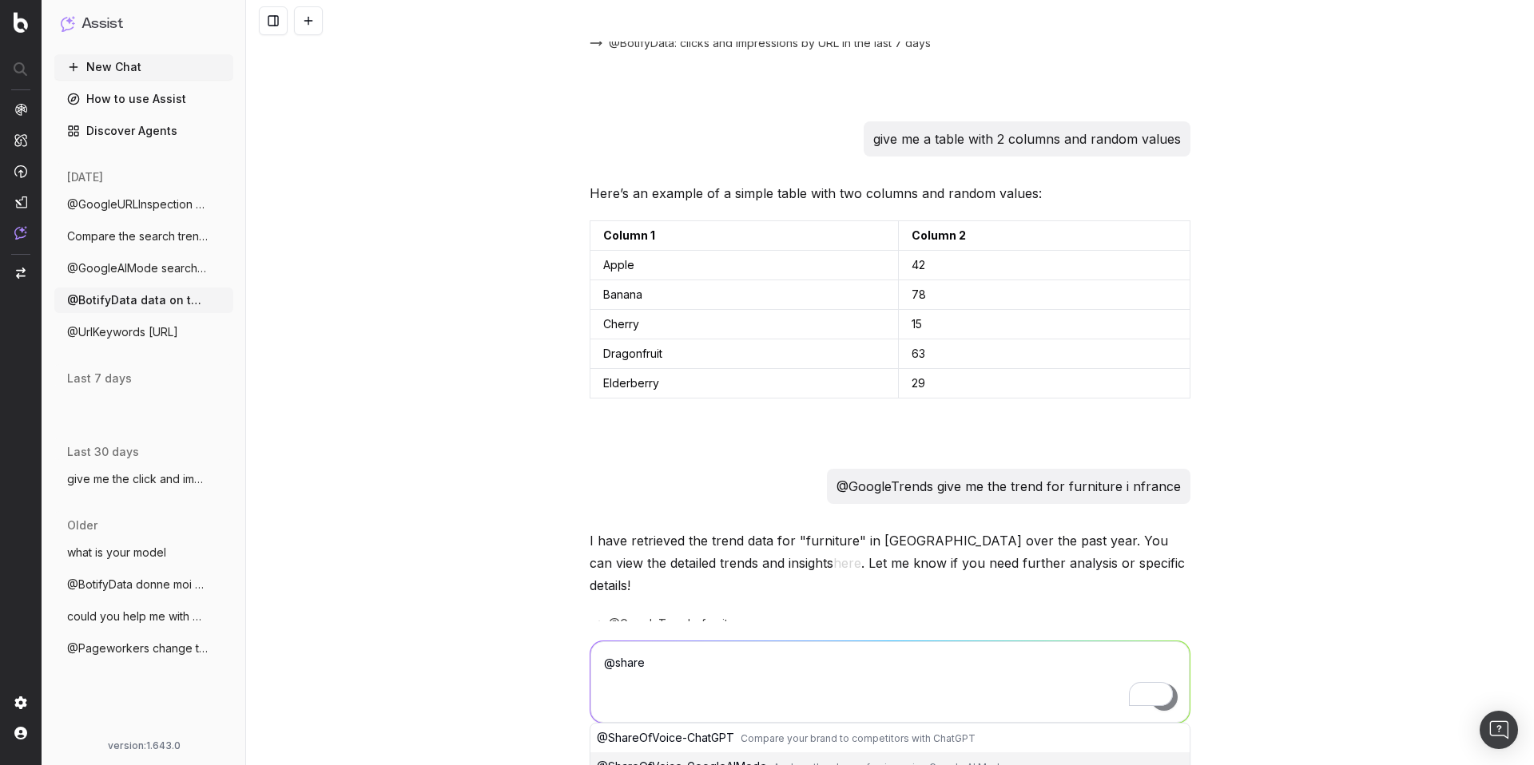
click at [110, 268] on span "@GoogleAIMode search for furniture i nfr" at bounding box center [137, 268] width 141 height 16
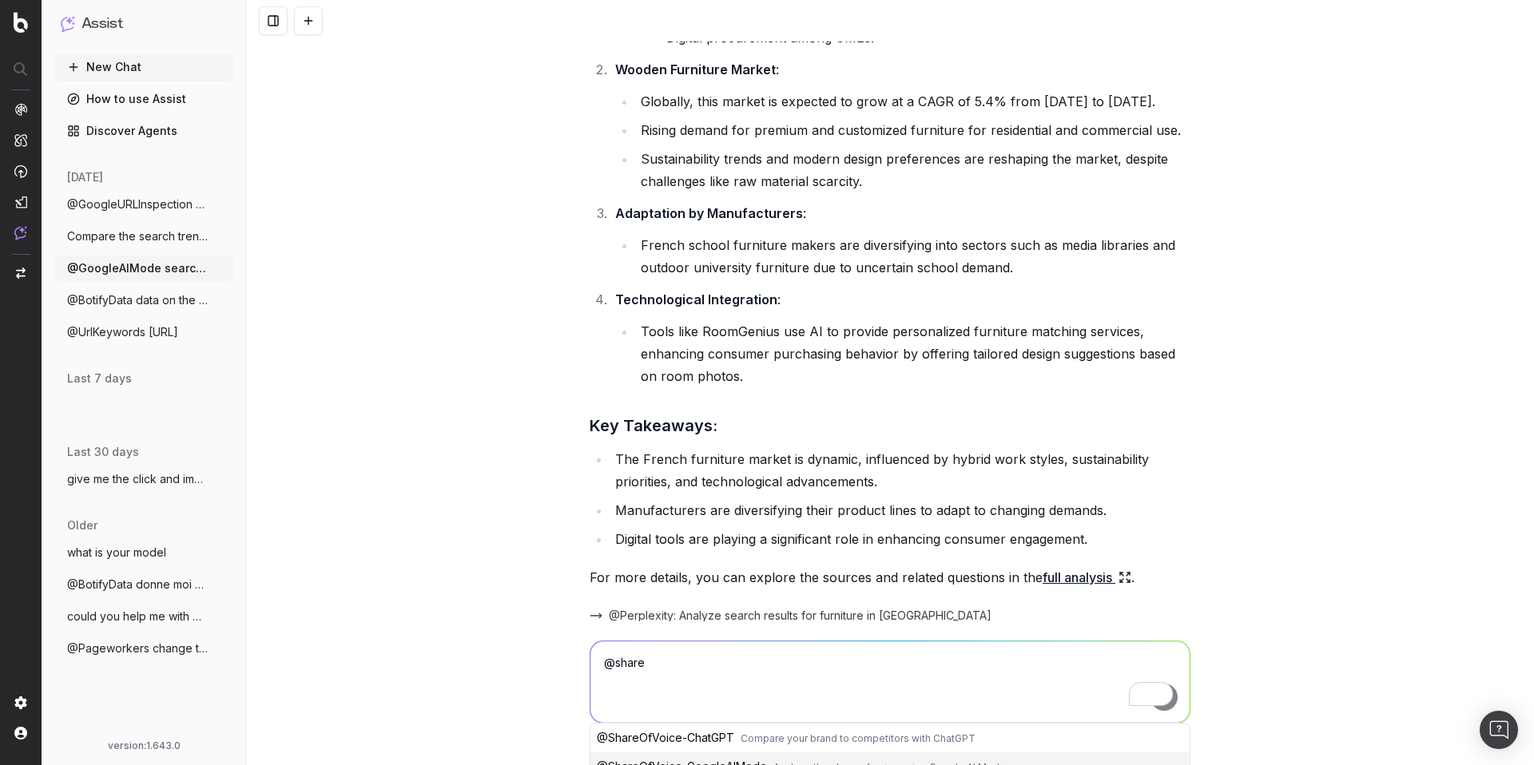
scroll to position [1373, 0]
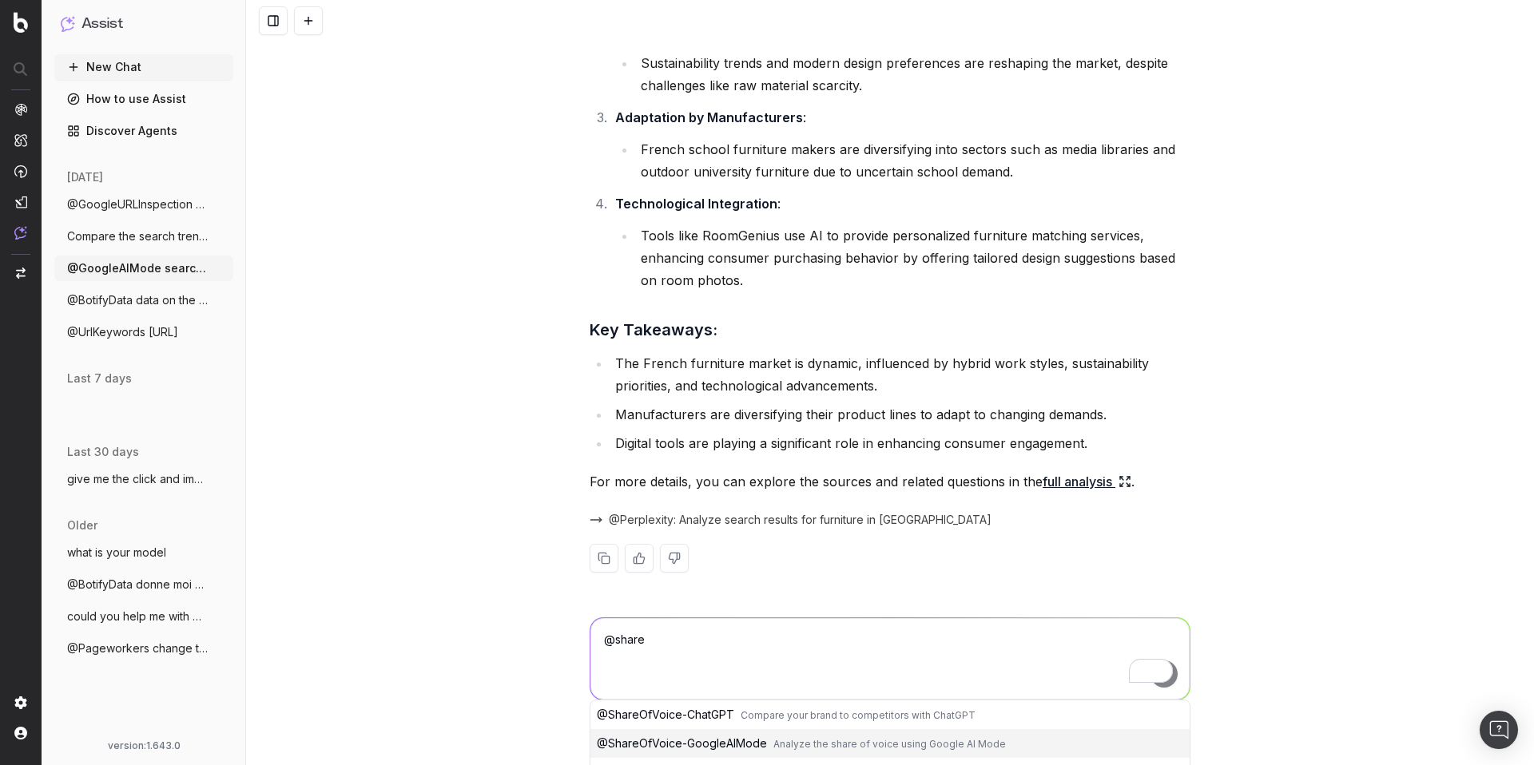
click at [109, 292] on span "@BotifyData data on the clicks and impre" at bounding box center [137, 300] width 141 height 16
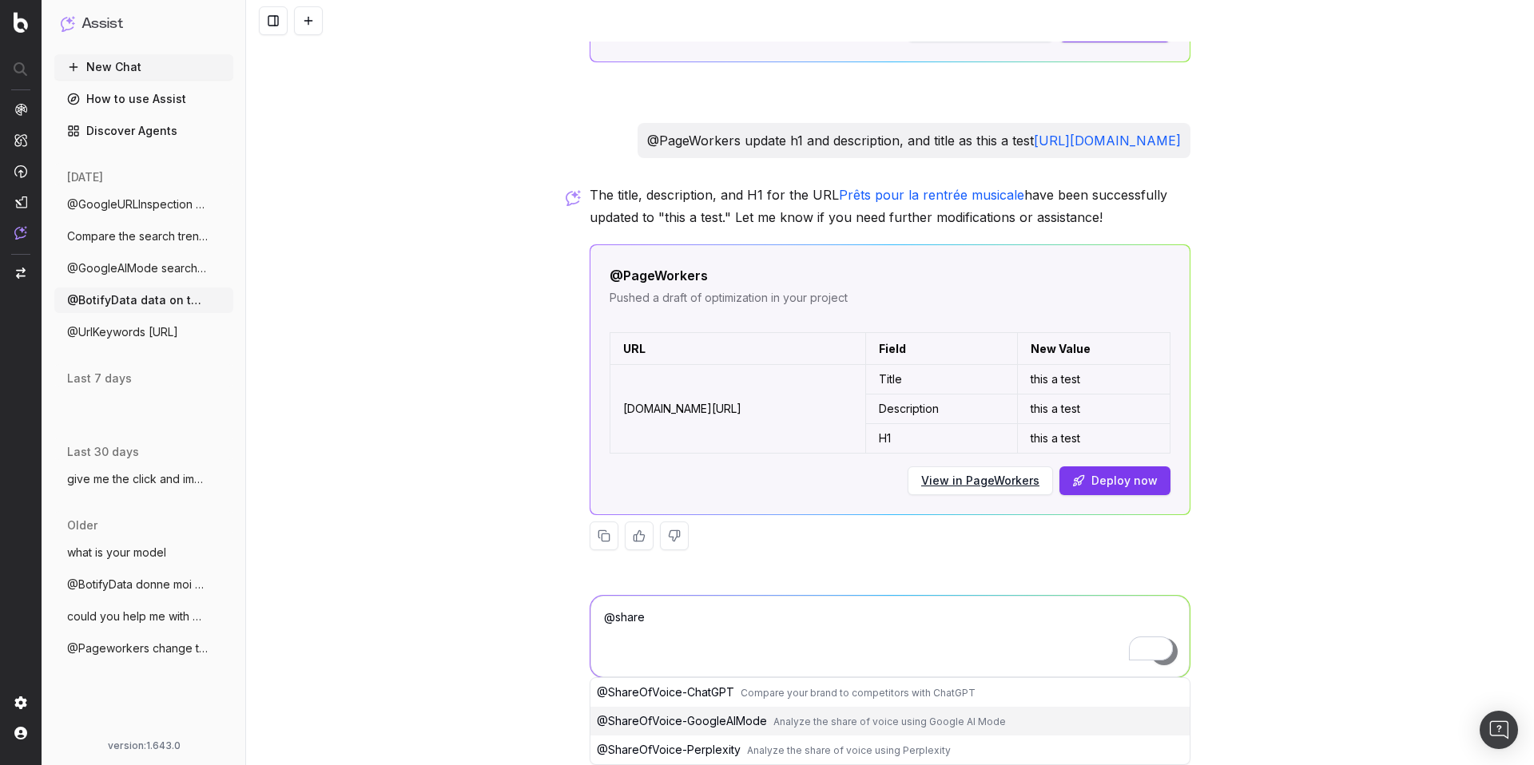
scroll to position [1368, 0]
click at [1239, 576] on div "@share @ ShareOfVoice-ChatGPT Compare your brand to competitors with ChatGPT @ …" at bounding box center [890, 648] width 1288 height 144
drag, startPoint x: 908, startPoint y: 654, endPoint x: 897, endPoint y: 657, distance: 11.6
click at [908, 654] on textarea "@share" at bounding box center [889, 636] width 599 height 81
click at [773, 727] on span "Analyze the share of voice using Google AI Mode" at bounding box center [889, 722] width 232 height 12
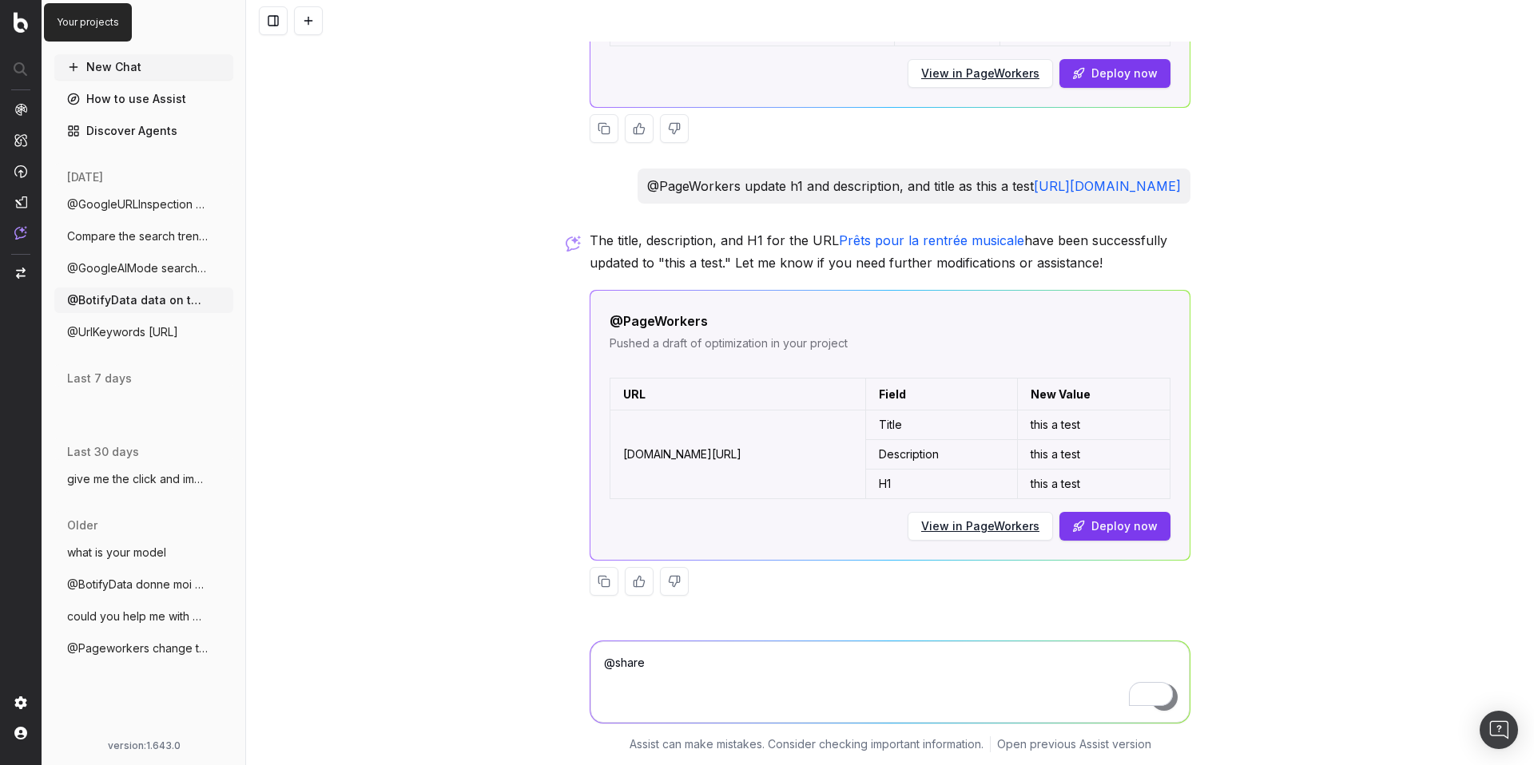
scroll to position [1322, 0]
click at [723, 687] on textarea "@share" at bounding box center [889, 681] width 599 height 81
type textarea "give a random text"
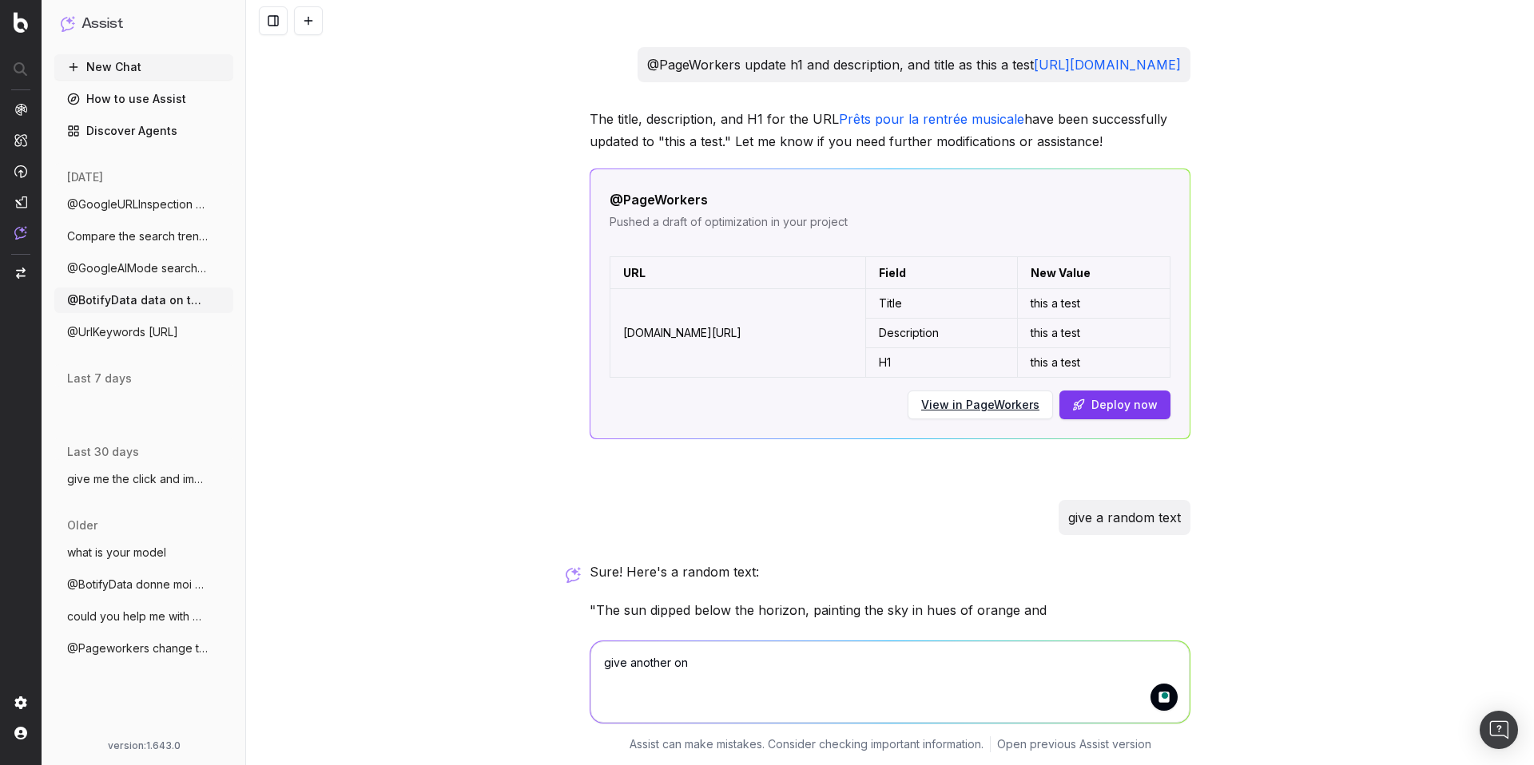
type textarea "give another one"
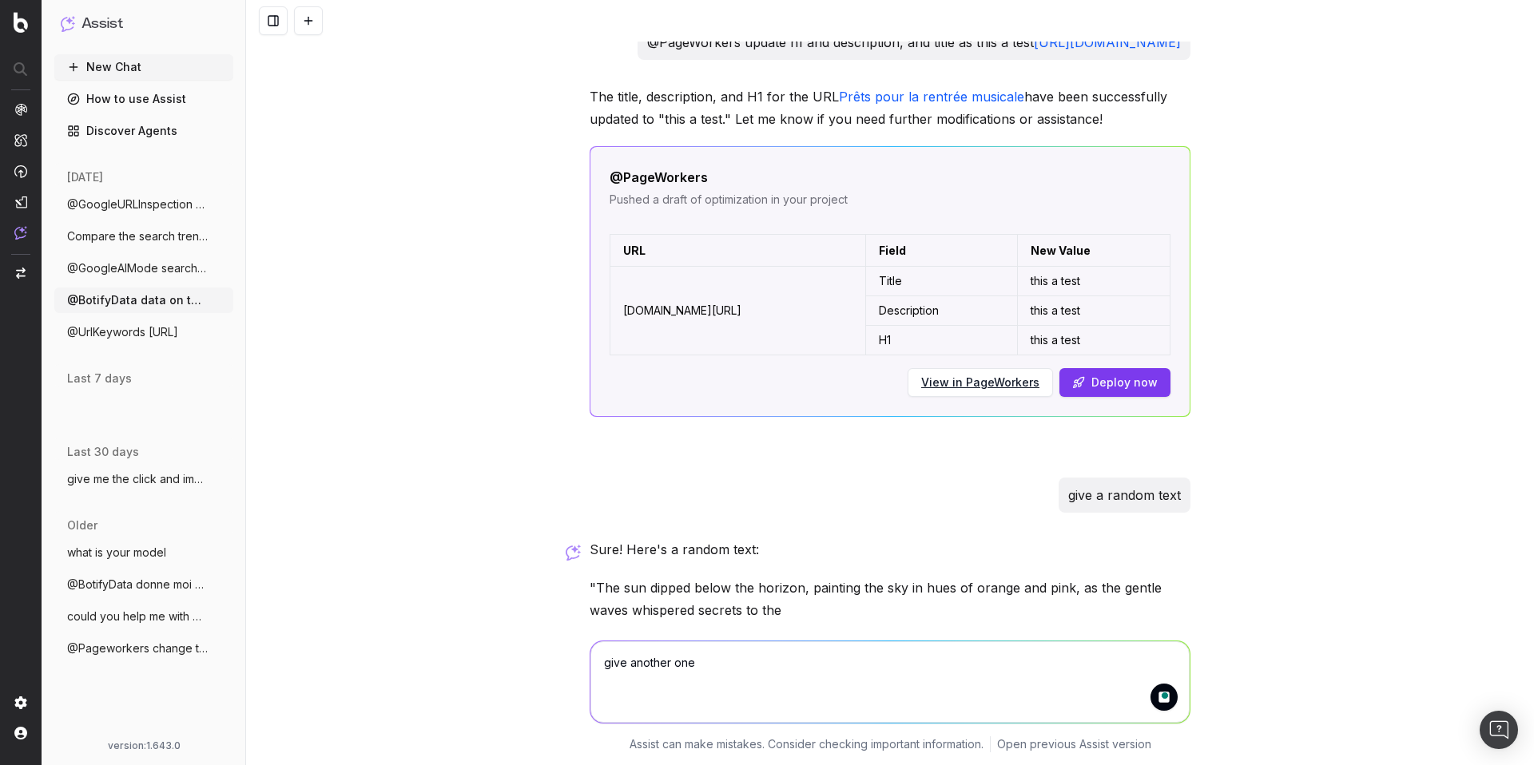
scroll to position [1536, 0]
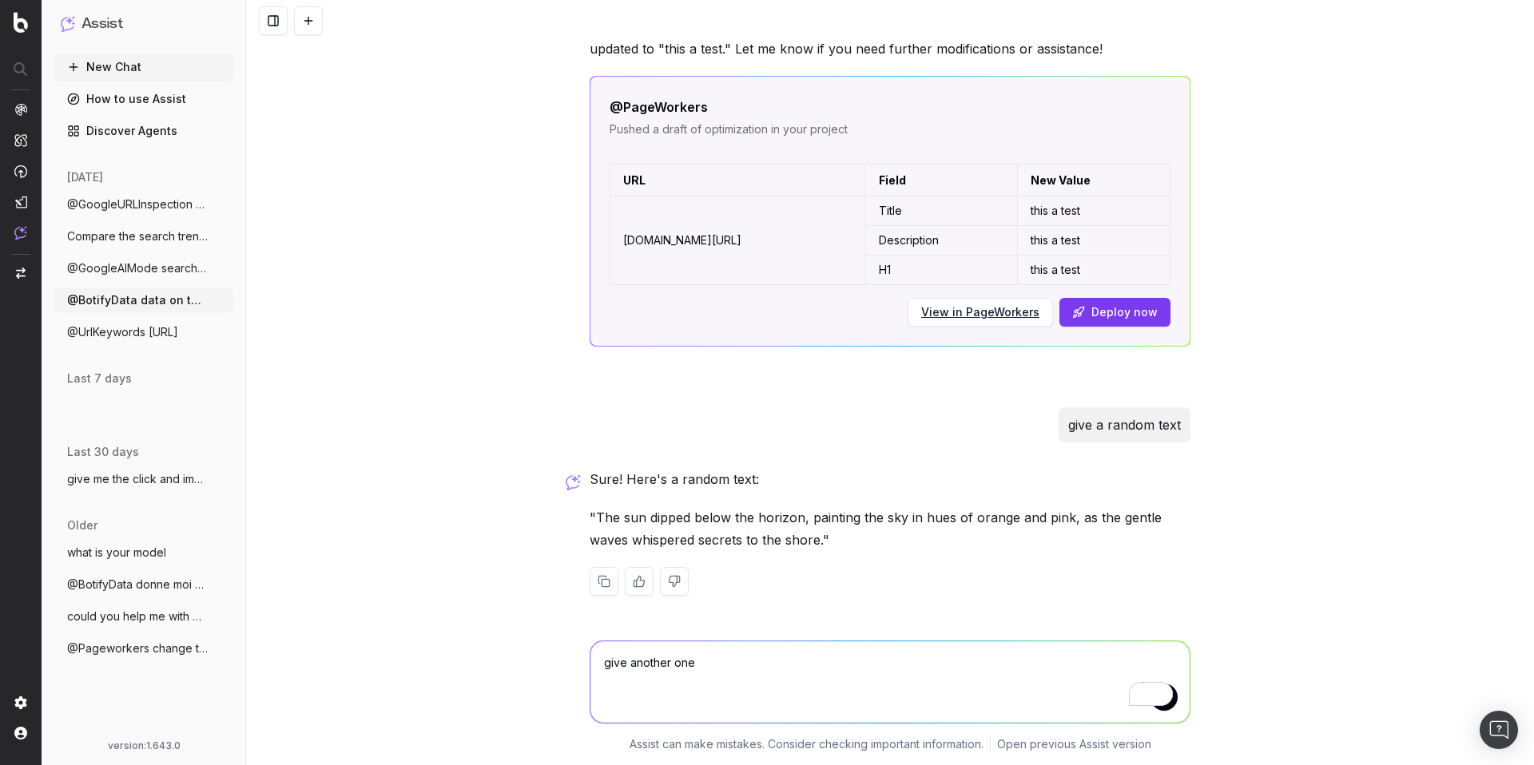
click at [848, 676] on textarea "give another one" at bounding box center [889, 681] width 599 height 81
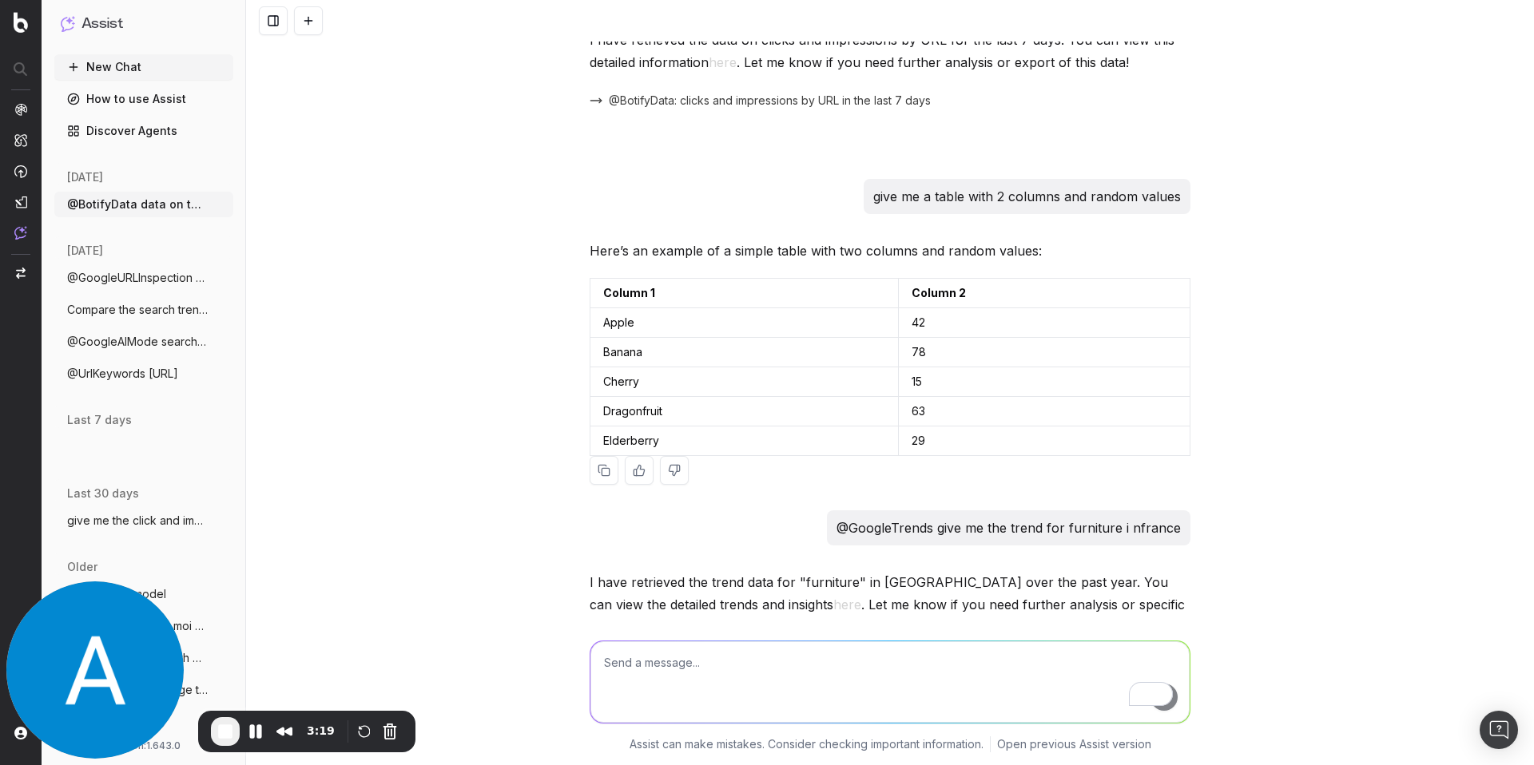
scroll to position [0, 0]
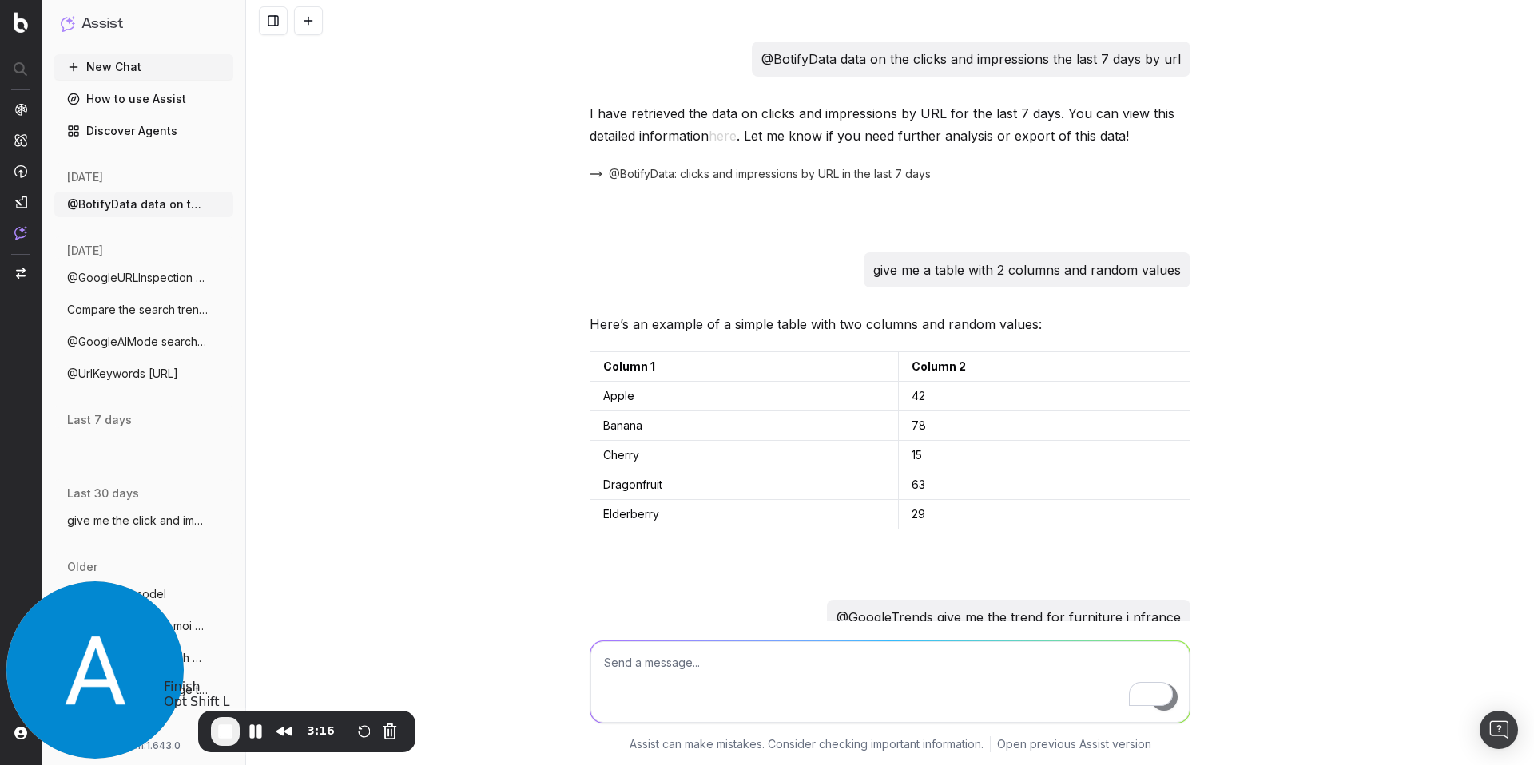
click at [220, 734] on span "End Recording" at bounding box center [225, 731] width 19 height 19
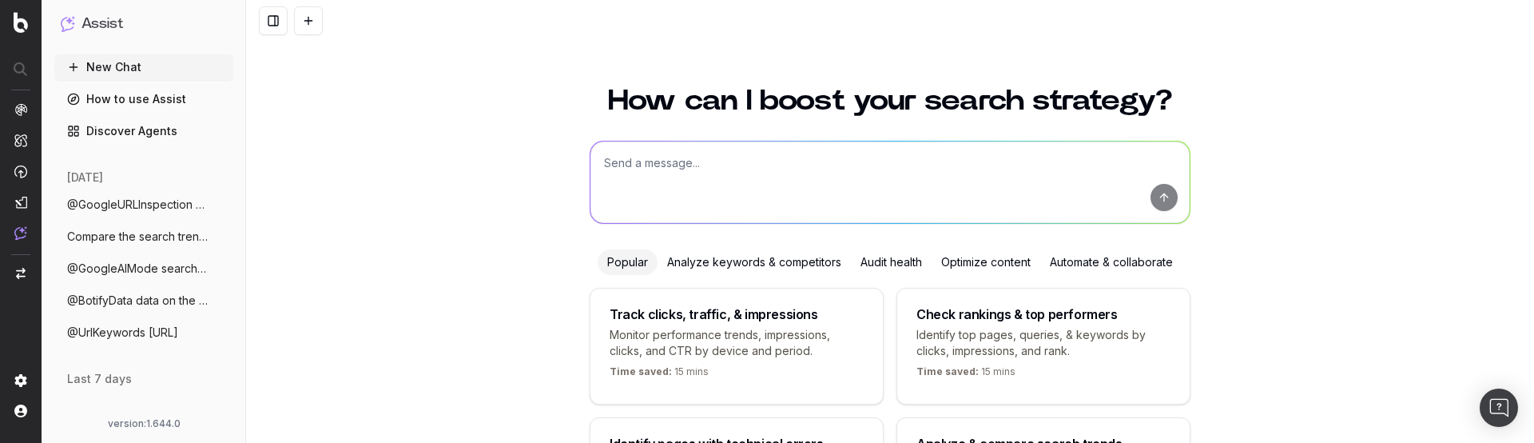
scroll to position [177, 0]
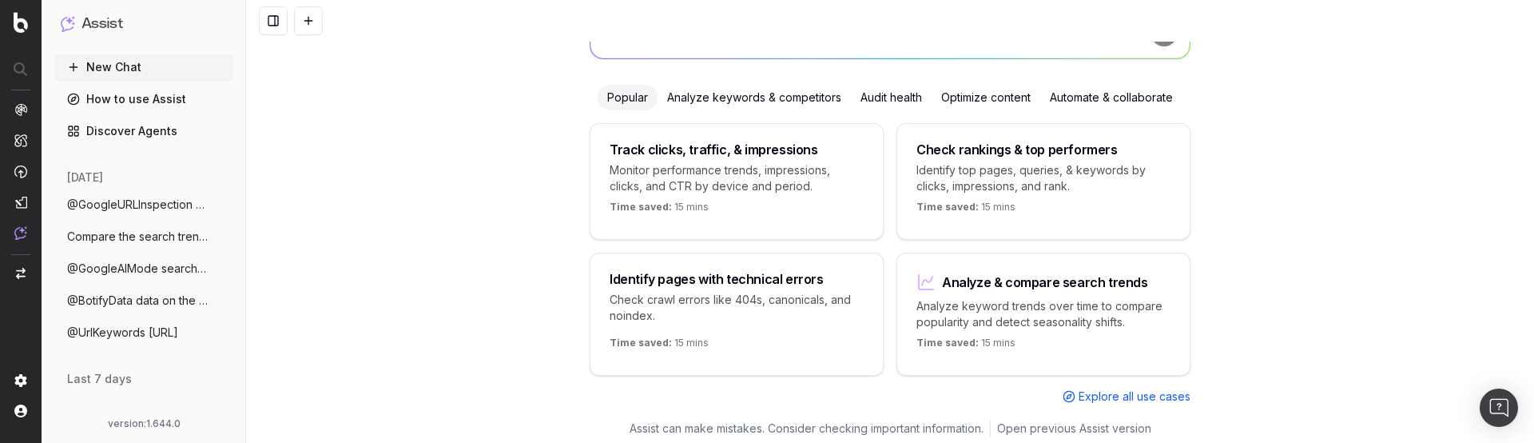
scroll to position [177, 0]
